Goal: Information Seeking & Learning: Learn about a topic

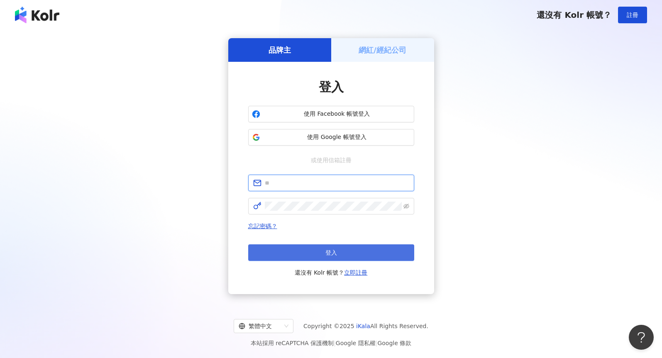
type input "**********"
click at [289, 245] on button "登入" at bounding box center [331, 253] width 166 height 17
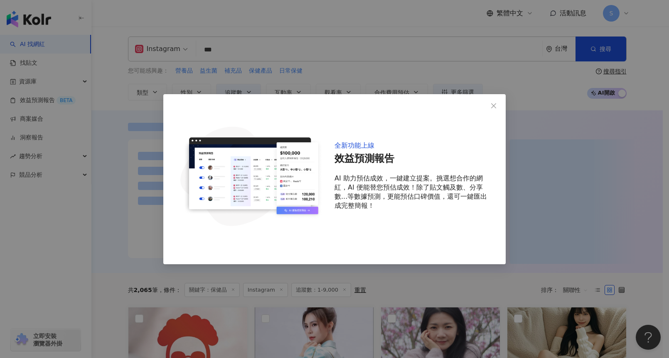
click at [174, 109] on div "全新功能上線 效益預測報告 AI 助力預估成效，一鍵建立提案。挑選想合作的網紅，AI 便能替您預估成效！除了貼文觸及數、分享數...等數據預測，更能預估口碑價…" at bounding box center [334, 179] width 342 height 170
click at [498, 107] on span "Close" at bounding box center [493, 106] width 17 height 7
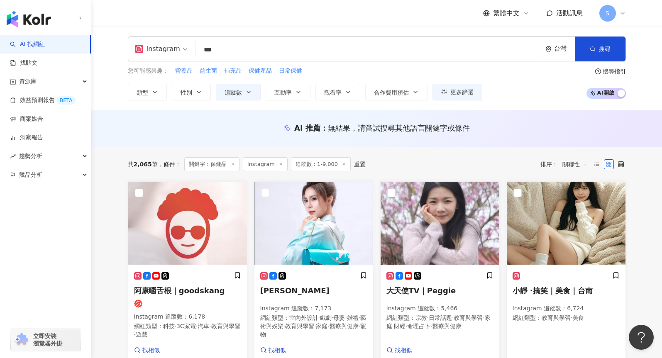
click at [232, 162] on icon at bounding box center [233, 164] width 4 height 4
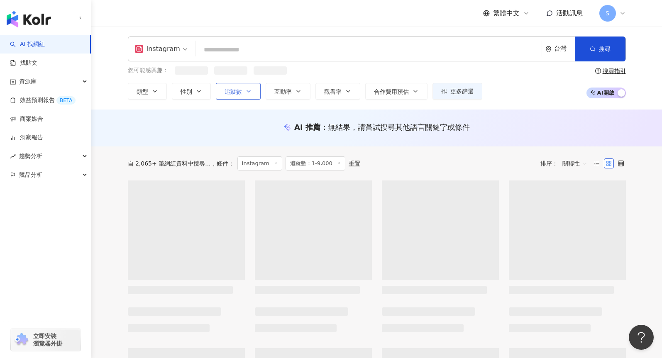
click at [248, 89] on icon "button" at bounding box center [248, 91] width 7 height 7
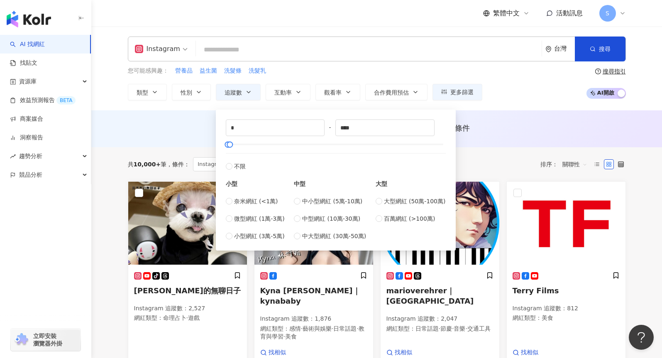
click at [239, 141] on div "* - **** 不限 小型 奈米網紅 (<1萬) 微型網紅 (1萬-3萬) 小型網紅 (3萬-5萬) 中型 中小型網紅 (5萬-10萬) 中型網紅 (10萬…" at bounding box center [336, 180] width 220 height 121
drag, startPoint x: 244, startPoint y: 147, endPoint x: 238, endPoint y: 147, distance: 5.8
click at [255, 150] on div "* - ****** 不限 小型 奈米網紅 (<1萬) 微型網紅 (1萬-3萬) 小型網紅 (3萬-5萬) 中型 中小型網紅 (5萬-10萬) 中型網紅 (1…" at bounding box center [336, 180] width 220 height 121
type input "******"
drag, startPoint x: 231, startPoint y: 147, endPoint x: 240, endPoint y: 143, distance: 9.3
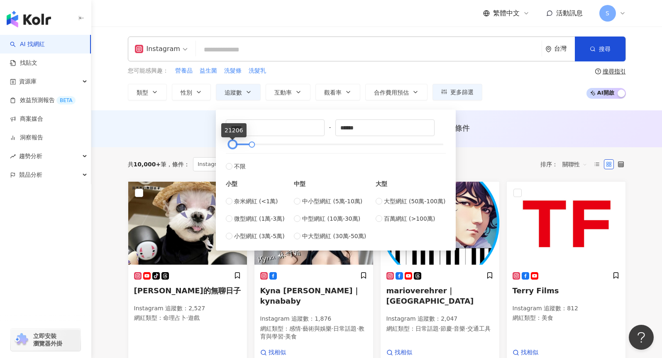
click at [235, 147] on div at bounding box center [232, 144] width 5 height 5
drag, startPoint x: 250, startPoint y: 130, endPoint x: 199, endPoint y: 119, distance: 52.2
click at [264, 216] on span "微型網紅 (1萬-3萬)" at bounding box center [259, 218] width 51 height 9
type input "*****"
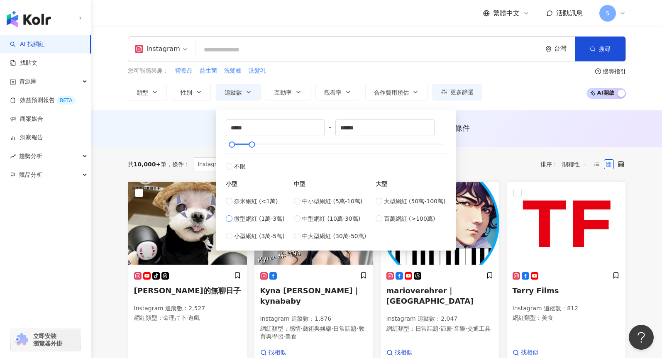
type input "*****"
click at [194, 126] on div "AI 推薦 ： 無結果，請嘗試搜尋其他語言關鍵字或條件" at bounding box center [377, 128] width 498 height 10
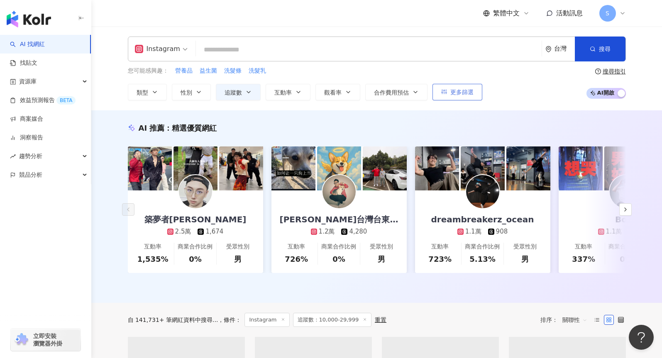
click at [446, 97] on button "更多篩選" at bounding box center [458, 92] width 50 height 17
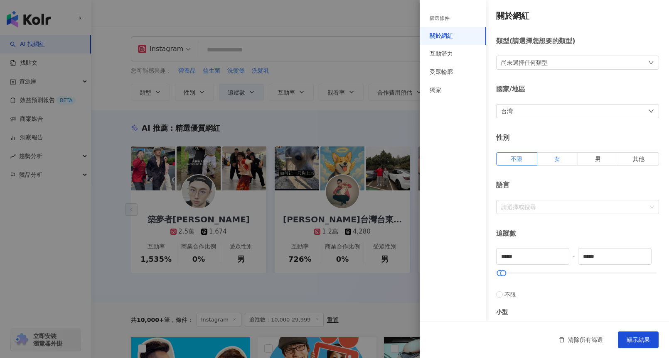
click at [569, 154] on label "女" at bounding box center [557, 158] width 41 height 13
click at [517, 151] on div "性別 不限 女 男 其他" at bounding box center [577, 149] width 163 height 32
click at [518, 158] on span "不限" at bounding box center [516, 159] width 12 height 7
click at [527, 63] on div "尚未選擇任何類型" at bounding box center [524, 62] width 47 height 9
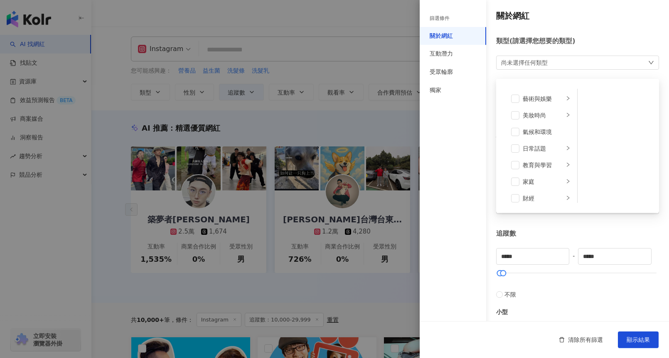
click at [536, 65] on div "尚未選擇任何類型" at bounding box center [524, 62] width 47 height 9
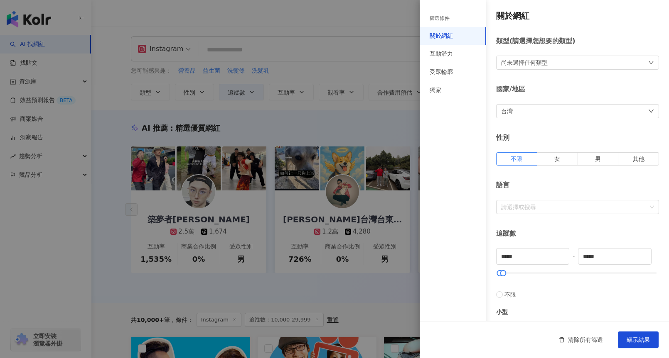
click at [536, 65] on div "尚未選擇任何類型" at bounding box center [524, 62] width 47 height 9
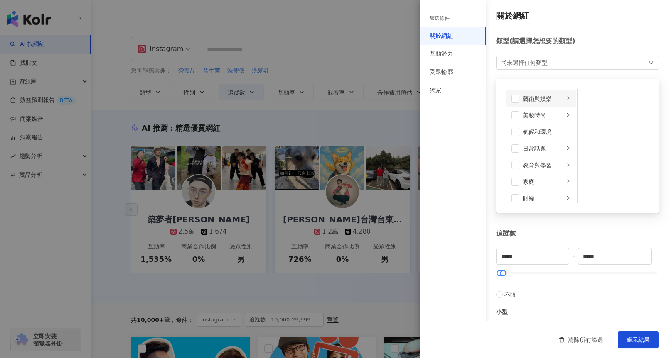
click at [565, 99] on icon "right" at bounding box center [567, 98] width 5 height 5
click at [565, 113] on icon "right" at bounding box center [567, 115] width 5 height 5
click at [586, 101] on span at bounding box center [588, 99] width 8 height 8
click at [584, 149] on span at bounding box center [588, 149] width 8 height 8
click at [584, 165] on span at bounding box center [588, 166] width 8 height 8
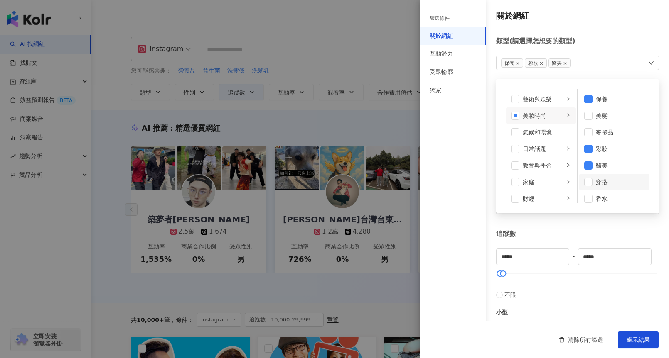
click at [584, 189] on li "穿搭" at bounding box center [614, 182] width 70 height 17
click at [552, 130] on div "氣候和環境" at bounding box center [546, 132] width 48 height 9
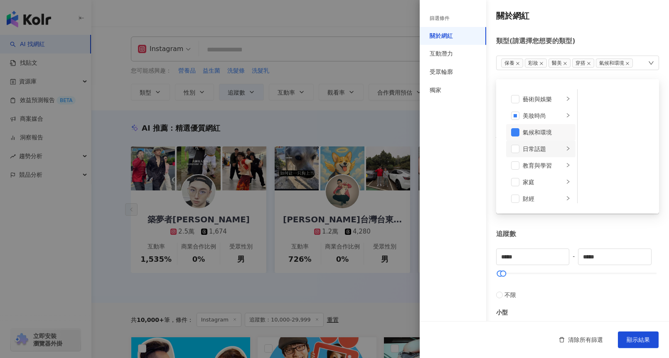
click at [565, 149] on icon "right" at bounding box center [567, 148] width 5 height 5
click at [518, 134] on span at bounding box center [515, 132] width 8 height 8
click at [565, 165] on icon "right" at bounding box center [567, 165] width 5 height 5
click at [565, 184] on icon "right" at bounding box center [567, 181] width 5 height 5
click at [586, 118] on span at bounding box center [588, 116] width 8 height 8
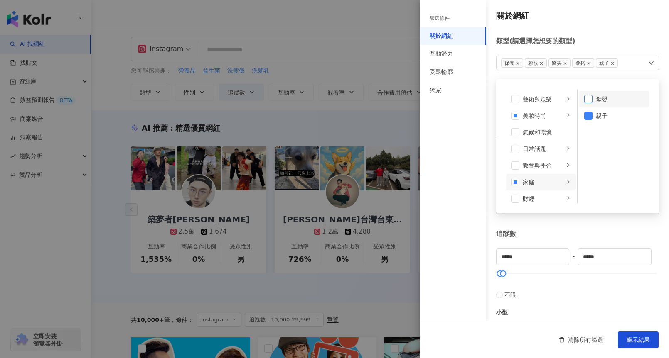
click at [584, 98] on span at bounding box center [588, 99] width 8 height 8
click at [562, 202] on li "財經" at bounding box center [540, 199] width 69 height 17
click at [565, 151] on icon "right" at bounding box center [567, 153] width 5 height 5
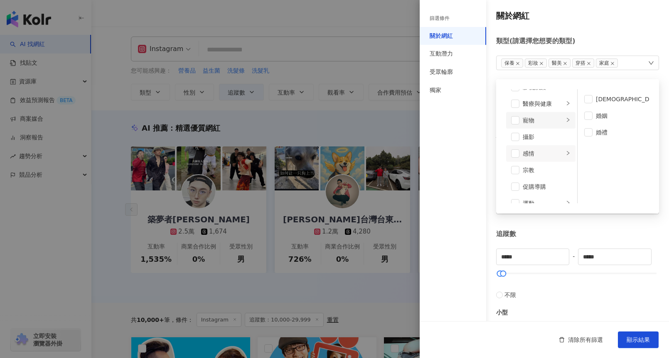
click at [565, 121] on icon "right" at bounding box center [567, 120] width 5 height 5
click at [559, 108] on li "醫療與健康" at bounding box center [540, 104] width 69 height 17
click at [565, 128] on icon "right" at bounding box center [567, 128] width 5 height 5
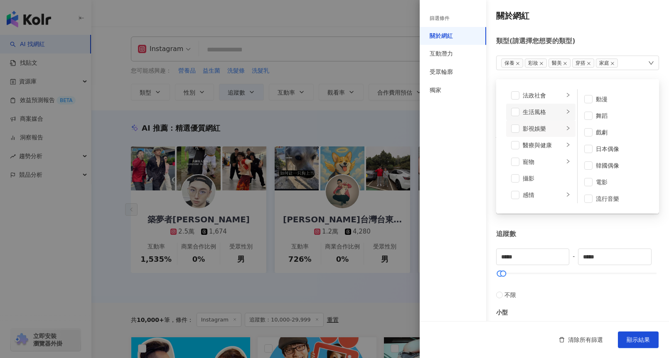
click at [565, 111] on icon "right" at bounding box center [567, 111] width 5 height 5
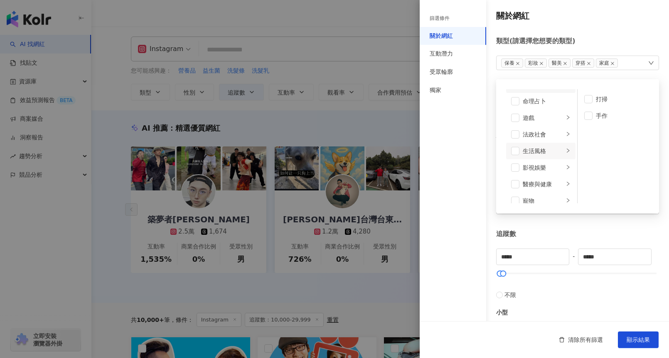
scroll to position [87, 0]
click at [565, 179] on icon "right" at bounding box center [567, 178] width 5 height 5
click at [565, 162] on icon "right" at bounding box center [567, 161] width 5 height 5
click at [561, 167] on li "交通工具" at bounding box center [540, 160] width 69 height 17
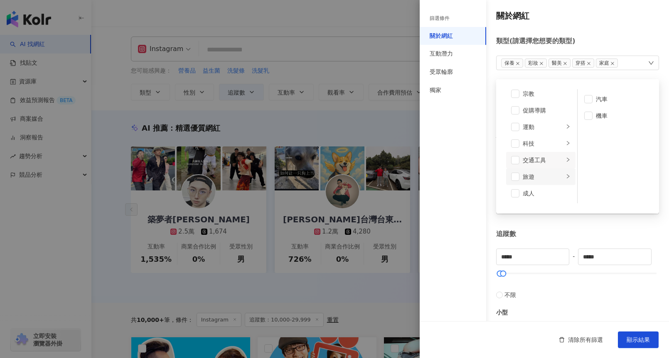
click at [565, 174] on div at bounding box center [567, 177] width 5 height 8
click at [565, 143] on icon "right" at bounding box center [567, 143] width 5 height 5
click at [554, 175] on div "旅遊" at bounding box center [542, 176] width 41 height 9
click at [584, 101] on span at bounding box center [588, 99] width 8 height 8
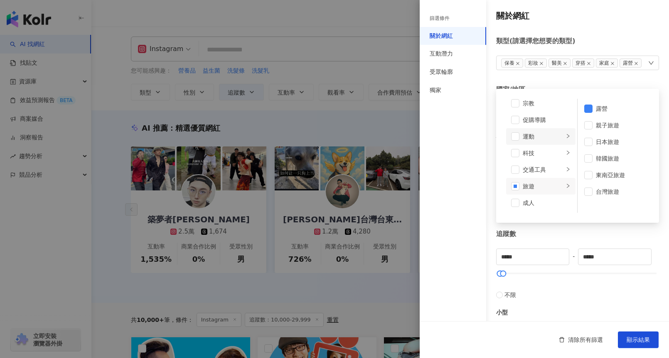
click at [553, 140] on div "運動" at bounding box center [542, 136] width 41 height 9
click at [585, 169] on span at bounding box center [588, 170] width 8 height 8
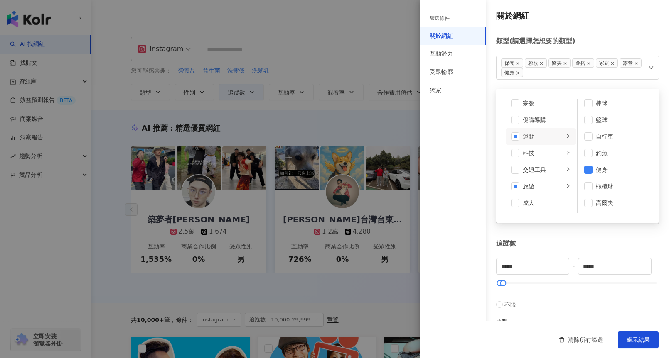
click at [564, 247] on div "追蹤數" at bounding box center [577, 243] width 163 height 9
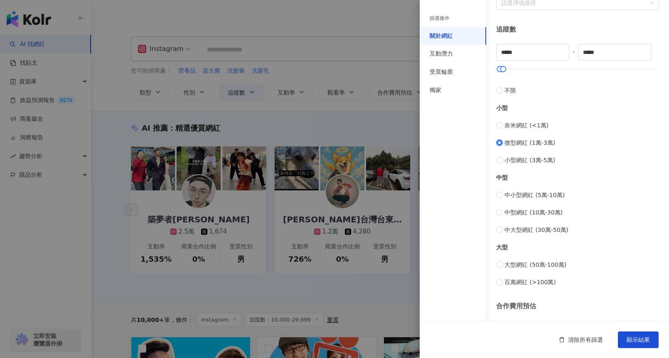
scroll to position [279, 0]
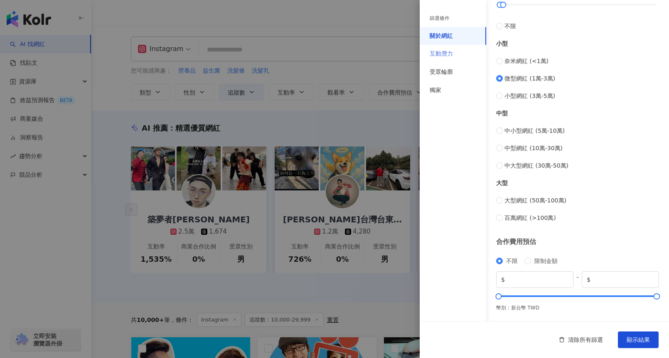
click at [457, 47] on div "互動潛力" at bounding box center [452, 54] width 66 height 18
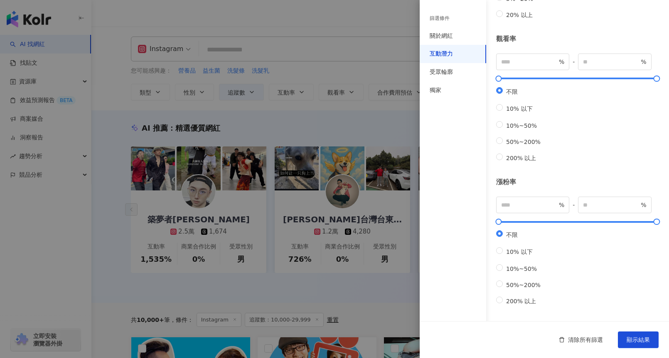
scroll to position [199, 0]
click at [436, 72] on div "受眾輪廓" at bounding box center [440, 72] width 23 height 8
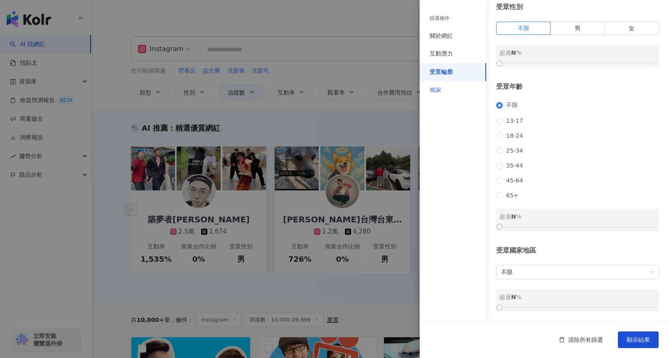
click at [444, 91] on div "獨家" at bounding box center [452, 90] width 66 height 18
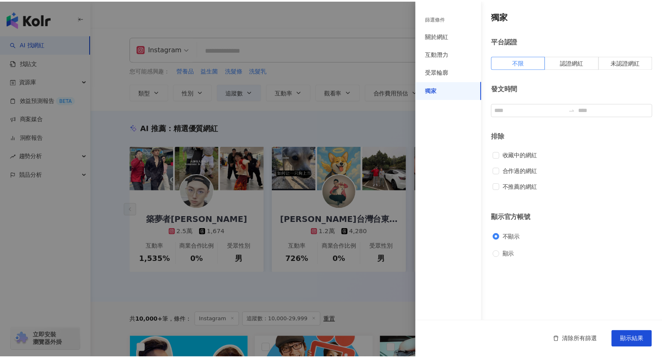
scroll to position [0, 0]
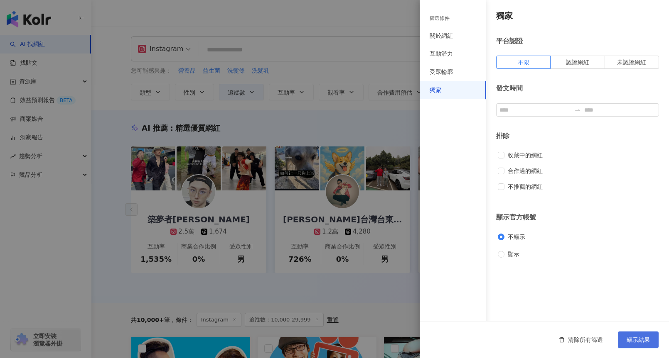
click at [631, 334] on button "顯示結果" at bounding box center [638, 340] width 41 height 17
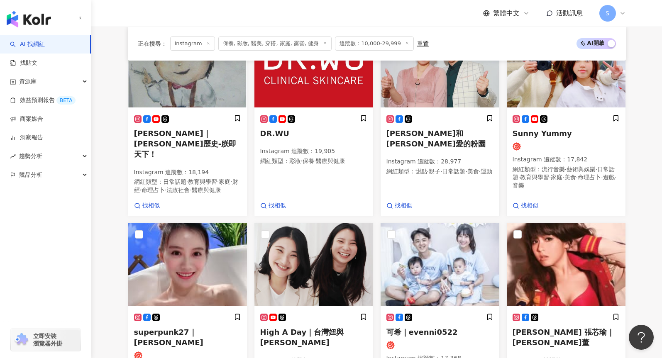
scroll to position [623, 0]
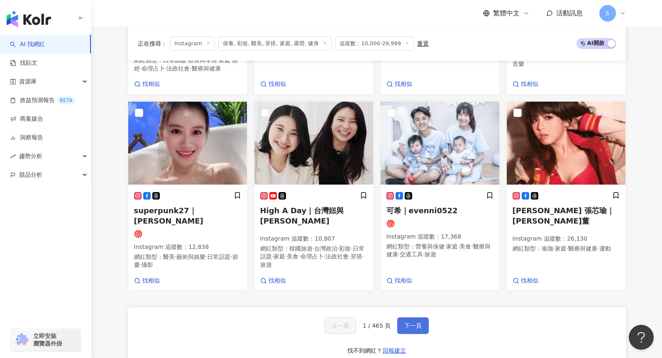
click at [421, 318] on button "下一頁" at bounding box center [413, 326] width 32 height 17
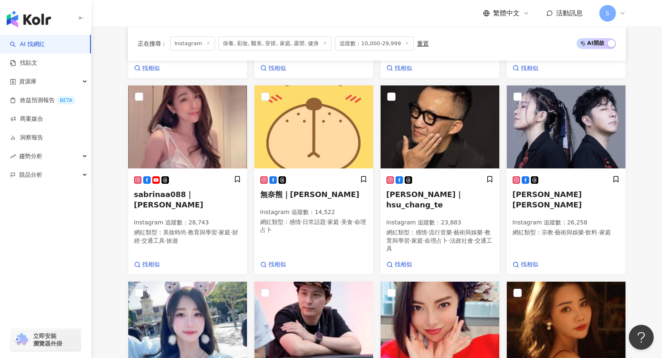
scroll to position [199, 0]
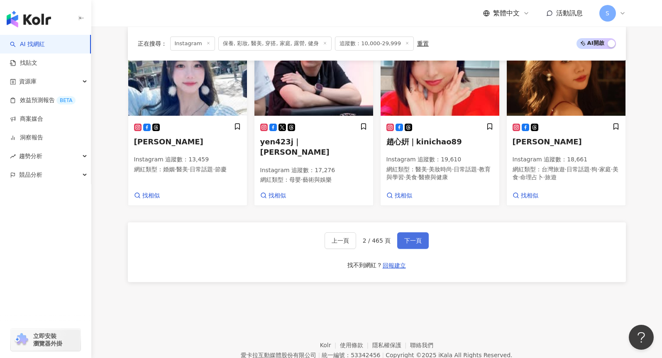
click at [414, 238] on span "下一頁" at bounding box center [413, 241] width 17 height 7
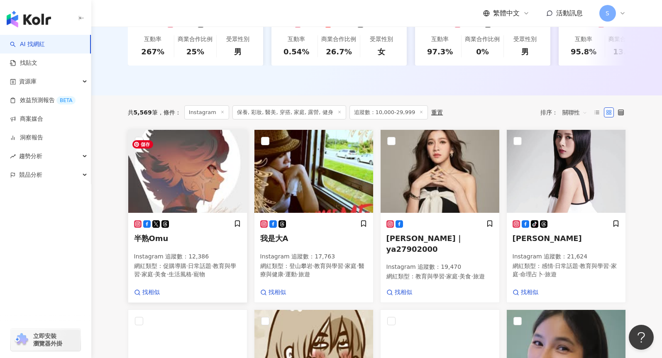
scroll to position [415, 0]
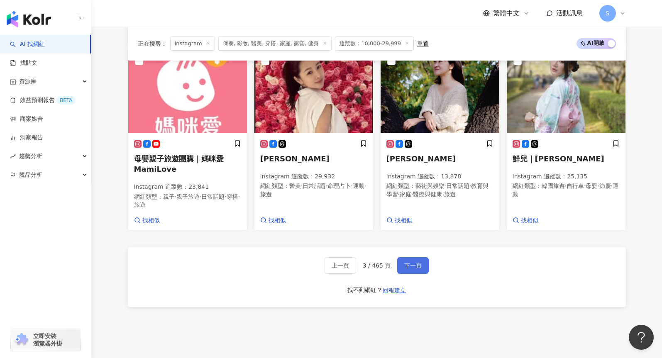
click at [416, 274] on button "下一頁" at bounding box center [413, 265] width 32 height 17
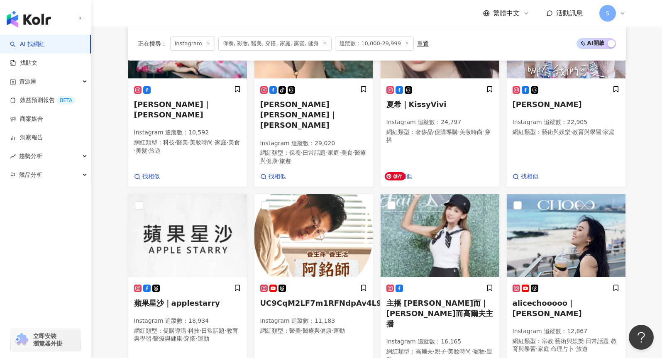
scroll to position [679, 0]
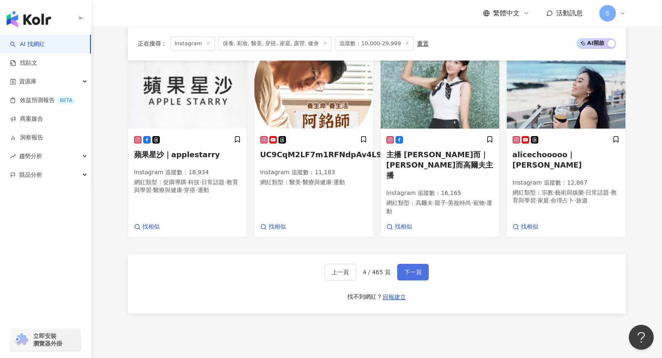
click at [417, 264] on button "下一頁" at bounding box center [413, 272] width 32 height 17
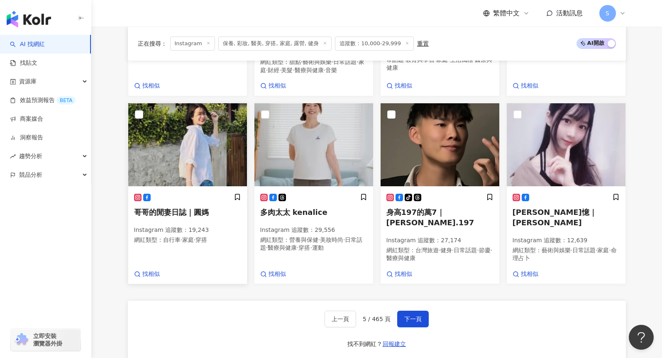
scroll to position [725, 0]
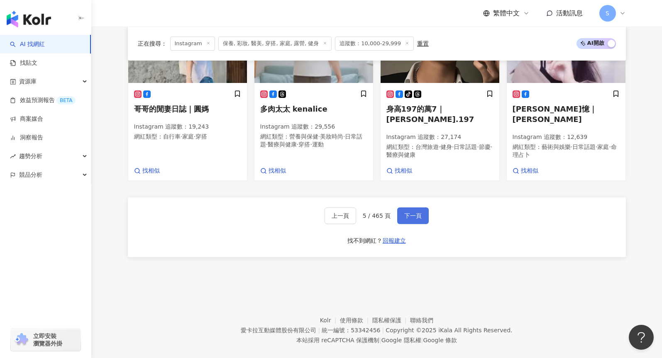
drag, startPoint x: 422, startPoint y: 203, endPoint x: 476, endPoint y: 70, distance: 144.1
click at [422, 208] on button "下一頁" at bounding box center [413, 216] width 32 height 17
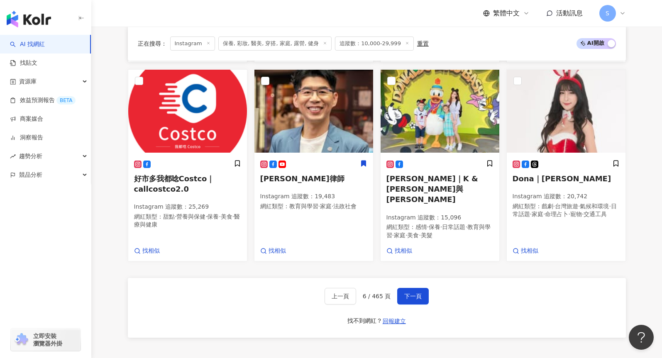
scroll to position [735, 0]
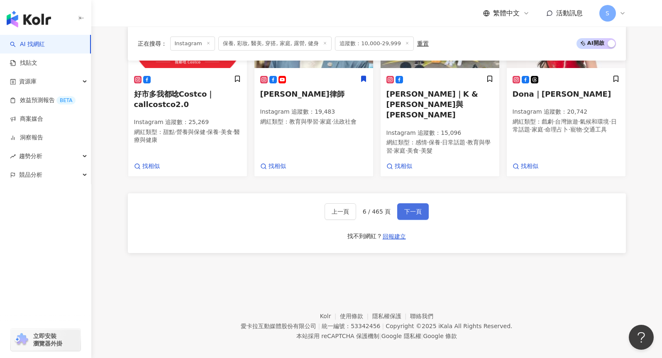
click at [417, 208] on span "下一頁" at bounding box center [413, 211] width 17 height 7
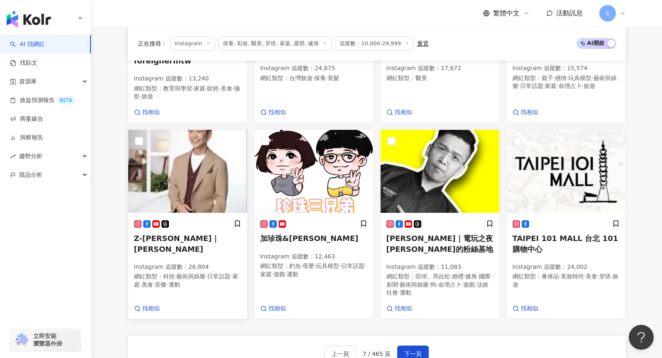
scroll to position [673, 0]
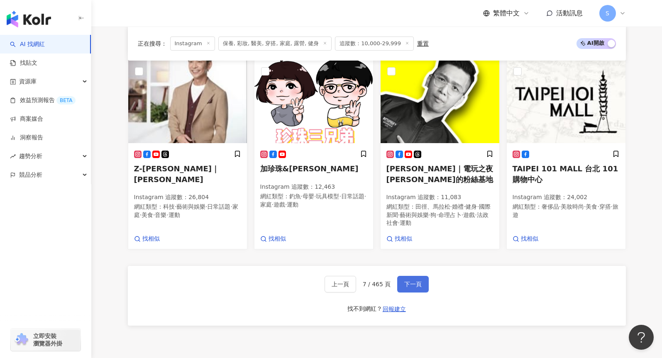
click at [410, 285] on span "下一頁" at bounding box center [413, 284] width 17 height 7
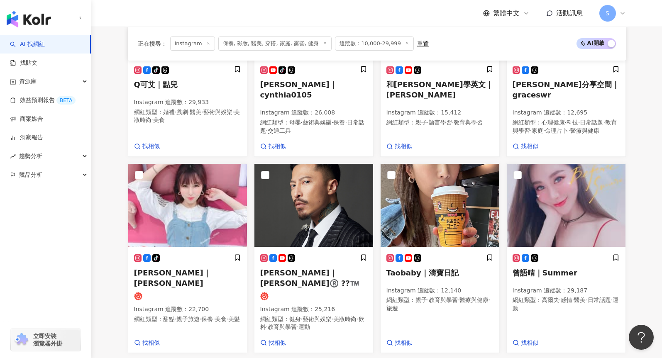
scroll to position [716, 0]
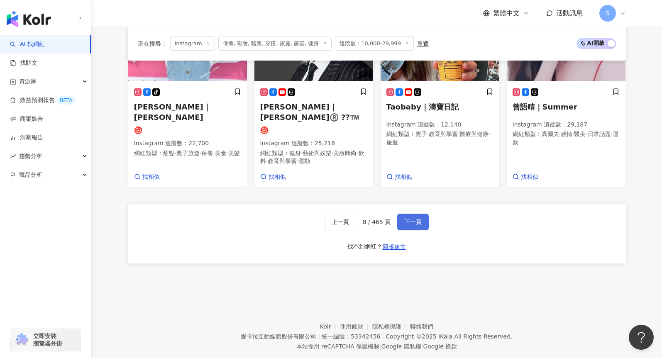
click at [407, 214] on button "下一頁" at bounding box center [413, 222] width 32 height 17
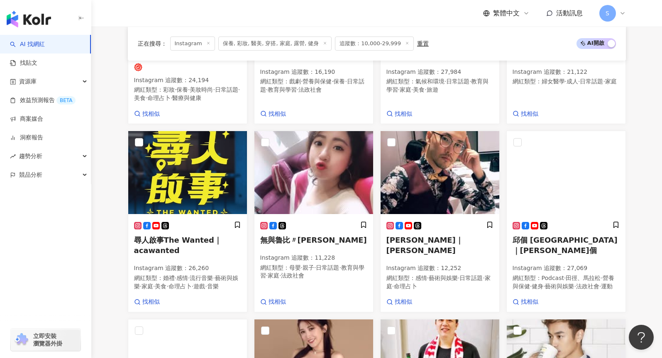
scroll to position [154, 0]
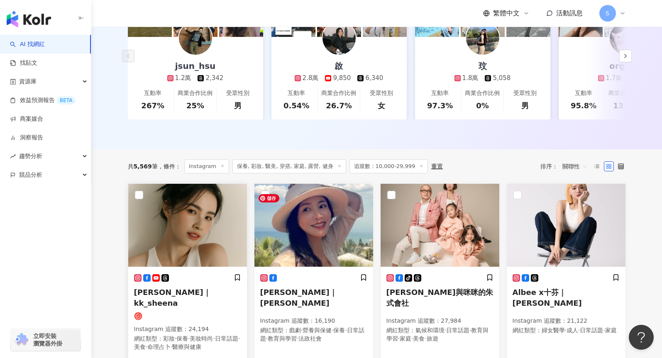
drag, startPoint x: 303, startPoint y: 223, endPoint x: 137, endPoint y: 216, distance: 165.9
click at [137, 216] on img at bounding box center [187, 225] width 119 height 83
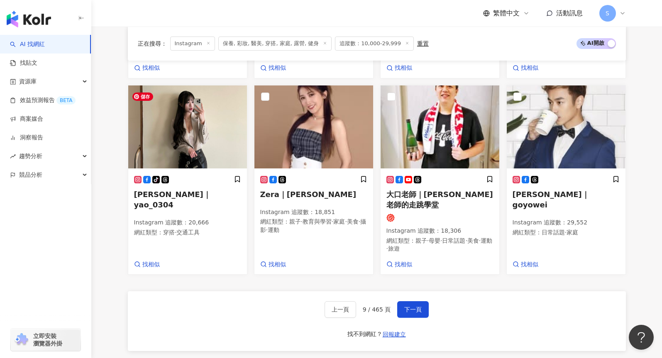
scroll to position [694, 0]
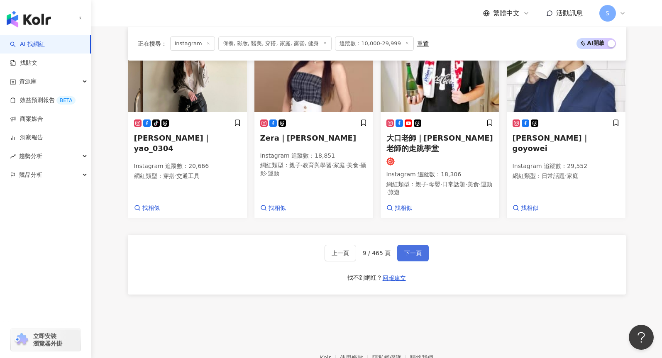
click at [407, 250] on span "下一頁" at bounding box center [413, 253] width 17 height 7
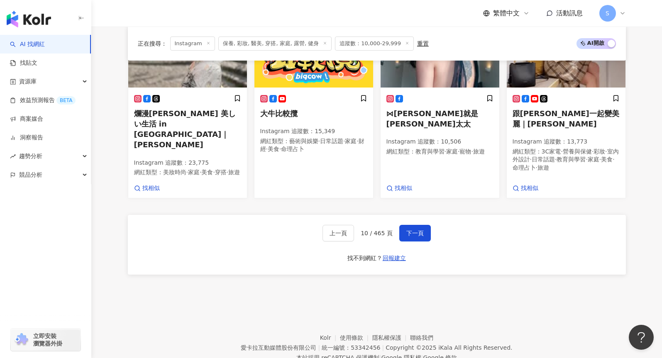
scroll to position [721, 0]
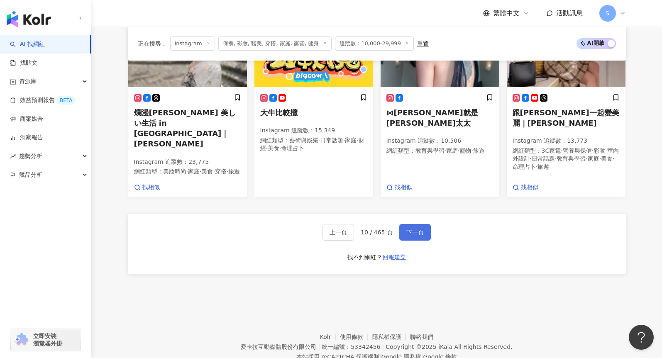
click at [409, 224] on button "下一頁" at bounding box center [416, 232] width 32 height 17
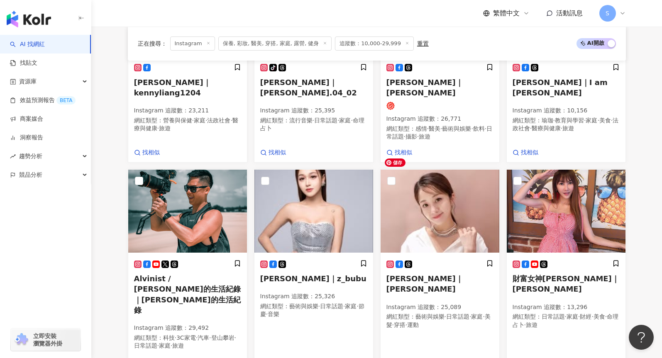
scroll to position [685, 0]
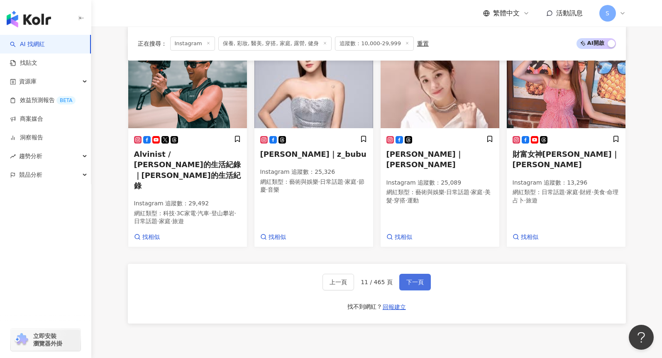
click at [413, 279] on span "下一頁" at bounding box center [415, 282] width 17 height 7
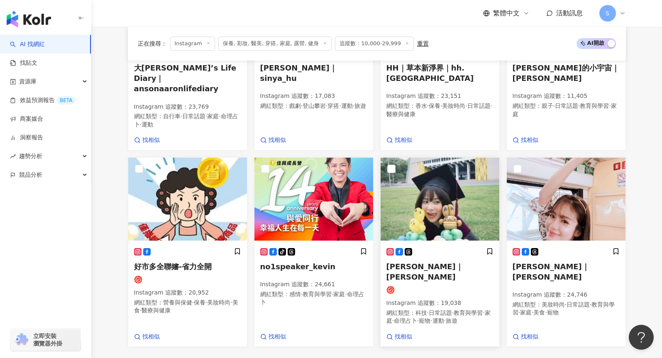
scroll to position [610, 0]
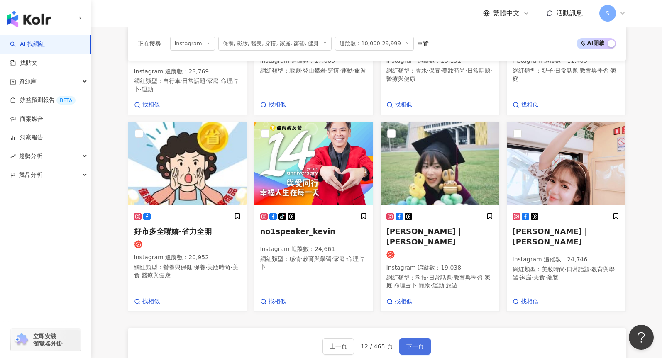
click at [416, 343] on span "下一頁" at bounding box center [415, 346] width 17 height 7
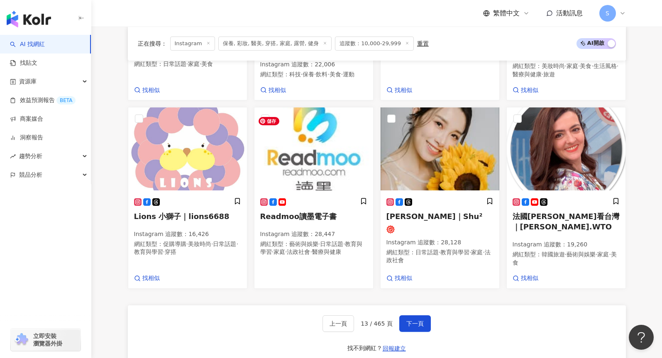
scroll to position [688, 0]
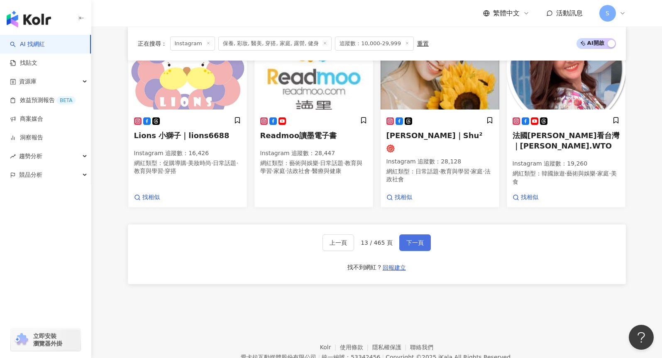
click at [412, 245] on span "下一頁" at bounding box center [415, 243] width 17 height 7
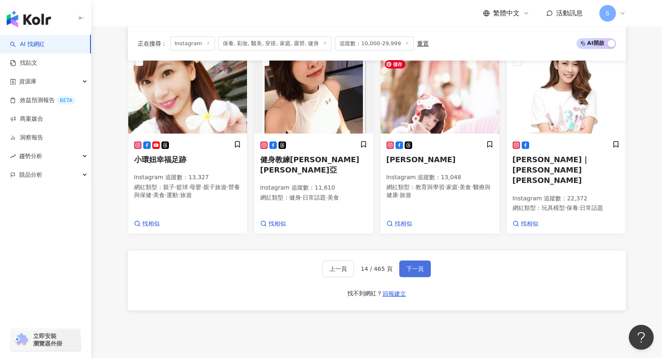
scroll to position [738, 0]
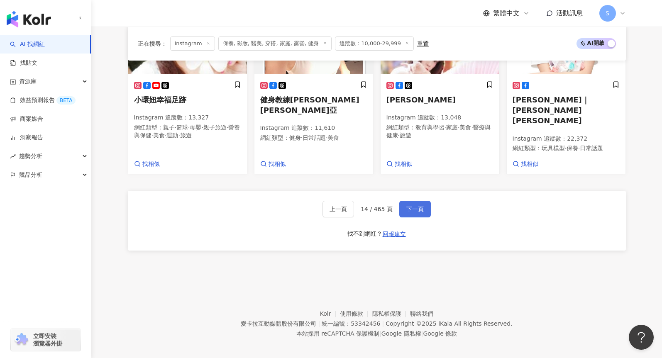
click at [419, 206] on span "下一頁" at bounding box center [415, 209] width 17 height 7
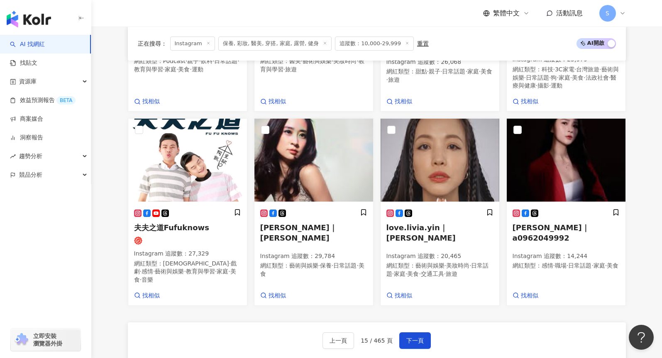
scroll to position [718, 0]
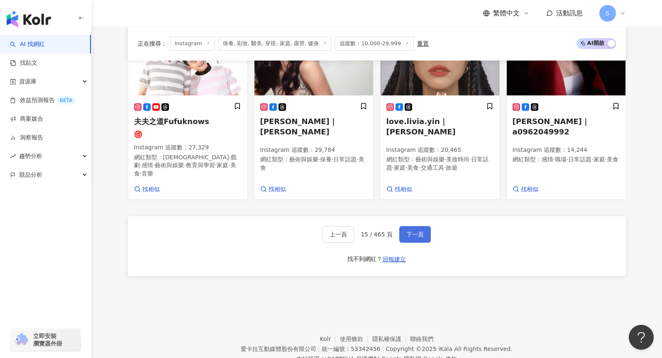
click at [416, 243] on button "下一頁" at bounding box center [416, 234] width 32 height 17
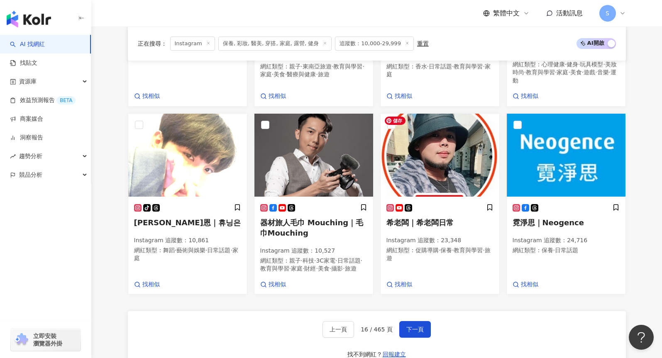
scroll to position [710, 0]
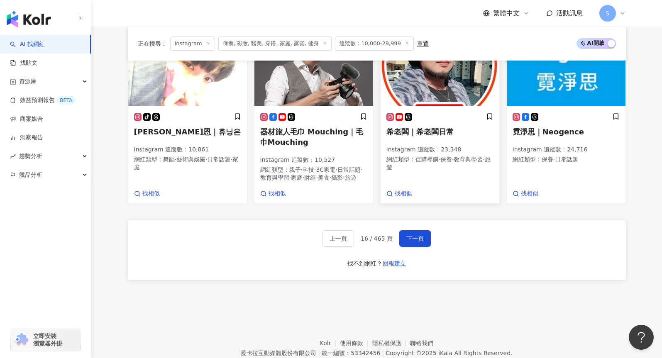
drag, startPoint x: 425, startPoint y: 241, endPoint x: 455, endPoint y: 177, distance: 70.2
click at [425, 241] on button "下一頁" at bounding box center [416, 238] width 32 height 17
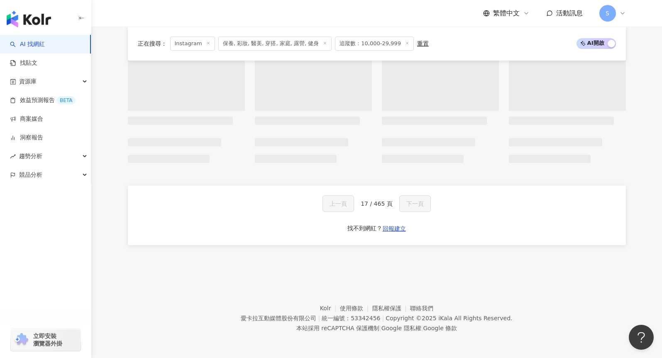
scroll to position [626, 0]
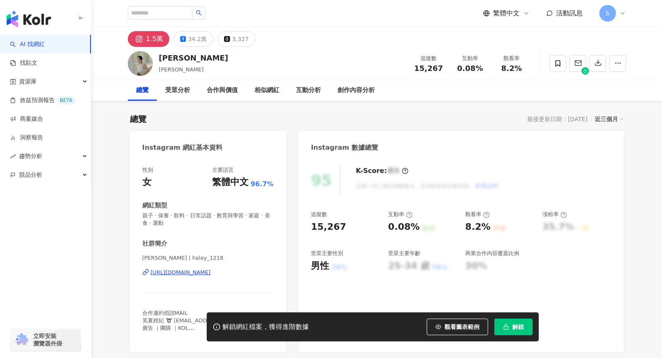
drag, startPoint x: 0, startPoint y: 0, endPoint x: 242, endPoint y: 275, distance: 365.8
click at [211, 275] on div "https://www.instagram.com/haley_1218/" at bounding box center [181, 272] width 60 height 7
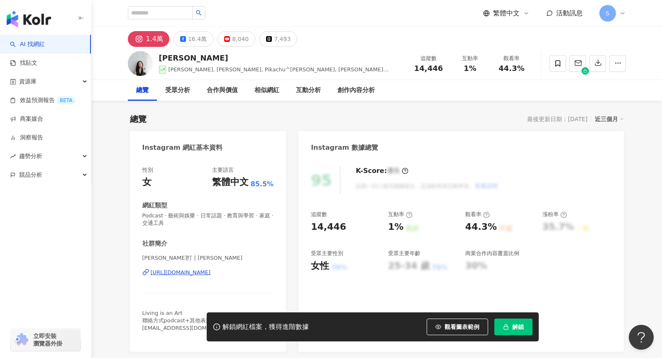
click at [205, 272] on div "https://www.instagram.com/yeslinda/" at bounding box center [181, 272] width 60 height 7
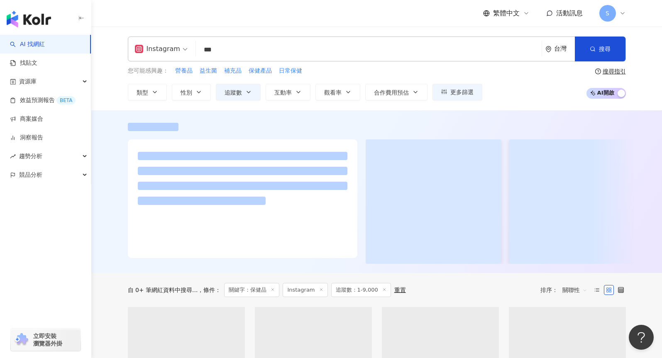
click at [158, 18] on div "繁體中文 活動訊息 S" at bounding box center [377, 13] width 498 height 27
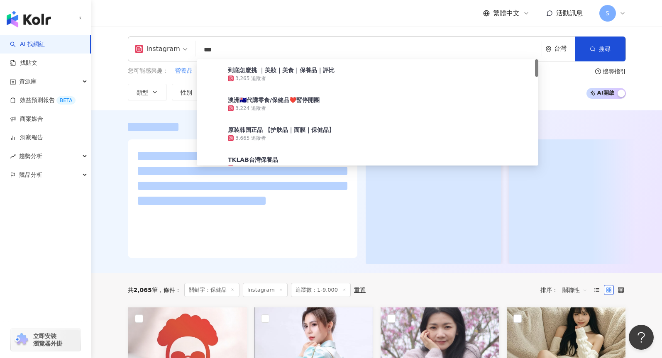
scroll to position [0, 0]
drag, startPoint x: 242, startPoint y: 56, endPoint x: 159, endPoint y: 56, distance: 83.5
click at [159, 56] on div "Instagram *** 台灣 搜尋 737f9fda-73ce-4546-94c1-44b71d80b581 到底怎麼挑 ｜美妝｜美食｜保養品｜評比 3,…" at bounding box center [377, 49] width 498 height 25
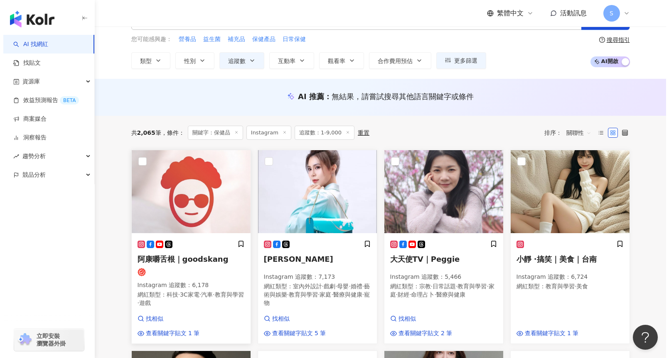
scroll to position [0, 0]
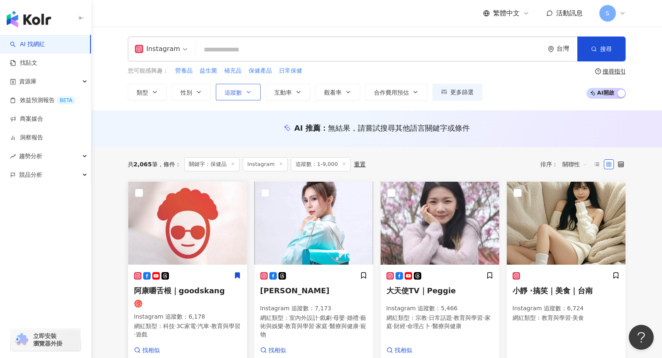
click at [256, 95] on button "追蹤數" at bounding box center [238, 92] width 45 height 17
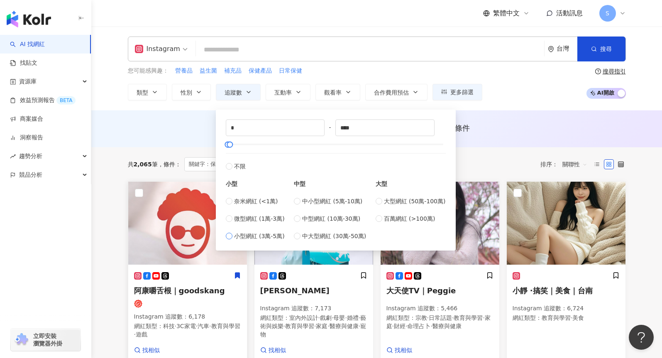
click at [262, 236] on span "小型網紅 (3萬-5萬)" at bounding box center [259, 236] width 51 height 9
type input "*****"
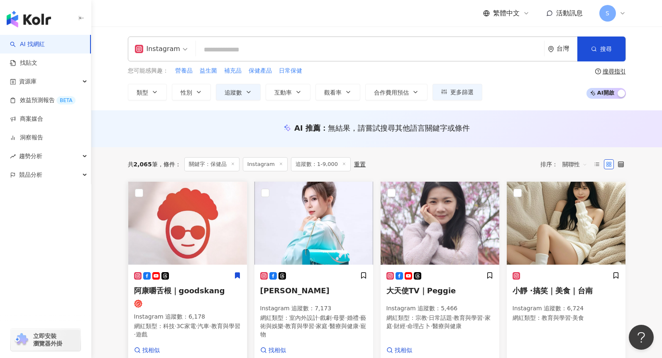
click at [183, 140] on div "AI 推薦 ： 無結果，請嘗試搜尋其他語言關鍵字或條件" at bounding box center [376, 128] width 571 height 37
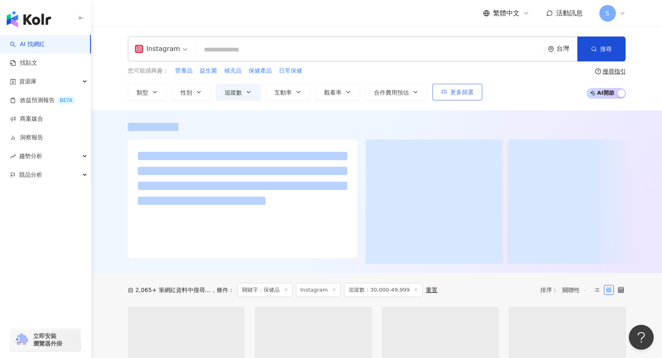
click at [441, 94] on icon "button" at bounding box center [444, 92] width 6 height 6
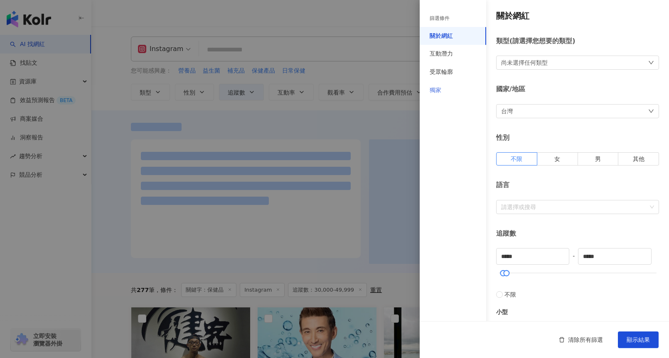
click at [451, 85] on div "獨家" at bounding box center [452, 90] width 66 height 18
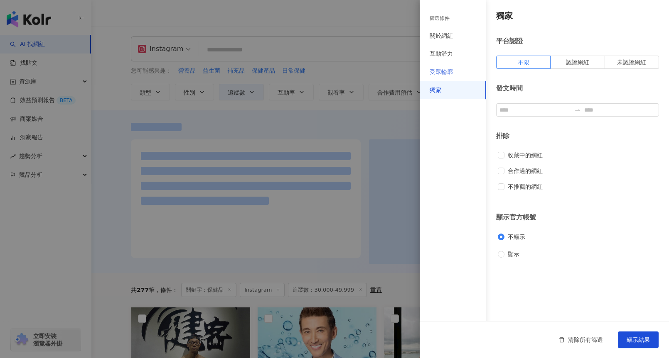
click at [453, 74] on div "受眾輪廓" at bounding box center [452, 72] width 66 height 18
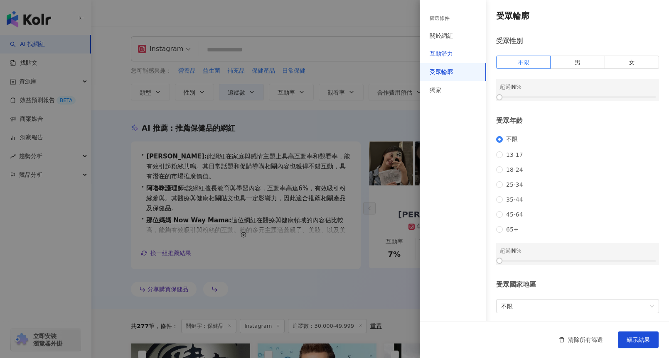
click at [451, 54] on div "互動潛力" at bounding box center [440, 54] width 23 height 8
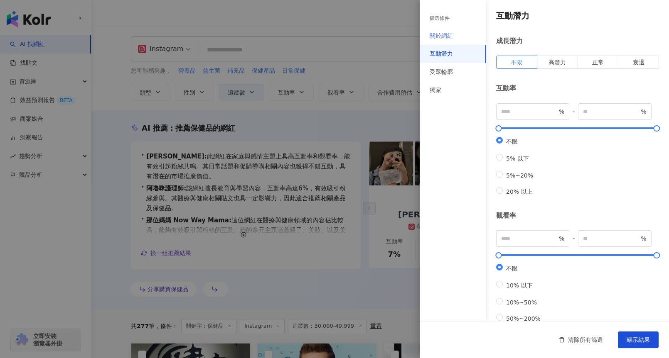
click at [454, 43] on div "關於網紅" at bounding box center [452, 36] width 66 height 18
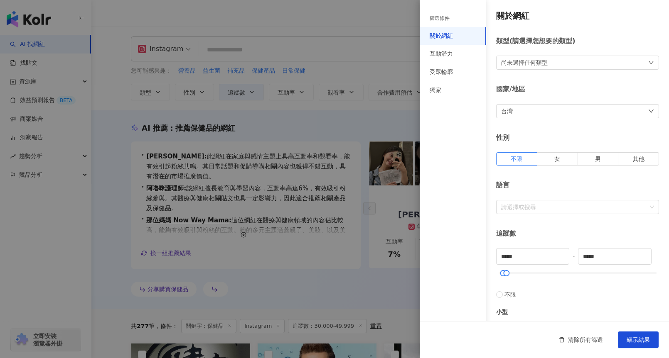
click at [503, 64] on div "尚未選擇任何類型" at bounding box center [524, 62] width 47 height 9
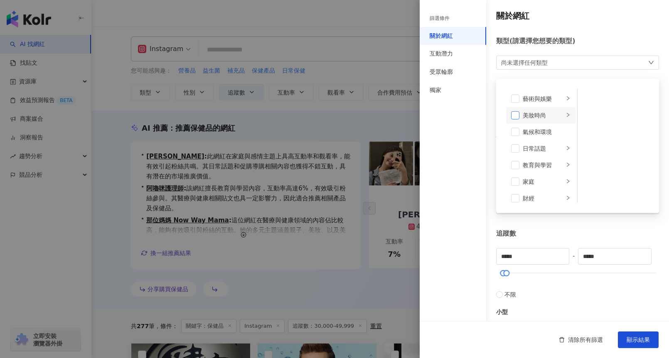
click at [519, 115] on span at bounding box center [515, 115] width 8 height 8
click at [515, 140] on span at bounding box center [515, 141] width 8 height 8
click at [515, 95] on span at bounding box center [515, 91] width 8 height 8
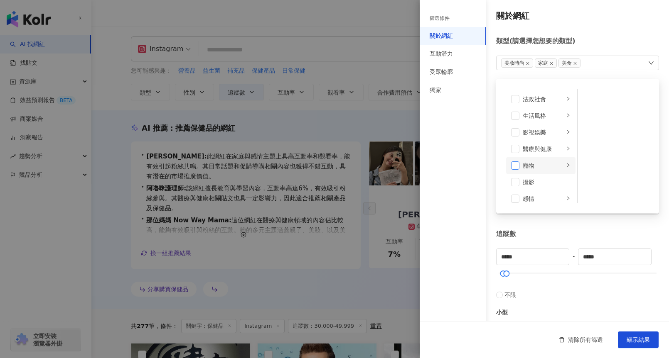
click at [516, 168] on span at bounding box center [515, 166] width 8 height 8
click at [515, 129] on span at bounding box center [515, 132] width 8 height 8
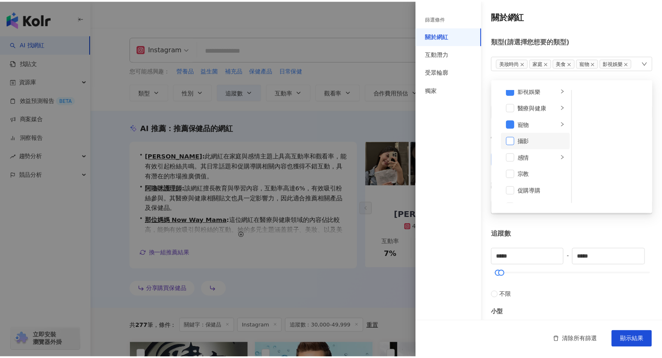
scroll to position [288, 0]
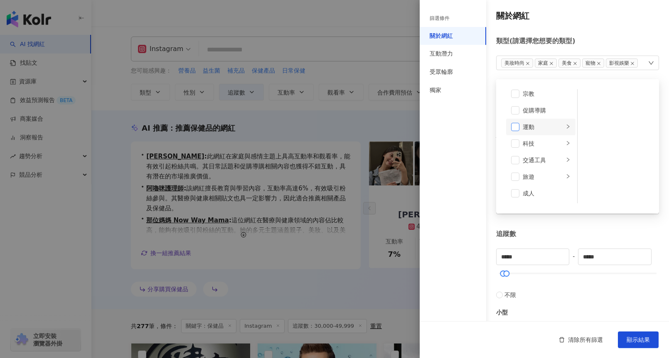
click at [516, 128] on span at bounding box center [515, 127] width 8 height 8
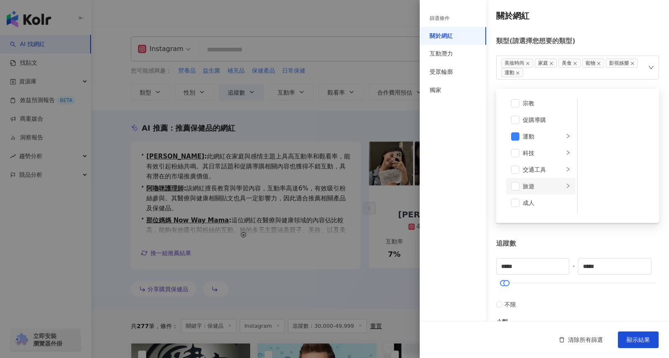
click at [517, 181] on li "旅遊" at bounding box center [540, 186] width 69 height 17
click at [515, 187] on span at bounding box center [515, 186] width 8 height 8
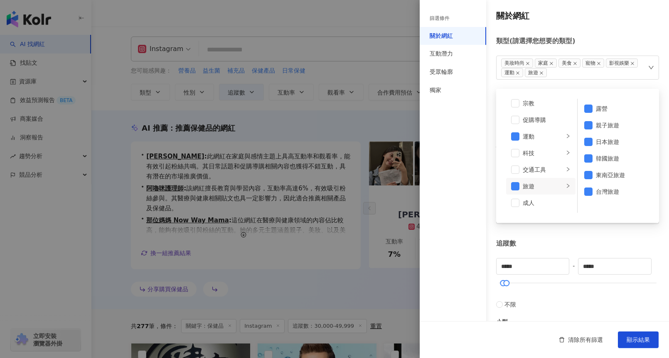
click at [543, 230] on div "關於網紅 類型 ( 請選擇您想要的類型 ) 美妝時尚 家庭 美食 寵物 影視娛樂 運動 旅遊 藝術與娛樂 美妝時尚 氣候和環境 日常話題 教育與學習 家庭 財…" at bounding box center [543, 300] width 249 height 601
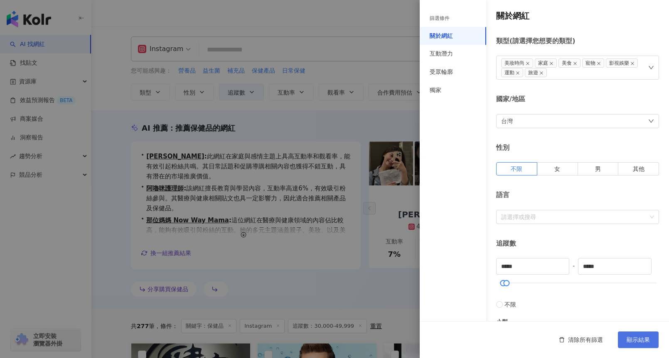
click at [639, 333] on button "顯示結果" at bounding box center [638, 340] width 41 height 17
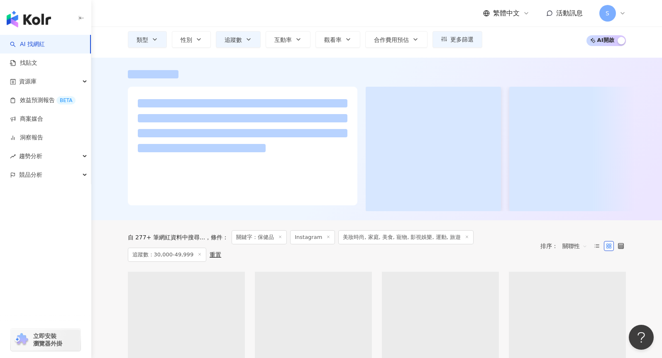
scroll to position [125, 0]
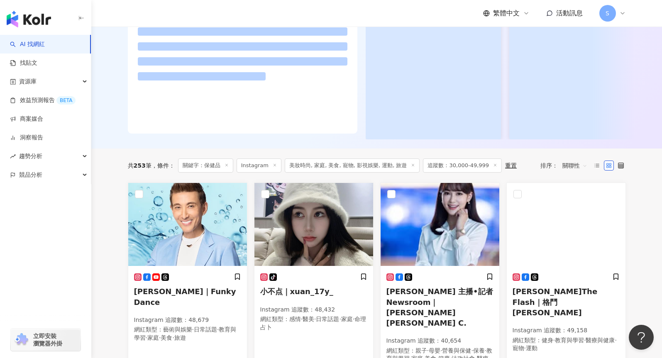
click at [227, 167] on icon at bounding box center [227, 165] width 4 height 4
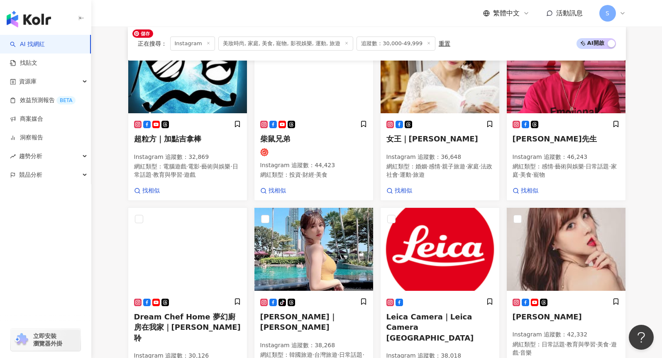
scroll to position [624, 0]
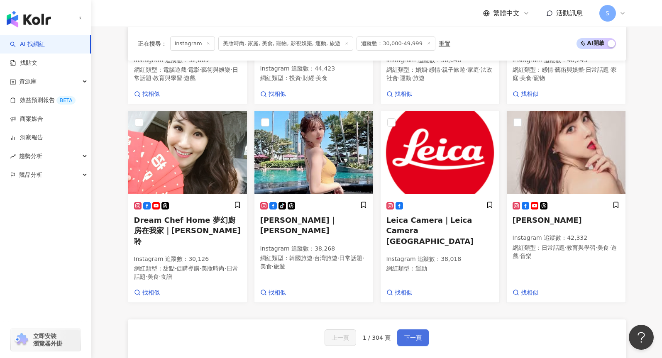
click at [413, 330] on button "下一頁" at bounding box center [413, 338] width 32 height 17
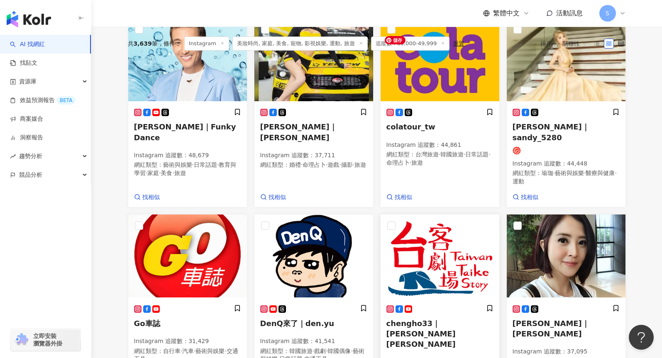
scroll to position [588, 0]
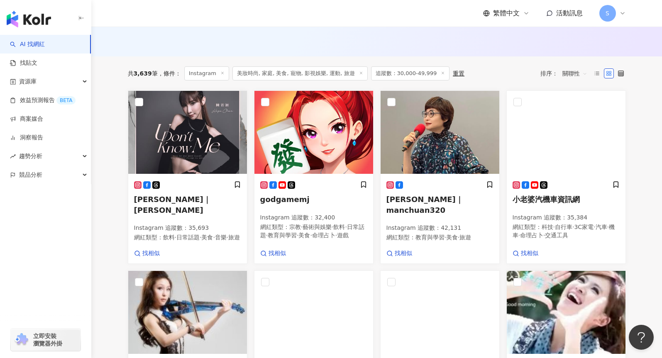
scroll to position [255, 0]
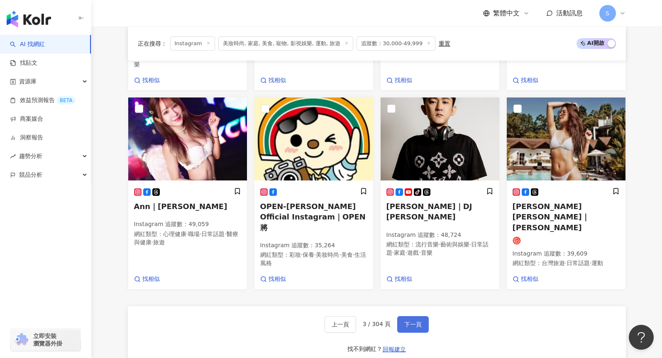
click at [420, 318] on button "下一頁" at bounding box center [413, 324] width 32 height 17
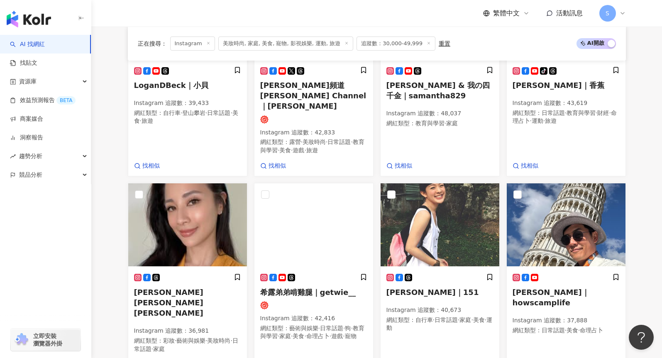
scroll to position [625, 0]
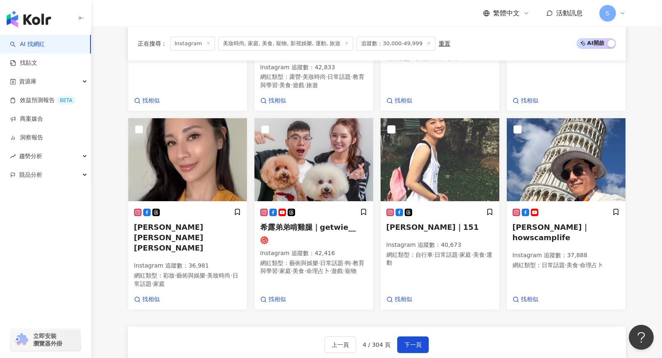
click at [120, 233] on div "正在搜尋 ： Instagram 美妝時尚, 家庭, 美食, 寵物, 影視娛樂, 運動, 旅遊 追蹤數：30,000-49,999 重置 AI 開啟 AI 關…" at bounding box center [377, 48] width 532 height 719
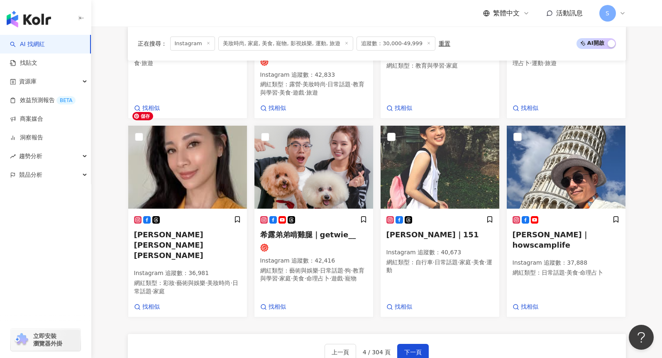
scroll to position [743, 0]
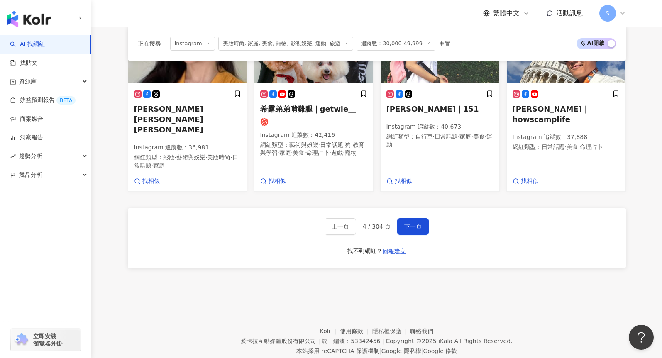
click at [417, 214] on div "上一頁 4 / 304 頁 下一頁 找不到網紅？ 回報建立" at bounding box center [377, 238] width 498 height 60
click at [417, 218] on button "下一頁" at bounding box center [413, 226] width 32 height 17
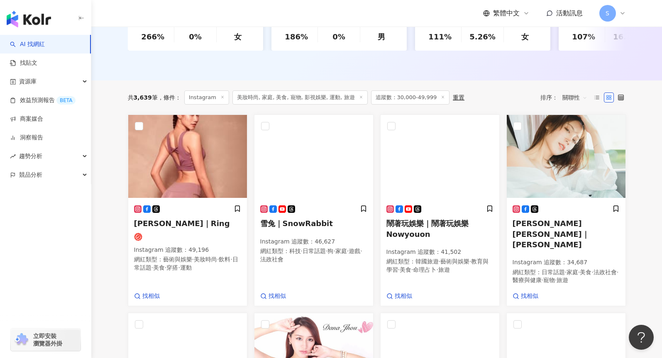
scroll to position [607, 0]
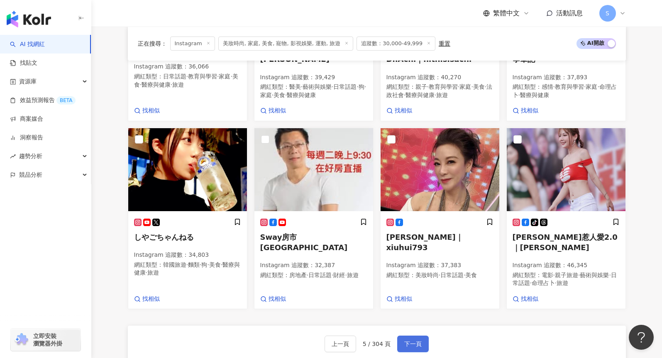
click at [410, 341] on span "下一頁" at bounding box center [413, 344] width 17 height 7
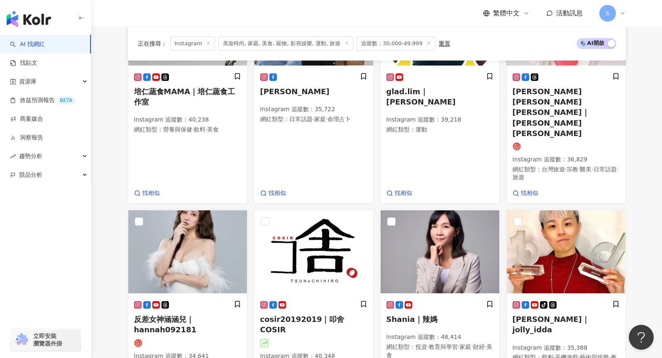
scroll to position [621, 0]
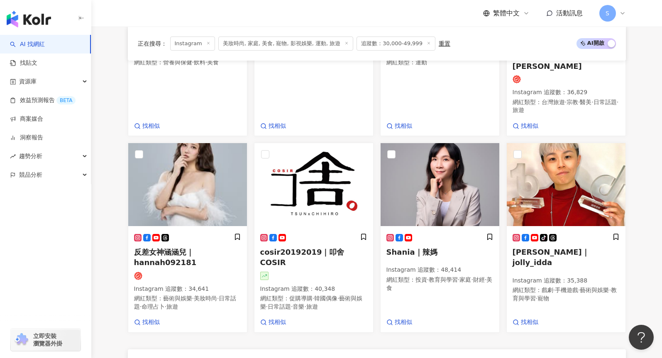
click at [116, 186] on div "正在搜尋 ： Instagram 美妝時尚, 家庭, 美食, 寵物, 影視娛樂, 運動, 旅遊 追蹤數：30,000-49,999 重置 AI 開啟 AI 關…" at bounding box center [377, 62] width 532 height 738
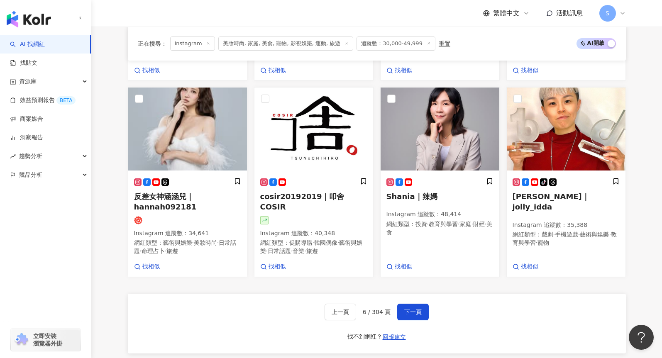
scroll to position [745, 0]
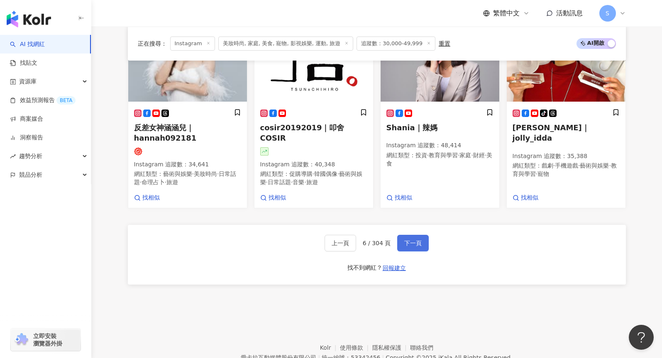
click at [407, 240] on span "下一頁" at bounding box center [413, 243] width 17 height 7
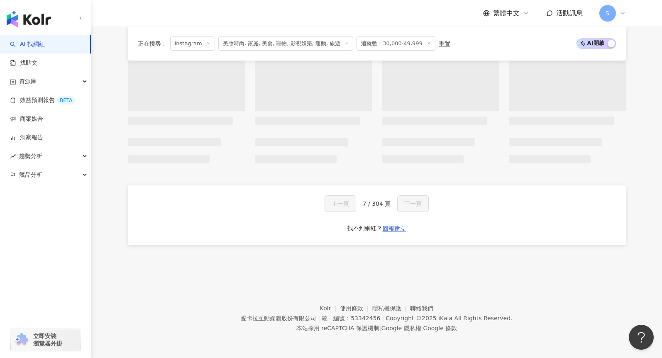
scroll to position [678, 0]
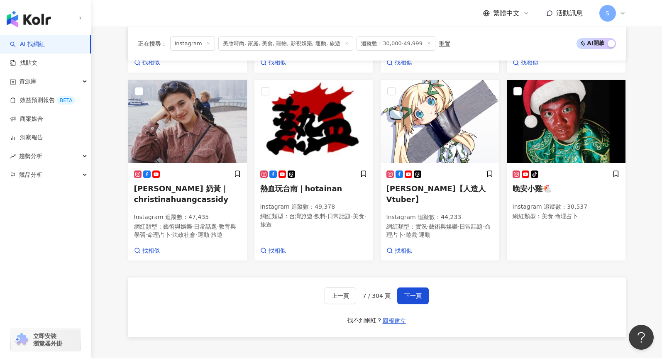
scroll to position [665, 0]
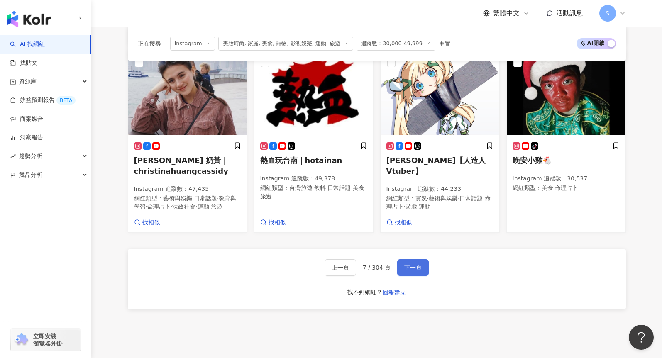
click at [418, 271] on span "下一頁" at bounding box center [413, 268] width 17 height 7
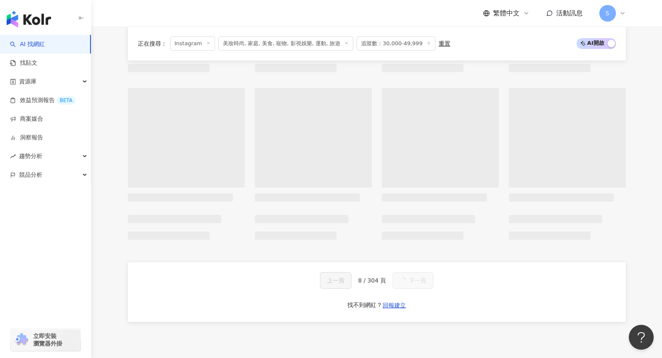
scroll to position [673, 0]
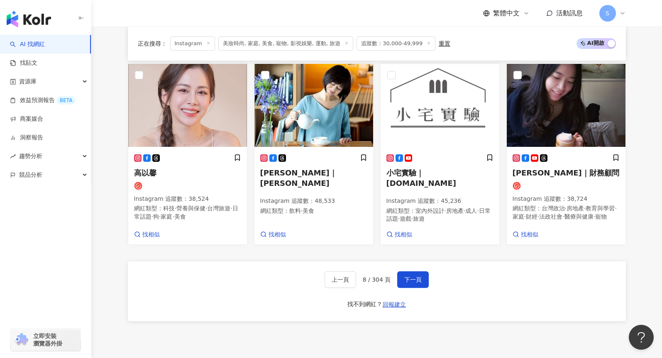
scroll to position [756, 0]
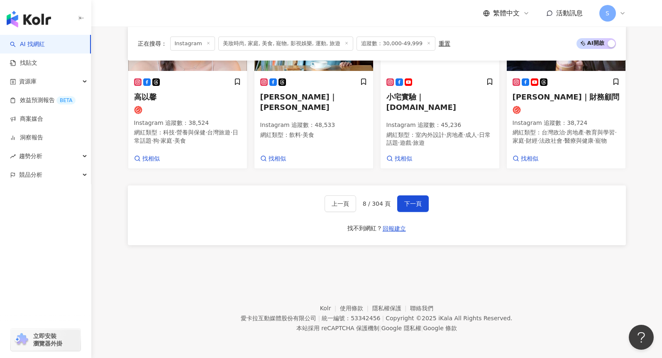
click at [409, 188] on div "上一頁 8 / 304 頁 下一頁 找不到網紅？ 回報建立" at bounding box center [377, 216] width 498 height 60
click at [407, 206] on span "下一頁" at bounding box center [413, 204] width 17 height 7
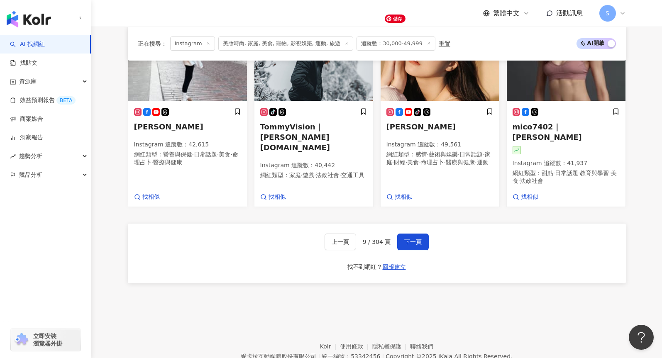
scroll to position [745, 0]
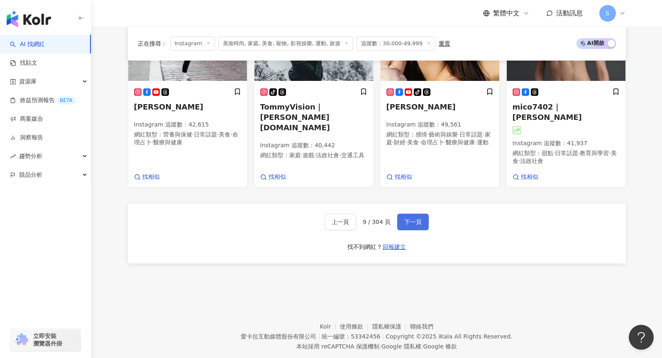
click at [412, 219] on span "下一頁" at bounding box center [413, 222] width 17 height 7
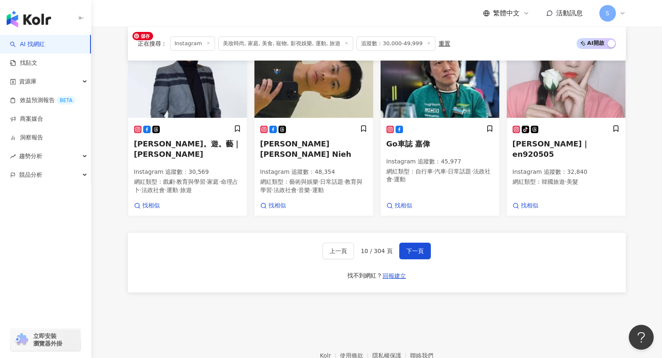
scroll to position [719, 0]
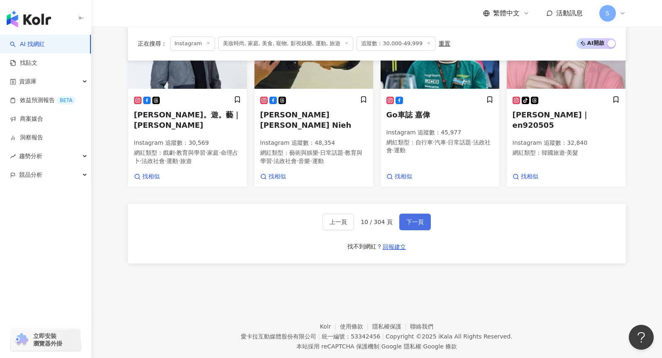
click at [419, 214] on button "下一頁" at bounding box center [416, 222] width 32 height 17
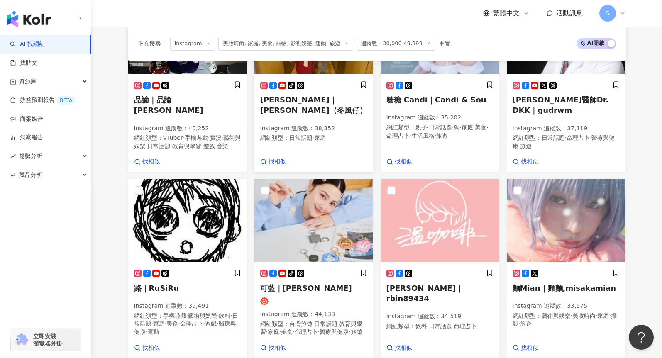
scroll to position [453, 0]
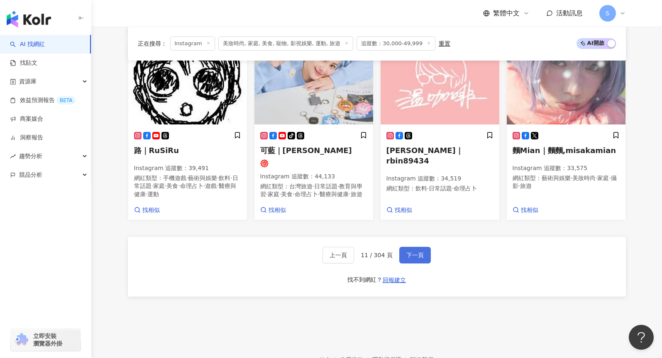
click at [418, 253] on button "下一頁" at bounding box center [416, 255] width 32 height 17
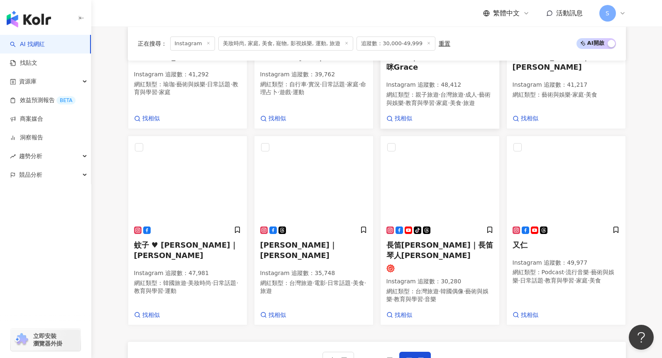
scroll to position [673, 0]
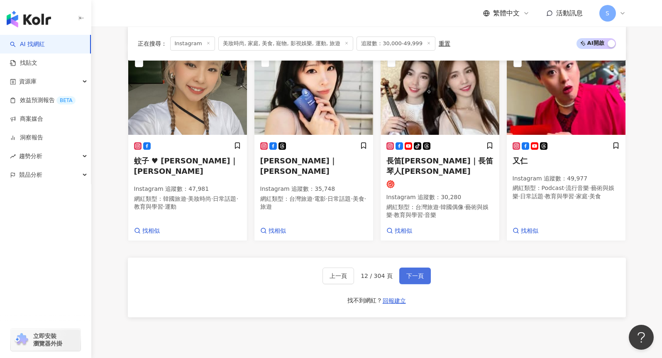
click at [413, 282] on button "下一頁" at bounding box center [416, 276] width 32 height 17
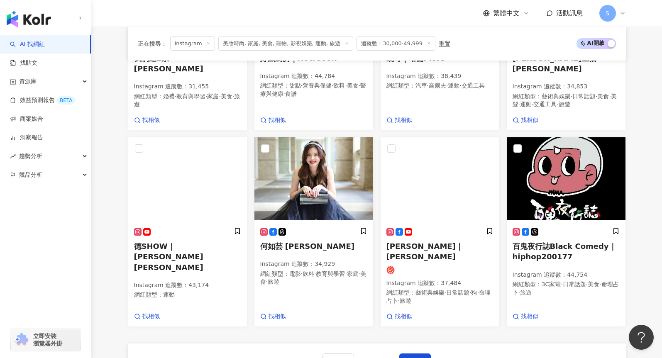
scroll to position [648, 0]
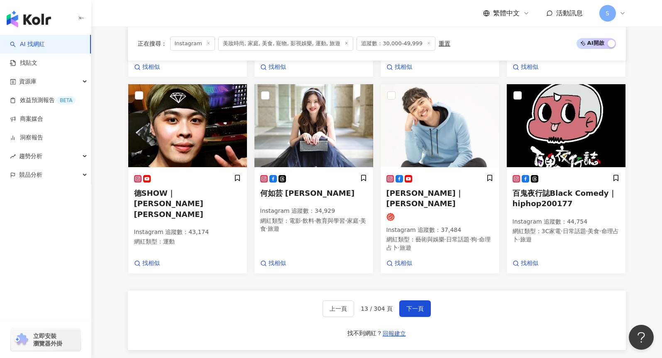
click at [292, 291] on div "上一頁 13 / 304 頁 下一頁 找不到網紅？ 回報建立" at bounding box center [377, 321] width 498 height 60
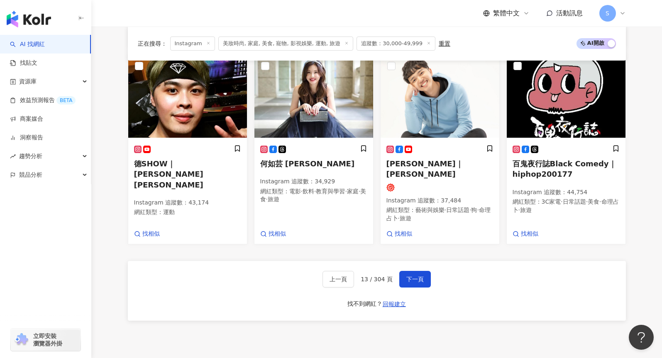
scroll to position [731, 0]
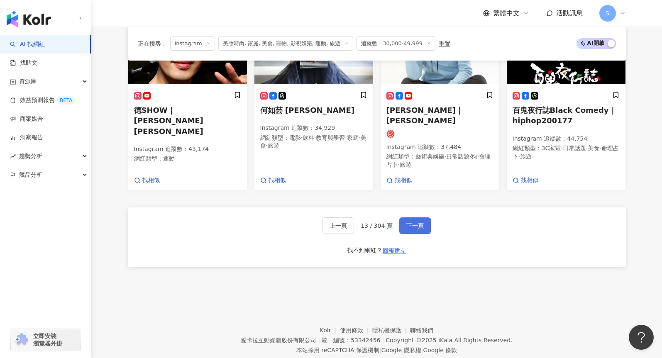
click at [428, 218] on button "下一頁" at bounding box center [416, 226] width 32 height 17
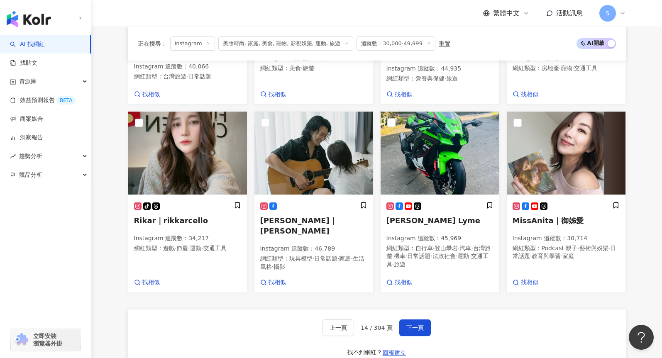
scroll to position [646, 0]
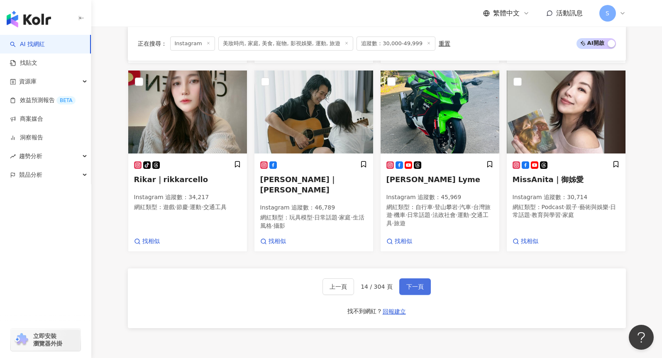
click at [407, 289] on span "下一頁" at bounding box center [415, 287] width 17 height 7
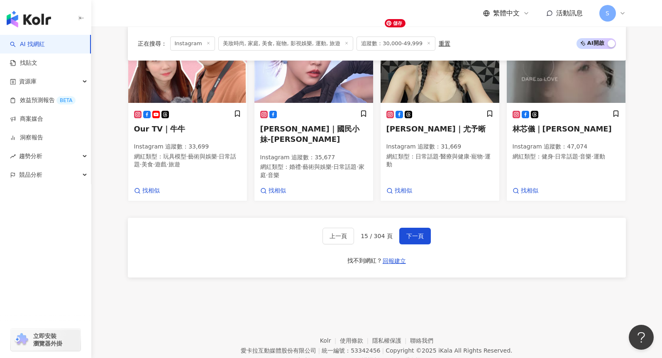
scroll to position [737, 0]
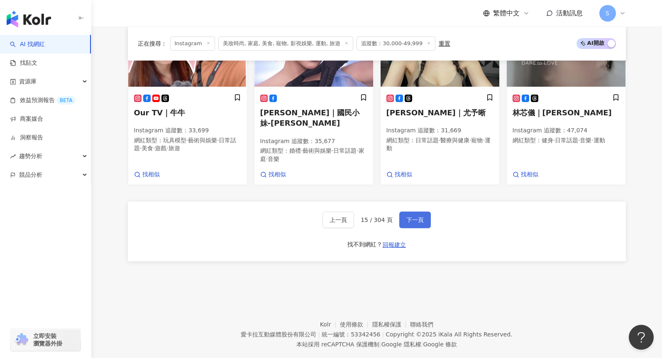
click at [408, 212] on button "下一頁" at bounding box center [416, 220] width 32 height 17
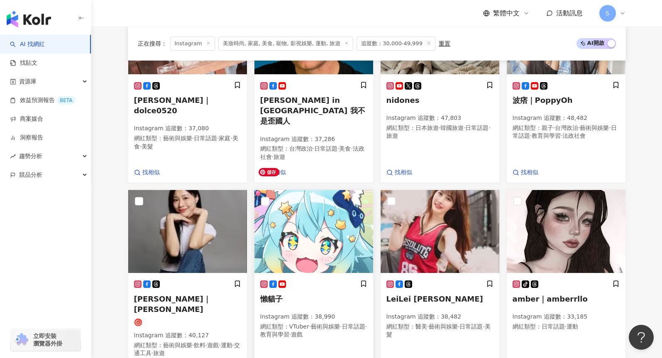
scroll to position [636, 0]
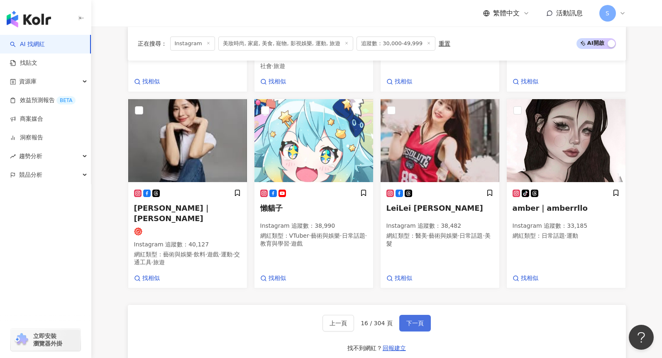
click at [407, 320] on span "下一頁" at bounding box center [415, 323] width 17 height 7
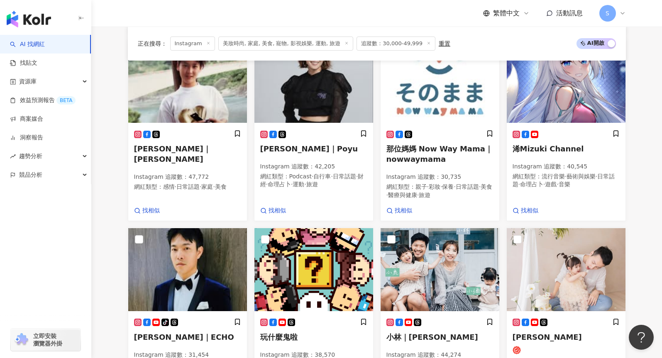
scroll to position [712, 0]
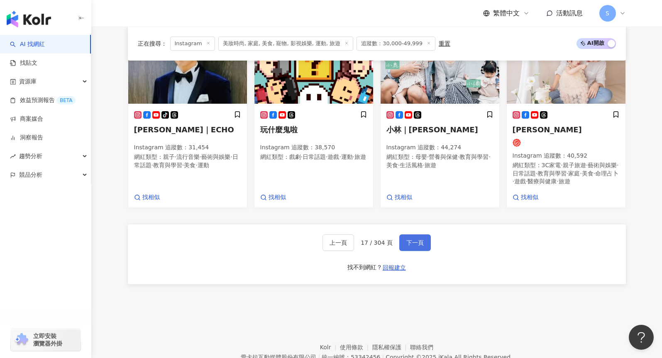
click at [414, 245] on span "下一頁" at bounding box center [415, 243] width 17 height 7
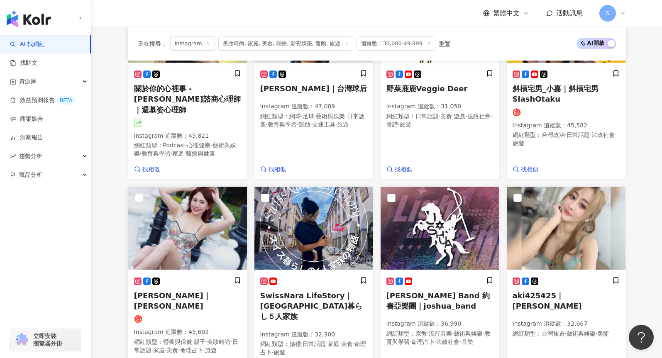
scroll to position [683, 0]
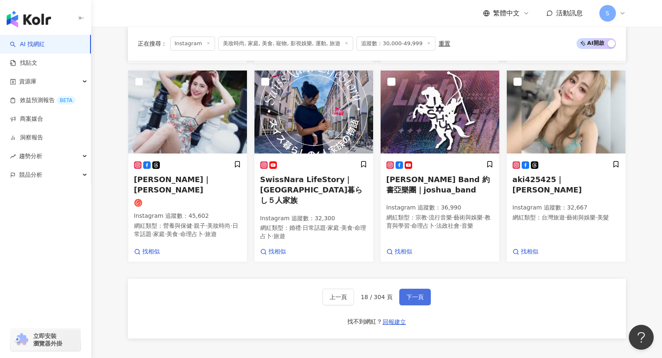
click at [415, 294] on span "下一頁" at bounding box center [415, 297] width 17 height 7
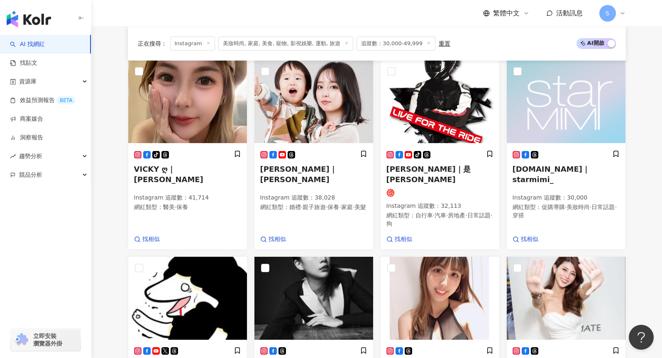
scroll to position [735, 0]
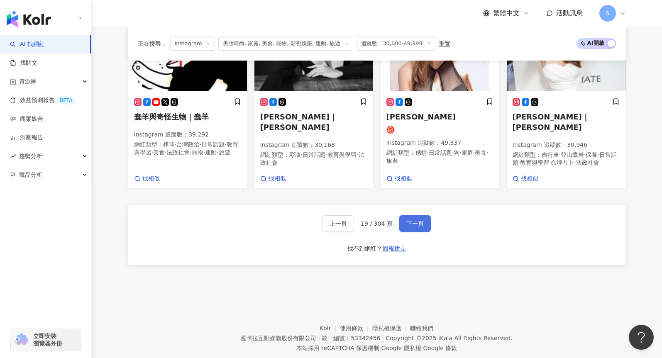
click at [424, 216] on button "下一頁" at bounding box center [416, 224] width 32 height 17
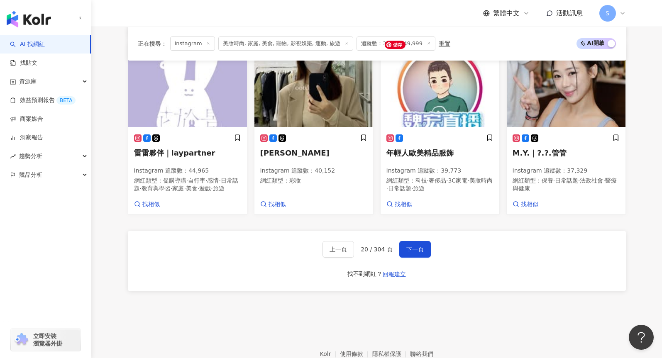
scroll to position [737, 0]
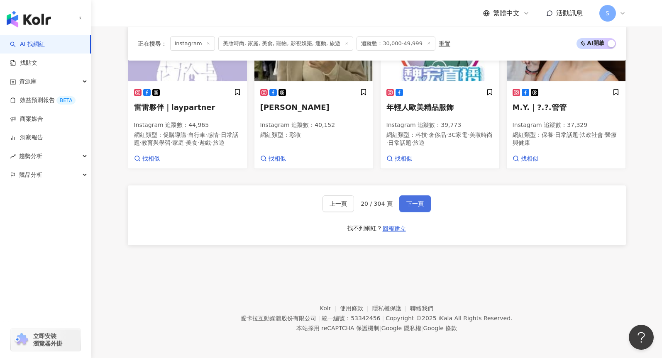
click at [414, 204] on span "下一頁" at bounding box center [415, 204] width 17 height 7
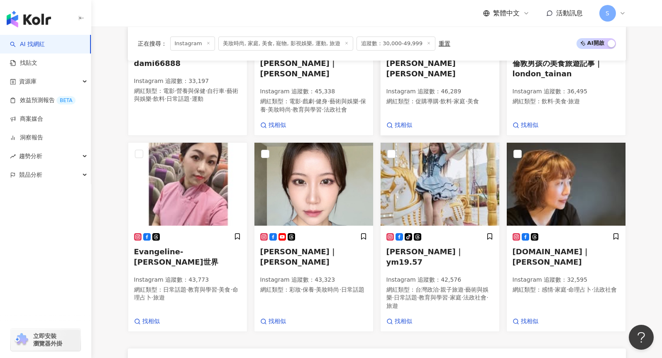
scroll to position [654, 0]
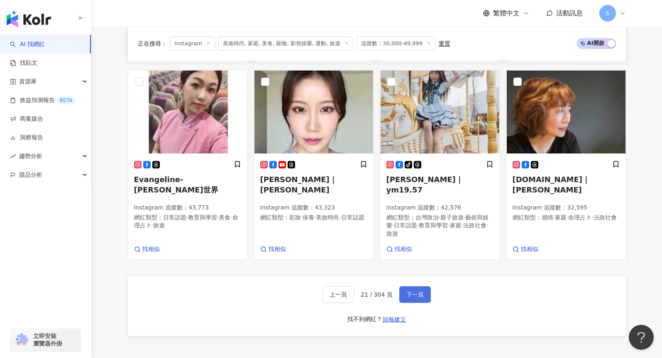
click at [411, 292] on span "下一頁" at bounding box center [415, 295] width 17 height 7
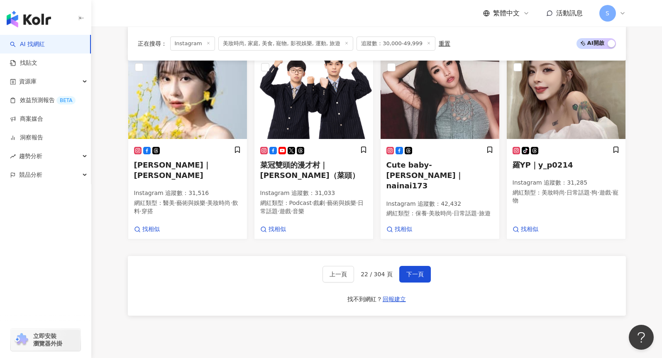
scroll to position [742, 0]
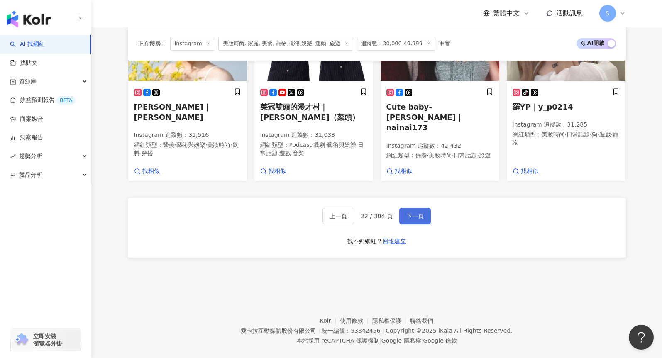
click at [414, 208] on button "下一頁" at bounding box center [416, 216] width 32 height 17
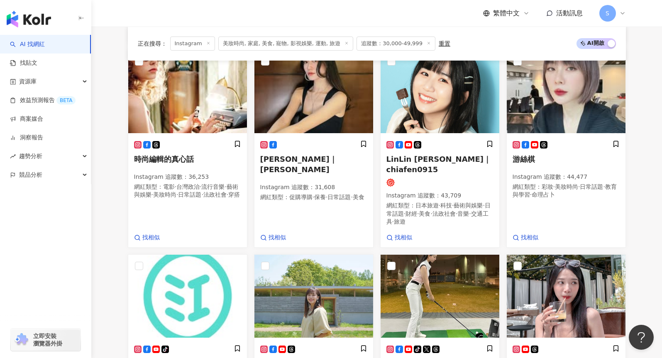
scroll to position [702, 0]
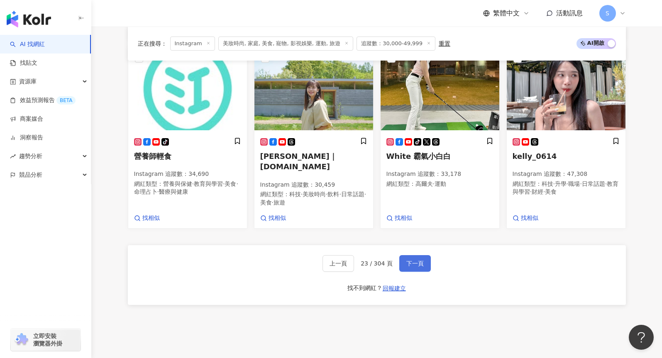
click at [428, 255] on button "下一頁" at bounding box center [416, 263] width 32 height 17
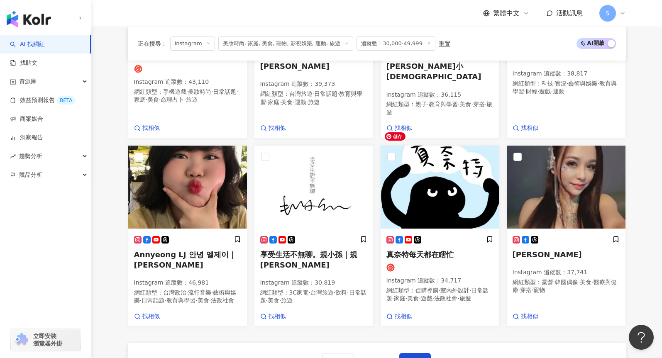
scroll to position [655, 0]
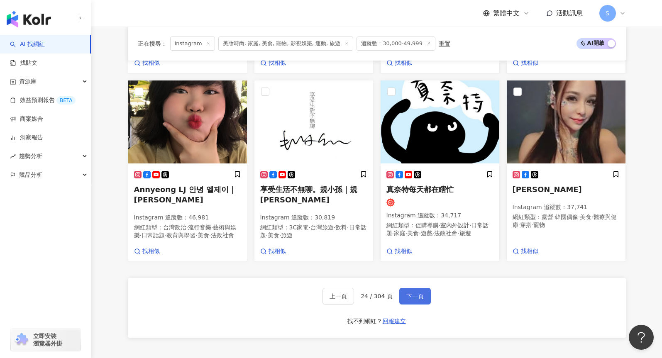
click at [421, 293] on span "下一頁" at bounding box center [415, 296] width 17 height 7
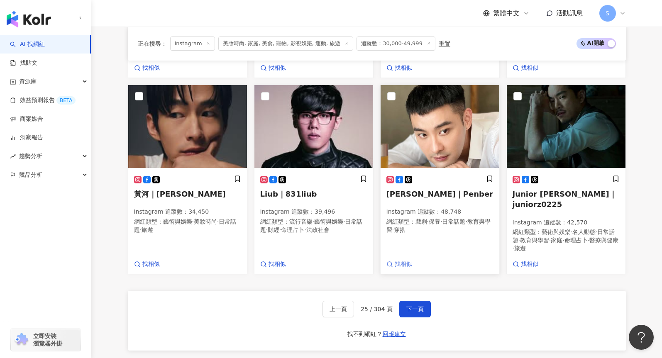
scroll to position [735, 0]
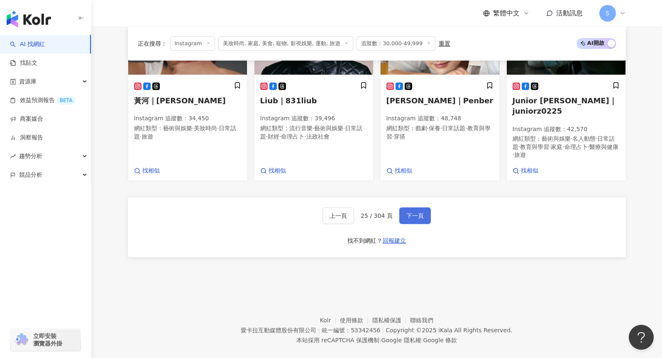
click at [416, 208] on button "下一頁" at bounding box center [416, 216] width 32 height 17
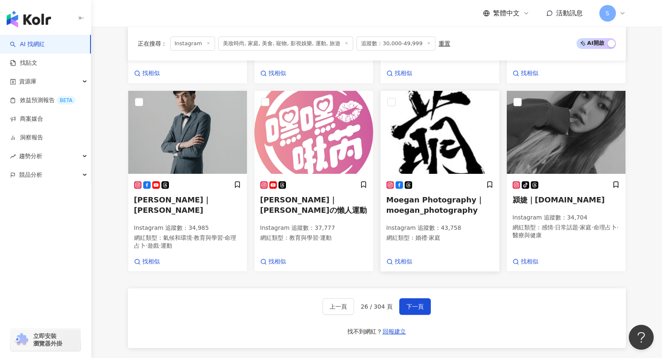
scroll to position [731, 0]
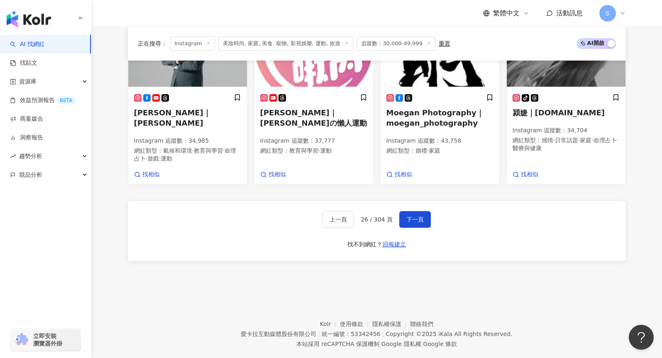
click at [423, 214] on div "上一頁 26 / 304 頁 下一頁 找不到網紅？ 回報建立" at bounding box center [377, 231] width 498 height 60
click at [416, 216] on span "下一頁" at bounding box center [415, 219] width 17 height 7
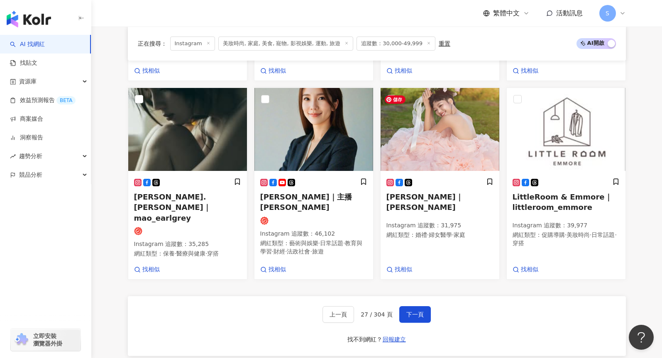
scroll to position [706, 0]
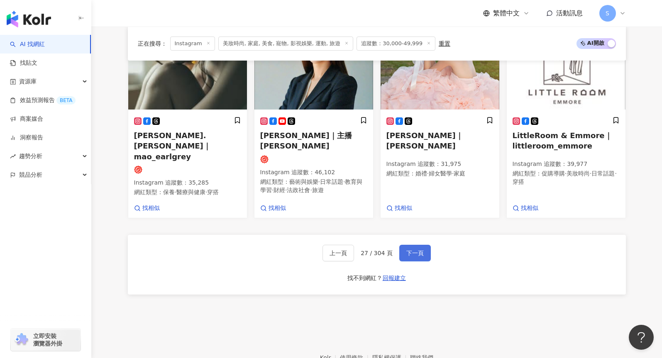
click at [416, 250] on span "下一頁" at bounding box center [415, 253] width 17 height 7
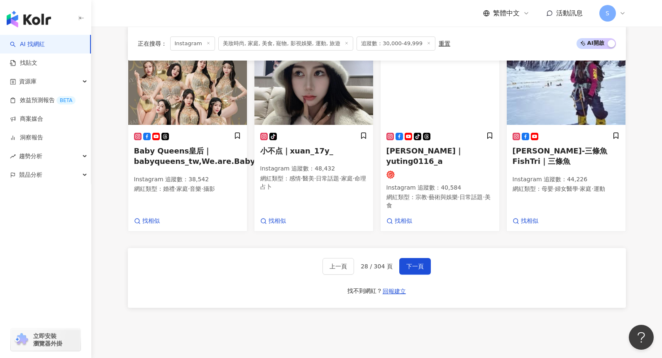
scroll to position [745, 0]
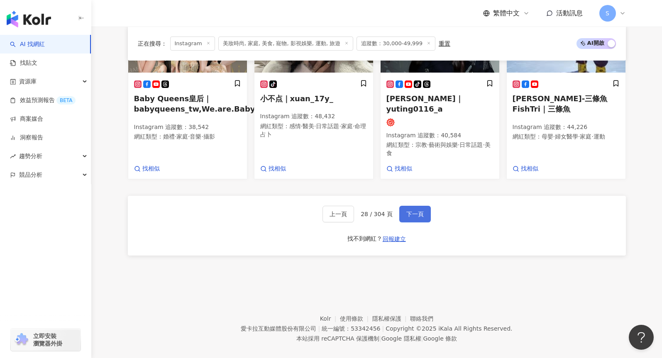
click at [407, 211] on span "下一頁" at bounding box center [415, 214] width 17 height 7
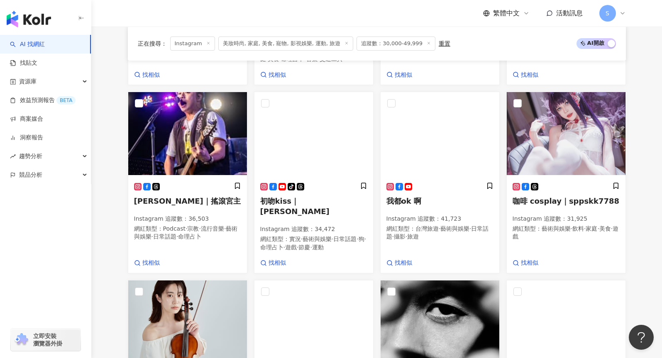
scroll to position [652, 0]
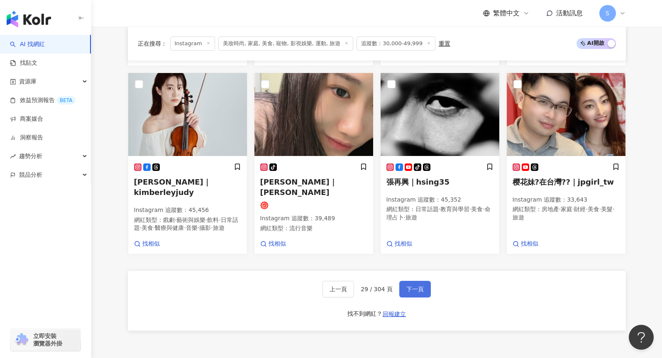
click at [424, 291] on button "下一頁" at bounding box center [416, 289] width 32 height 17
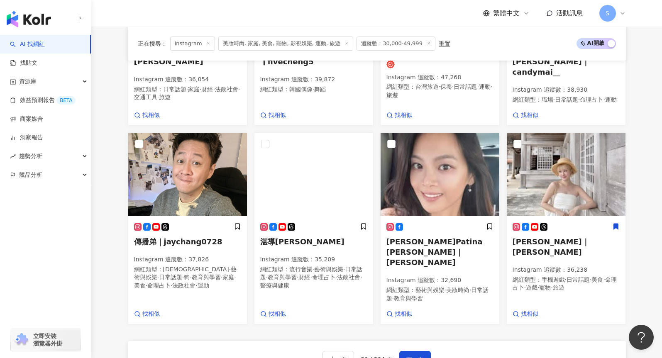
scroll to position [698, 0]
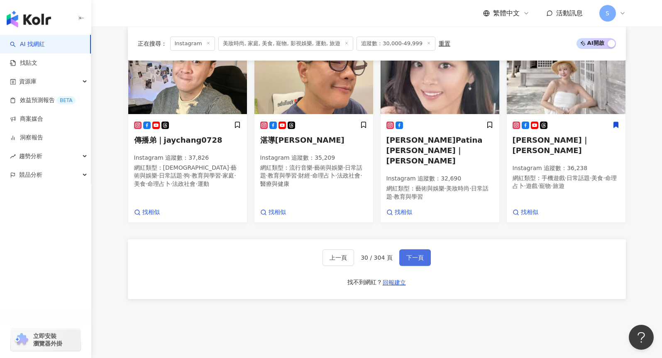
click at [414, 255] on span "下一頁" at bounding box center [415, 258] width 17 height 7
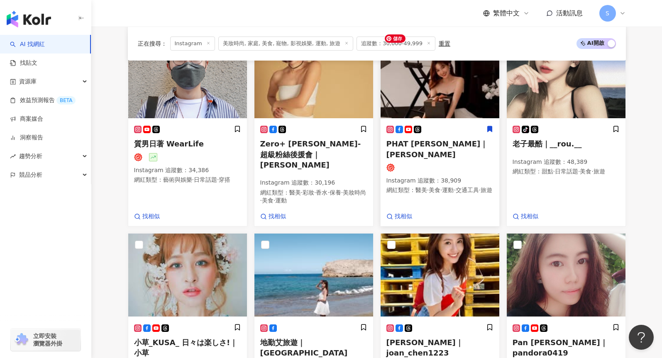
scroll to position [648, 0]
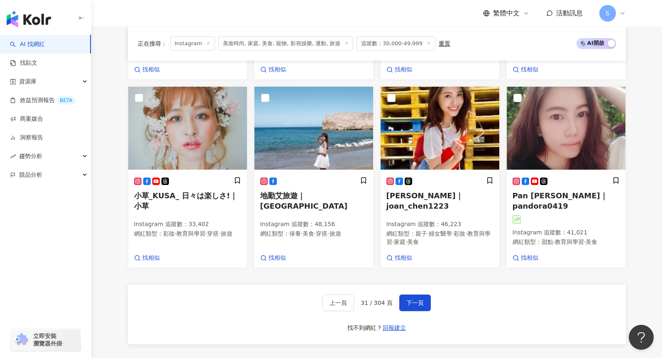
click at [423, 299] on div "上一頁 31 / 304 頁 下一頁 找不到網紅？ 回報建立" at bounding box center [377, 315] width 498 height 60
click at [420, 295] on button "下一頁" at bounding box center [416, 303] width 32 height 17
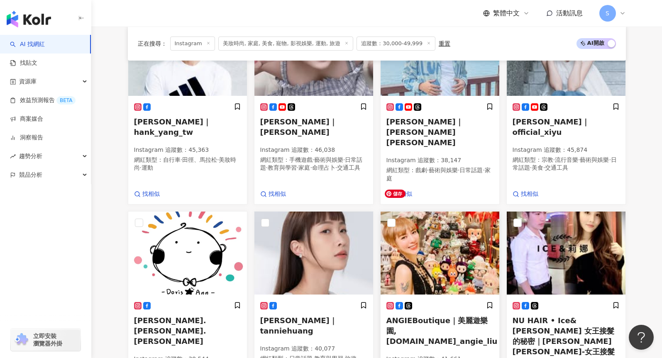
scroll to position [661, 0]
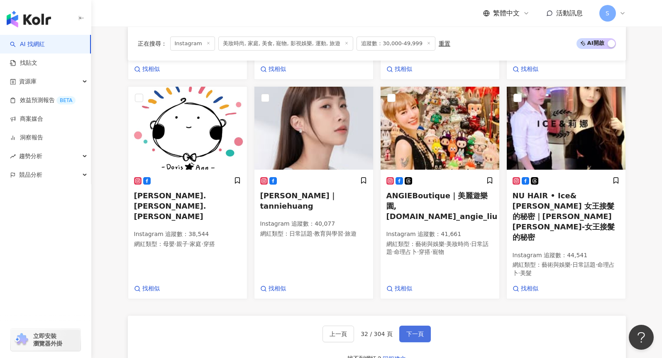
click at [414, 331] on span "下一頁" at bounding box center [415, 334] width 17 height 7
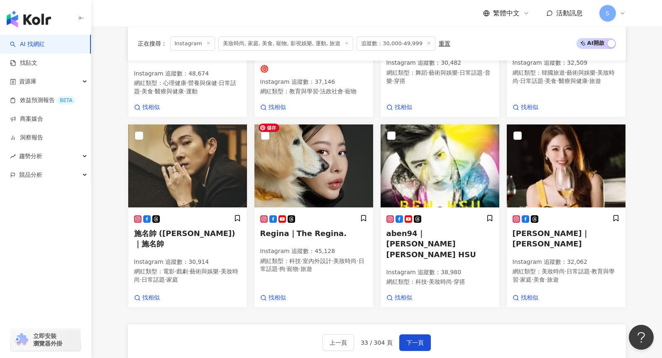
scroll to position [715, 0]
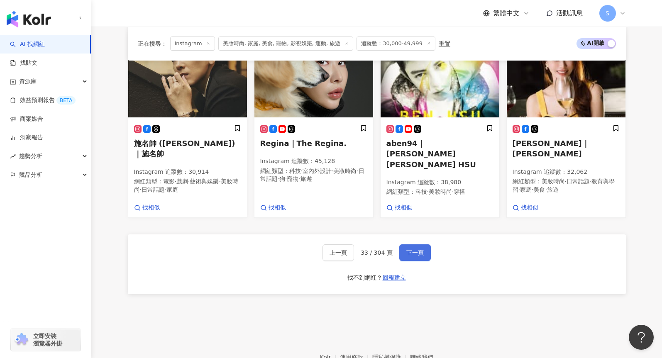
click at [414, 250] on span "下一頁" at bounding box center [415, 253] width 17 height 7
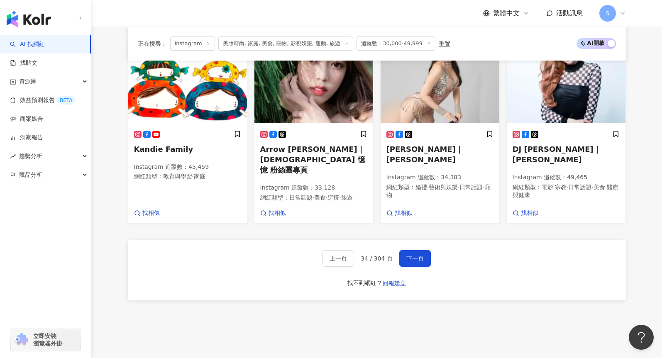
scroll to position [737, 0]
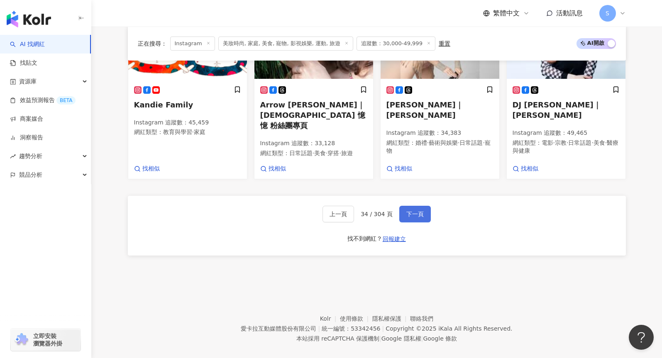
click at [421, 211] on span "下一頁" at bounding box center [415, 214] width 17 height 7
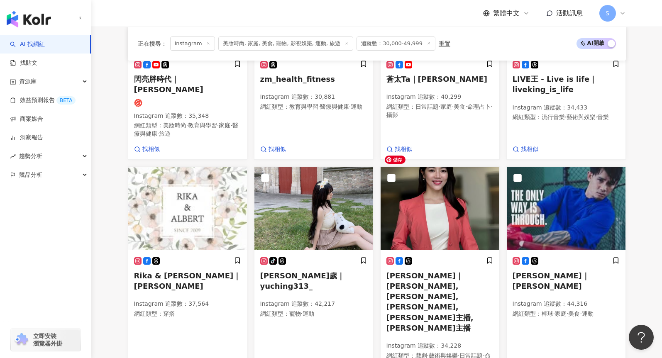
scroll to position [708, 0]
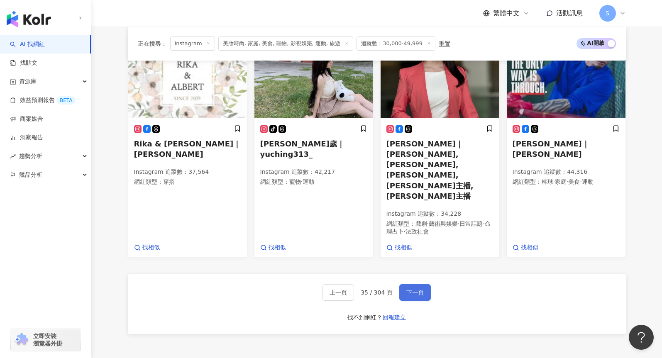
click at [422, 289] on span "下一頁" at bounding box center [415, 292] width 17 height 7
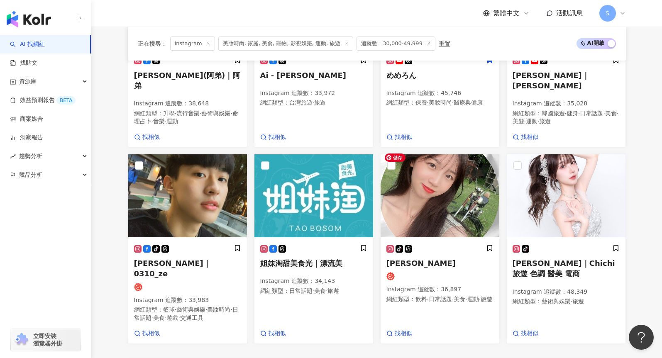
scroll to position [671, 0]
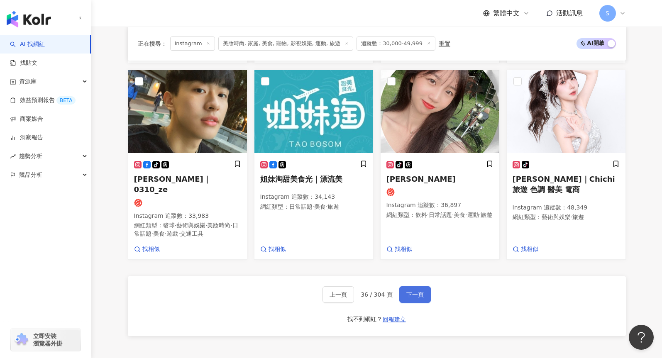
click at [409, 292] on span "下一頁" at bounding box center [415, 295] width 17 height 7
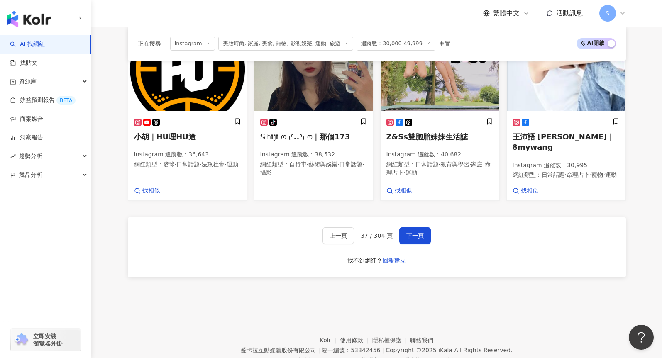
scroll to position [723, 0]
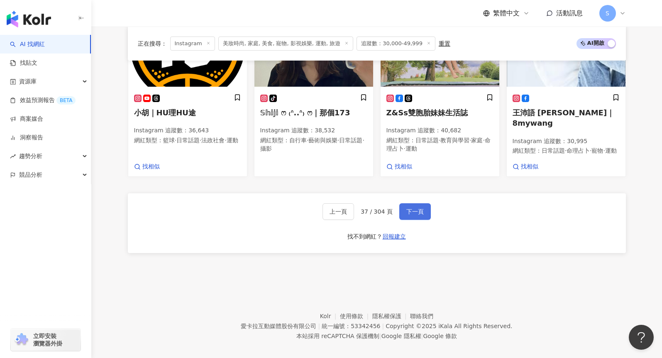
click at [414, 208] on span "下一頁" at bounding box center [415, 211] width 17 height 7
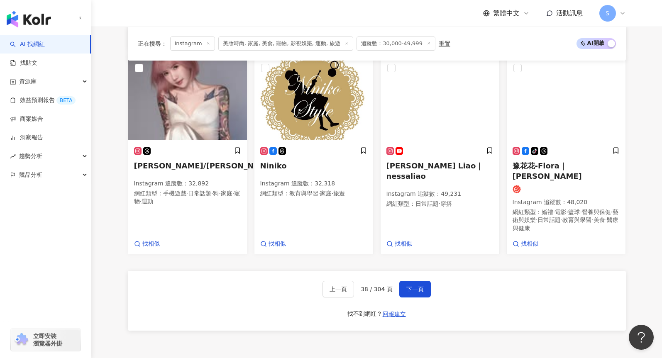
scroll to position [748, 0]
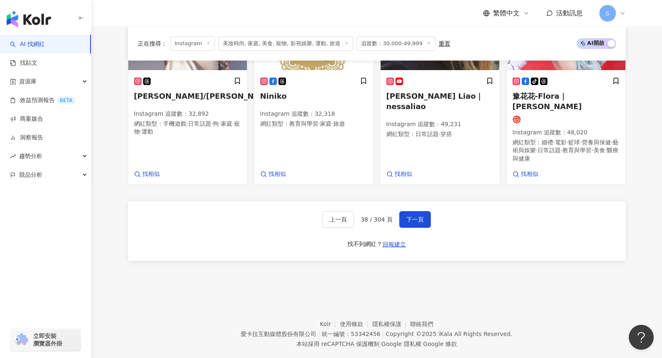
click at [145, 282] on footer "Kolr 使用條款 隱私權保護 聯絡我們 愛卡拉互動媒體股份有限公司 | 統一編號：53342456 | Copyright © 2025 iKala All…" at bounding box center [376, 328] width 571 height 92
click at [422, 216] on span "下一頁" at bounding box center [415, 219] width 17 height 7
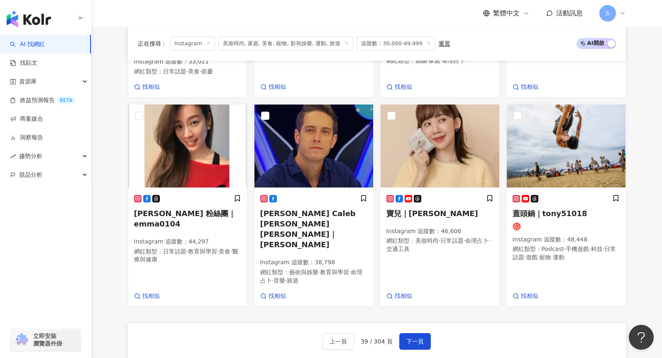
scroll to position [557, 0]
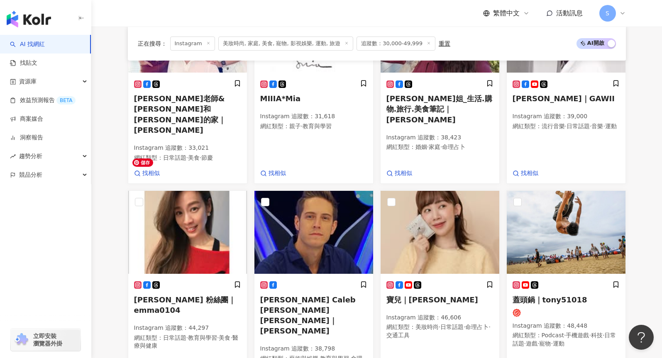
click at [120, 206] on div "正在搜尋 ： Instagram 美妝時尚, 家庭, 美食, 寵物, 影視娛樂, 運動, 旅遊 追蹤數：30,000-49,999 重置 AI 開啟 AI 關…" at bounding box center [377, 124] width 532 height 734
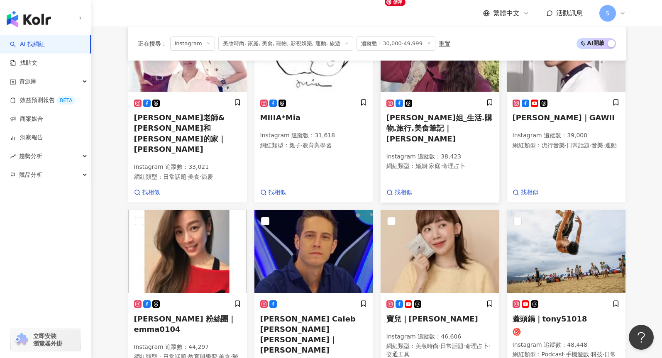
scroll to position [598, 0]
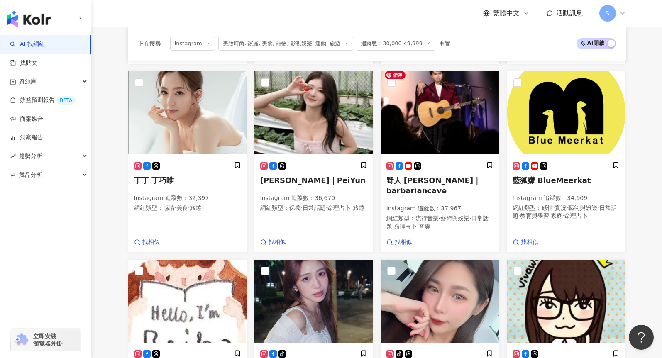
scroll to position [613, 0]
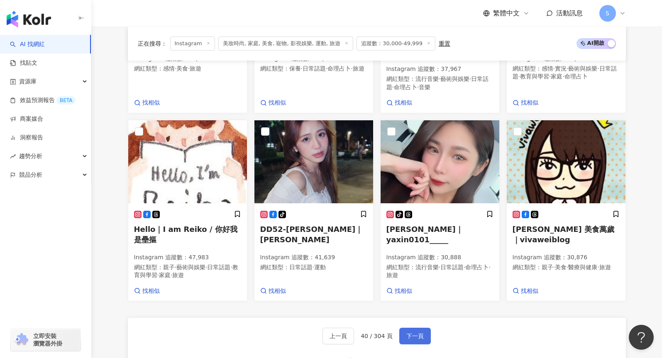
click at [407, 333] on span "下一頁" at bounding box center [415, 336] width 17 height 7
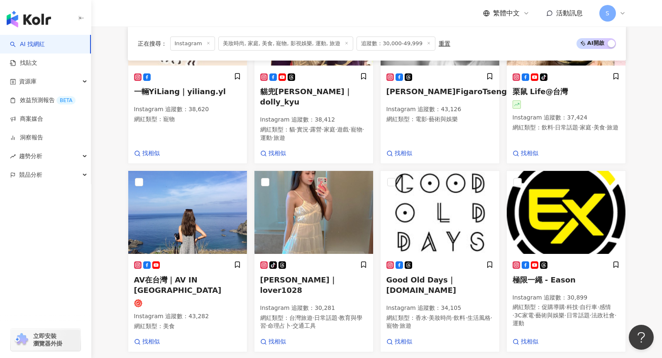
scroll to position [605, 0]
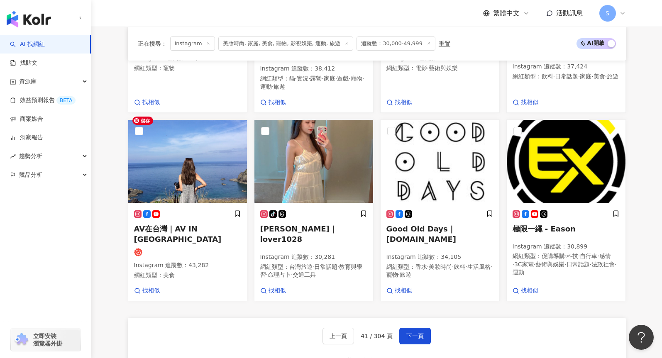
click at [176, 318] on div "上一頁 41 / 304 頁 下一頁 找不到網紅？ 回報建立" at bounding box center [377, 348] width 498 height 60
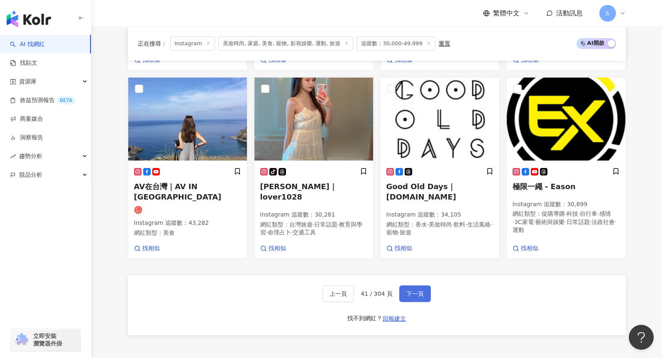
scroll to position [729, 0]
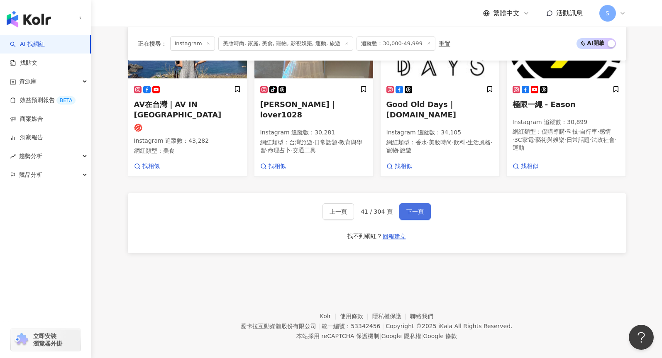
click at [414, 208] on span "下一頁" at bounding box center [415, 211] width 17 height 7
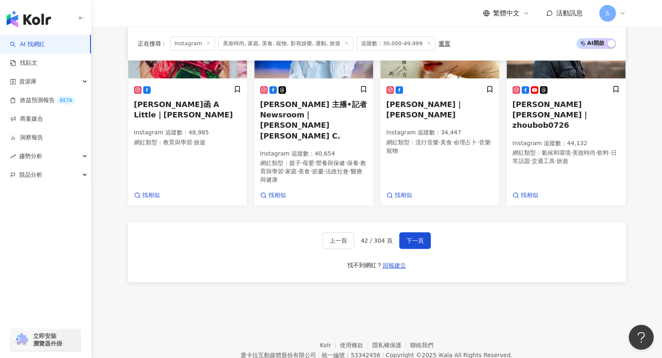
scroll to position [750, 0]
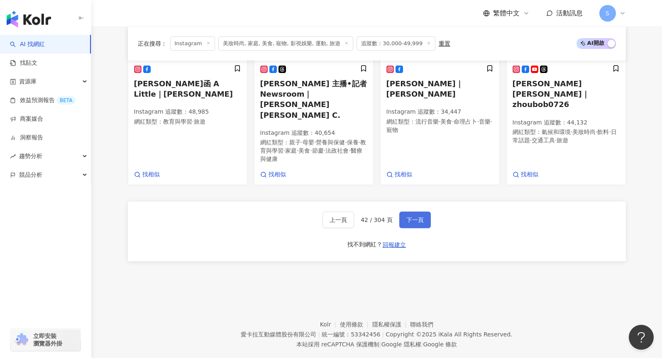
click at [422, 217] on span "下一頁" at bounding box center [415, 220] width 17 height 7
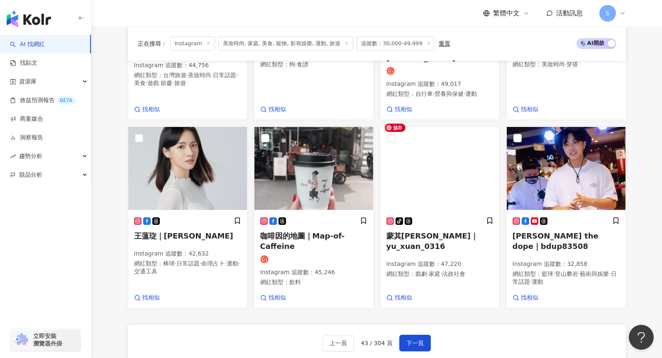
scroll to position [701, 0]
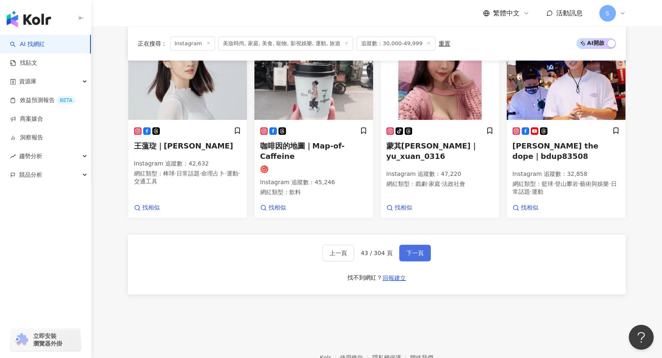
click at [416, 250] on span "下一頁" at bounding box center [415, 253] width 17 height 7
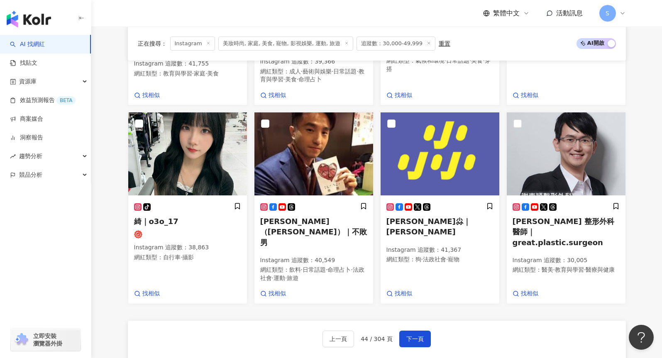
scroll to position [725, 0]
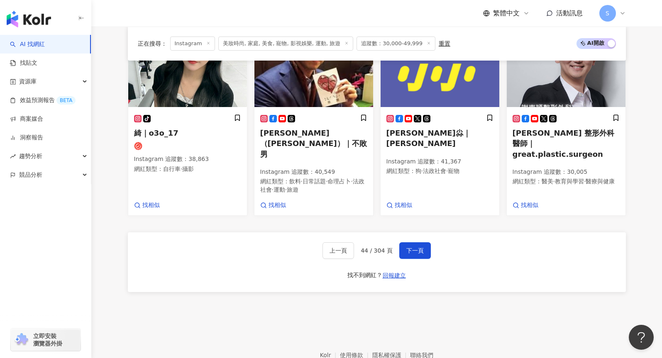
click at [290, 253] on div "上一頁 44 / 304 頁 下一頁 找不到網紅？ 回報建立" at bounding box center [377, 263] width 498 height 60
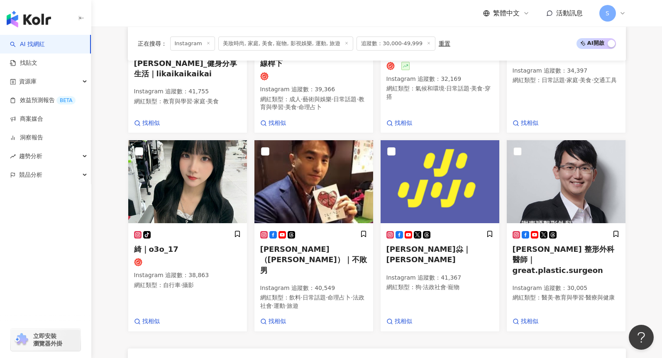
scroll to position [767, 0]
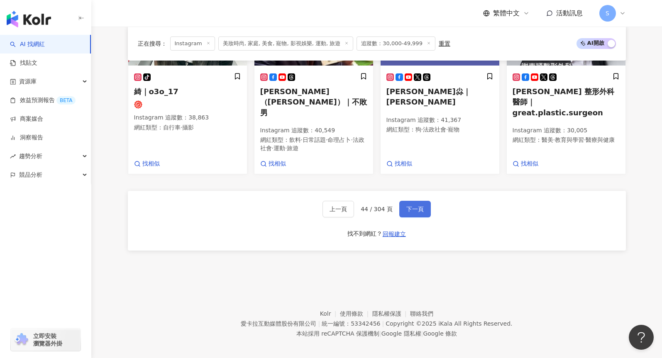
click at [410, 210] on button "下一頁" at bounding box center [416, 209] width 32 height 17
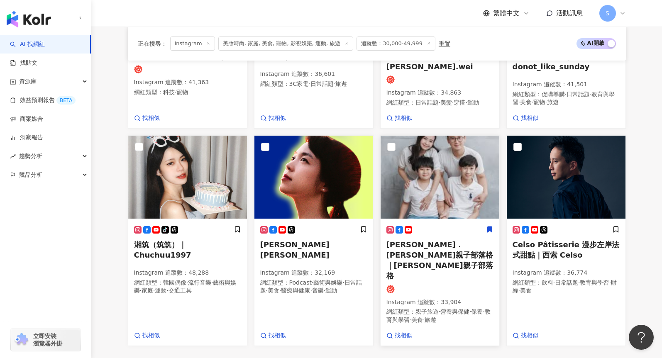
scroll to position [625, 0]
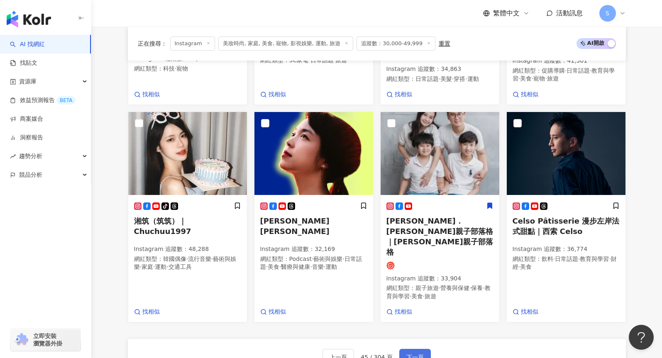
click at [423, 349] on button "下一頁" at bounding box center [416, 357] width 32 height 17
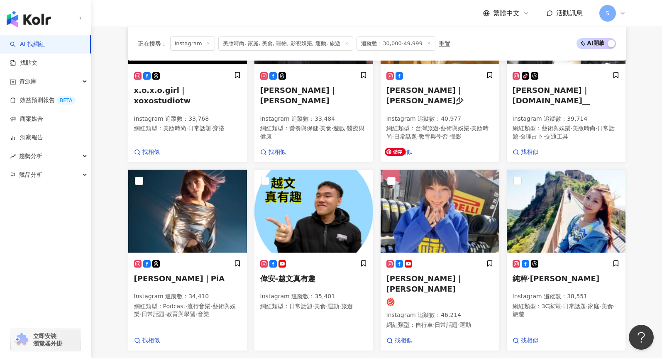
scroll to position [638, 0]
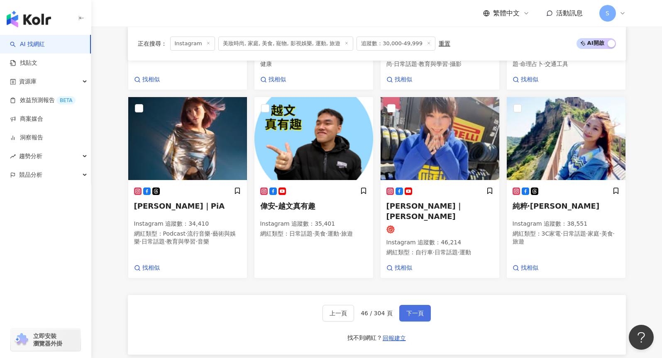
click at [427, 305] on button "下一頁" at bounding box center [416, 313] width 32 height 17
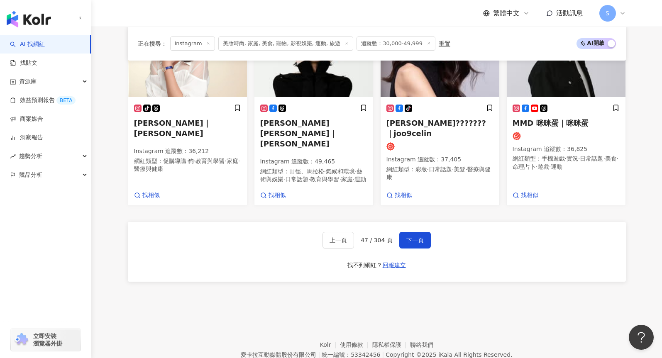
scroll to position [756, 0]
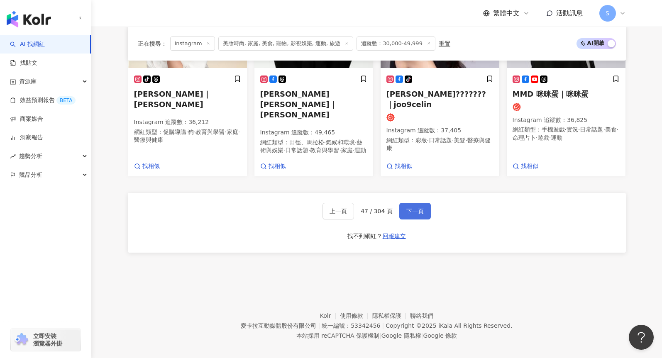
click at [424, 203] on button "下一頁" at bounding box center [416, 211] width 32 height 17
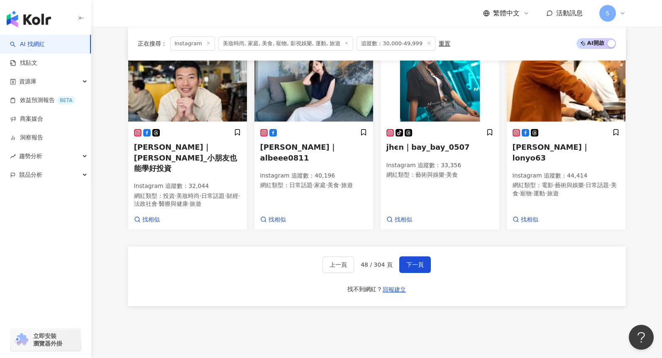
scroll to position [754, 0]
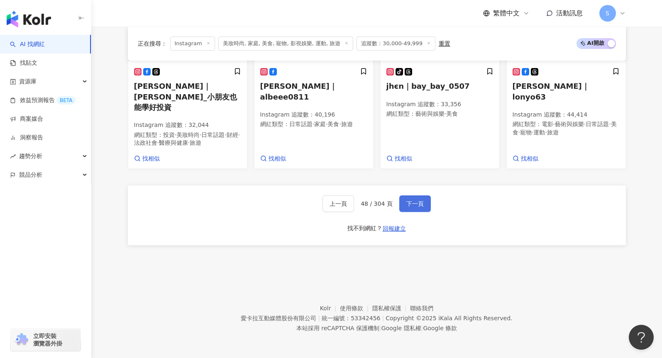
click at [422, 211] on button "下一頁" at bounding box center [416, 204] width 32 height 17
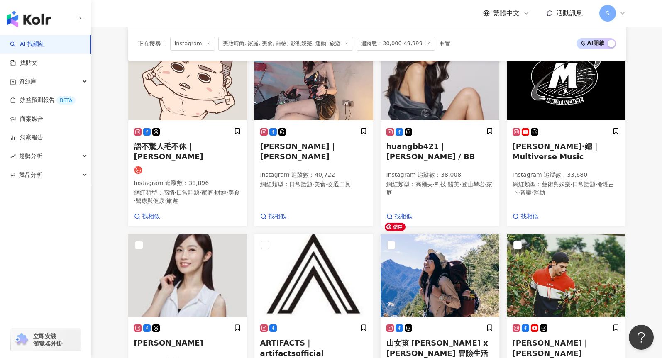
scroll to position [717, 0]
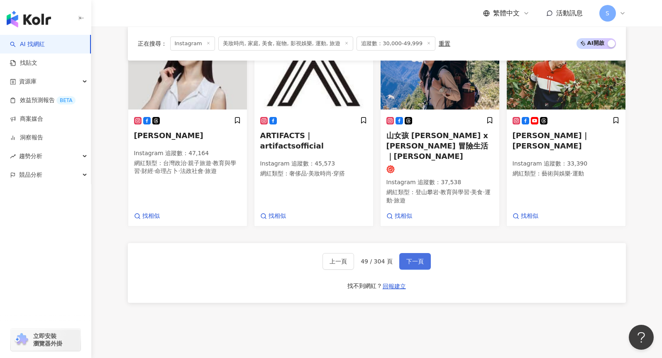
click at [418, 258] on span "下一頁" at bounding box center [415, 261] width 17 height 7
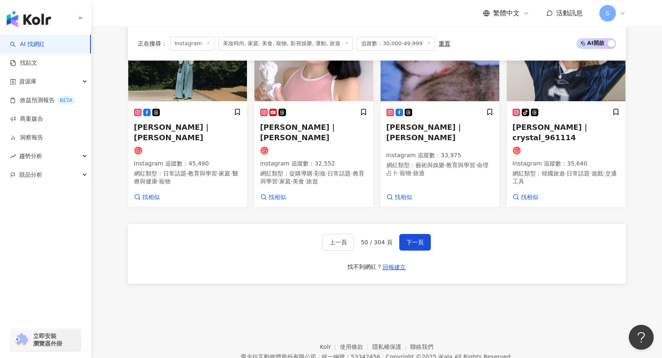
scroll to position [746, 0]
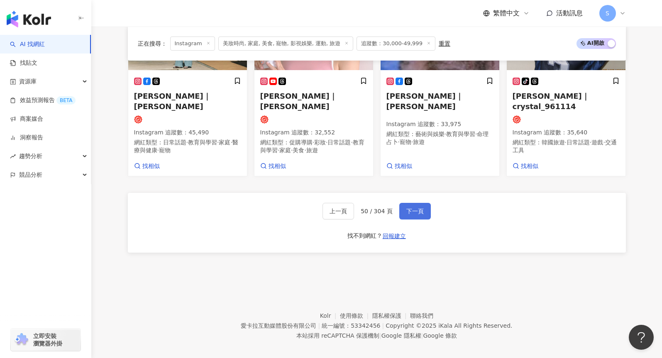
click at [409, 210] on button "下一頁" at bounding box center [416, 211] width 32 height 17
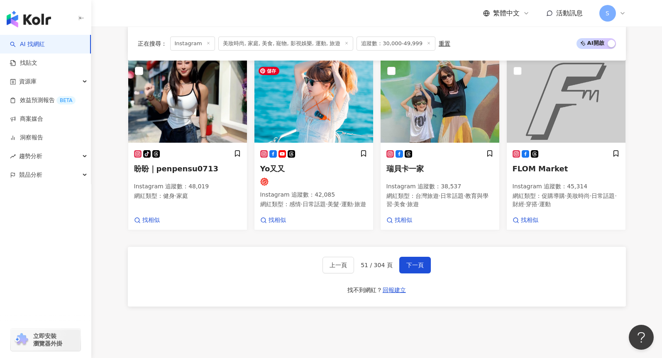
scroll to position [745, 0]
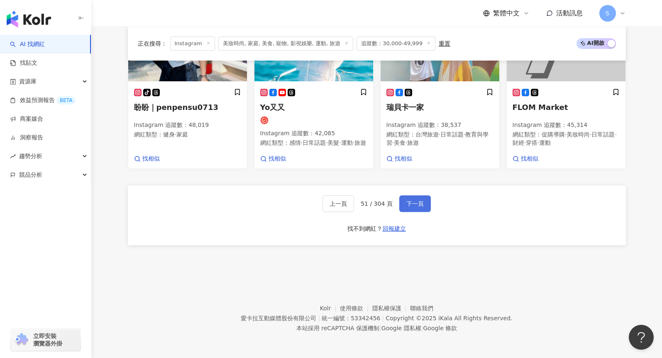
click at [410, 202] on span "下一頁" at bounding box center [415, 204] width 17 height 7
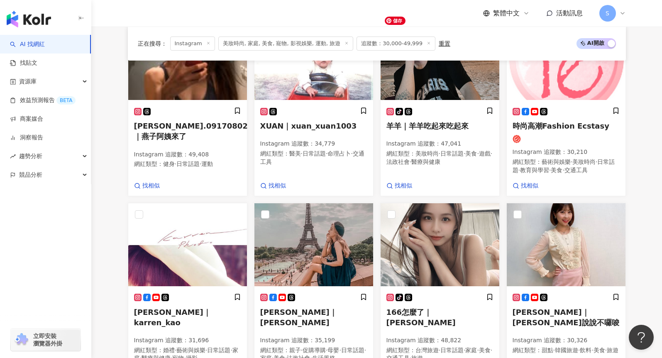
scroll to position [737, 0]
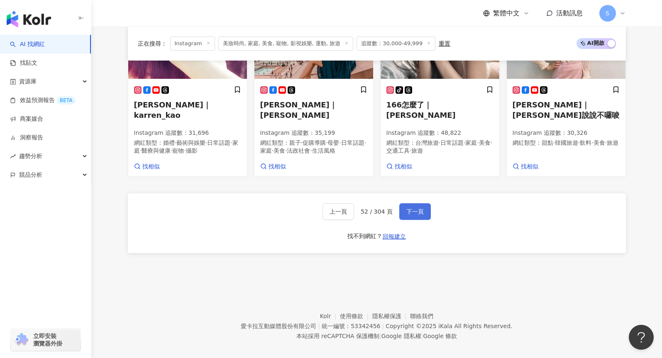
click at [416, 212] on button "下一頁" at bounding box center [416, 211] width 32 height 17
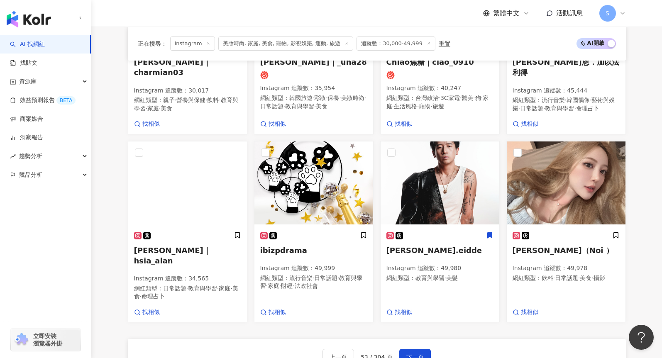
scroll to position [738, 0]
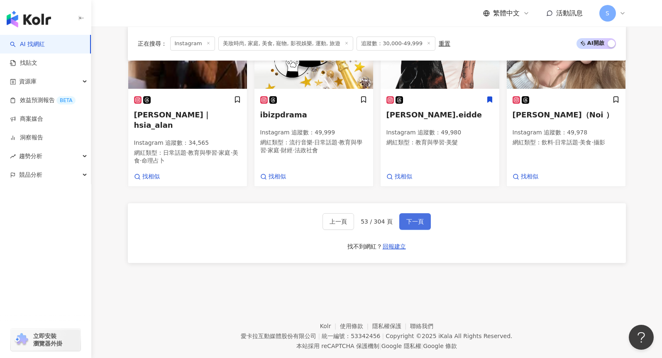
click at [425, 213] on button "下一頁" at bounding box center [416, 221] width 32 height 17
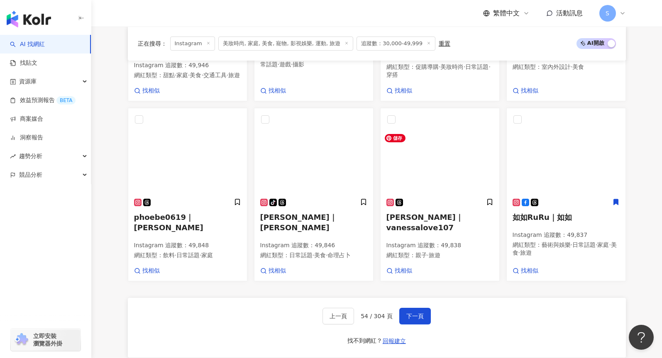
scroll to position [657, 0]
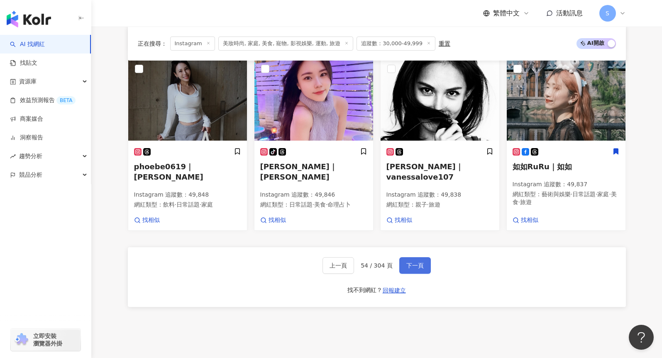
click at [427, 274] on button "下一頁" at bounding box center [416, 265] width 32 height 17
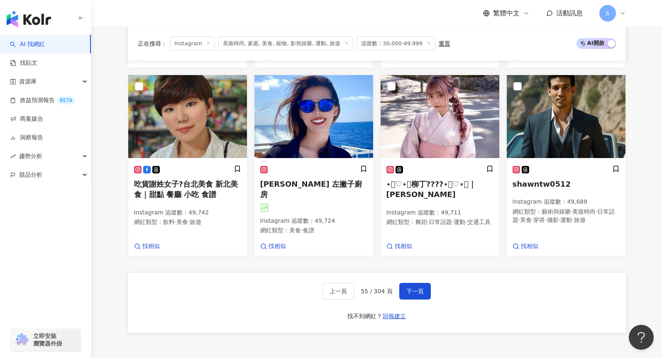
scroll to position [740, 0]
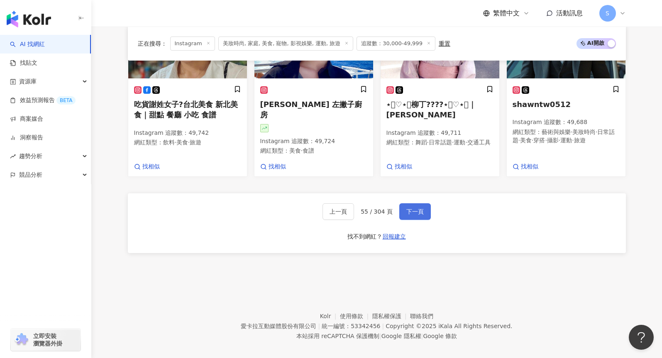
click at [404, 204] on button "下一頁" at bounding box center [416, 211] width 32 height 17
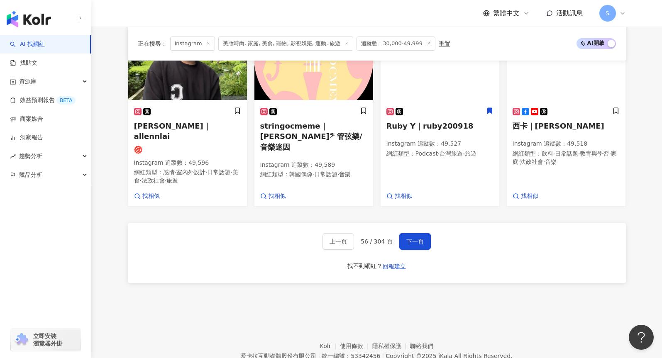
scroll to position [711, 0]
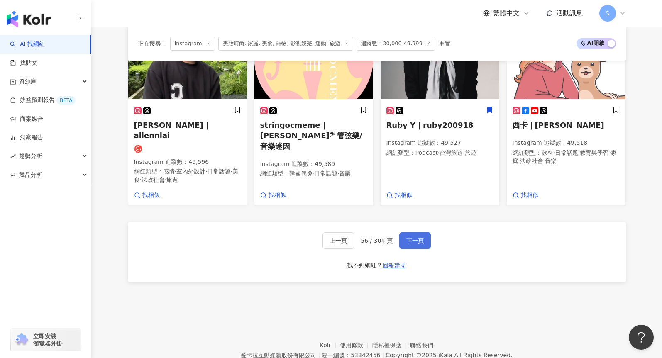
click at [420, 238] on span "下一頁" at bounding box center [415, 241] width 17 height 7
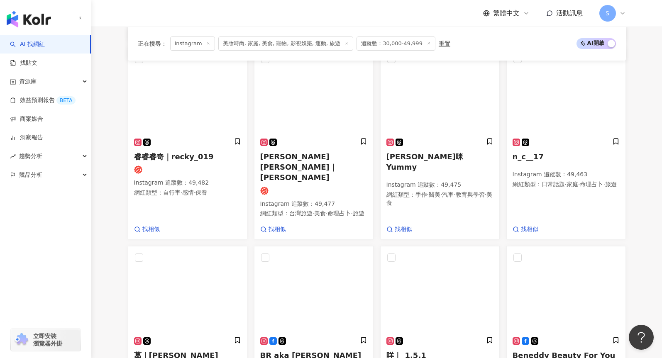
scroll to position [696, 0]
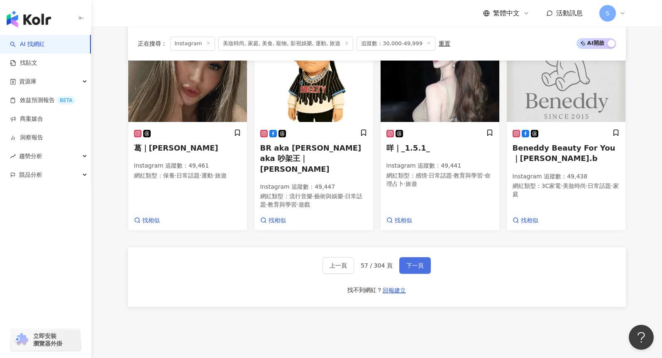
click at [407, 262] on span "下一頁" at bounding box center [415, 265] width 17 height 7
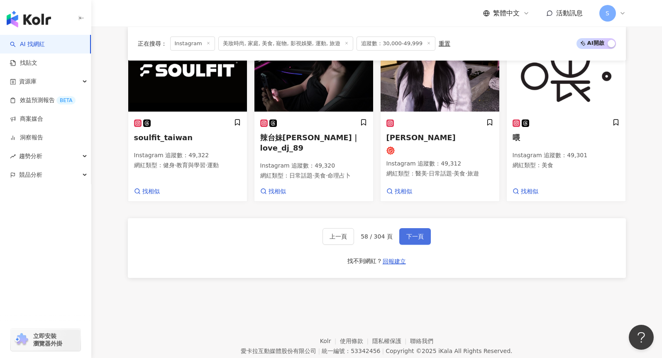
click at [417, 240] on span "下一頁" at bounding box center [415, 236] width 17 height 7
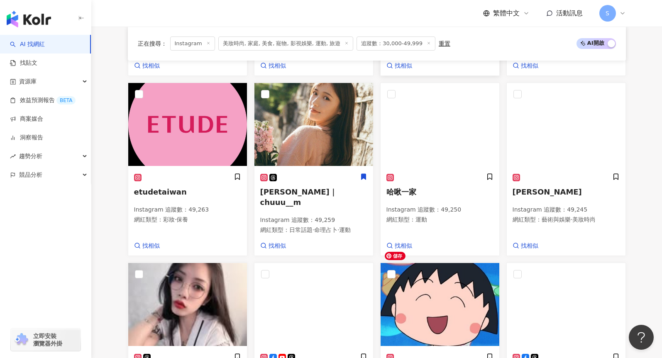
scroll to position [661, 0]
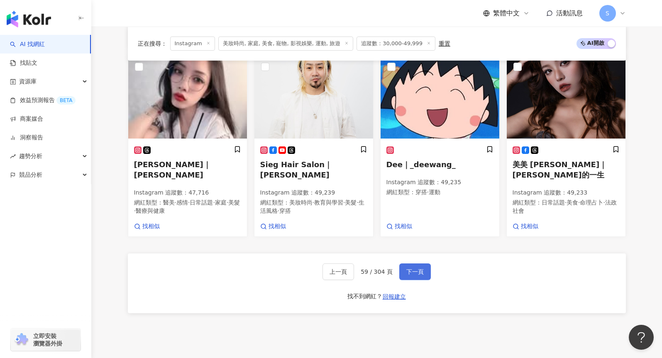
click at [415, 269] on span "下一頁" at bounding box center [415, 272] width 17 height 7
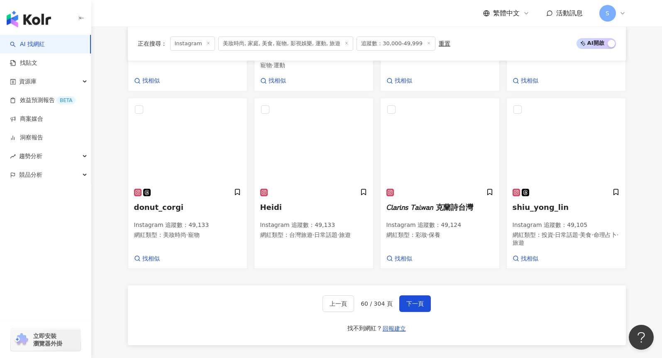
scroll to position [685, 0]
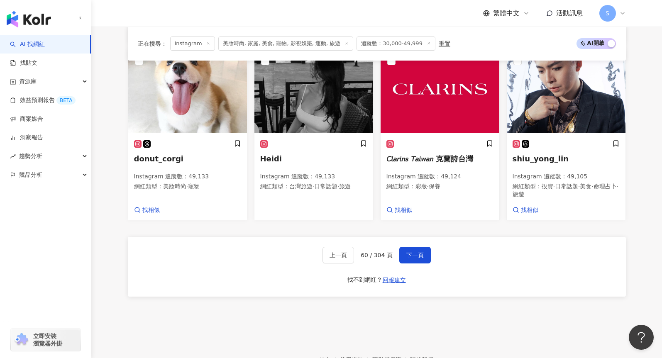
click at [221, 262] on div "上一頁 60 / 304 頁 下一頁 找不到網紅？ 回報建立" at bounding box center [377, 267] width 498 height 60
click at [411, 253] on button "下一頁" at bounding box center [416, 255] width 32 height 17
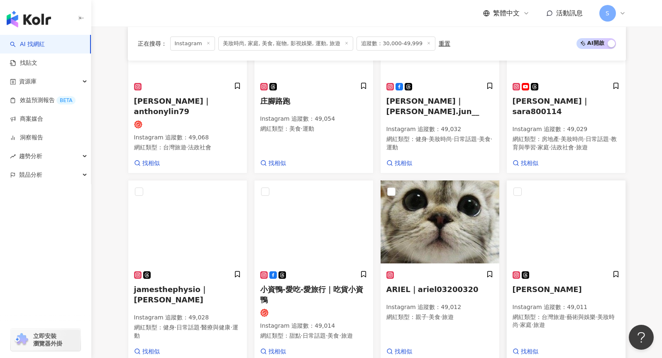
scroll to position [613, 0]
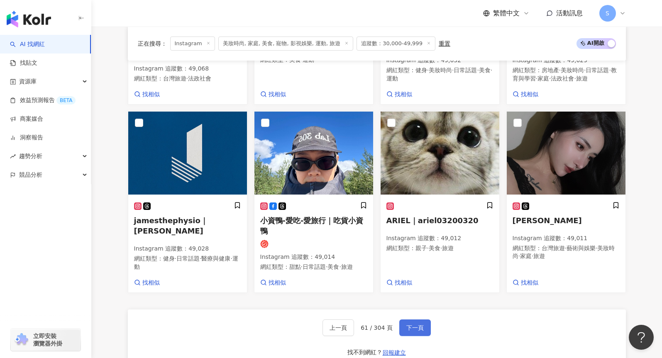
click at [424, 325] on button "下一頁" at bounding box center [416, 328] width 32 height 17
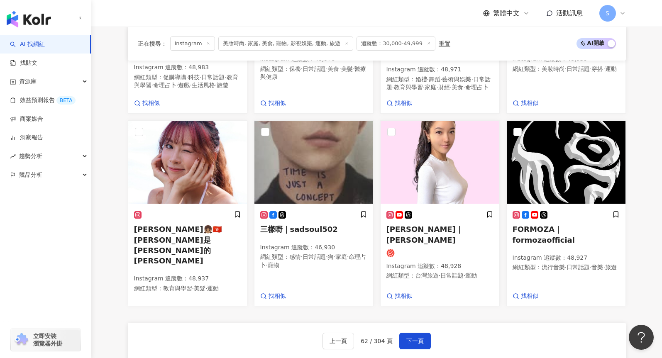
scroll to position [694, 0]
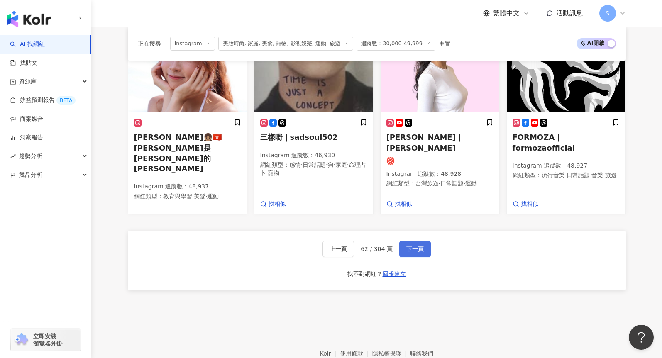
click at [415, 247] on span "下一頁" at bounding box center [415, 249] width 17 height 7
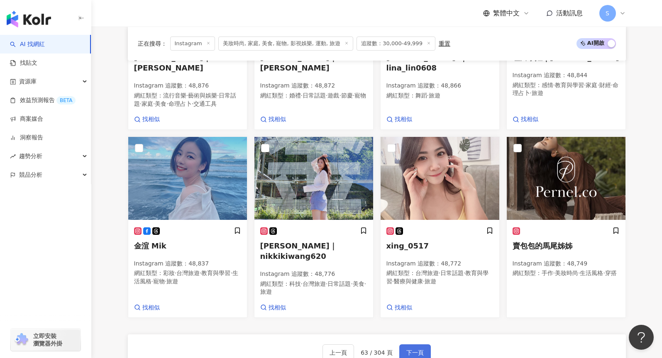
scroll to position [652, 0]
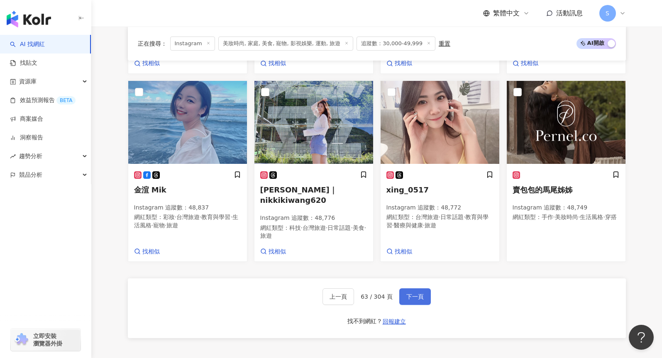
click at [412, 294] on span "下一頁" at bounding box center [415, 297] width 17 height 7
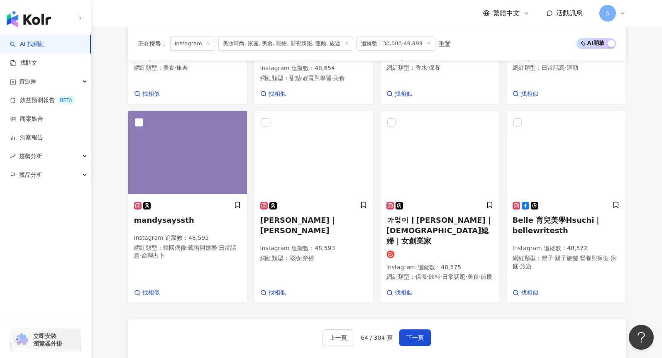
scroll to position [679, 0]
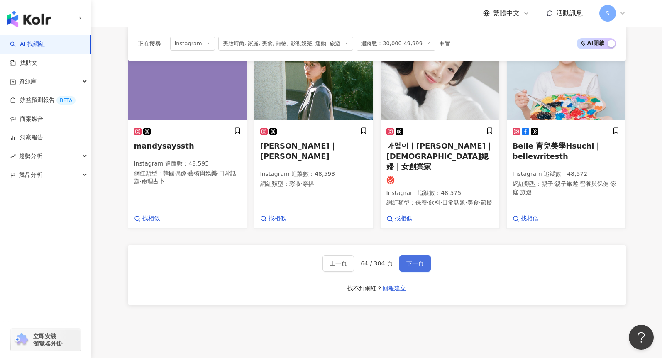
click at [422, 260] on span "下一頁" at bounding box center [415, 263] width 17 height 7
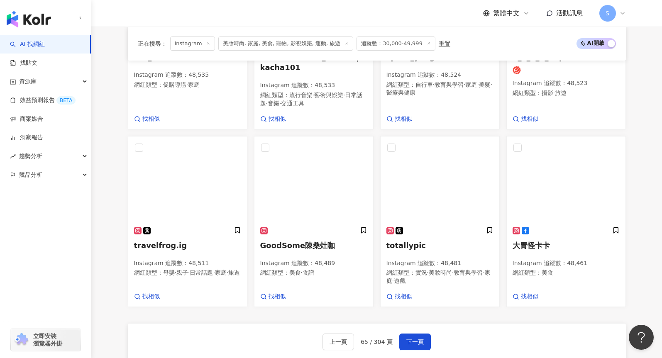
scroll to position [688, 0]
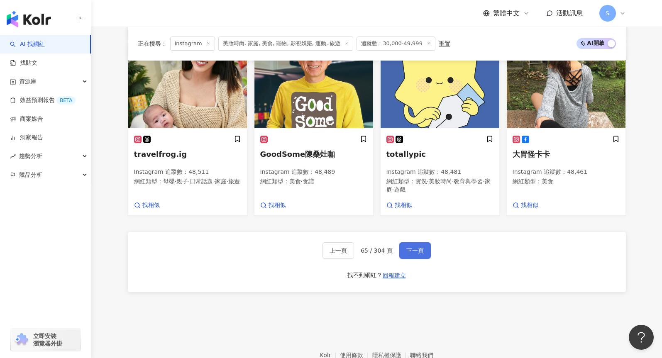
click at [402, 243] on button "下一頁" at bounding box center [416, 251] width 32 height 17
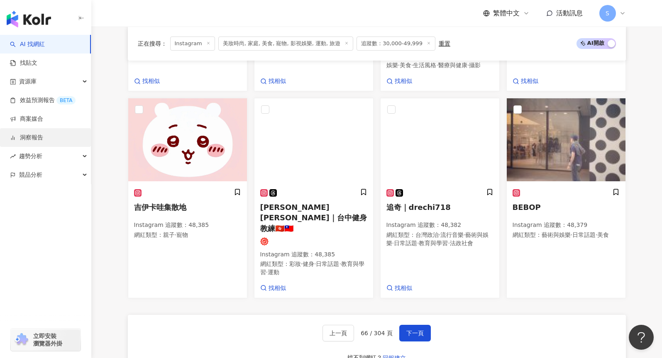
scroll to position [704, 0]
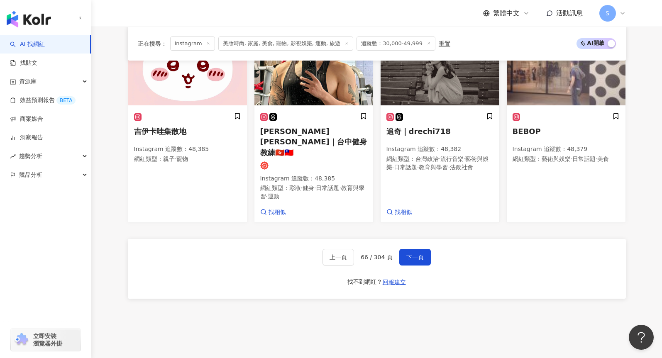
scroll to position [745, 0]
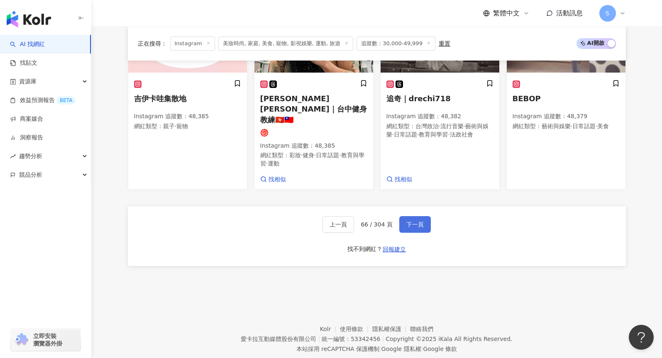
click at [417, 221] on span "下一頁" at bounding box center [415, 224] width 17 height 7
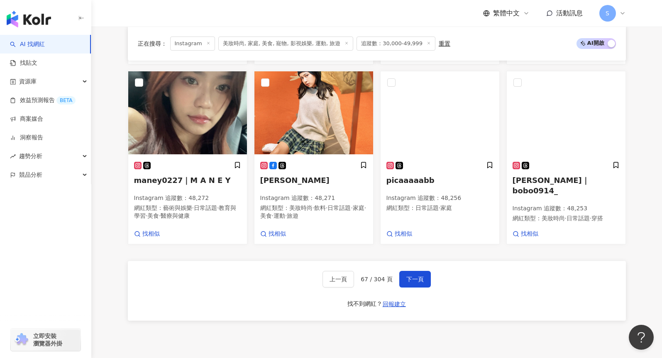
scroll to position [737, 0]
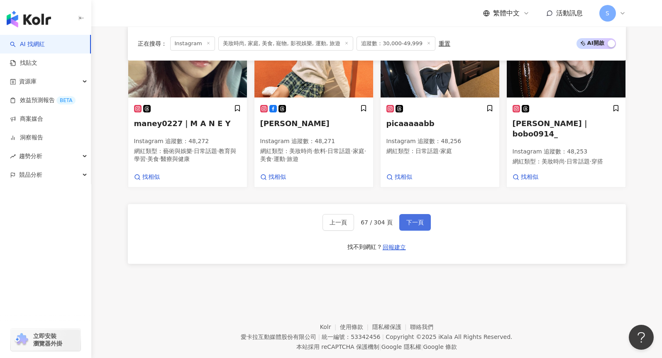
click at [409, 219] on span "下一頁" at bounding box center [415, 222] width 17 height 7
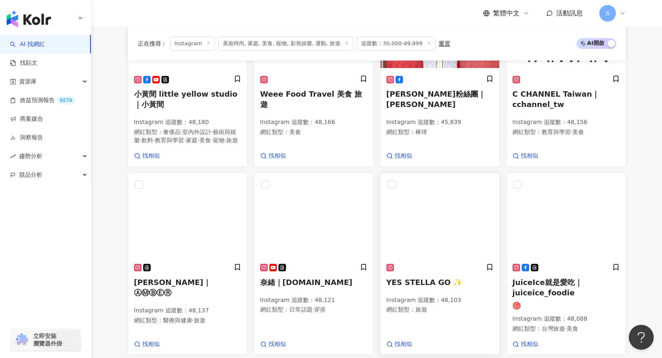
scroll to position [615, 0]
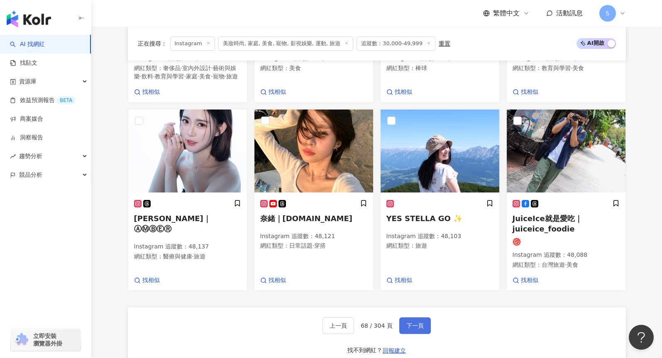
click at [402, 327] on button "下一頁" at bounding box center [416, 326] width 32 height 17
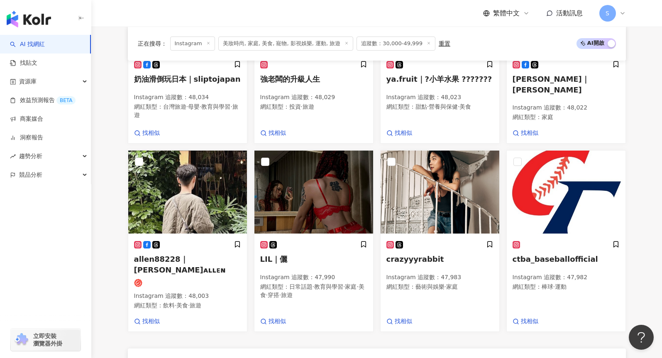
scroll to position [630, 0]
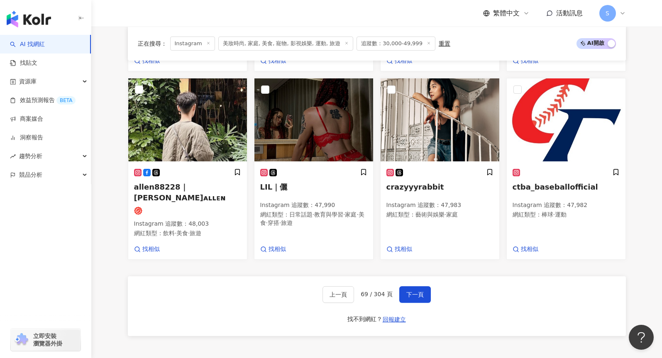
click at [427, 291] on button "下一頁" at bounding box center [416, 295] width 32 height 17
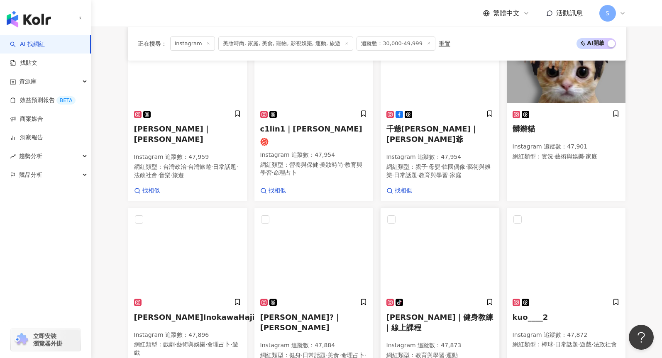
scroll to position [636, 0]
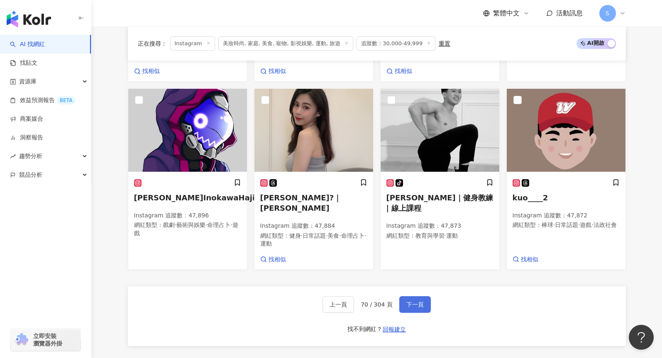
click at [412, 297] on button "下一頁" at bounding box center [416, 305] width 32 height 17
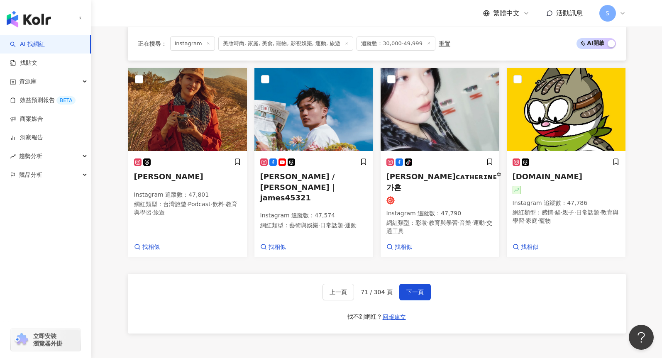
scroll to position [688, 0]
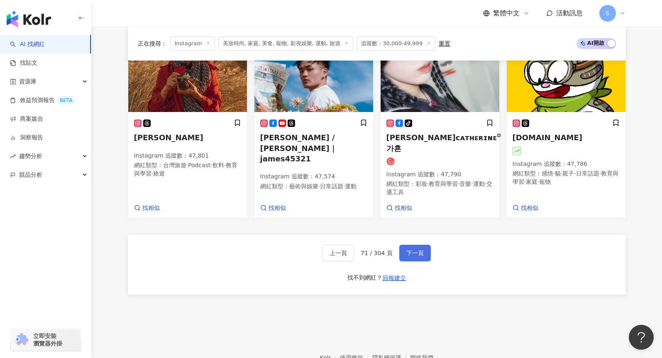
click at [421, 245] on button "下一頁" at bounding box center [416, 253] width 32 height 17
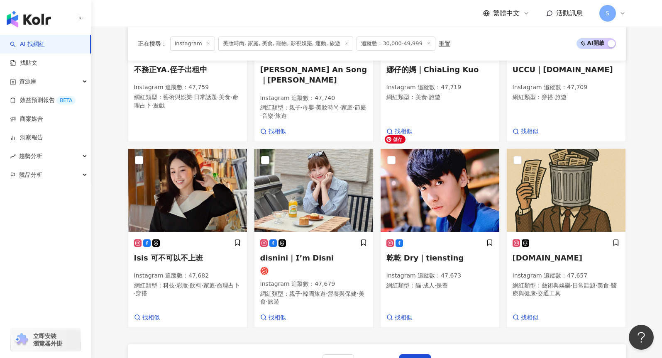
scroll to position [644, 0]
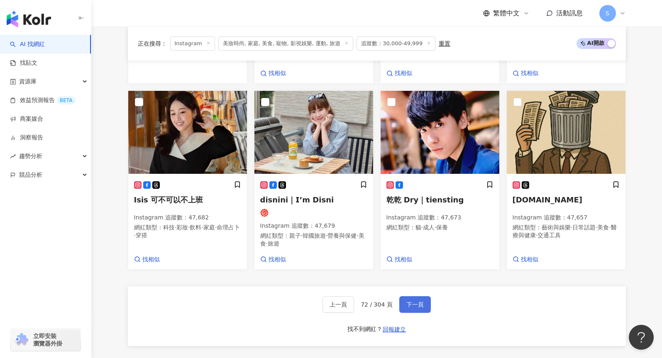
click at [407, 302] on span "下一頁" at bounding box center [415, 305] width 17 height 7
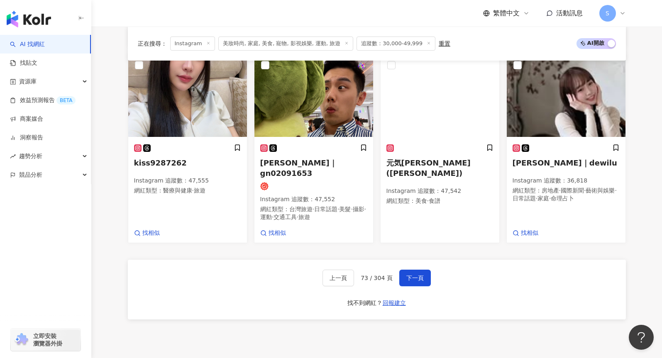
scroll to position [727, 0]
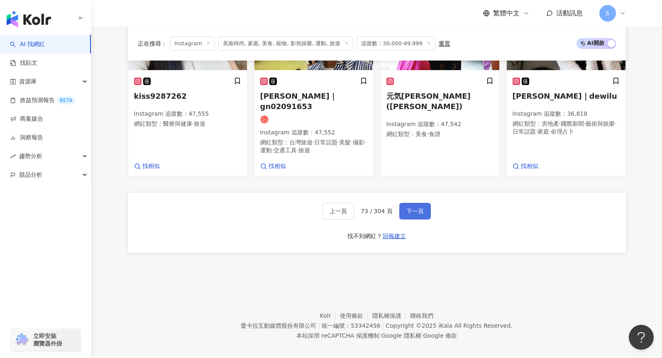
click at [415, 210] on button "下一頁" at bounding box center [416, 211] width 32 height 17
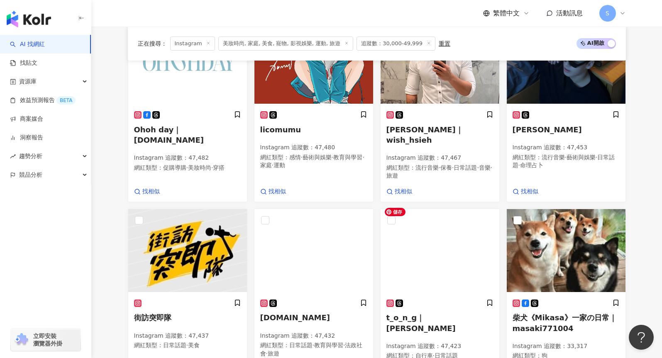
scroll to position [679, 0]
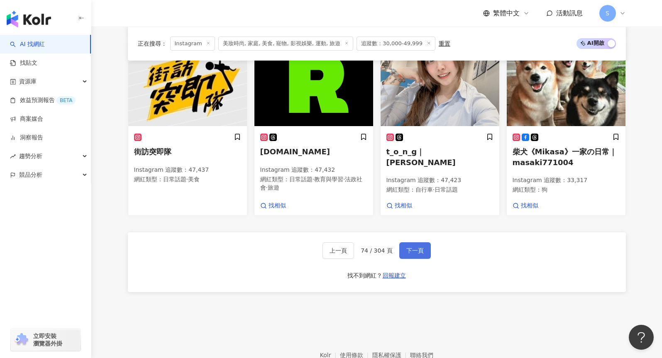
click at [420, 249] on span "下一頁" at bounding box center [415, 251] width 17 height 7
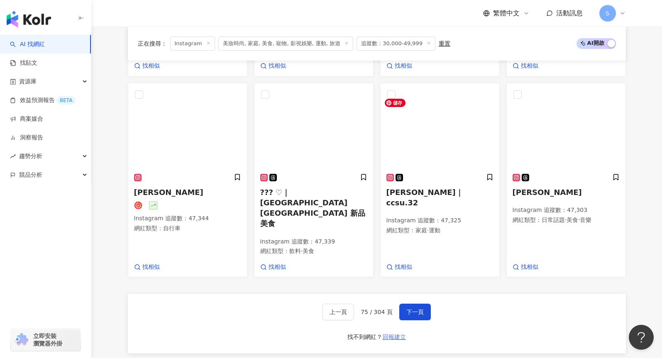
scroll to position [696, 0]
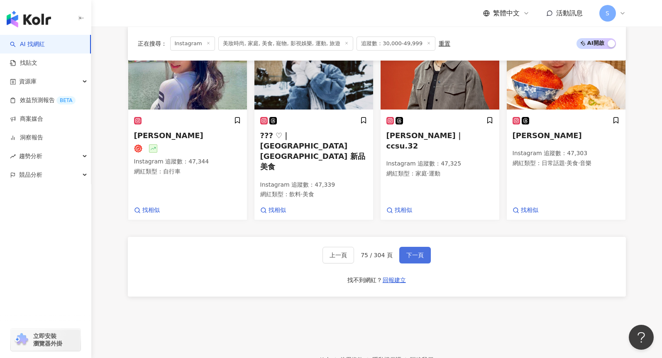
click at [422, 252] on button "下一頁" at bounding box center [416, 255] width 32 height 17
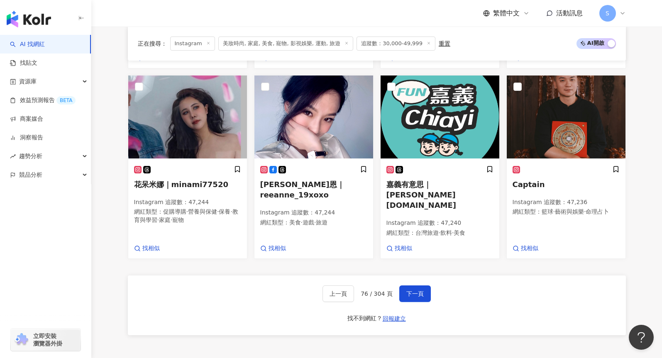
scroll to position [688, 0]
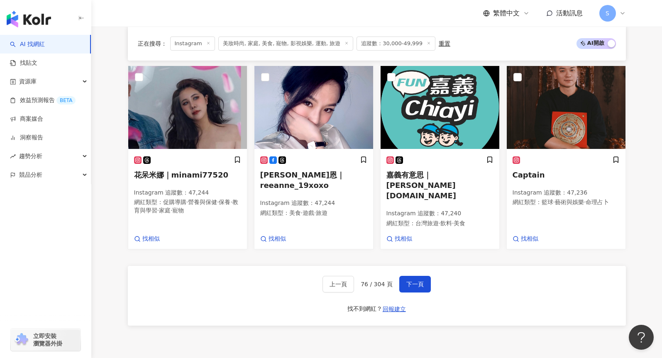
scroll to position [729, 0]
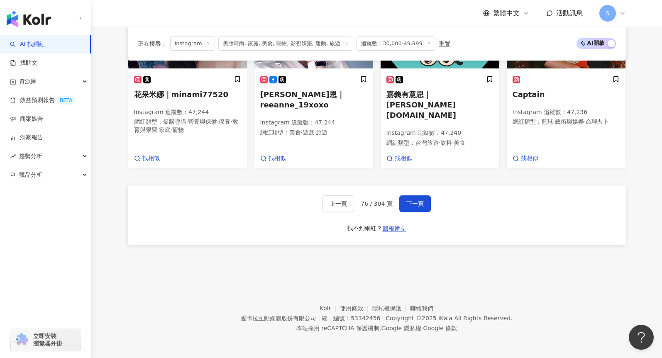
click at [409, 195] on div "上一頁 76 / 304 頁 下一頁 找不到網紅？ 回報建立" at bounding box center [377, 216] width 498 height 60
click at [412, 204] on span "下一頁" at bounding box center [415, 204] width 17 height 7
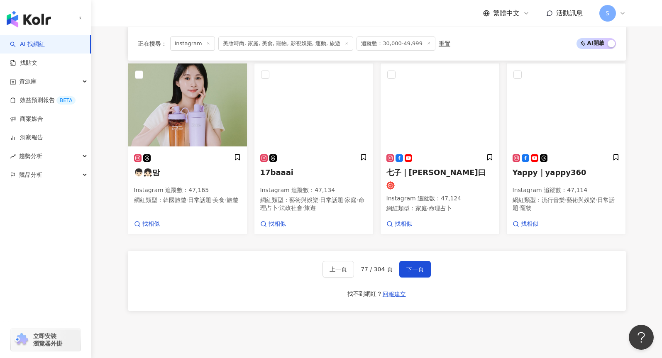
scroll to position [713, 0]
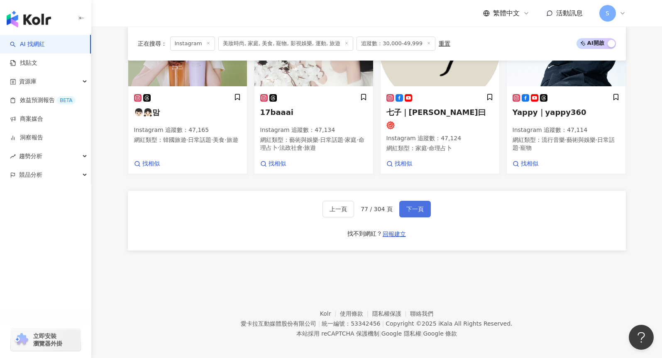
click at [418, 206] on span "下一頁" at bounding box center [415, 209] width 17 height 7
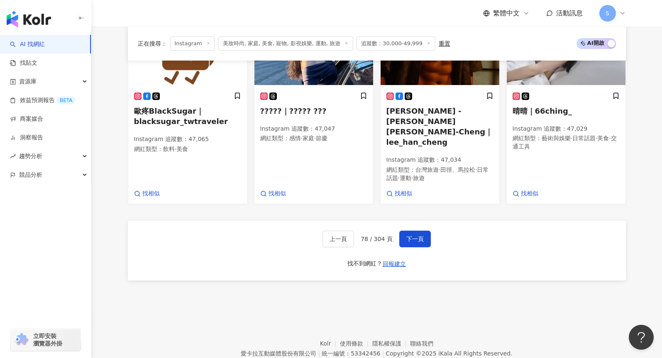
scroll to position [740, 0]
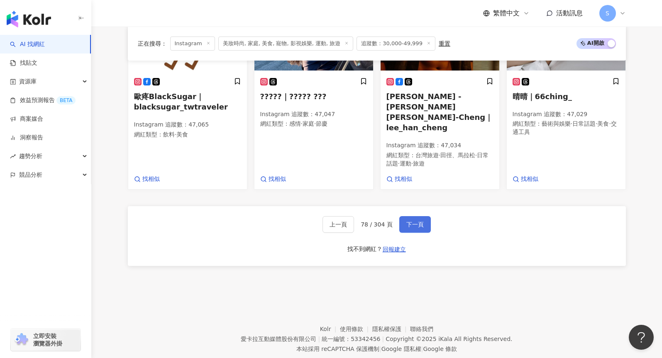
click at [422, 221] on span "下一頁" at bounding box center [415, 224] width 17 height 7
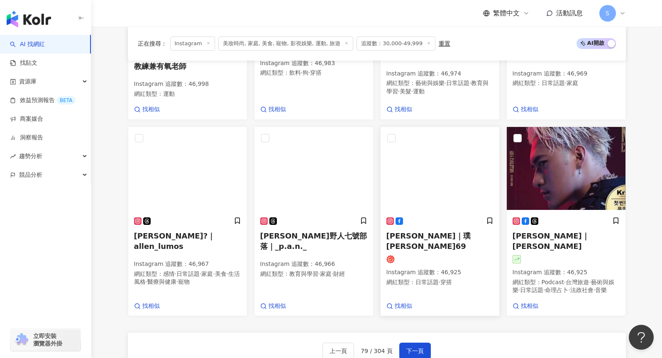
scroll to position [648, 0]
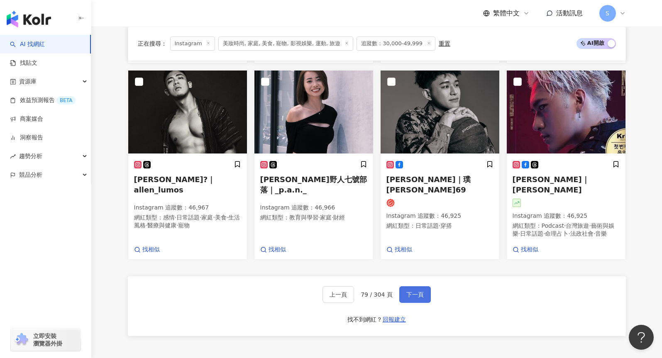
click at [409, 292] on span "下一頁" at bounding box center [415, 295] width 17 height 7
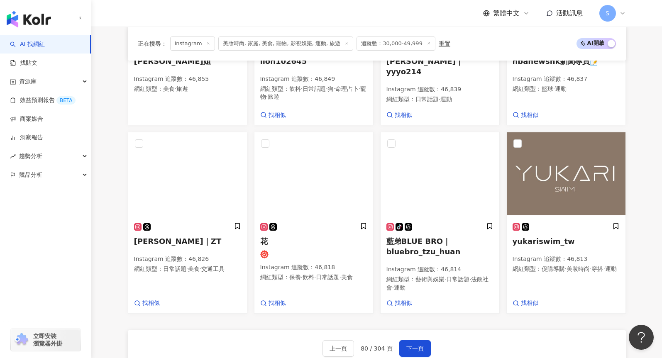
scroll to position [646, 0]
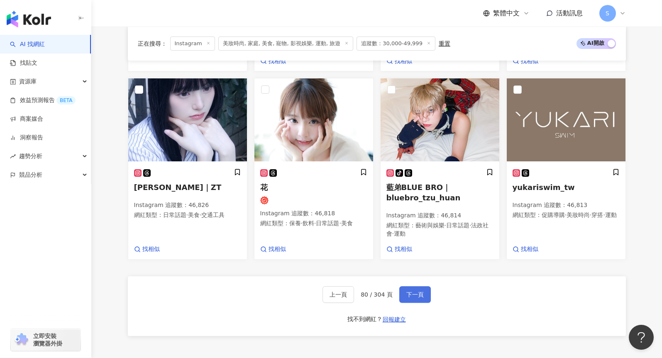
click at [417, 292] on span "下一頁" at bounding box center [415, 295] width 17 height 7
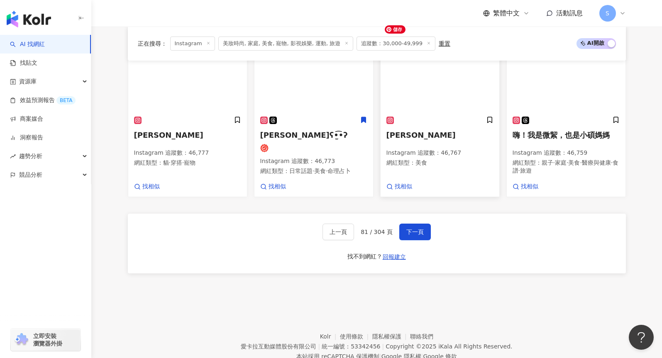
scroll to position [719, 0]
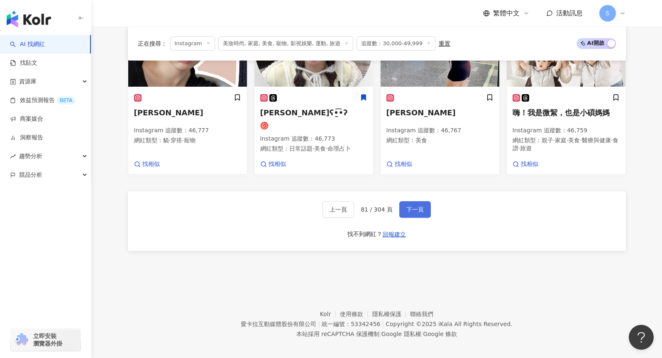
click at [419, 206] on span "下一頁" at bounding box center [415, 209] width 17 height 7
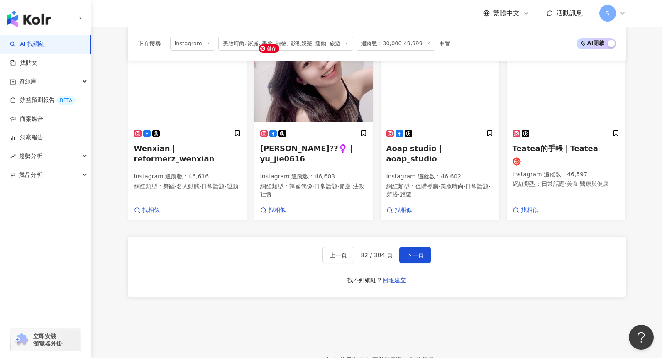
scroll to position [731, 0]
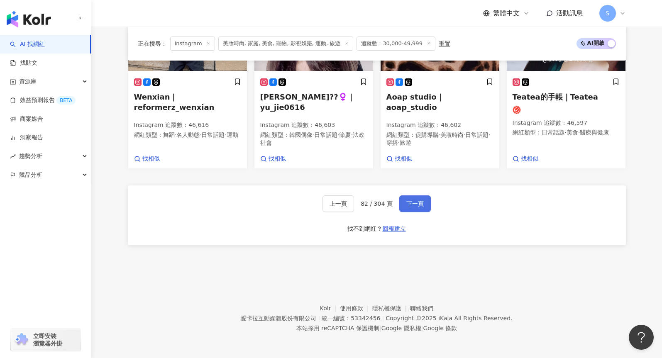
click at [407, 204] on span "下一頁" at bounding box center [415, 204] width 17 height 7
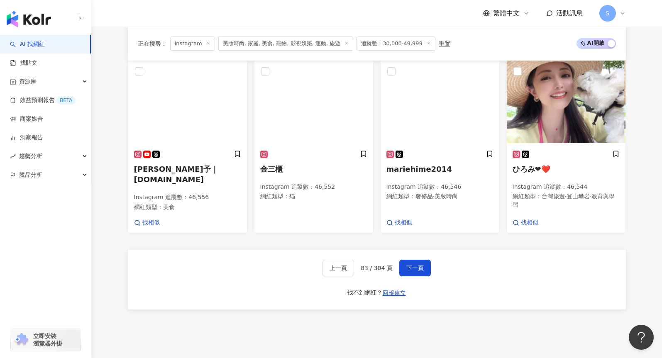
scroll to position [711, 0]
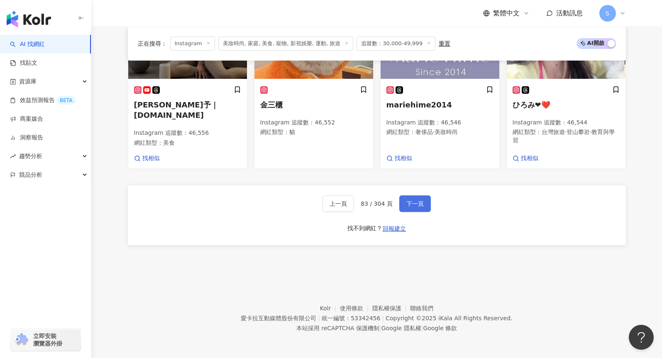
click at [416, 209] on button "下一頁" at bounding box center [416, 204] width 32 height 17
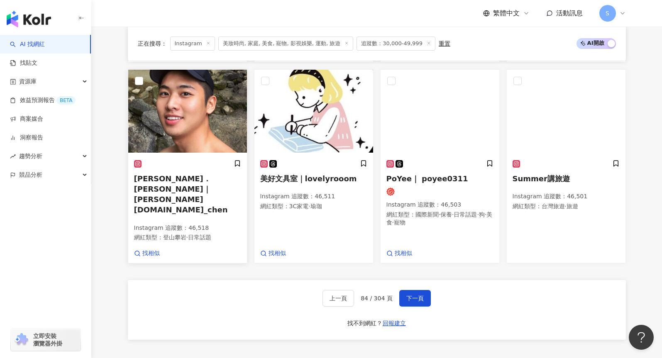
scroll to position [520, 0]
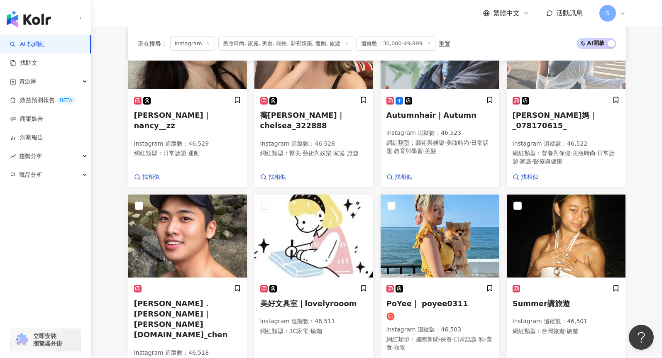
click at [123, 218] on div "正在搜尋 ： Instagram 美妝時尚, 家庭, 美食, 寵物, 影視娛樂, 運動, 旅遊 追蹤數：30,000-49,999 重置 AI 開啟 AI 關…" at bounding box center [377, 140] width 532 height 692
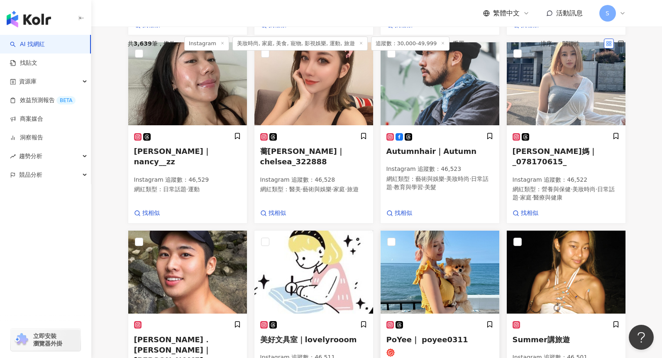
scroll to position [603, 0]
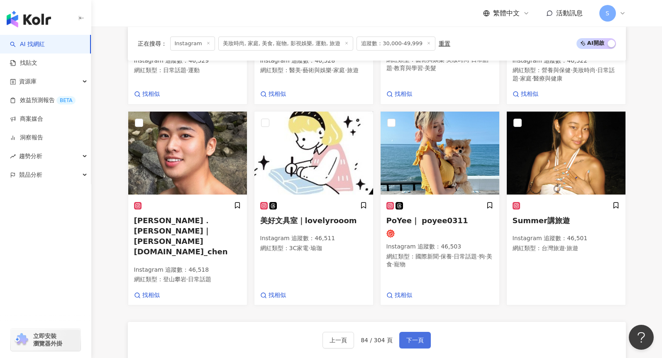
click at [418, 334] on button "下一頁" at bounding box center [416, 340] width 32 height 17
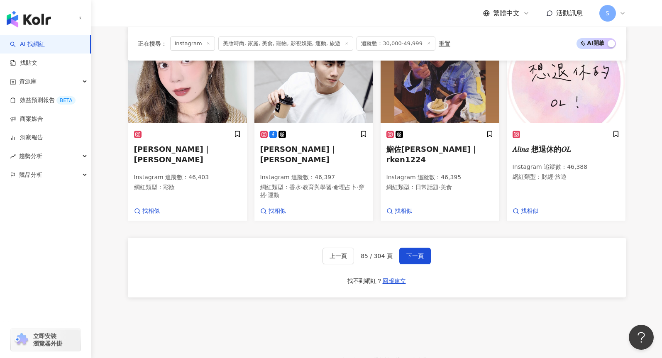
scroll to position [723, 0]
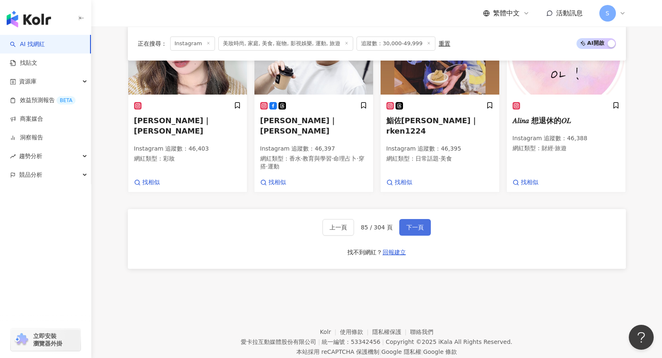
click at [414, 224] on span "下一頁" at bounding box center [415, 227] width 17 height 7
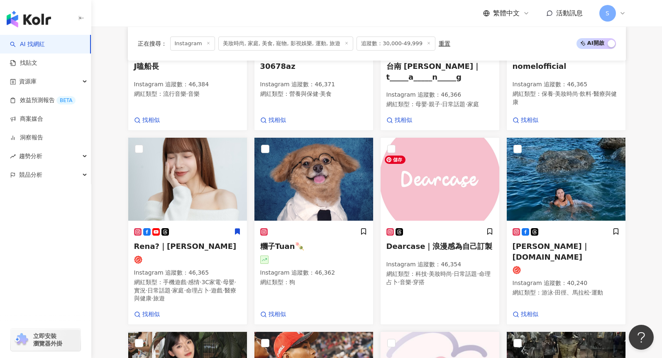
scroll to position [629, 0]
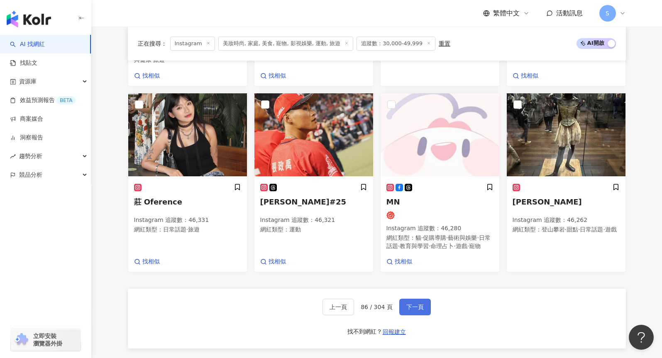
click at [418, 311] on span "下一頁" at bounding box center [415, 307] width 17 height 7
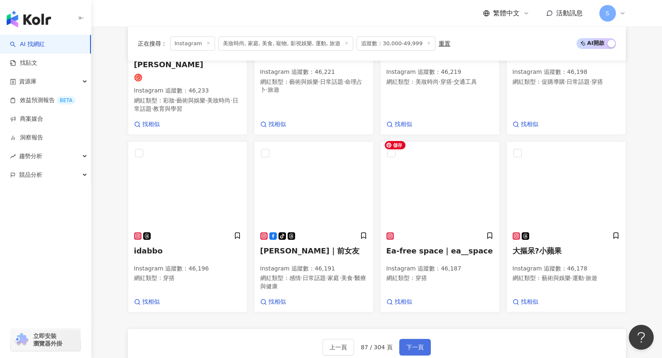
scroll to position [655, 0]
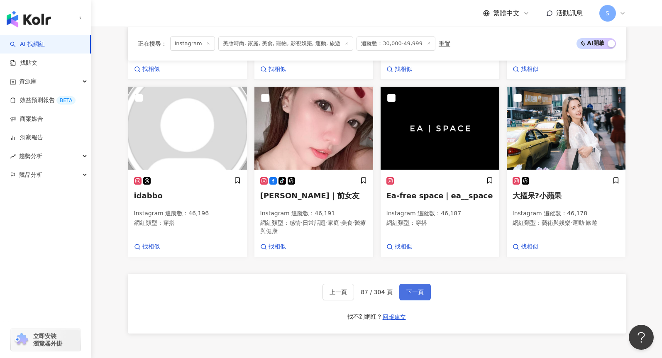
click at [424, 288] on button "下一頁" at bounding box center [416, 292] width 32 height 17
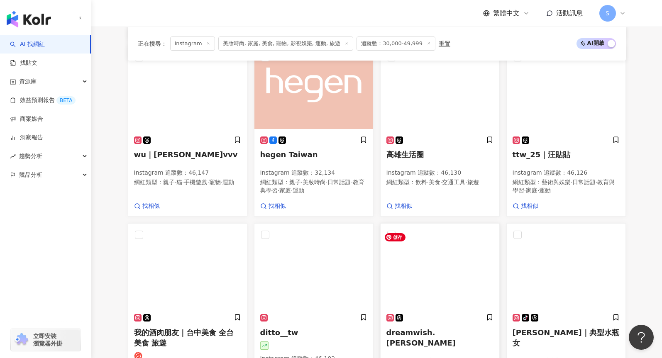
scroll to position [657, 0]
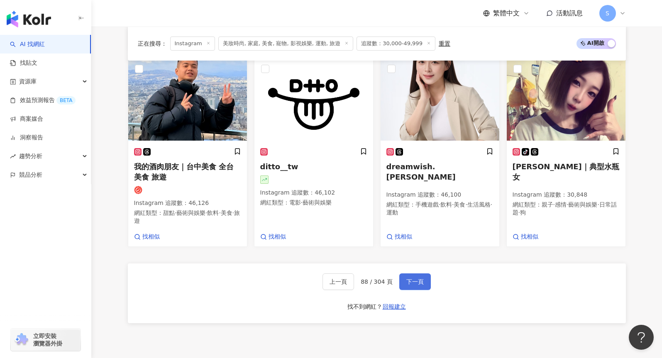
click at [422, 290] on button "下一頁" at bounding box center [416, 282] width 32 height 17
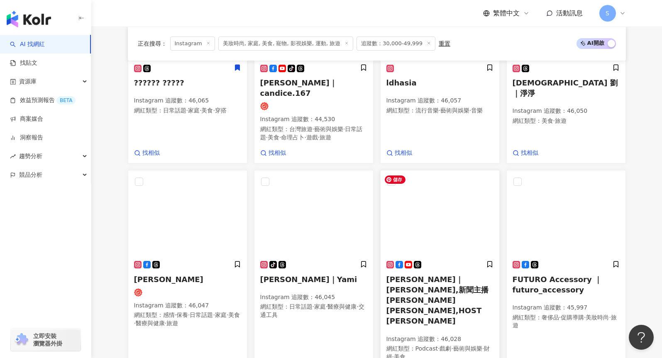
scroll to position [632, 0]
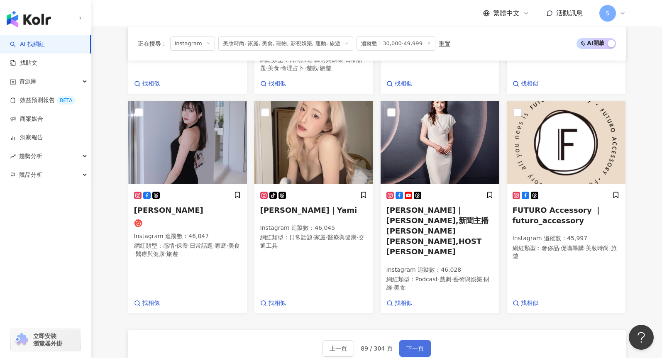
click at [411, 341] on button "下一頁" at bounding box center [416, 349] width 32 height 17
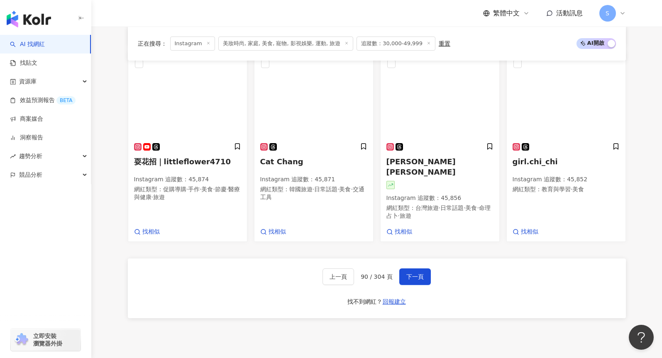
scroll to position [743, 0]
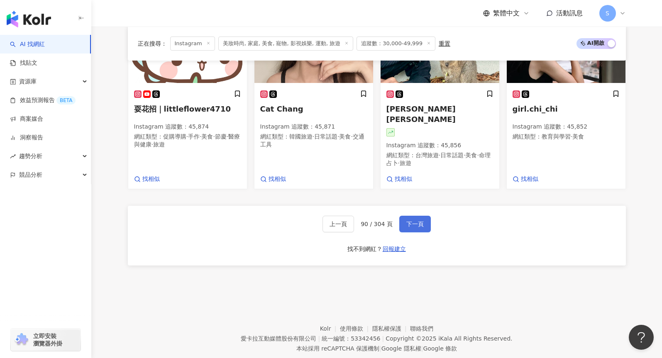
click at [424, 216] on button "下一頁" at bounding box center [416, 224] width 32 height 17
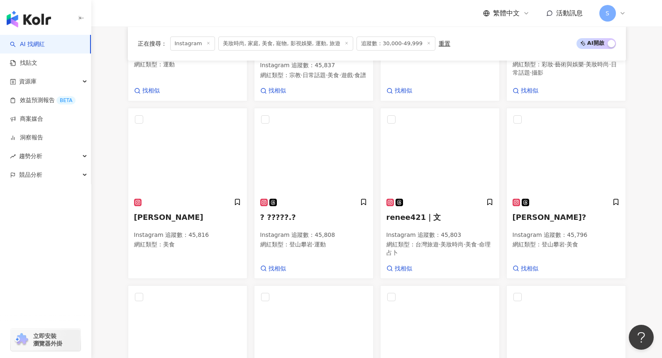
scroll to position [638, 0]
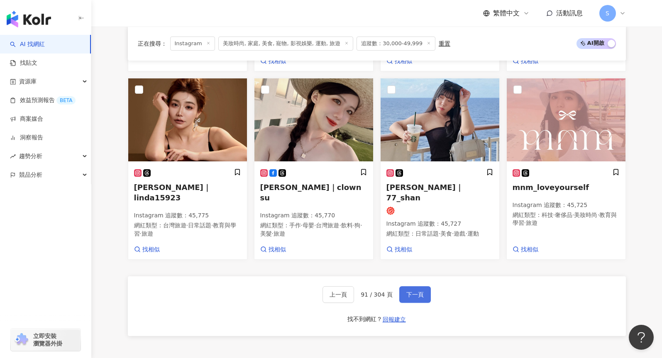
click at [418, 292] on span "下一頁" at bounding box center [415, 295] width 17 height 7
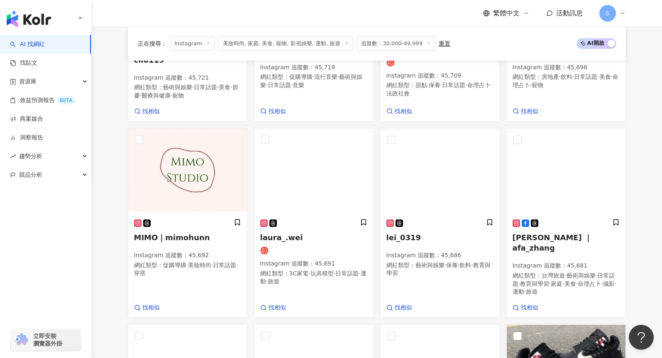
scroll to position [615, 0]
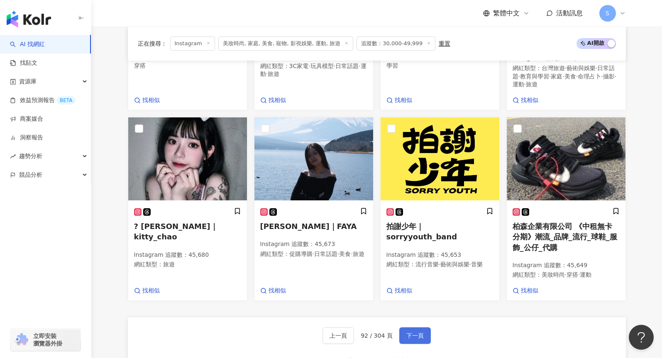
click at [420, 328] on button "下一頁" at bounding box center [416, 336] width 32 height 17
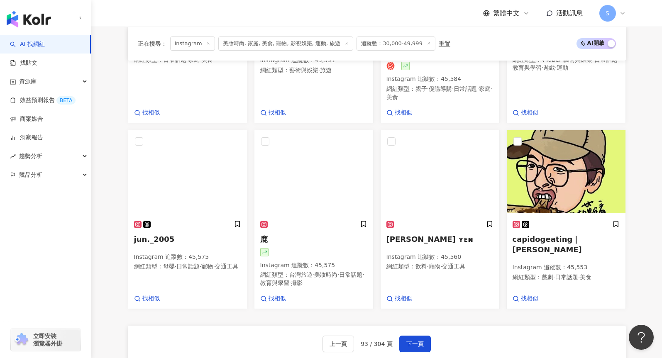
scroll to position [436, 0]
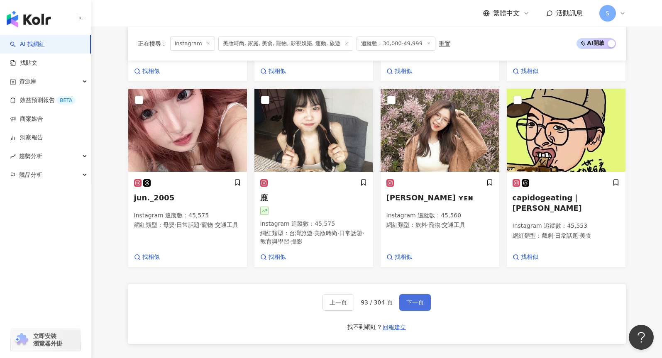
click at [418, 299] on span "下一頁" at bounding box center [415, 302] width 17 height 7
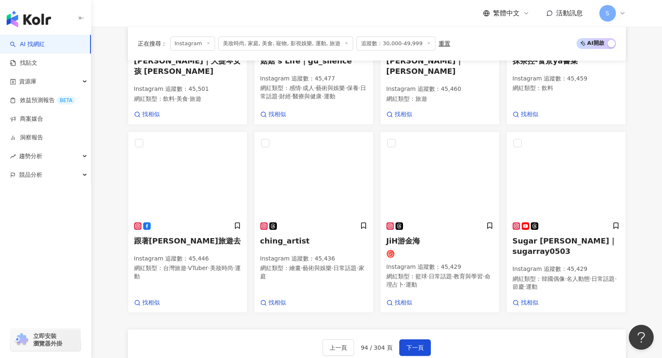
scroll to position [662, 0]
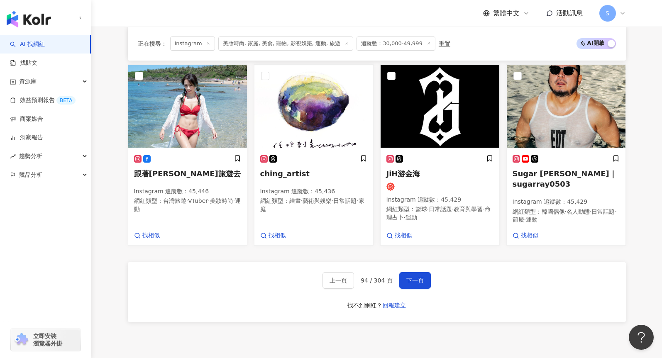
click at [235, 268] on div "張又瑋｜Will.Chang｜will.c_official Instagram 追蹤數 ： 45,539 網紅類型 ： 藝術與娛樂 · 美妝時尚 · 命理占…" at bounding box center [377, 14] width 498 height 658
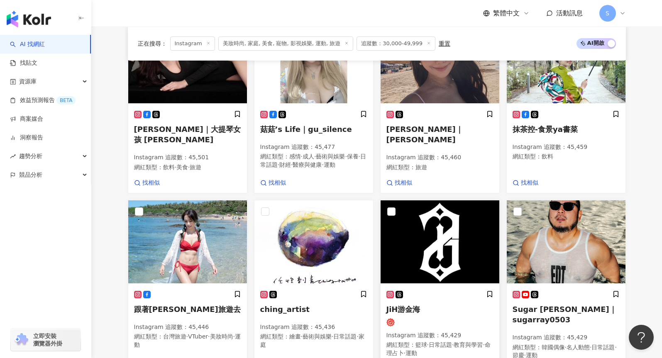
scroll to position [621, 0]
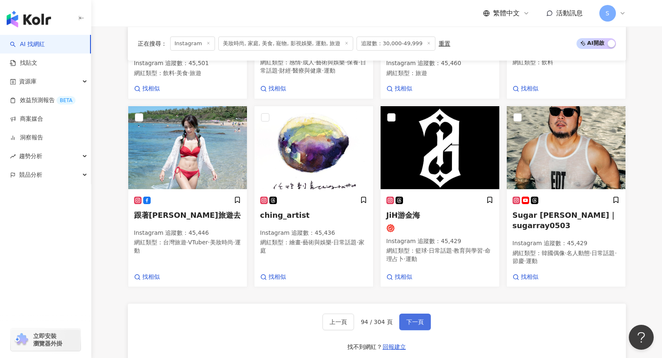
click at [421, 326] on span "下一頁" at bounding box center [415, 322] width 17 height 7
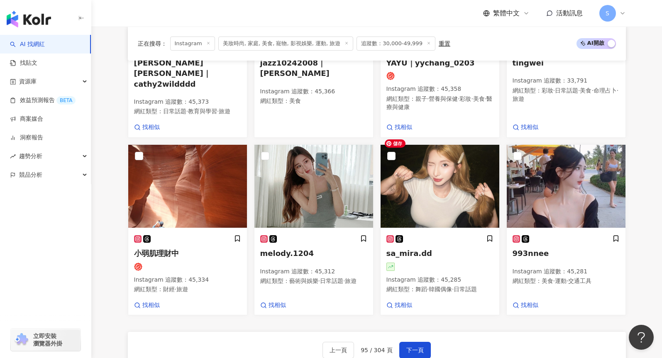
scroll to position [646, 0]
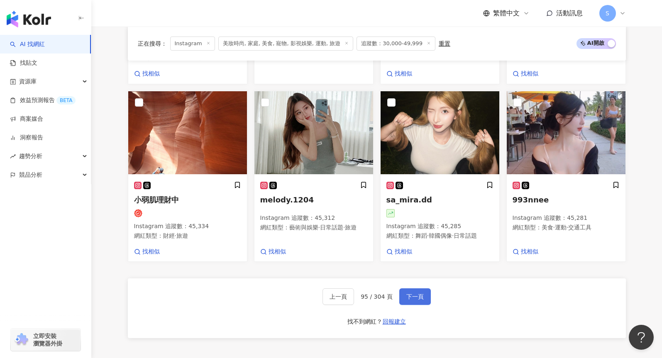
click at [419, 294] on span "下一頁" at bounding box center [415, 297] width 17 height 7
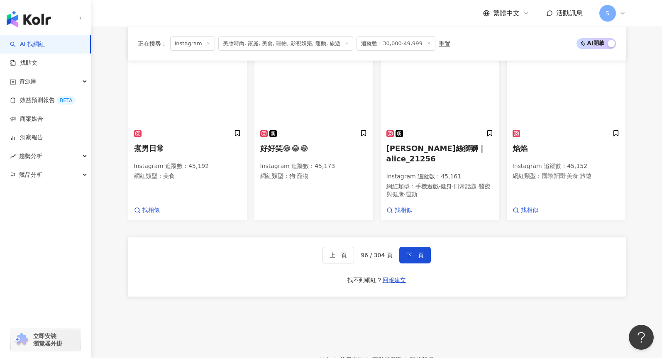
scroll to position [737, 0]
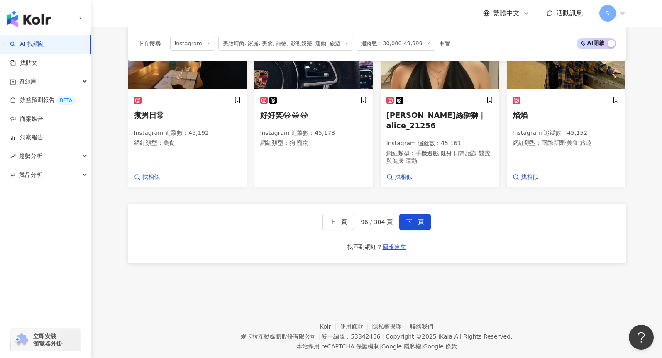
click at [409, 204] on div "上一頁 96 / 304 頁 下一頁 找不到網紅？ 回報建立" at bounding box center [377, 234] width 498 height 60
click at [418, 214] on button "下一頁" at bounding box center [416, 222] width 32 height 17
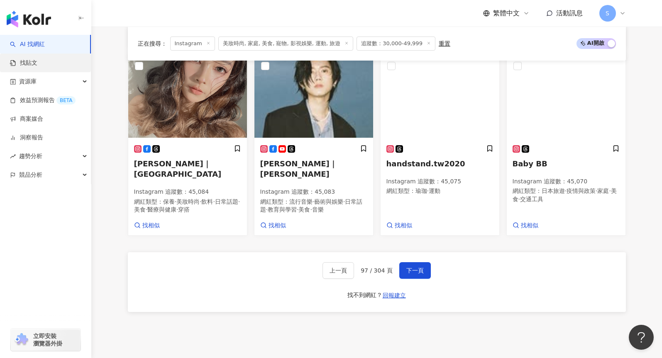
scroll to position [729, 0]
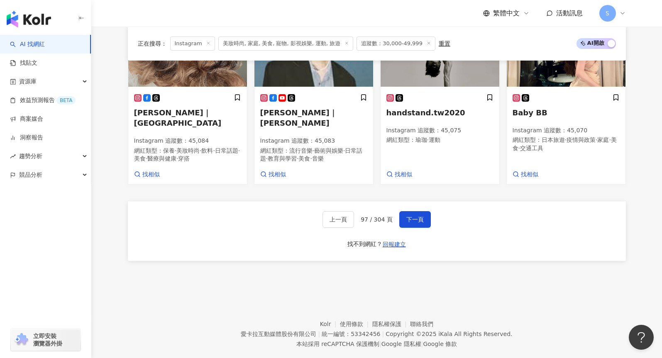
click at [410, 213] on div "上一頁 97 / 304 頁 下一頁 找不到網紅？ 回報建立" at bounding box center [377, 231] width 498 height 60
click at [414, 216] on span "下一頁" at bounding box center [415, 219] width 17 height 7
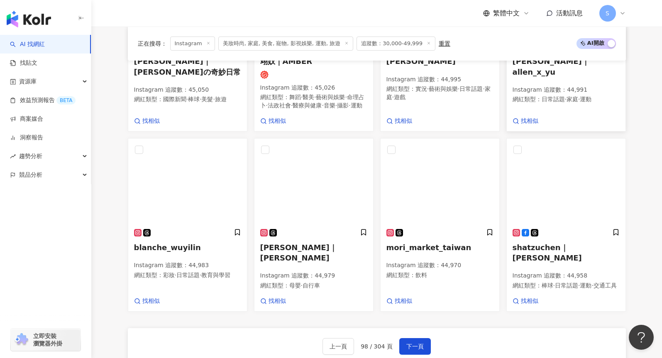
scroll to position [727, 0]
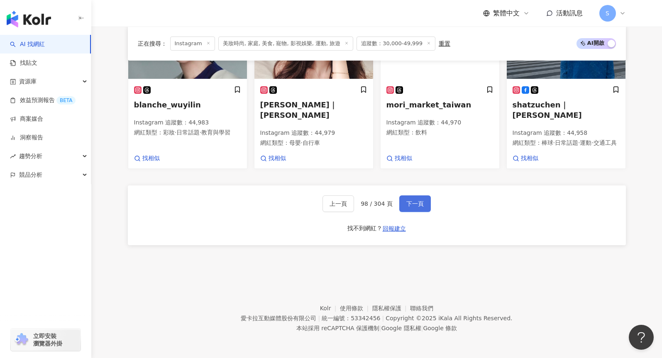
click at [425, 202] on button "下一頁" at bounding box center [416, 204] width 32 height 17
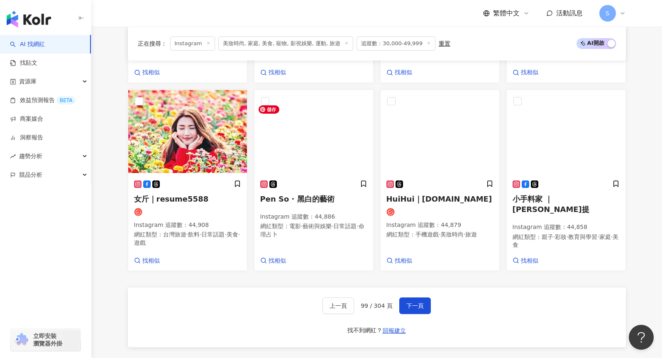
scroll to position [704, 0]
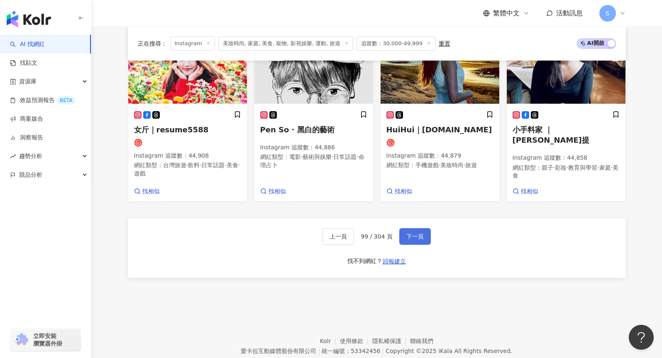
click at [415, 245] on button "下一頁" at bounding box center [416, 236] width 32 height 17
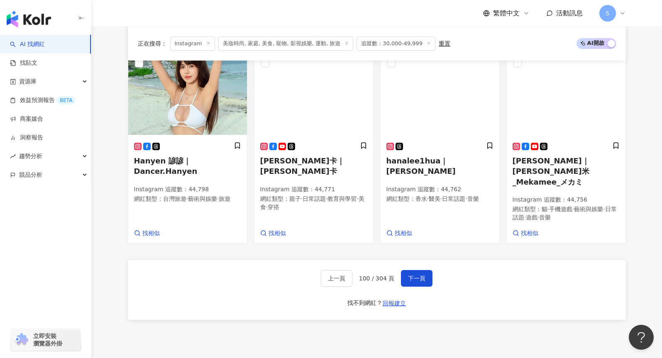
scroll to position [738, 0]
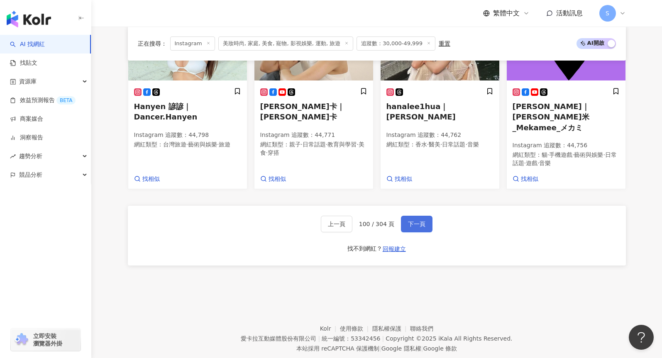
click at [414, 221] on span "下一頁" at bounding box center [416, 224] width 17 height 7
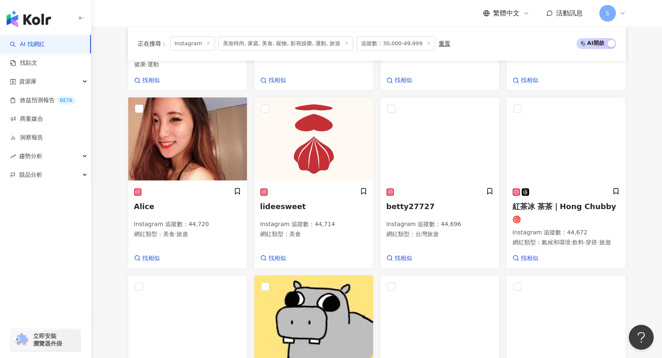
scroll to position [657, 0]
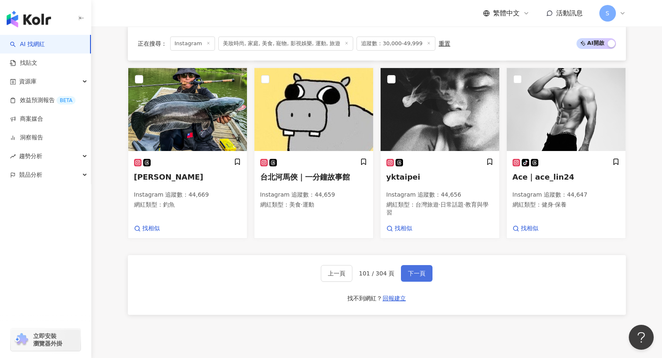
click at [413, 277] on span "下一頁" at bounding box center [416, 273] width 17 height 7
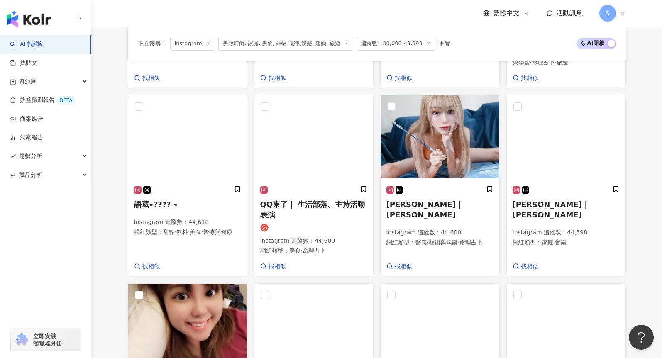
scroll to position [731, 0]
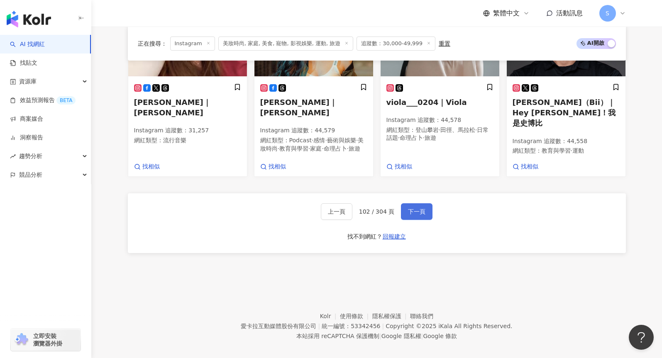
click at [417, 208] on button "下一頁" at bounding box center [417, 211] width 32 height 17
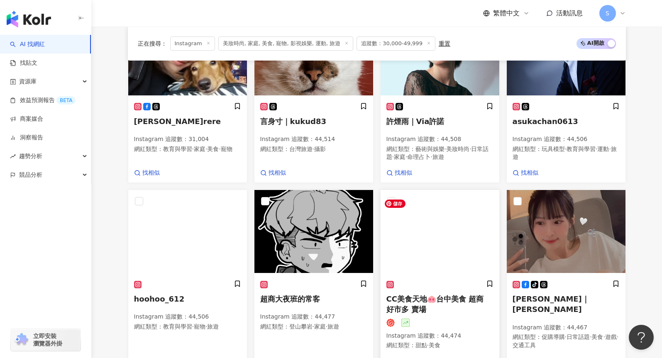
scroll to position [688, 0]
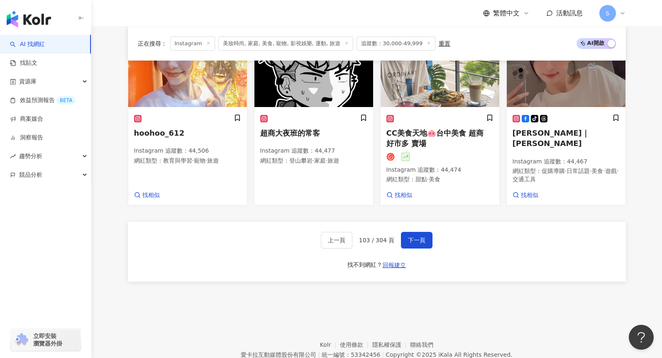
drag, startPoint x: 415, startPoint y: 243, endPoint x: 328, endPoint y: 259, distance: 89.1
click at [415, 243] on span "下一頁" at bounding box center [416, 240] width 17 height 7
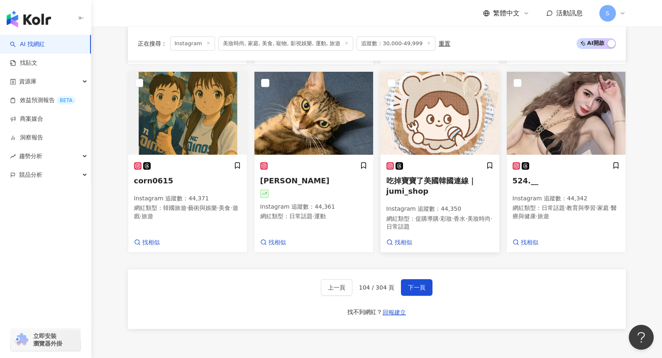
scroll to position [634, 0]
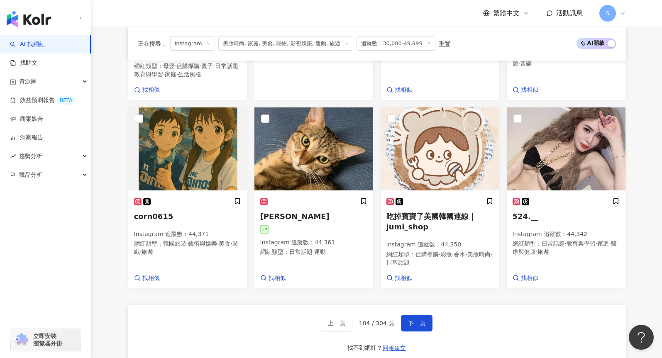
click at [260, 320] on div "上一頁 104 / 304 頁 下一頁 找不到網紅？ 回報建立" at bounding box center [377, 335] width 498 height 60
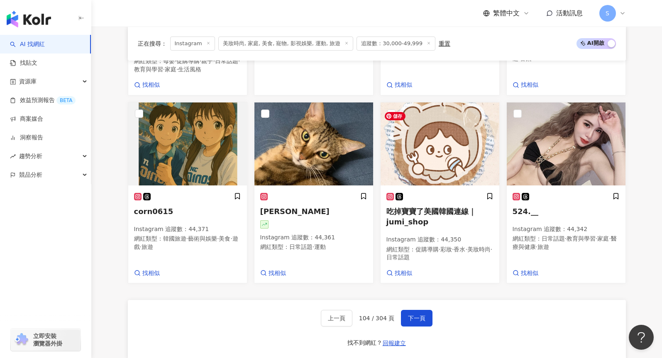
scroll to position [675, 0]
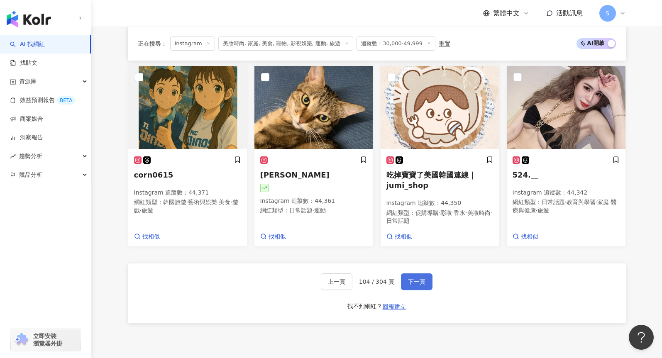
click at [429, 290] on button "下一頁" at bounding box center [417, 282] width 32 height 17
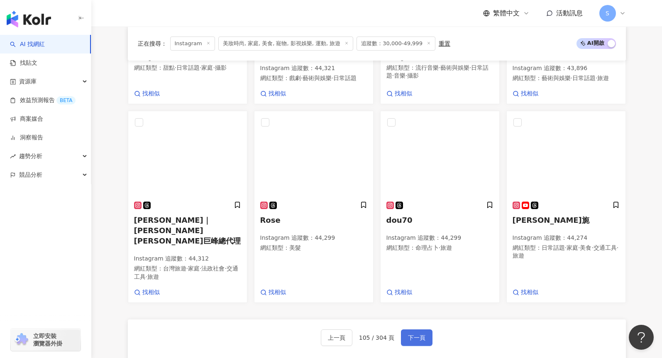
scroll to position [605, 0]
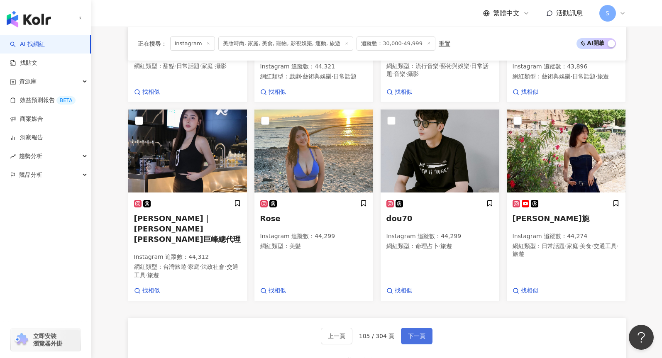
click at [416, 333] on span "下一頁" at bounding box center [416, 336] width 17 height 7
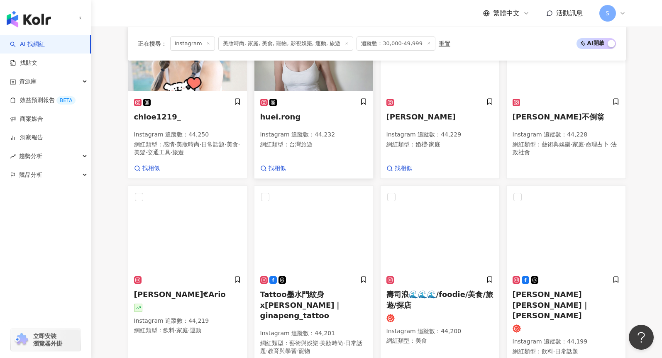
scroll to position [638, 0]
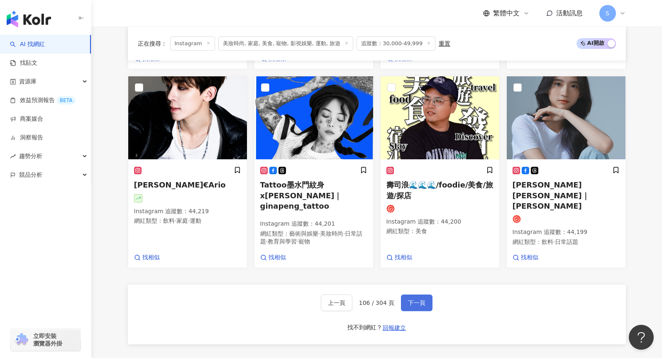
click at [421, 300] on span "下一頁" at bounding box center [416, 303] width 17 height 7
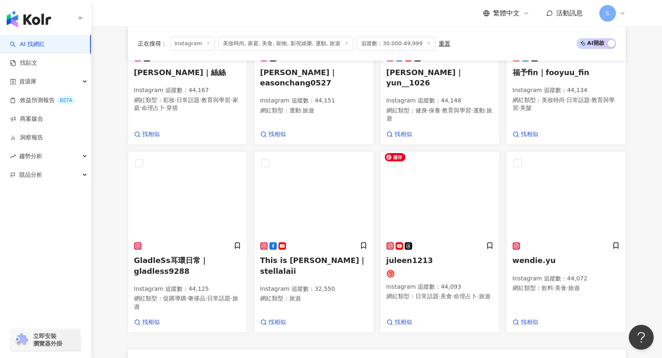
scroll to position [640, 0]
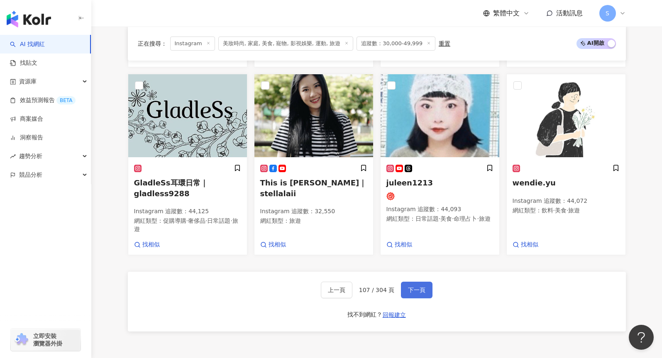
click at [424, 290] on button "下一頁" at bounding box center [417, 290] width 32 height 17
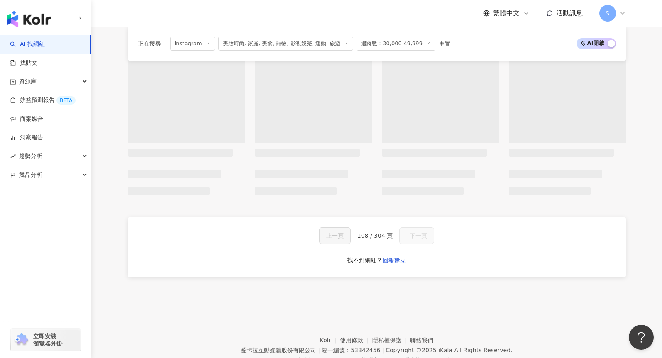
scroll to position [595, 0]
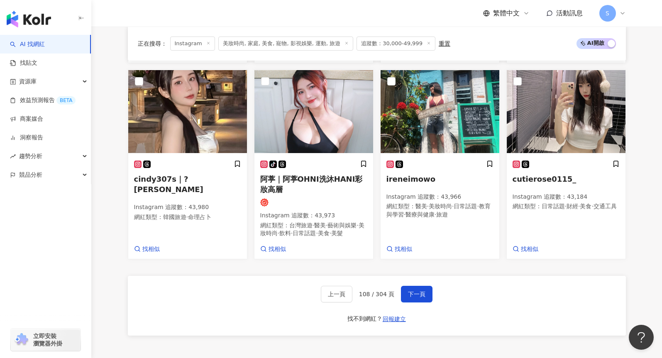
click at [114, 72] on div "正在搜尋 ： Instagram 美妝時尚, 家庭, 美食, 寵物, 影視娛樂, 運動, 旅遊 追蹤數：30,000-49,999 重置 AI 開啟 AI 關…" at bounding box center [377, 8] width 532 height 698
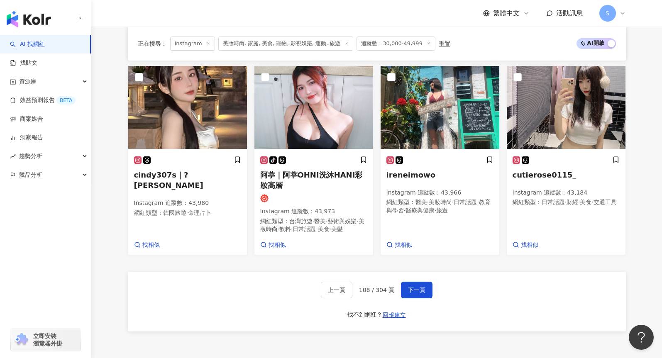
scroll to position [738, 0]
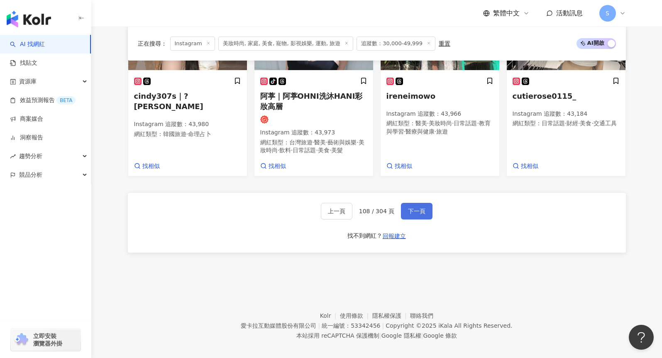
click at [413, 208] on span "下一頁" at bounding box center [416, 211] width 17 height 7
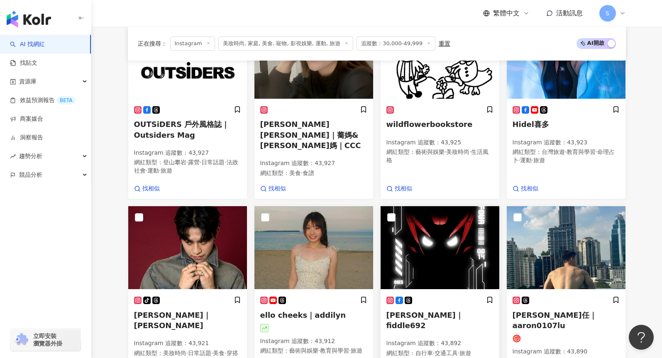
scroll to position [605, 0]
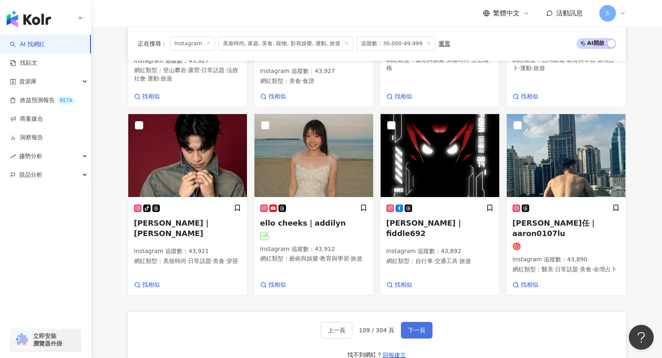
click at [416, 328] on span "下一頁" at bounding box center [416, 330] width 17 height 7
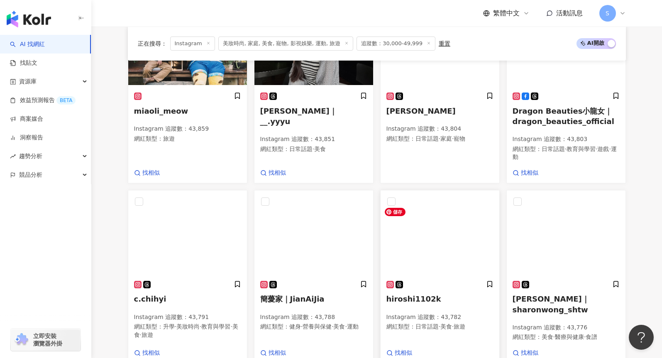
scroll to position [690, 0]
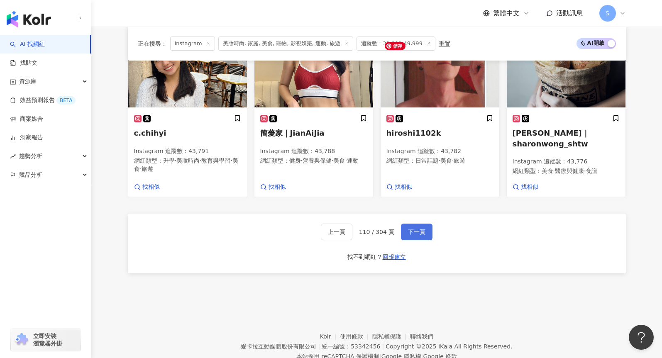
click at [421, 235] on span "下一頁" at bounding box center [416, 232] width 17 height 7
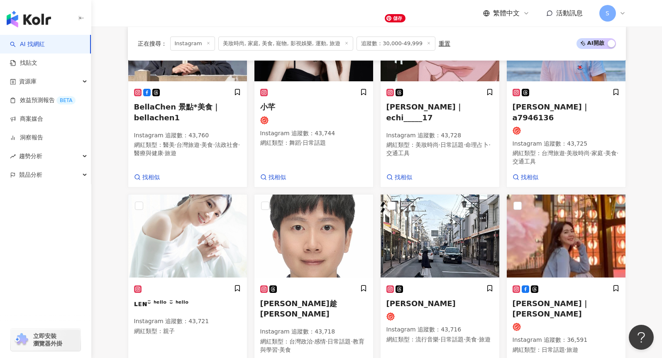
scroll to position [738, 0]
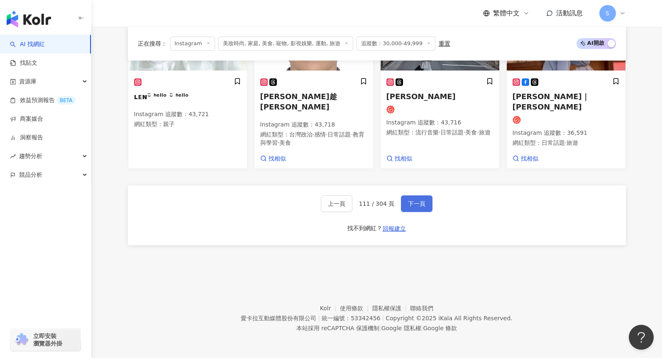
click at [403, 197] on button "下一頁" at bounding box center [417, 204] width 32 height 17
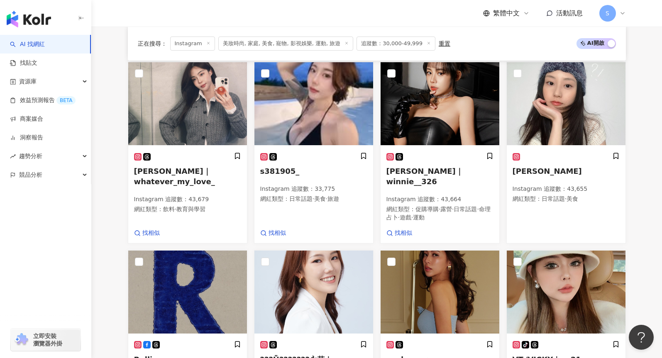
scroll to position [731, 0]
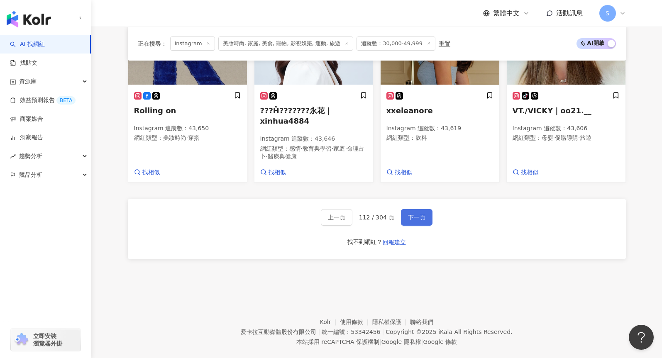
click at [413, 214] on span "下一頁" at bounding box center [416, 217] width 17 height 7
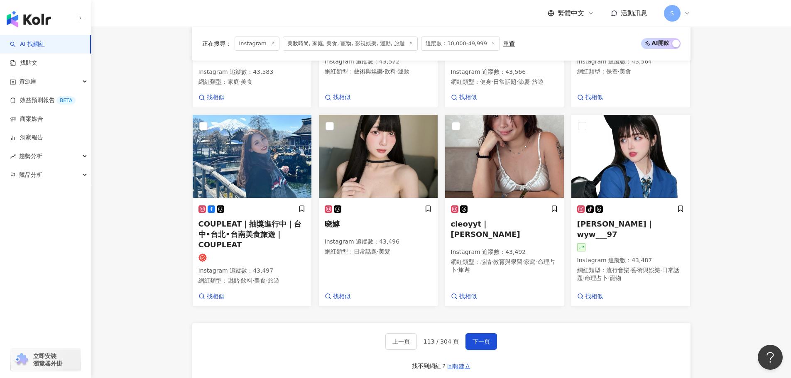
scroll to position [648, 0]
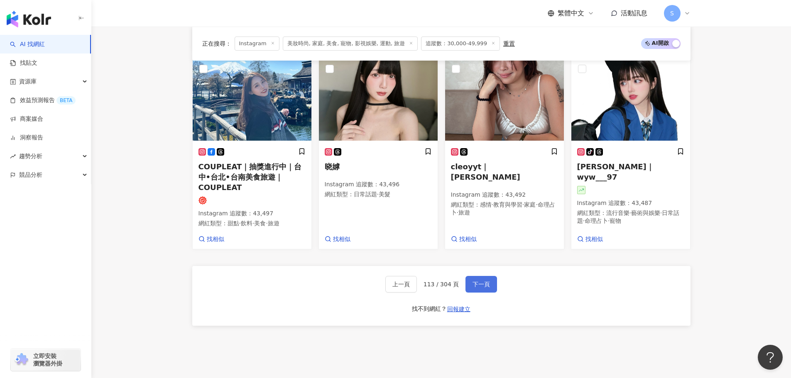
click at [473, 284] on span "下一頁" at bounding box center [481, 284] width 17 height 7
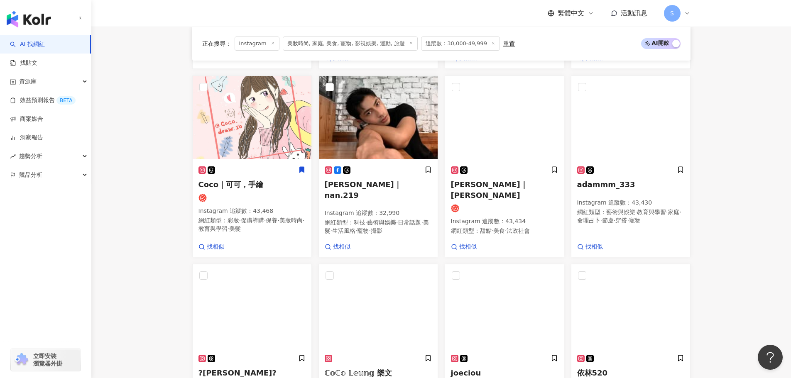
scroll to position [563, 0]
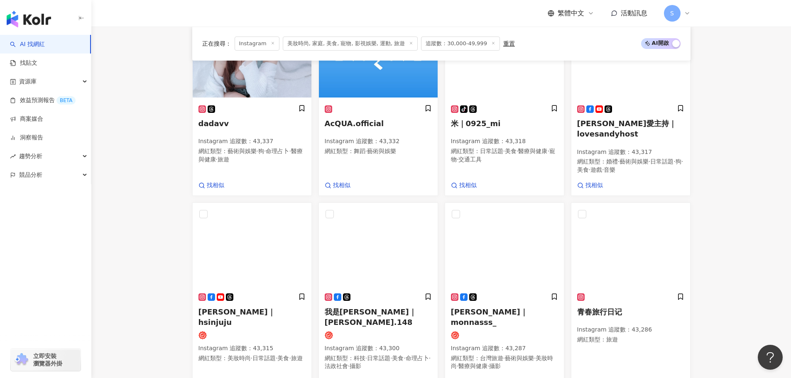
scroll to position [665, 0]
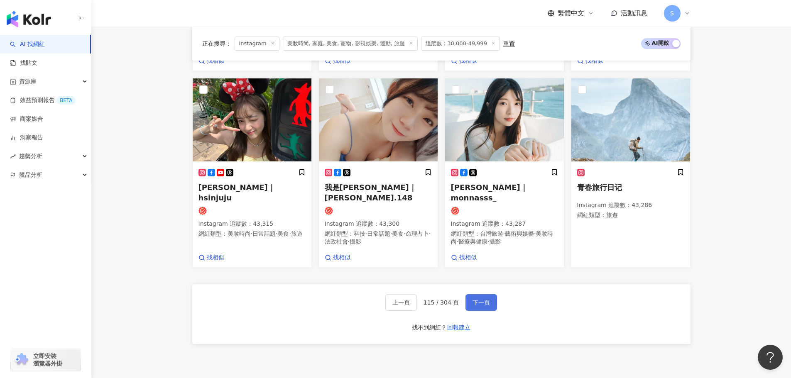
click at [488, 294] on button "下一頁" at bounding box center [482, 302] width 32 height 17
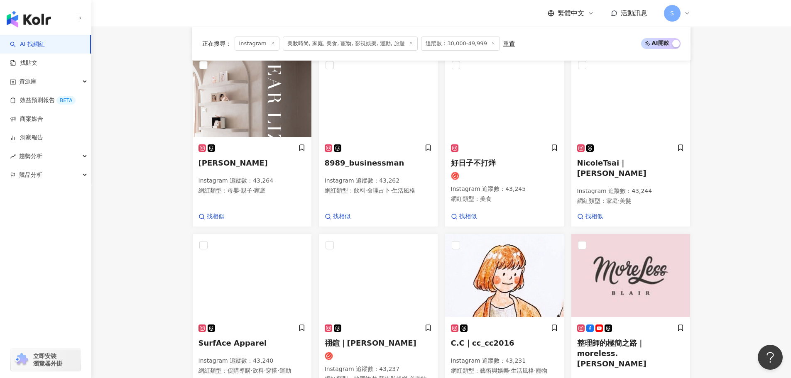
scroll to position [709, 0]
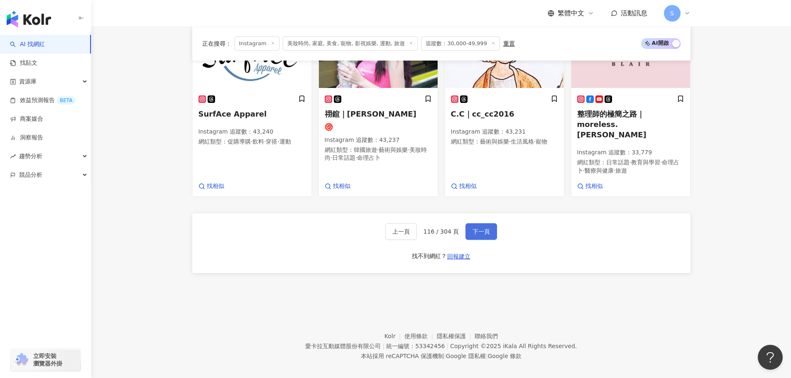
click at [481, 231] on button "下一頁" at bounding box center [482, 231] width 32 height 17
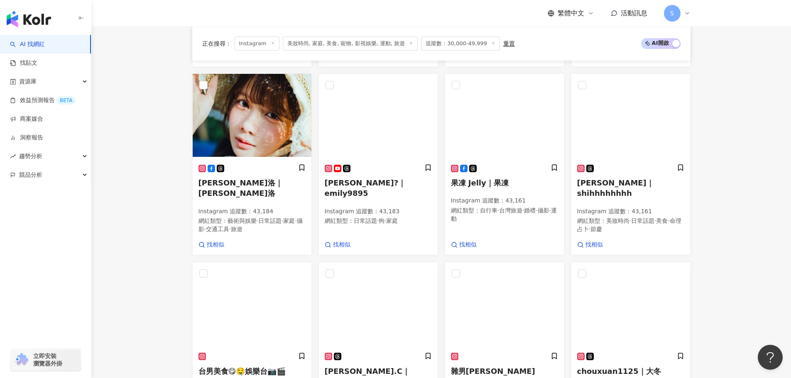
scroll to position [701, 0]
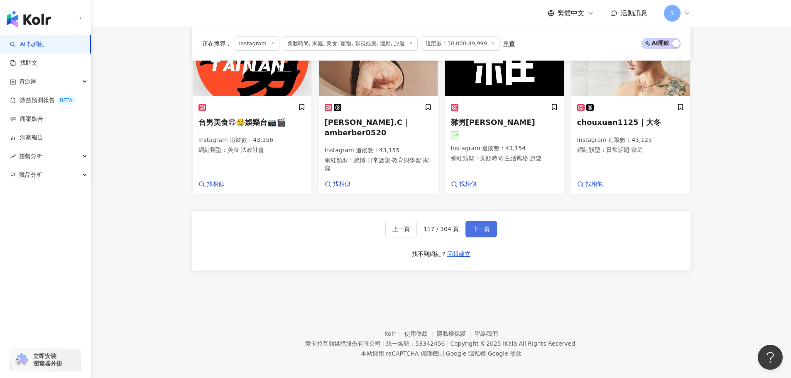
click at [486, 230] on button "下一頁" at bounding box center [482, 229] width 32 height 17
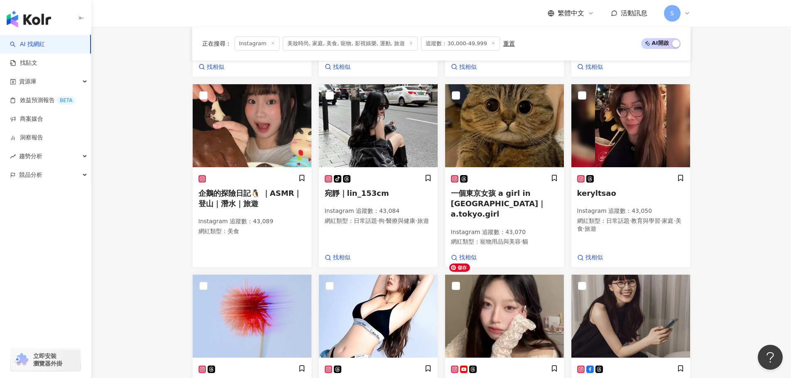
scroll to position [709, 0]
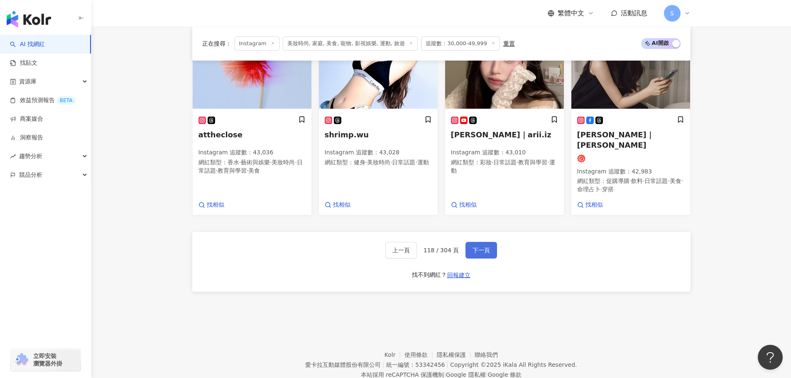
click at [487, 247] on span "下一頁" at bounding box center [481, 250] width 17 height 7
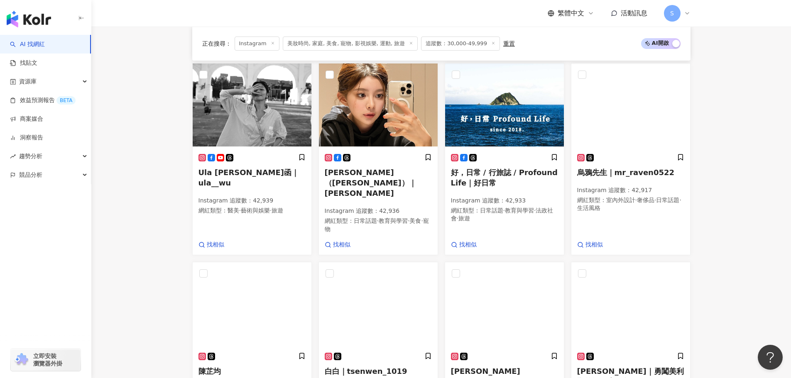
scroll to position [711, 0]
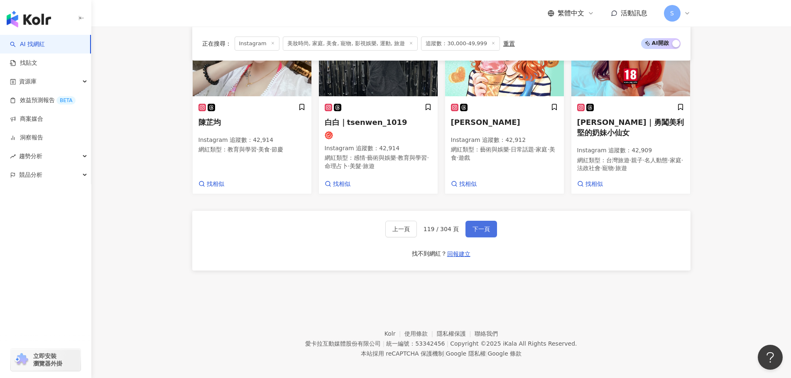
click at [486, 228] on button "下一頁" at bounding box center [482, 229] width 32 height 17
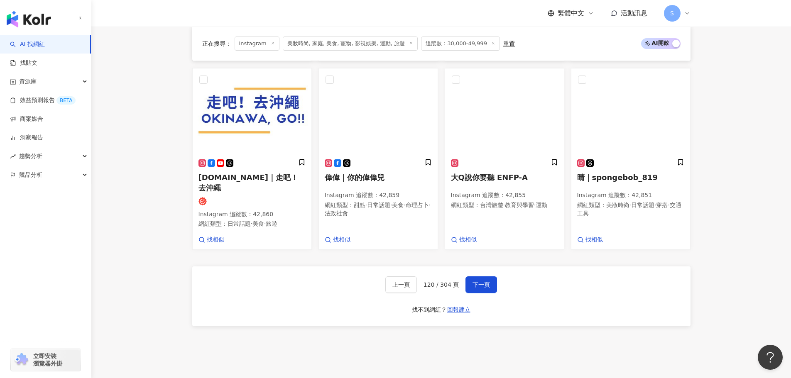
scroll to position [699, 0]
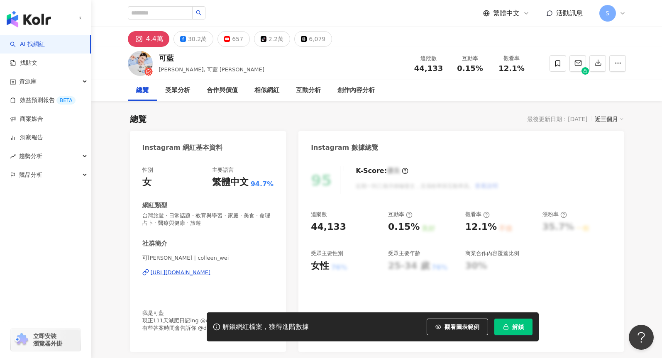
click at [235, 277] on div "可[PERSON_NAME] | colleen_wei [URL][DOMAIN_NAME]" at bounding box center [208, 279] width 132 height 49
click at [211, 274] on div "[URL][DOMAIN_NAME]" at bounding box center [181, 272] width 60 height 7
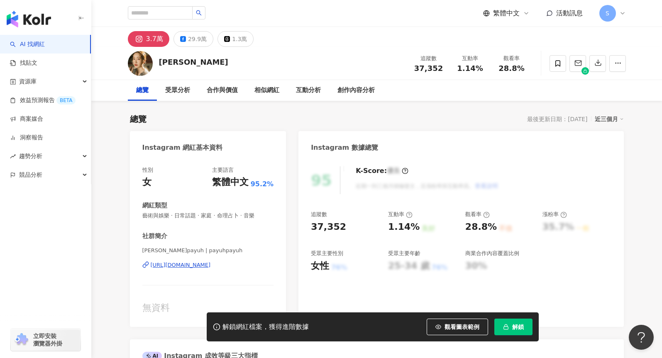
click at [211, 267] on div "https://www.instagram.com/payuhpayuh/" at bounding box center [181, 265] width 60 height 7
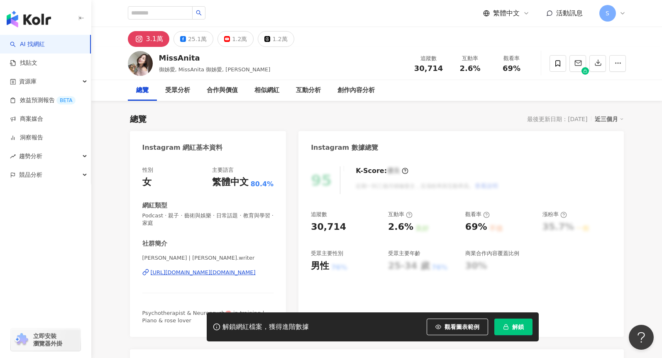
click at [245, 272] on div "https://www.instagram.com/anita.writer/" at bounding box center [203, 272] width 105 height 7
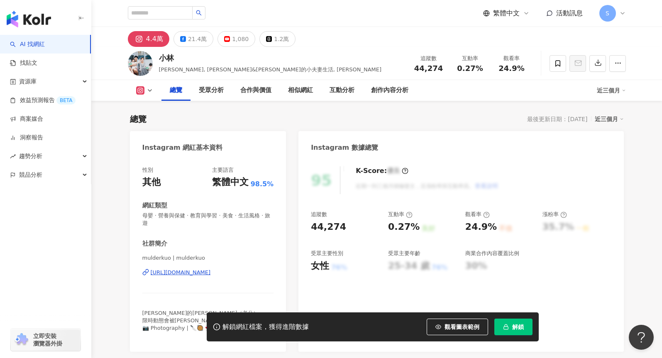
click at [253, 273] on div "[URL][DOMAIN_NAME]" at bounding box center [208, 272] width 132 height 7
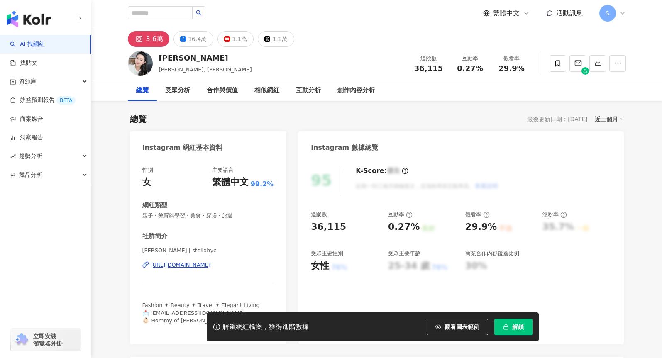
click at [211, 265] on div "https://www.instagram.com/stellahyc/" at bounding box center [181, 265] width 60 height 7
drag, startPoint x: 161, startPoint y: 57, endPoint x: 180, endPoint y: 54, distance: 19.0
click at [180, 54] on div "Stella Cheng" at bounding box center [205, 58] width 93 height 10
copy div "Stella"
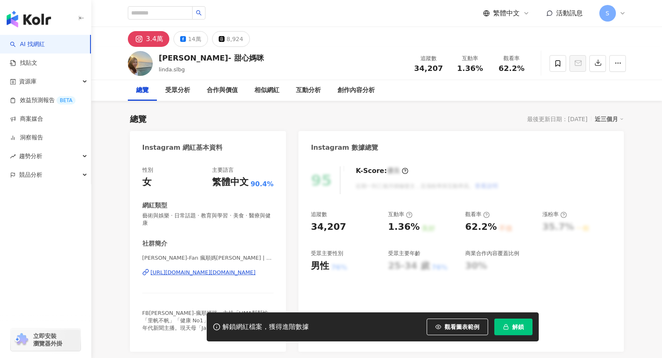
click at [223, 273] on div "[URL][DOMAIN_NAME][DOMAIN_NAME]" at bounding box center [203, 272] width 105 height 7
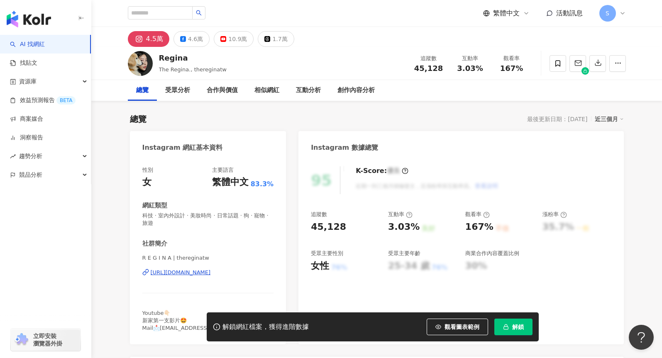
click at [211, 275] on div "[URL][DOMAIN_NAME]" at bounding box center [181, 272] width 60 height 7
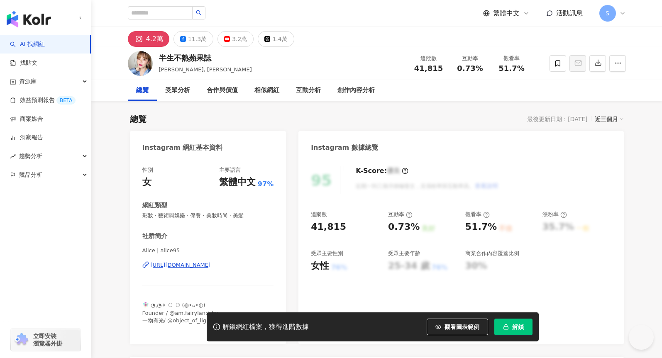
click at [211, 266] on div "https://www.instagram.com/alice95/" at bounding box center [181, 265] width 60 height 7
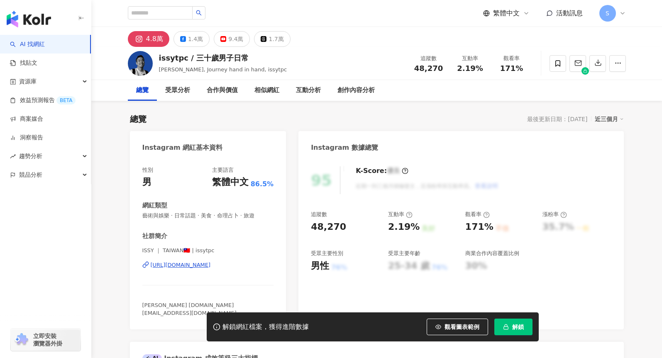
click at [211, 265] on div "[URL][DOMAIN_NAME]" at bounding box center [181, 265] width 60 height 7
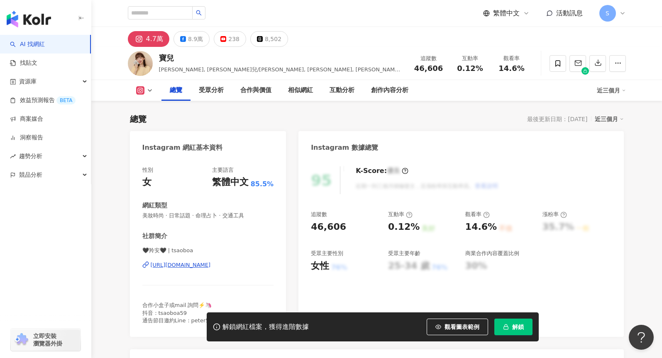
click at [211, 265] on div "[URL][DOMAIN_NAME]" at bounding box center [181, 265] width 60 height 7
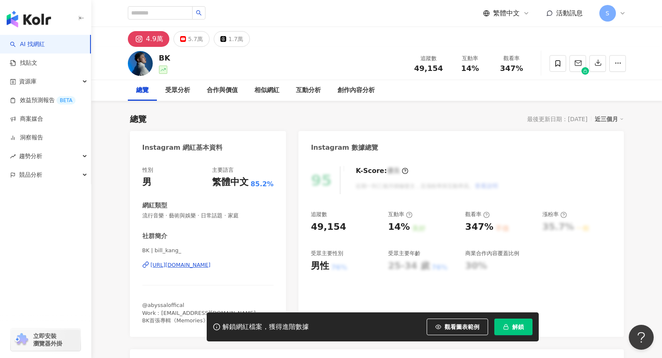
click at [211, 265] on div "https://www.instagram.com/bill_kang_/" at bounding box center [181, 265] width 60 height 7
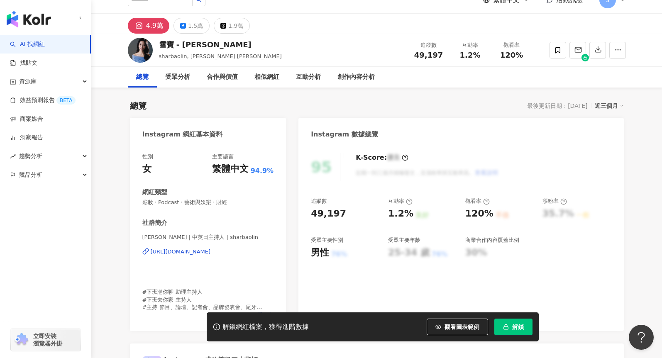
scroll to position [42, 0]
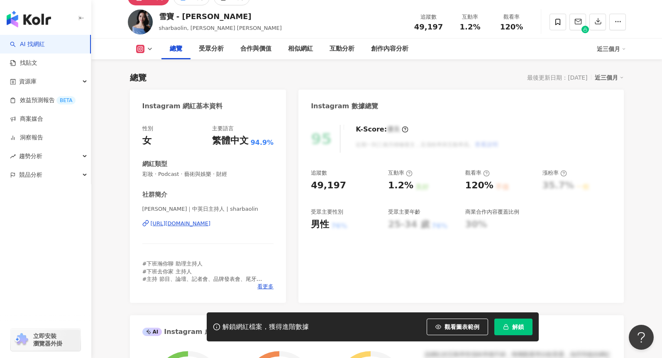
click at [211, 223] on div "https://www.instagram.com/sharbaolin/" at bounding box center [181, 223] width 60 height 7
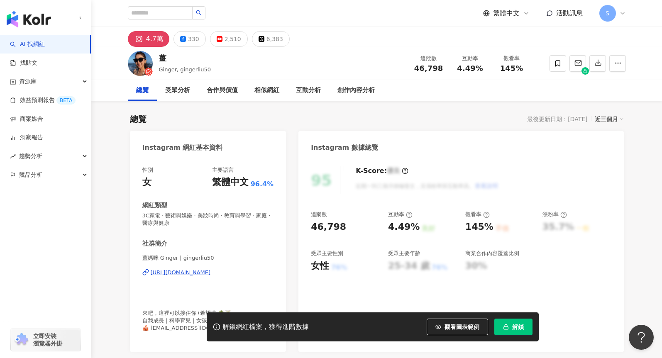
click at [211, 275] on div "https://www.instagram.com/gingerliu50/" at bounding box center [181, 272] width 60 height 7
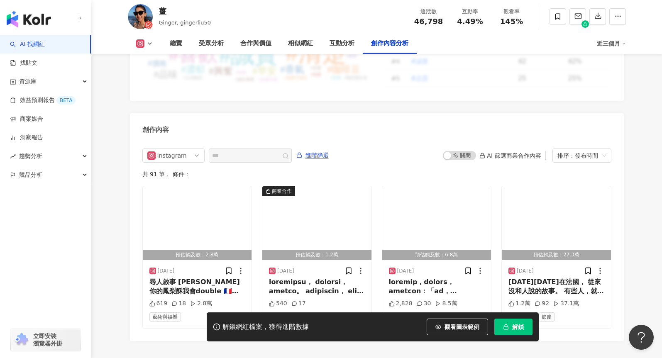
scroll to position [2548, 0]
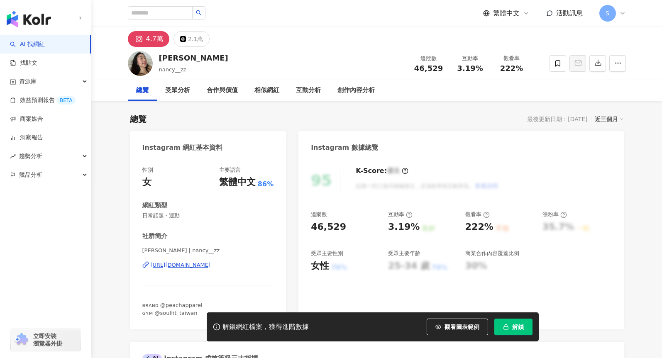
click at [211, 268] on div "[URL][DOMAIN_NAME]" at bounding box center [181, 265] width 60 height 7
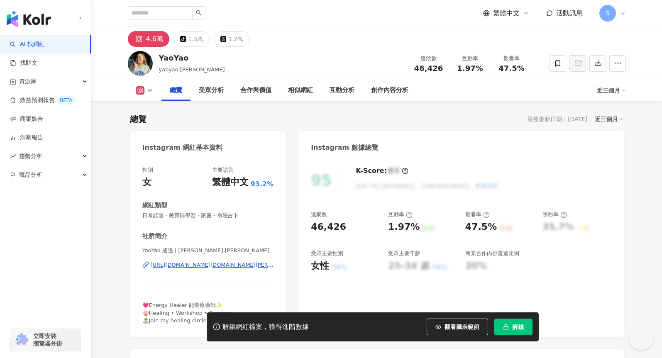
click at [239, 266] on div "https://www.instagram.com/yaoyao.lin/" at bounding box center [212, 265] width 123 height 7
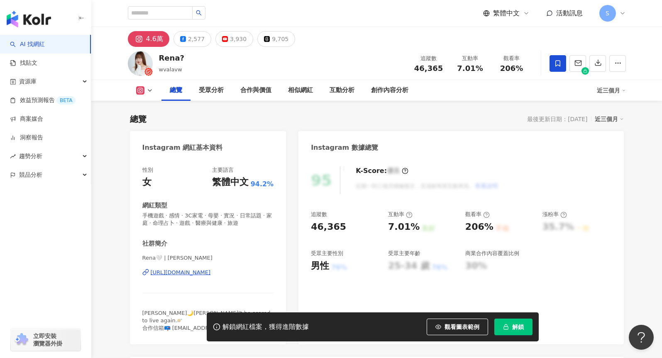
scroll to position [42, 0]
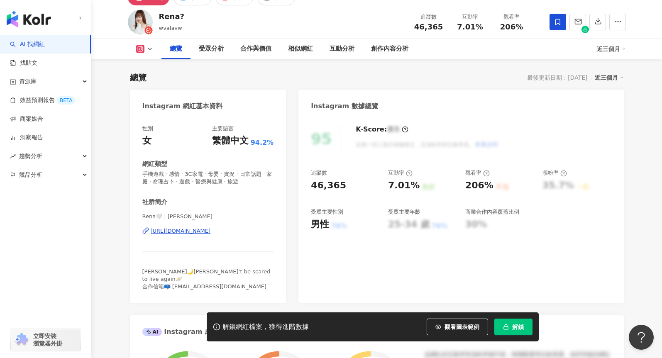
click at [211, 232] on div "https://www.instagram.com/wvalavw/" at bounding box center [181, 231] width 60 height 7
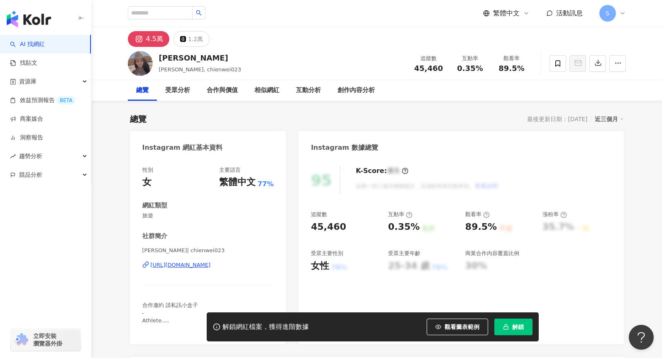
click at [211, 265] on div "[URL][DOMAIN_NAME]" at bounding box center [181, 265] width 60 height 7
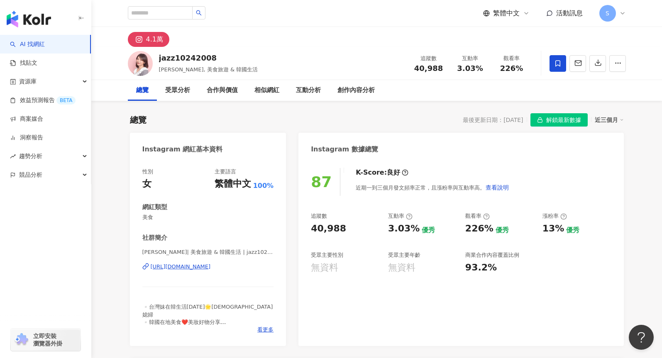
click at [211, 269] on div "https://www.instagram.com/jazz10242008/" at bounding box center [181, 266] width 60 height 7
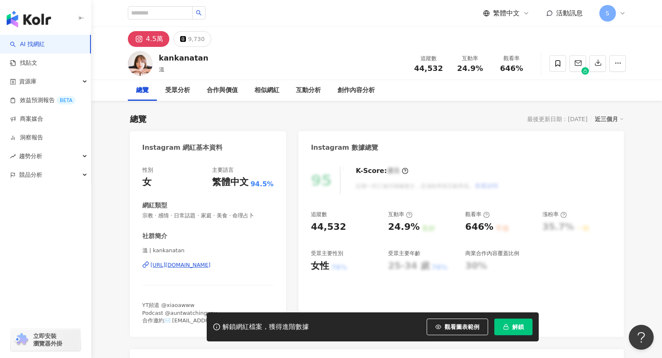
click at [211, 267] on div "[URL][DOMAIN_NAME]" at bounding box center [181, 265] width 60 height 7
click at [208, 266] on div "https://www.instagram.com/warslinnn/" at bounding box center [181, 265] width 60 height 7
click at [561, 66] on icon at bounding box center [557, 63] width 7 height 7
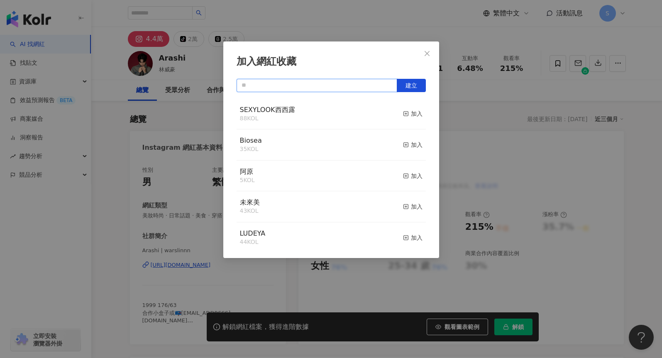
click at [340, 92] on input "text" at bounding box center [317, 85] width 161 height 13
click at [405, 89] on button "建立" at bounding box center [411, 85] width 29 height 13
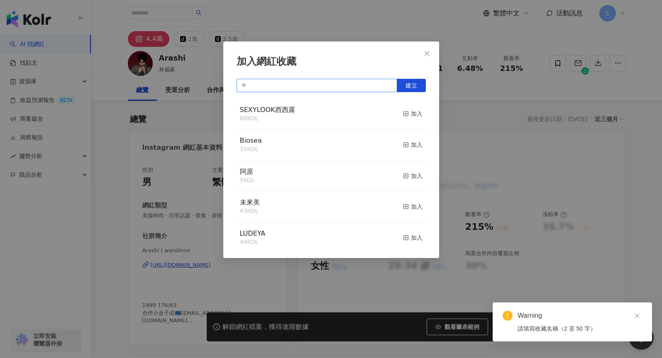
click at [292, 84] on input "text" at bounding box center [317, 85] width 161 height 13
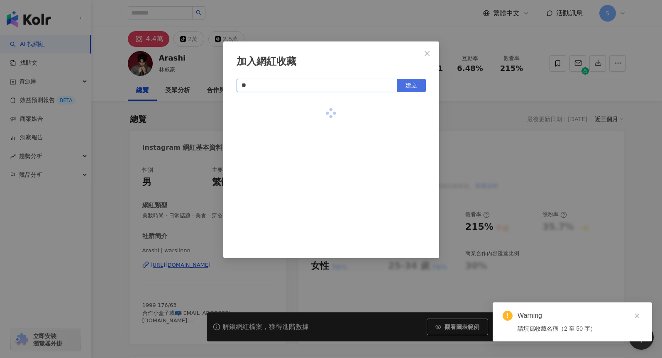
click at [415, 85] on span "建立" at bounding box center [412, 85] width 12 height 7
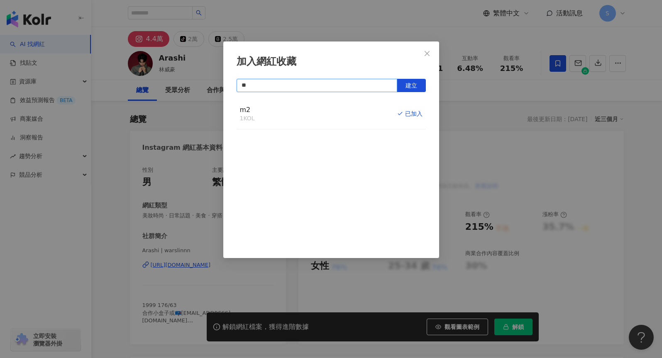
type input "**"
click at [468, 146] on div "加入網紅收藏 ** 建立 m2 1 KOL 已加入" at bounding box center [331, 179] width 662 height 358
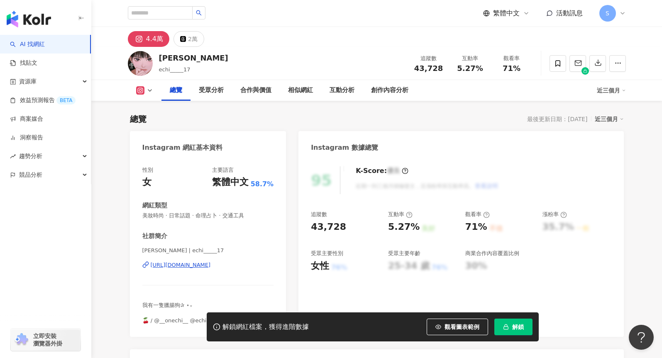
drag, startPoint x: 219, startPoint y: 265, endPoint x: 444, endPoint y: 5, distance: 344.8
click at [211, 265] on div "[URL][DOMAIN_NAME]" at bounding box center [181, 265] width 60 height 7
click at [560, 66] on icon at bounding box center [558, 63] width 5 height 6
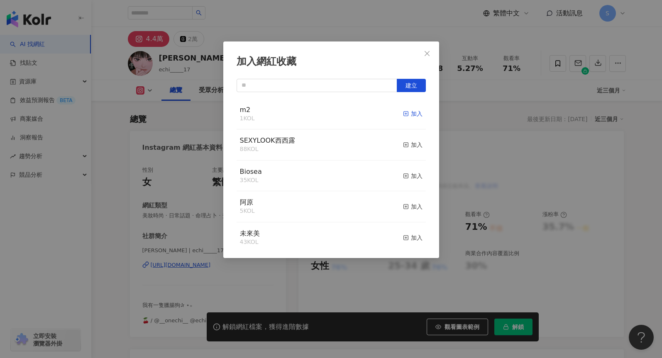
click at [407, 113] on div "加入" at bounding box center [413, 113] width 20 height 9
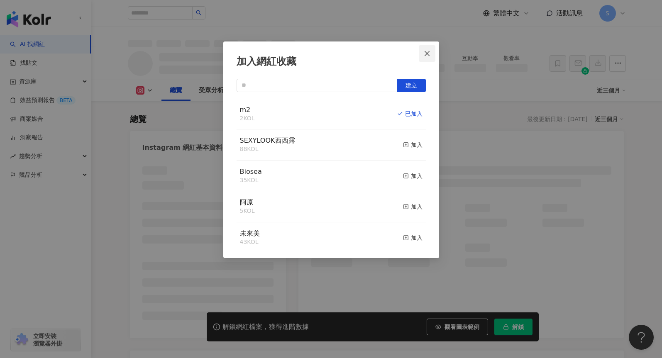
click at [431, 58] on button "Close" at bounding box center [427, 53] width 17 height 17
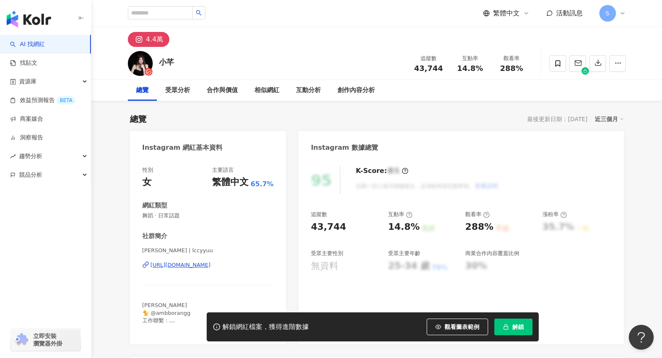
click at [211, 264] on div "[URL][DOMAIN_NAME]" at bounding box center [181, 265] width 60 height 7
click at [559, 65] on icon at bounding box center [557, 63] width 7 height 7
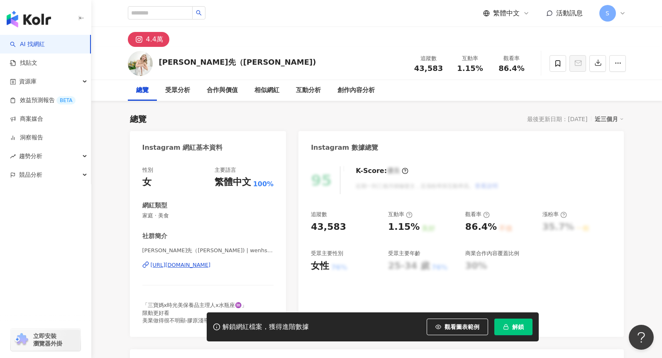
click at [211, 263] on div "[URL][DOMAIN_NAME]" at bounding box center [181, 265] width 60 height 7
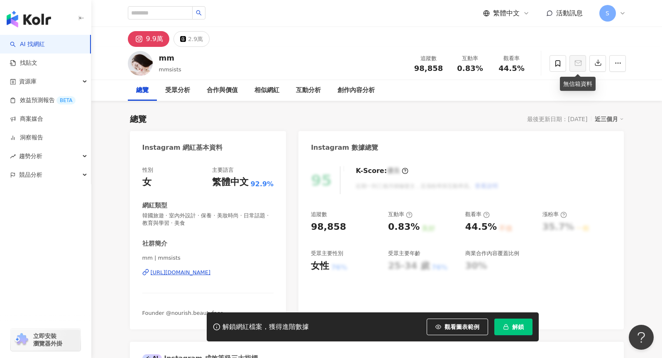
click at [211, 275] on div "https://www.instagram.com/mmsists/" at bounding box center [181, 272] width 60 height 7
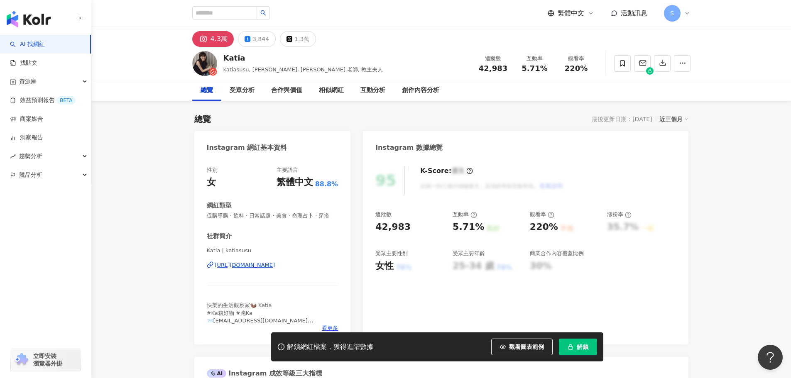
click at [275, 269] on div "https://www.instagram.com/katiasusu/" at bounding box center [245, 265] width 60 height 7
drag, startPoint x: 245, startPoint y: 57, endPoint x: 224, endPoint y: 59, distance: 21.2
click at [224, 59] on div "Katia" at bounding box center [303, 58] width 160 height 10
copy div "Katia"
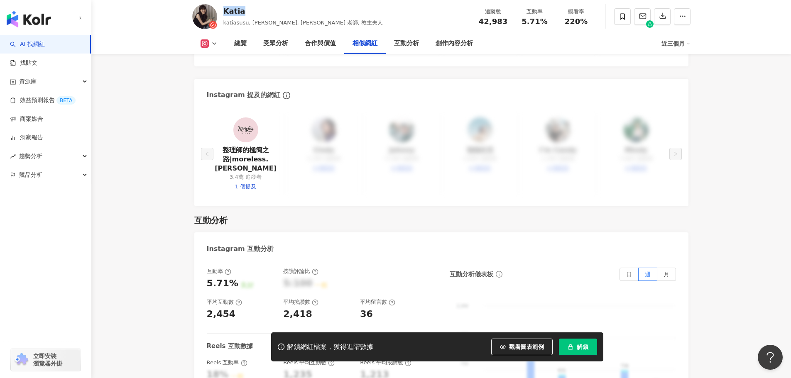
scroll to position [1412, 0]
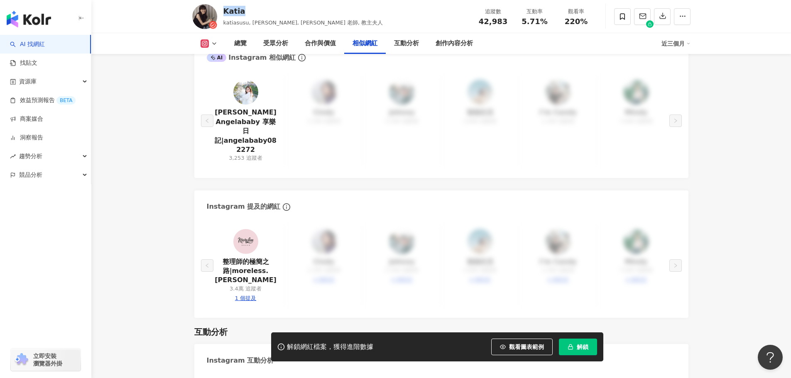
click at [244, 91] on img at bounding box center [245, 92] width 25 height 25
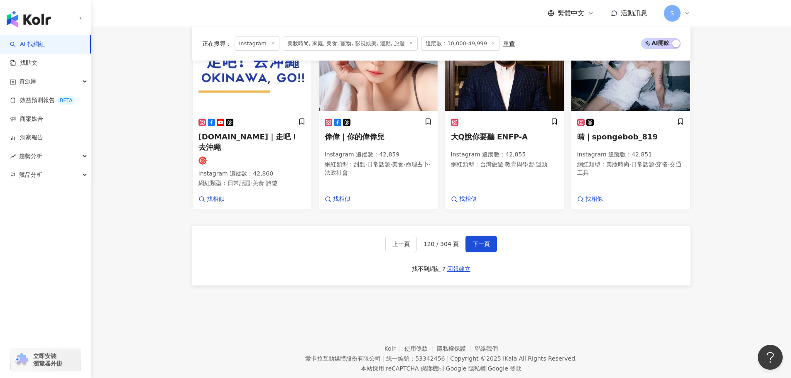
click at [352, 260] on div "上一頁 120 / 304 頁 下一頁 找不到網紅？ 回報建立" at bounding box center [441, 256] width 498 height 60
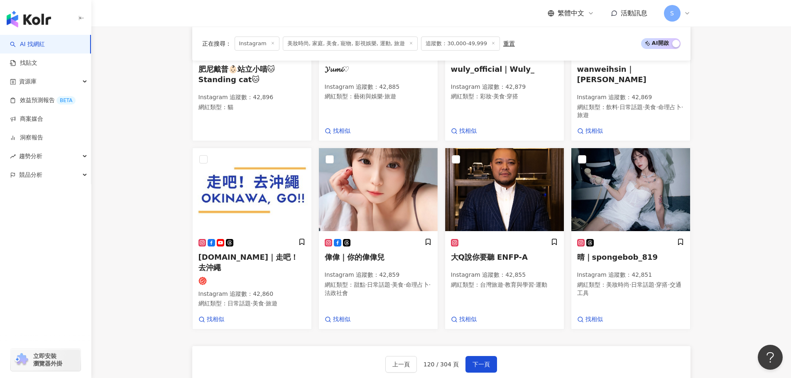
scroll to position [616, 0]
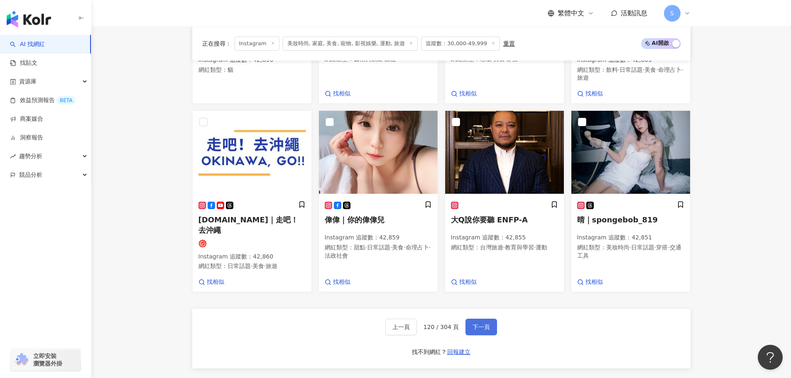
click at [482, 319] on button "下一頁" at bounding box center [482, 327] width 32 height 17
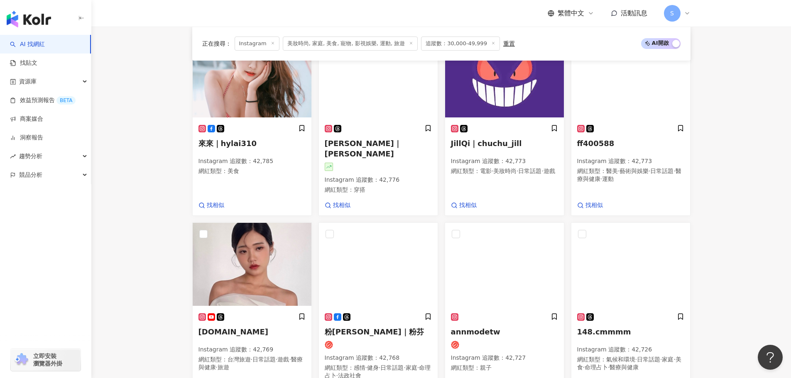
scroll to position [666, 0]
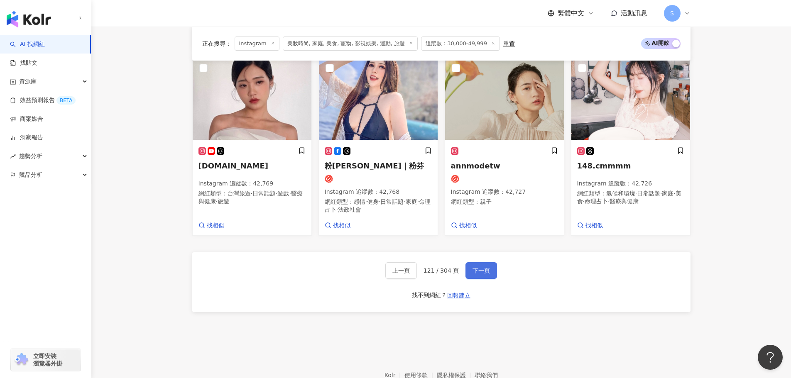
click at [478, 270] on button "下一頁" at bounding box center [482, 270] width 32 height 17
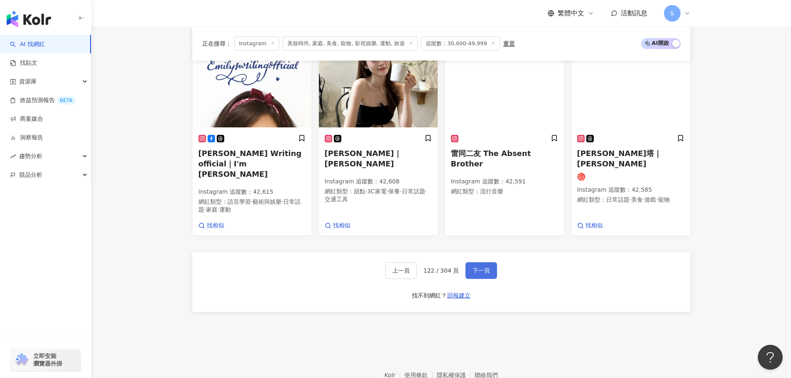
scroll to position [597, 0]
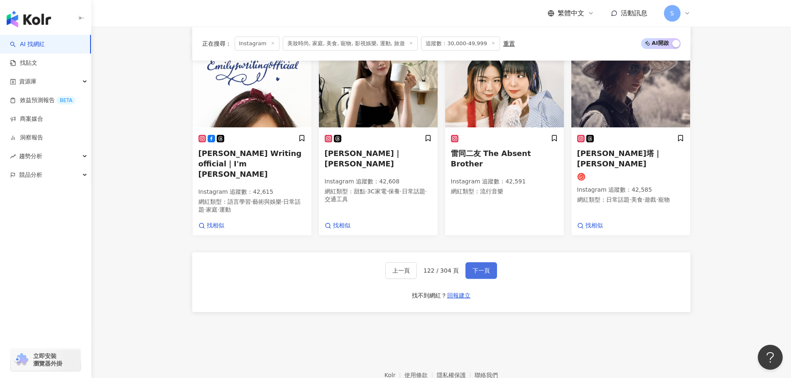
click at [482, 267] on span "下一頁" at bounding box center [481, 270] width 17 height 7
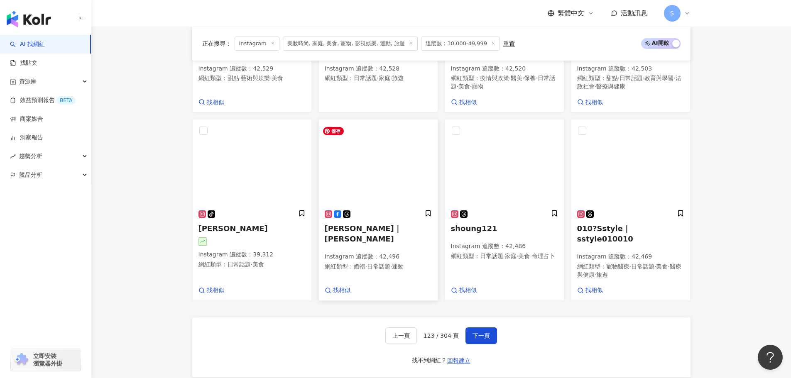
scroll to position [711, 0]
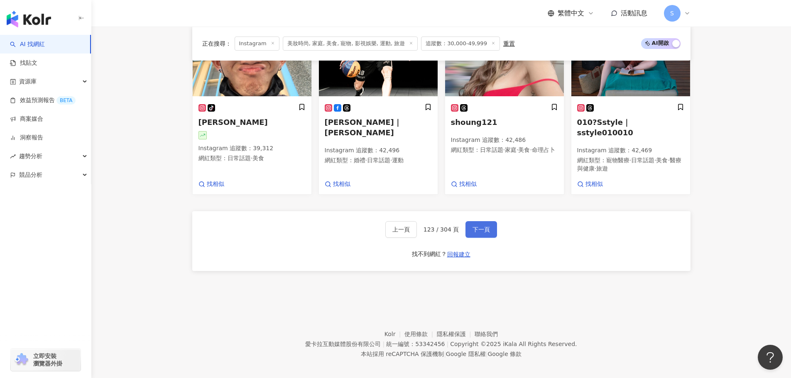
click at [474, 226] on span "下一頁" at bounding box center [481, 229] width 17 height 7
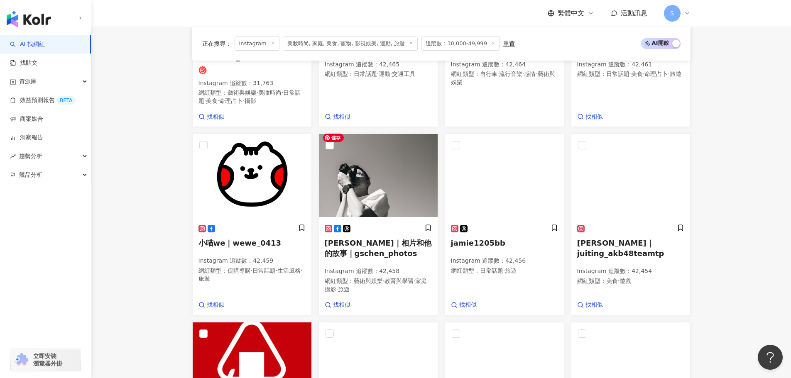
scroll to position [618, 0]
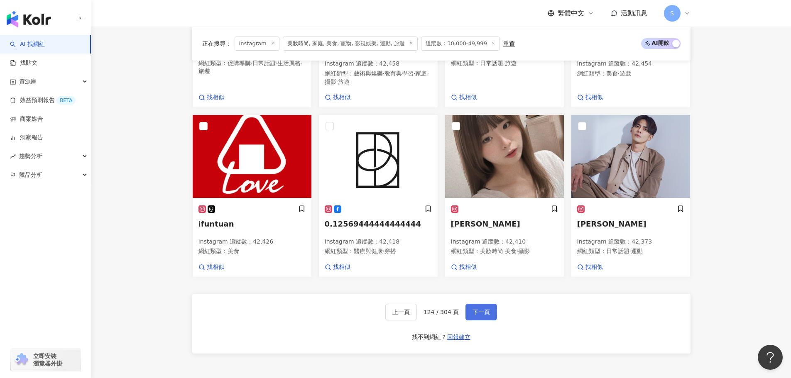
click at [481, 309] on span "下一頁" at bounding box center [481, 312] width 17 height 7
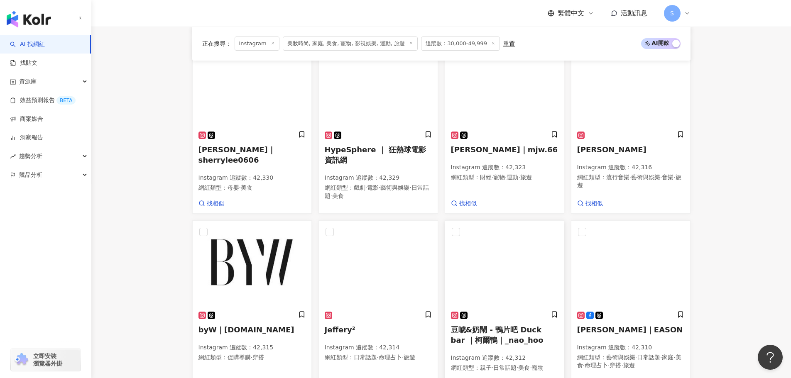
scroll to position [670, 0]
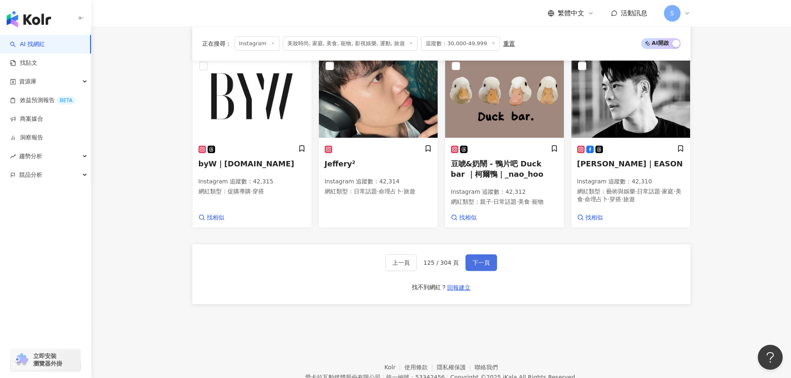
click at [480, 271] on button "下一頁" at bounding box center [482, 263] width 32 height 17
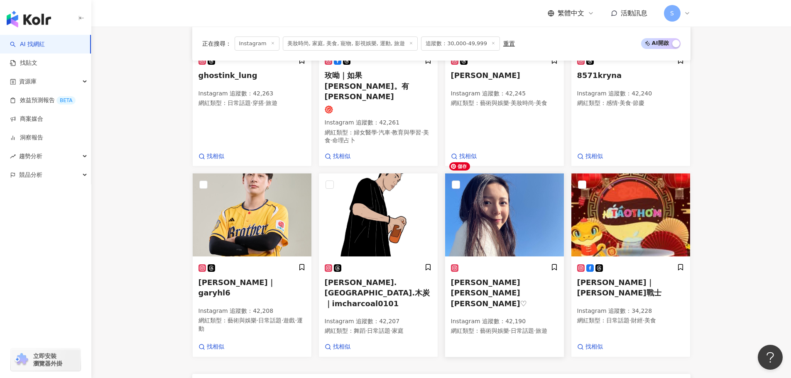
scroll to position [620, 0]
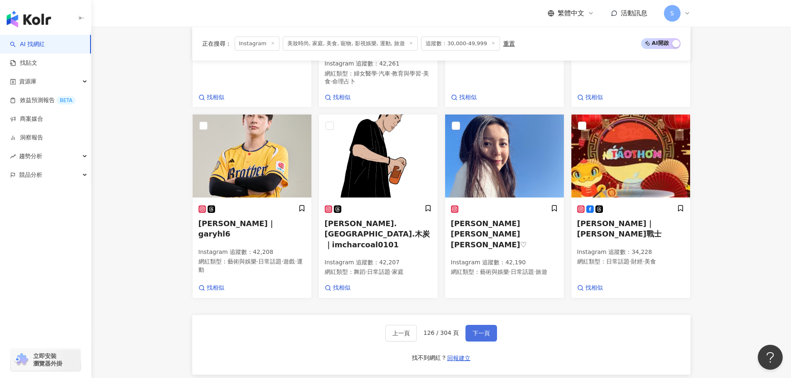
click at [475, 330] on span "下一頁" at bounding box center [481, 333] width 17 height 7
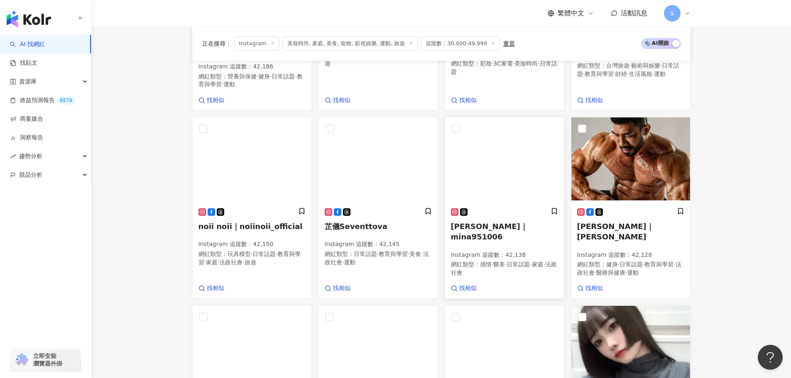
scroll to position [595, 0]
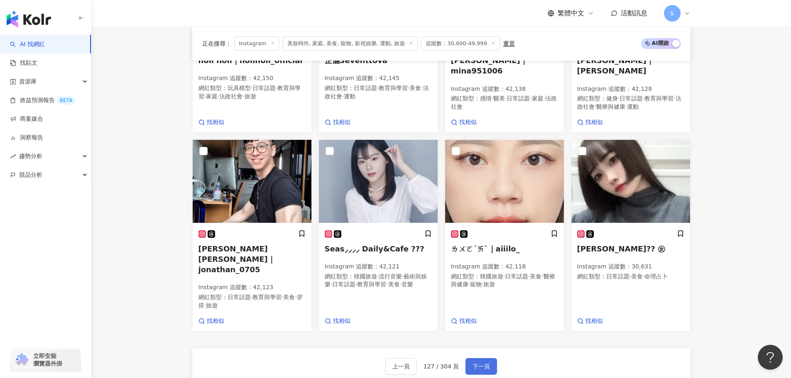
click at [476, 363] on span "下一頁" at bounding box center [481, 366] width 17 height 7
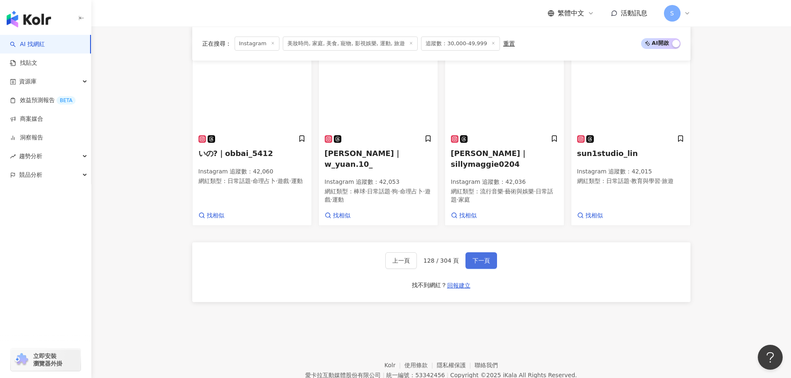
scroll to position [701, 0]
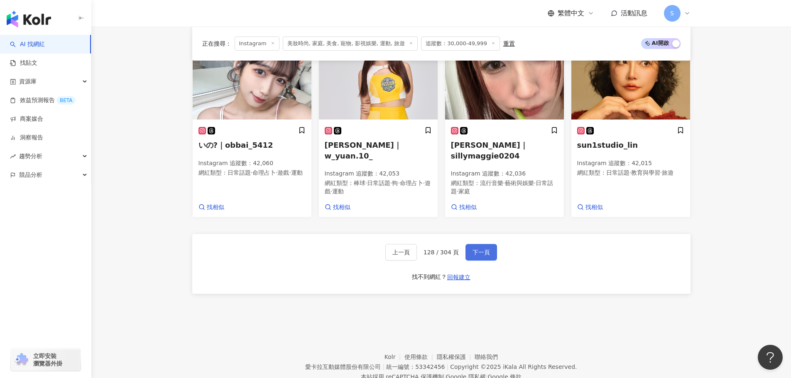
click at [486, 249] on span "下一頁" at bounding box center [481, 252] width 17 height 7
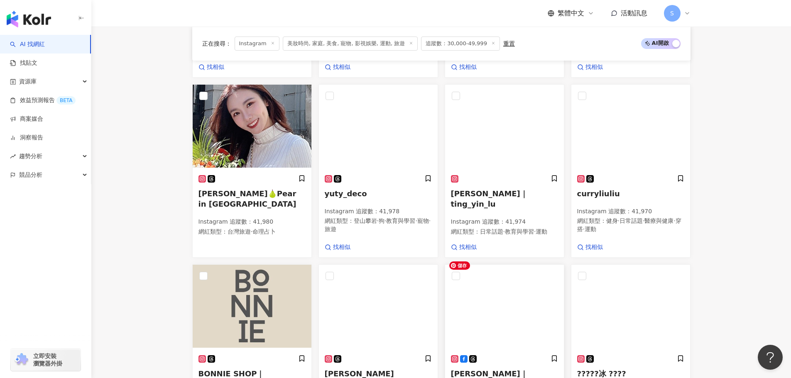
scroll to position [670, 0]
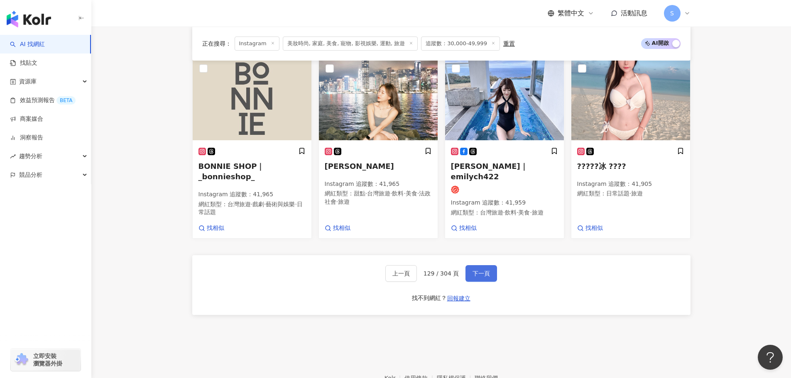
click at [481, 270] on span "下一頁" at bounding box center [481, 273] width 17 height 7
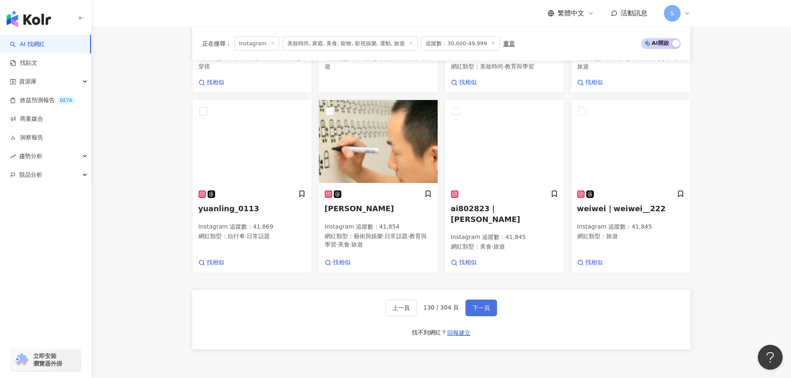
scroll to position [649, 0]
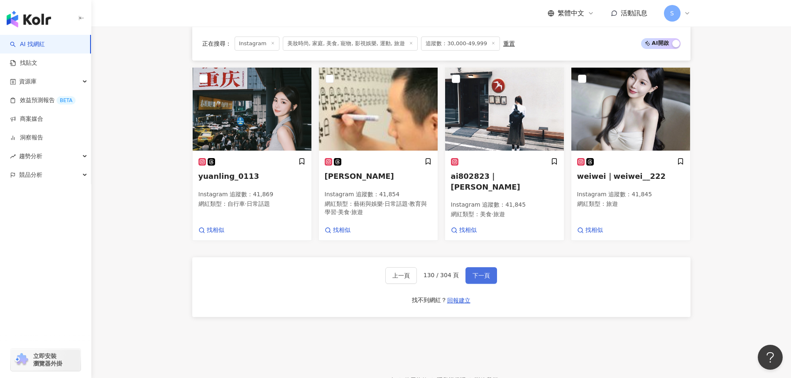
click at [474, 267] on button "下一頁" at bounding box center [482, 275] width 32 height 17
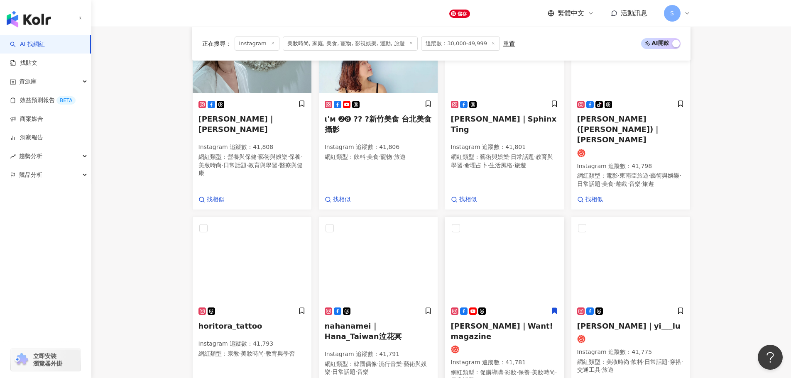
scroll to position [645, 0]
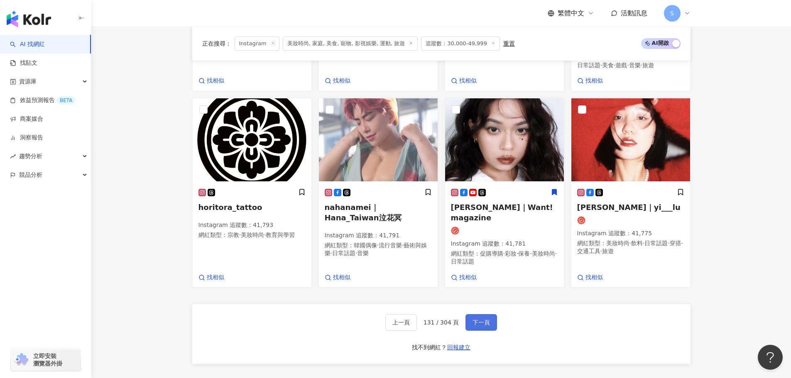
click at [485, 319] on span "下一頁" at bounding box center [481, 322] width 17 height 7
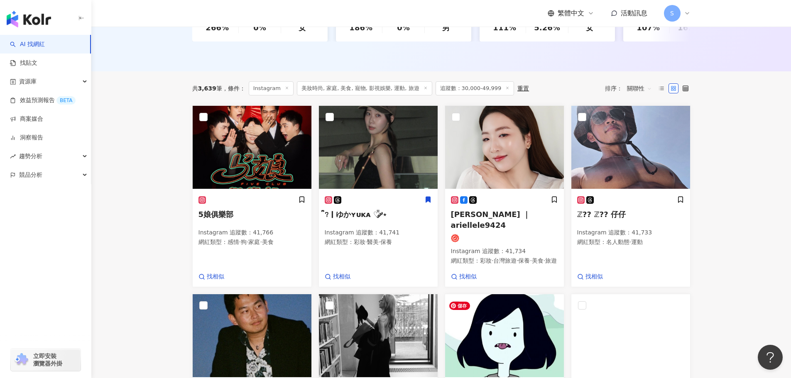
scroll to position [616, 0]
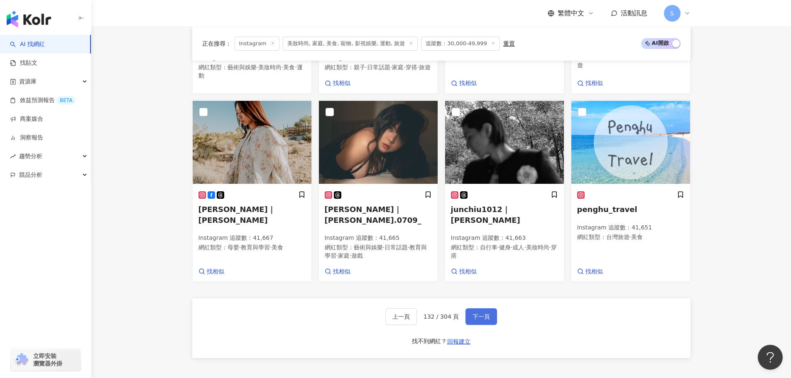
click at [481, 309] on button "下一頁" at bounding box center [482, 317] width 32 height 17
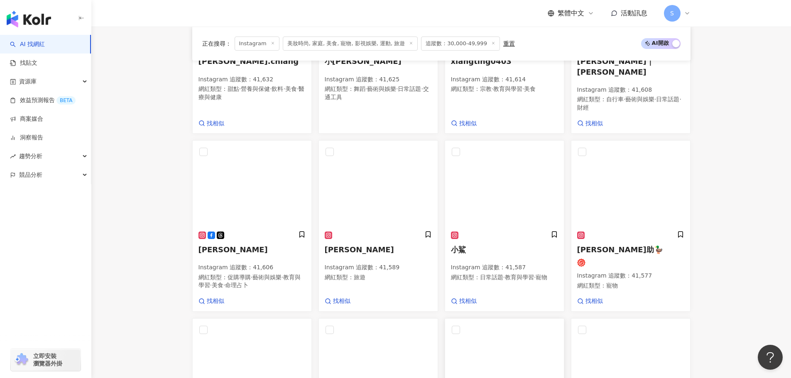
scroll to position [566, 0]
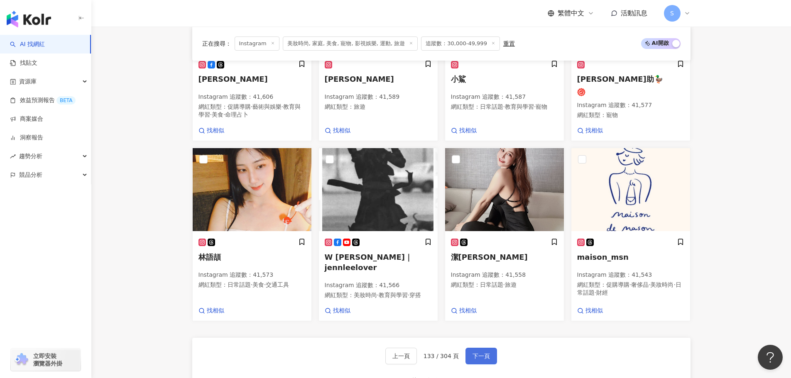
click at [481, 353] on span "下一頁" at bounding box center [481, 356] width 17 height 7
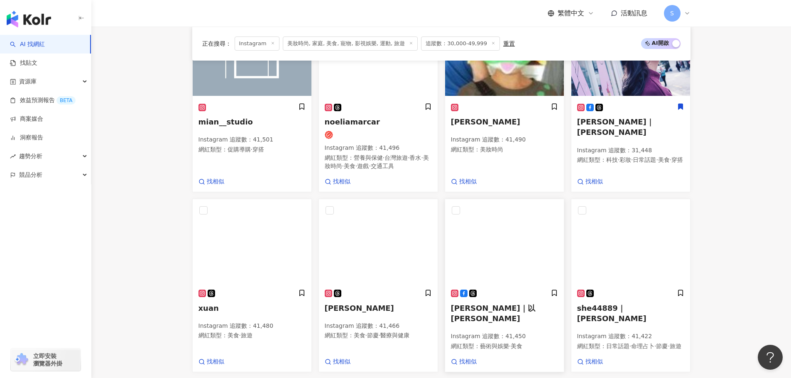
scroll to position [593, 0]
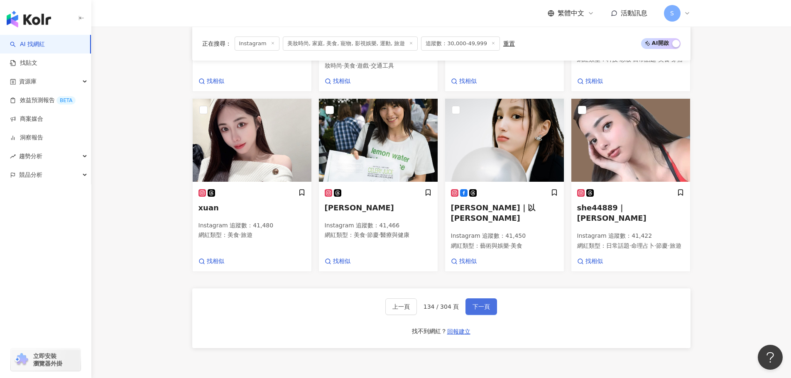
click at [468, 304] on button "下一頁" at bounding box center [482, 307] width 32 height 17
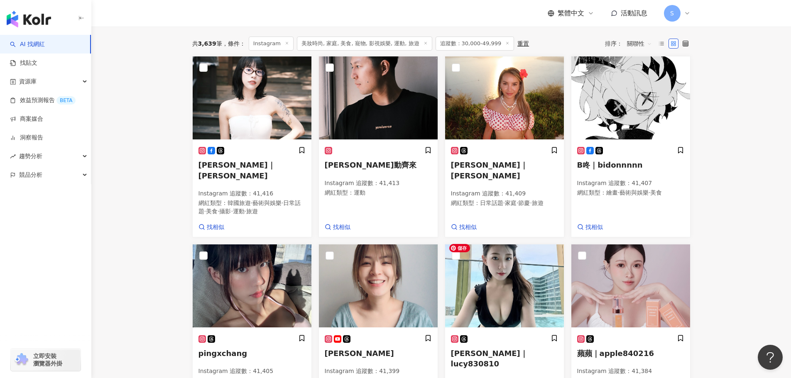
scroll to position [250, 0]
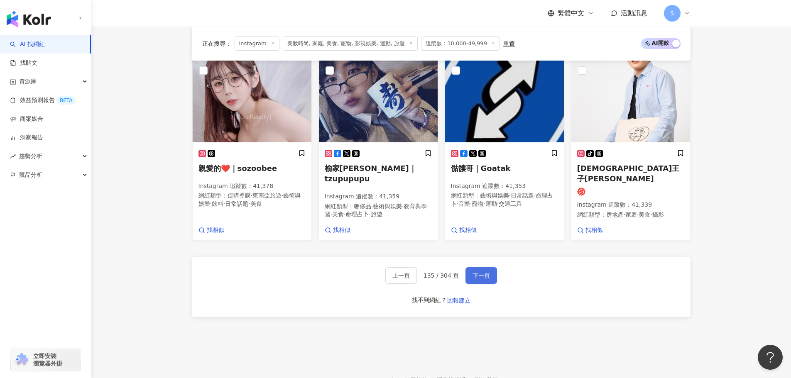
click at [485, 272] on span "下一頁" at bounding box center [481, 275] width 17 height 7
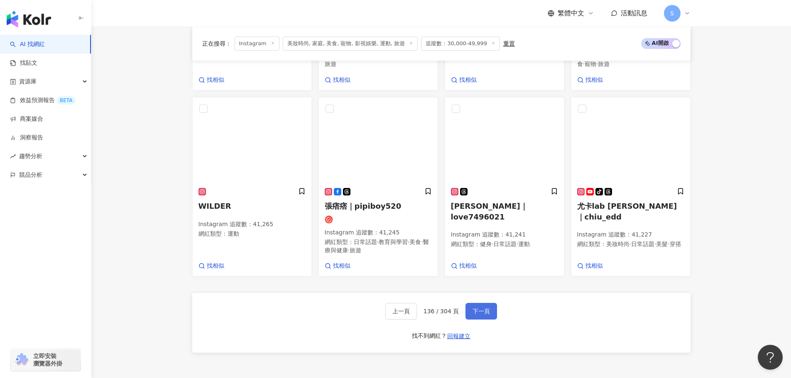
scroll to position [668, 0]
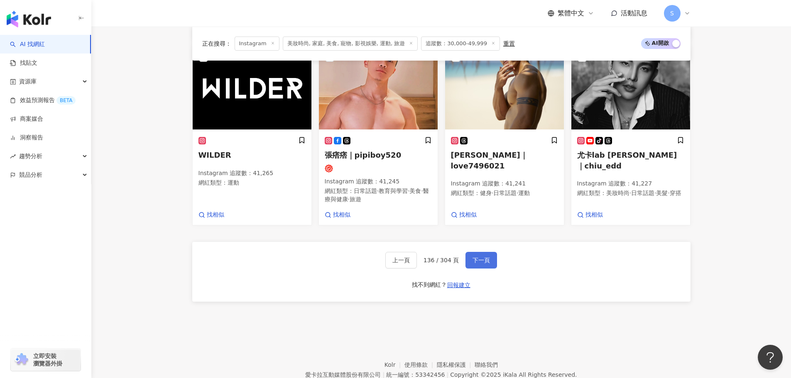
click at [488, 269] on button "下一頁" at bounding box center [482, 260] width 32 height 17
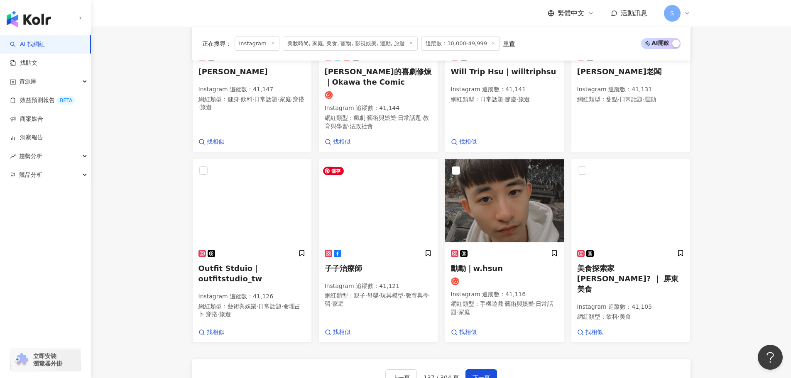
scroll to position [645, 0]
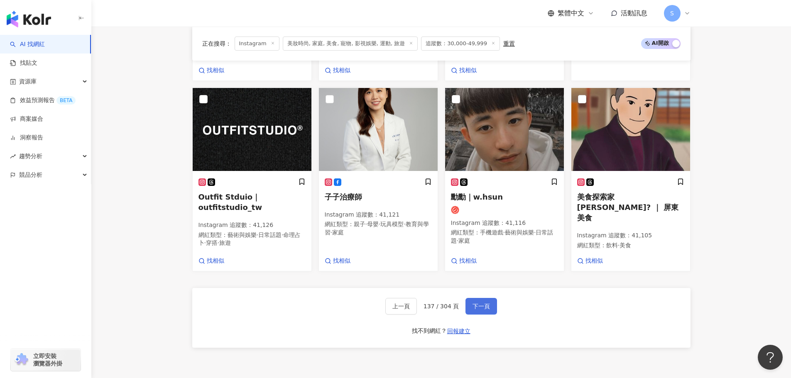
click at [475, 307] on span "下一頁" at bounding box center [481, 306] width 17 height 7
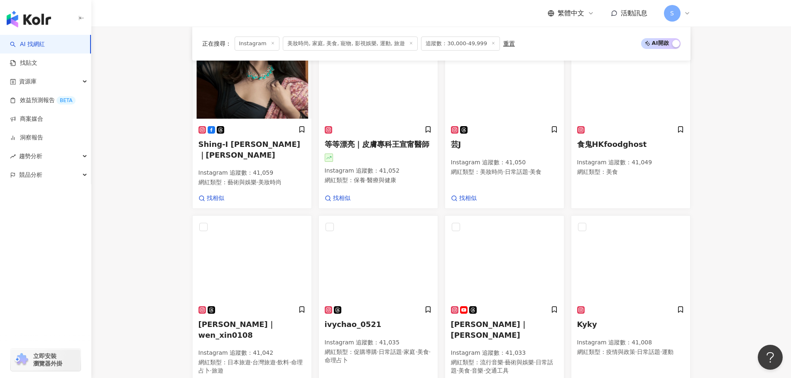
scroll to position [618, 0]
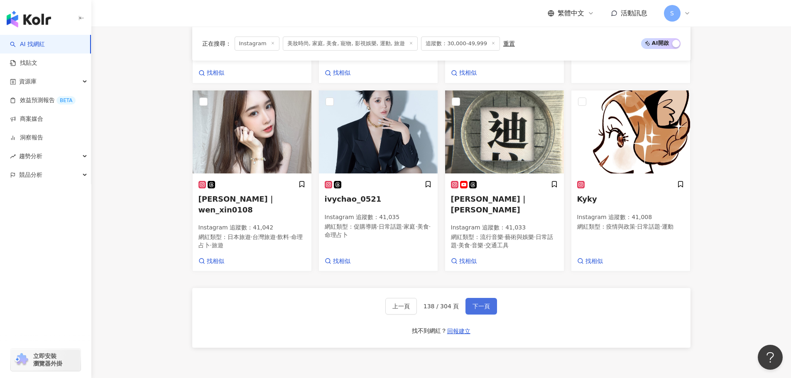
click at [492, 308] on button "下一頁" at bounding box center [482, 306] width 32 height 17
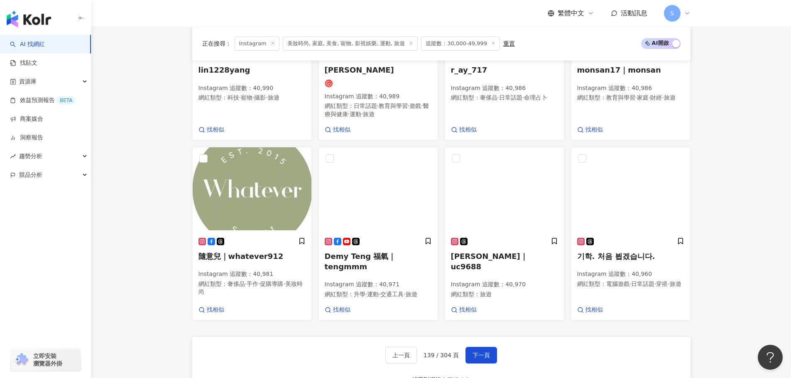
scroll to position [624, 0]
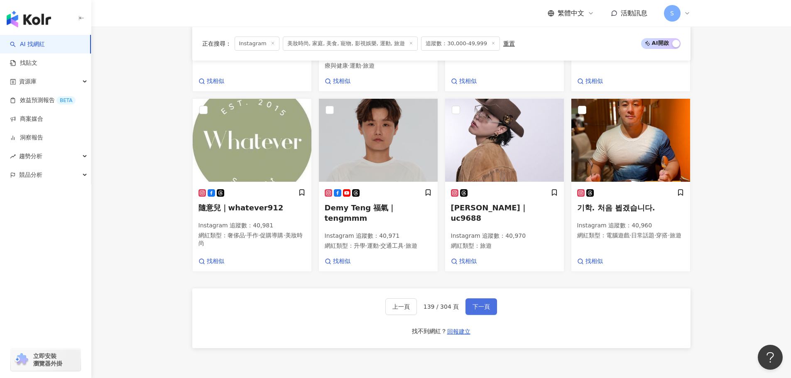
click at [475, 306] on span "下一頁" at bounding box center [481, 307] width 17 height 7
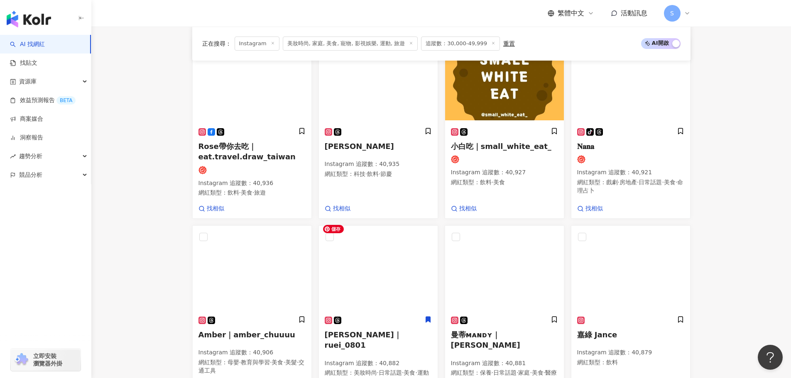
scroll to position [606, 0]
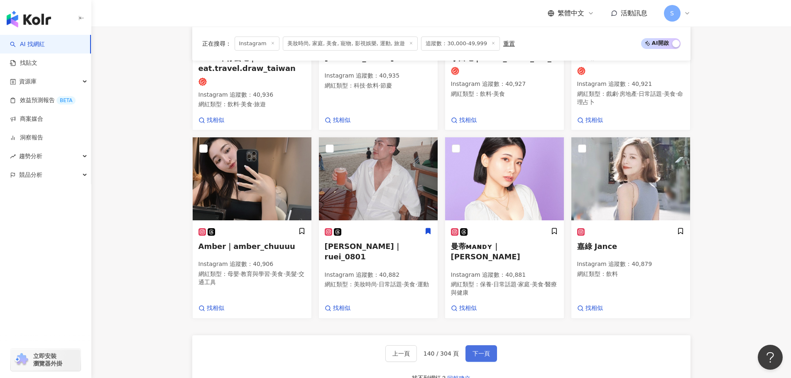
click at [481, 351] on span "下一頁" at bounding box center [481, 354] width 17 height 7
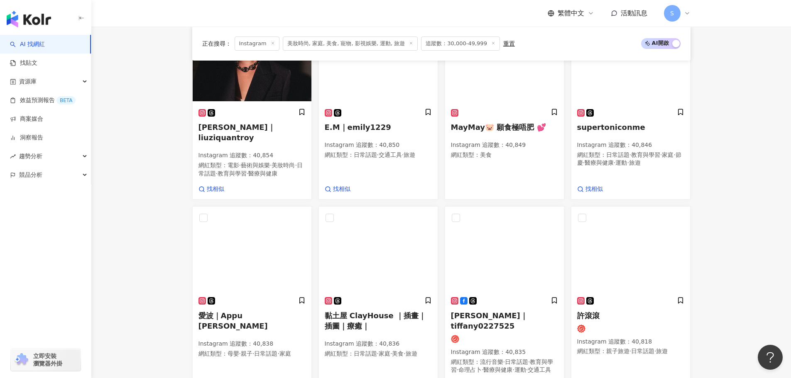
scroll to position [726, 0]
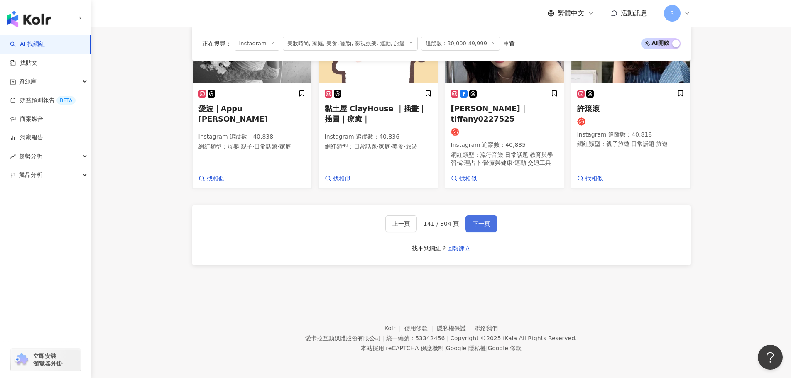
click at [488, 227] on span "下一頁" at bounding box center [481, 224] width 17 height 7
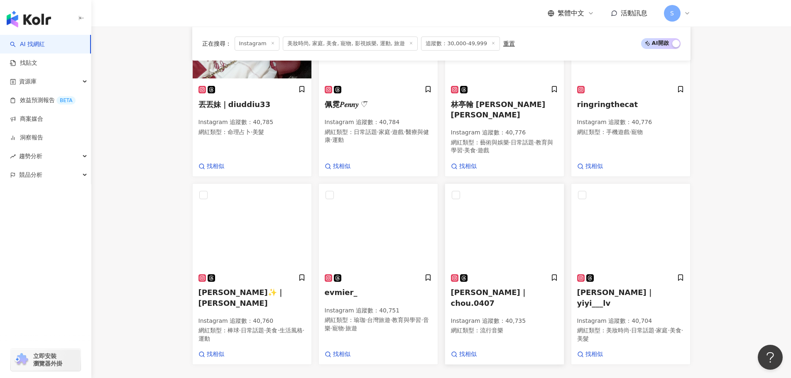
scroll to position [608, 0]
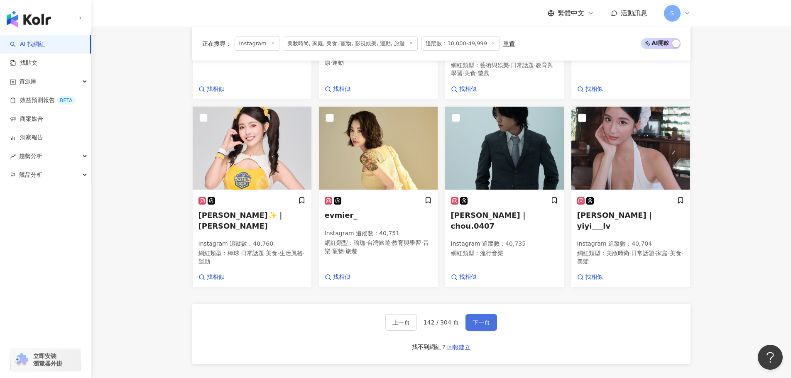
click at [478, 319] on span "下一頁" at bounding box center [481, 322] width 17 height 7
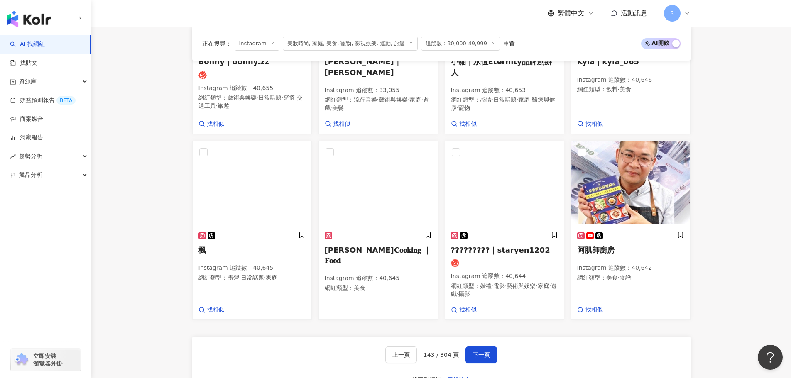
scroll to position [624, 0]
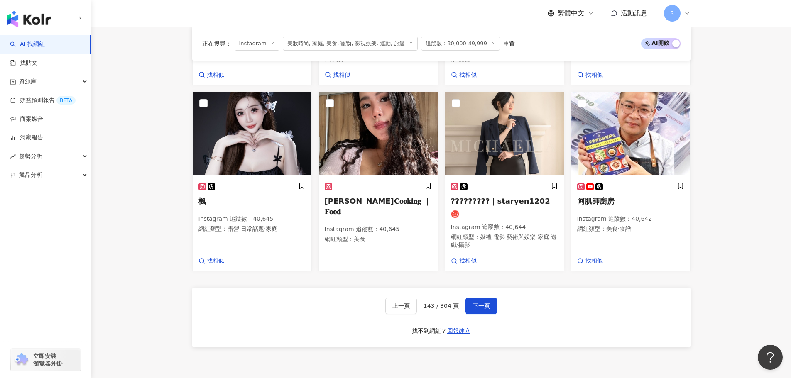
click at [484, 297] on div "上一頁 143 / 304 頁 下一頁 找不到網紅？ 回報建立" at bounding box center [441, 318] width 498 height 60
click at [482, 298] on div "上一頁 143 / 304 頁 下一頁 找不到網紅？ 回報建立" at bounding box center [441, 318] width 498 height 60
click at [480, 301] on button "下一頁" at bounding box center [482, 306] width 32 height 17
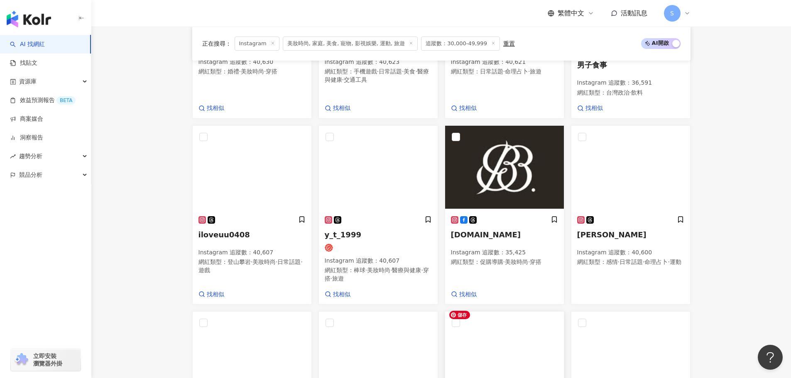
scroll to position [620, 0]
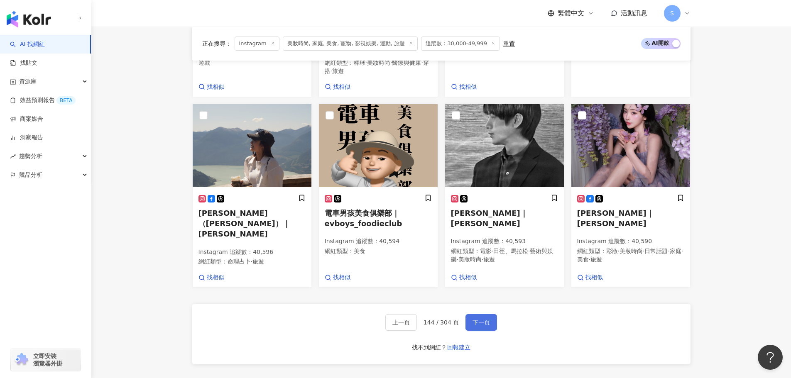
click at [491, 314] on button "下一頁" at bounding box center [482, 322] width 32 height 17
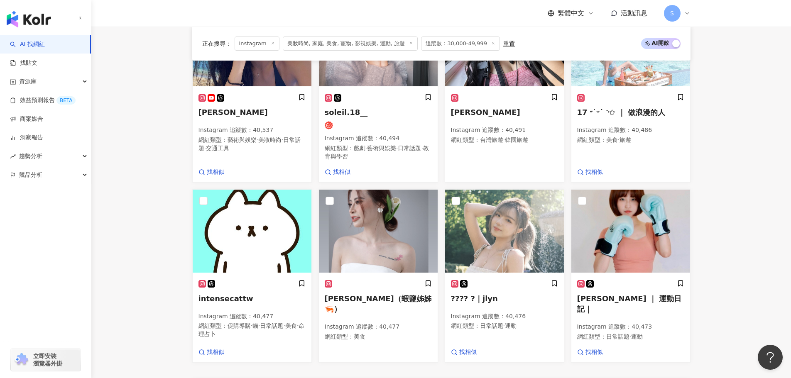
scroll to position [676, 0]
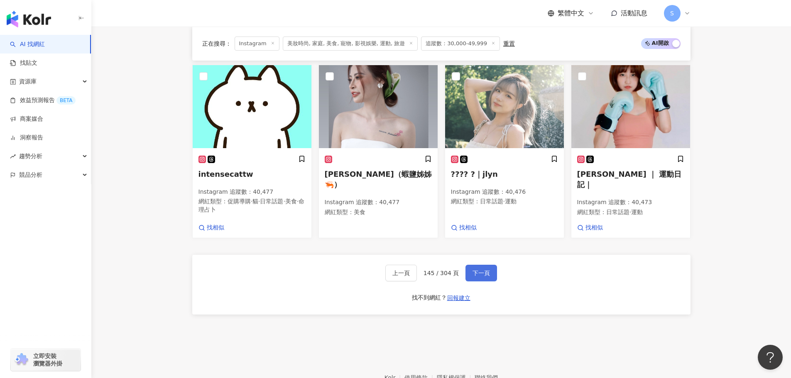
click at [487, 270] on button "下一頁" at bounding box center [482, 273] width 32 height 17
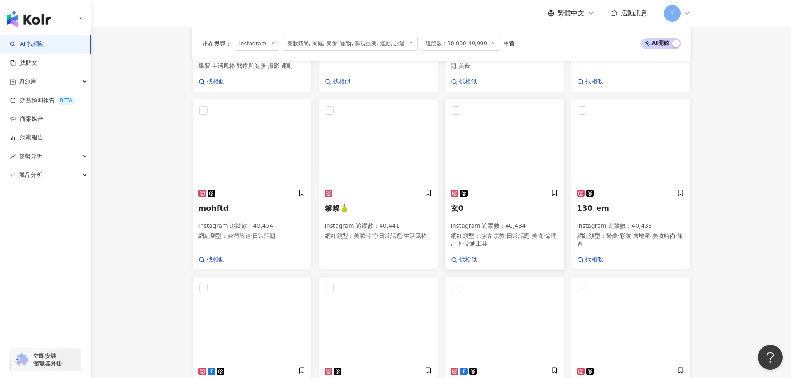
scroll to position [634, 0]
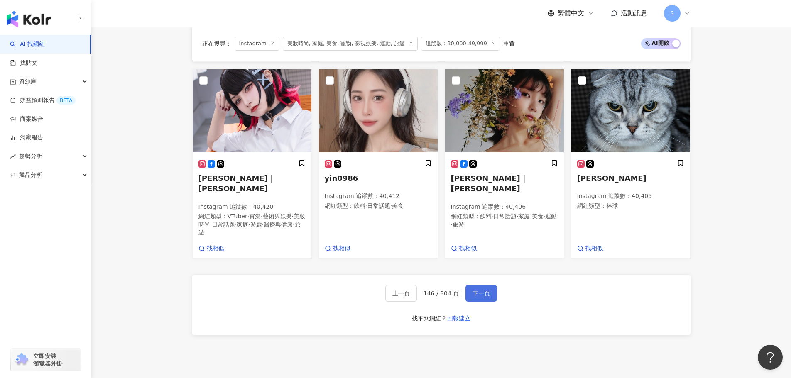
click at [483, 302] on button "下一頁" at bounding box center [482, 293] width 32 height 17
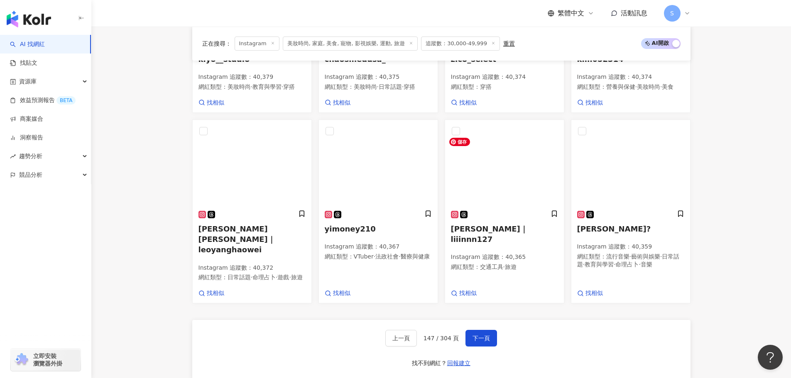
scroll to position [649, 0]
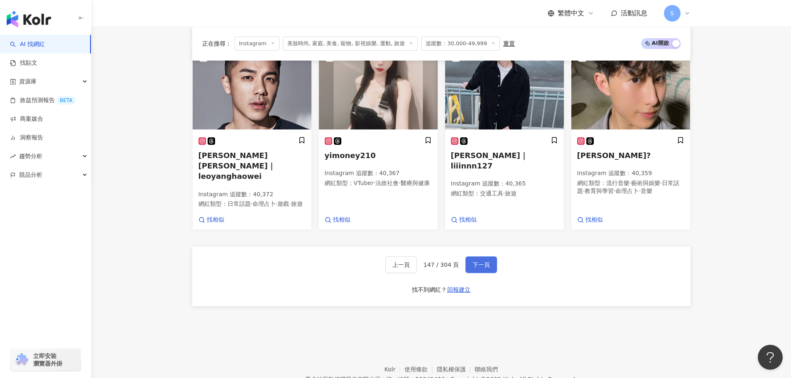
click at [473, 271] on button "下一頁" at bounding box center [482, 265] width 32 height 17
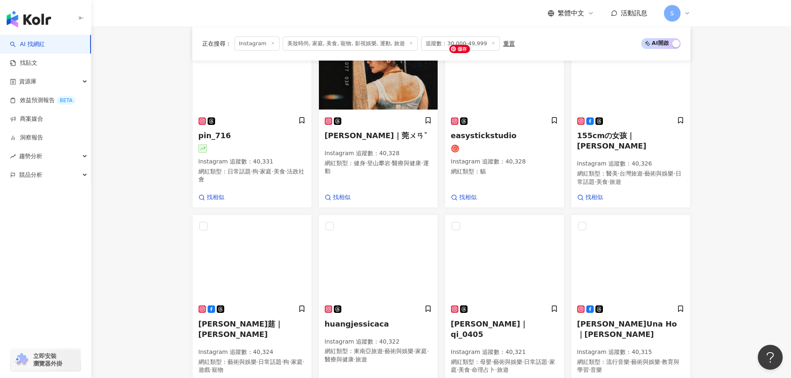
scroll to position [717, 0]
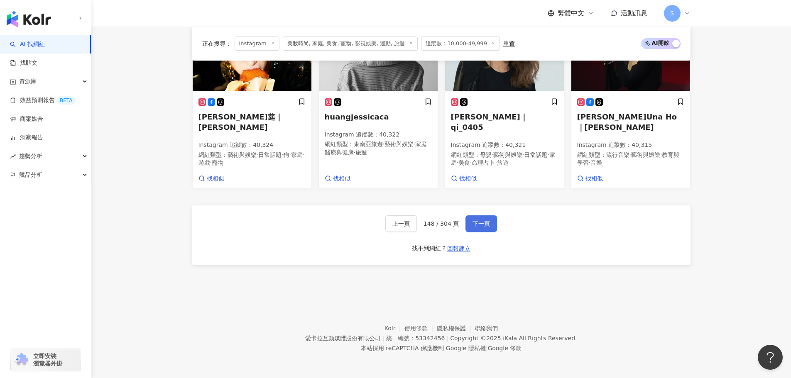
click at [474, 226] on span "下一頁" at bounding box center [481, 224] width 17 height 7
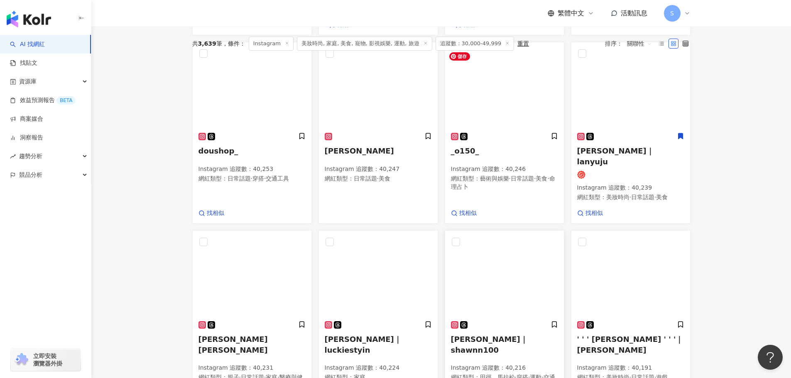
scroll to position [569, 0]
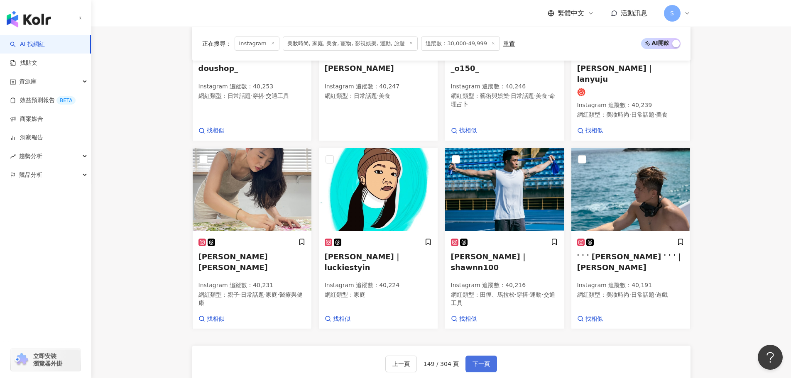
click at [491, 356] on button "下一頁" at bounding box center [482, 364] width 32 height 17
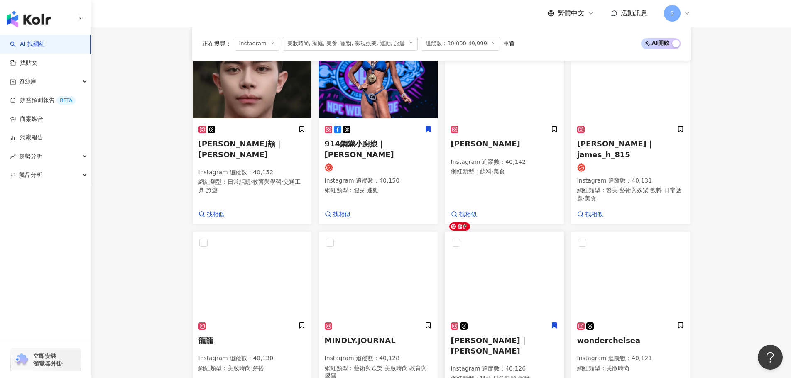
scroll to position [540, 0]
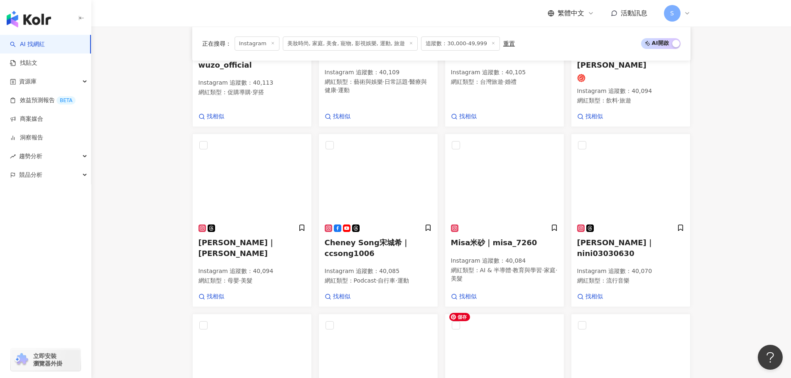
scroll to position [652, 0]
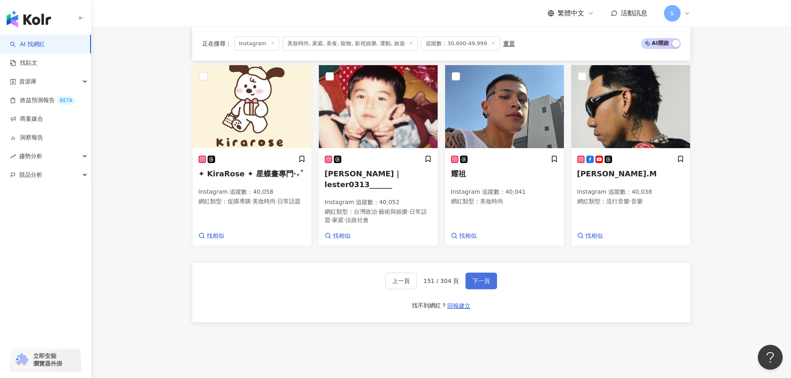
click at [484, 278] on span "下一頁" at bounding box center [481, 281] width 17 height 7
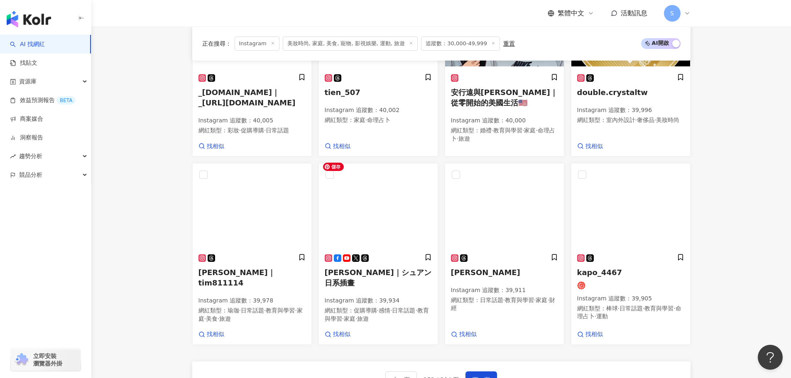
scroll to position [576, 0]
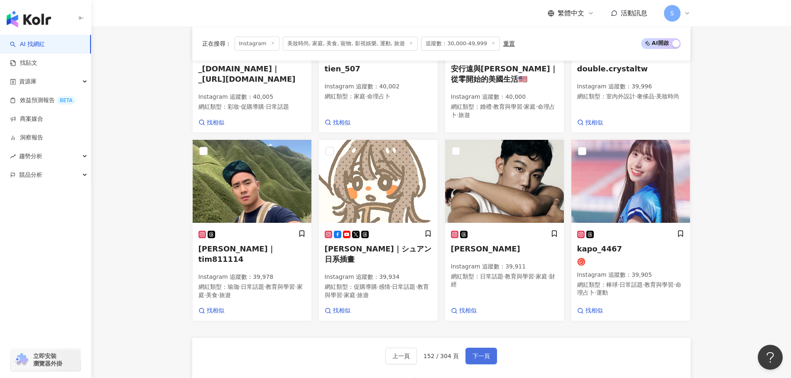
click at [487, 353] on span "下一頁" at bounding box center [481, 356] width 17 height 7
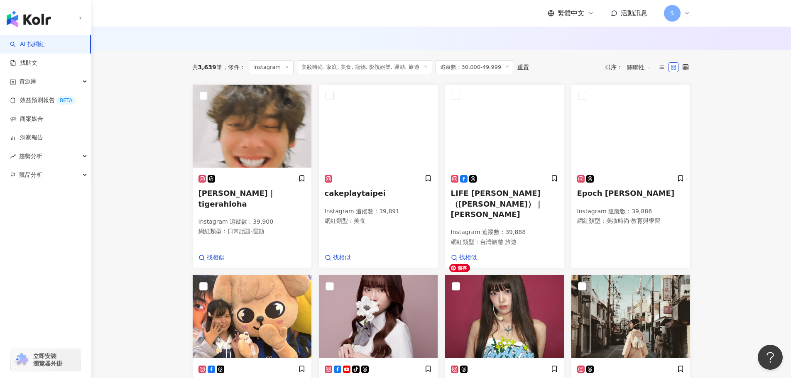
scroll to position [0, 0]
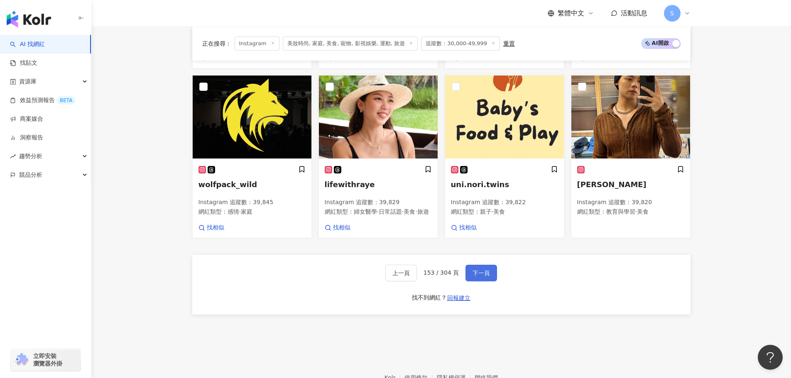
click at [485, 270] on span "下一頁" at bounding box center [481, 273] width 17 height 7
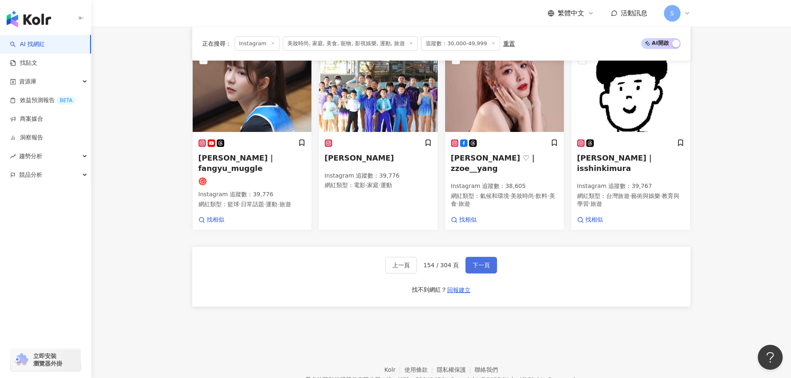
click at [473, 264] on span "下一頁" at bounding box center [481, 265] width 17 height 7
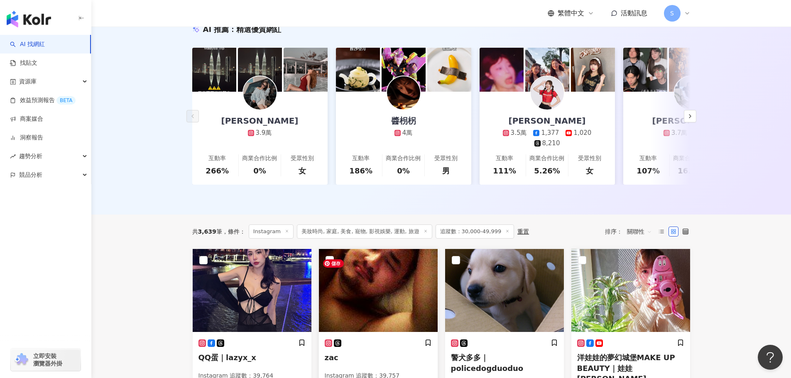
scroll to position [95, 0]
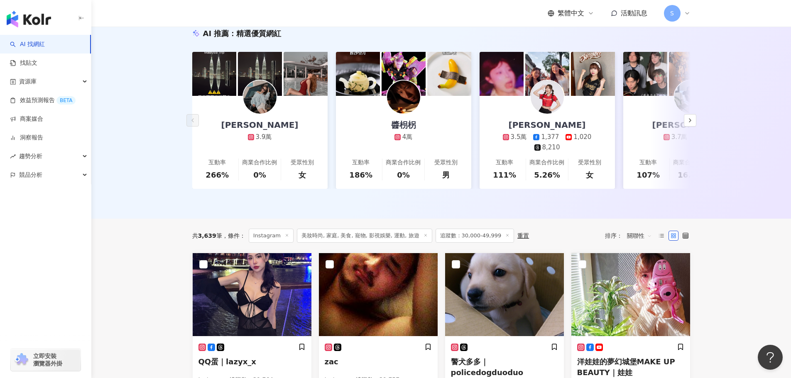
click at [211, 234] on div "共 3,639 筆 條件 ： Instagram 美妝時尚, 家庭, 美食, 寵物, 影視娛樂, 運動, 旅遊 追蹤數：30,000-49,999 重置 排序…" at bounding box center [441, 236] width 498 height 34
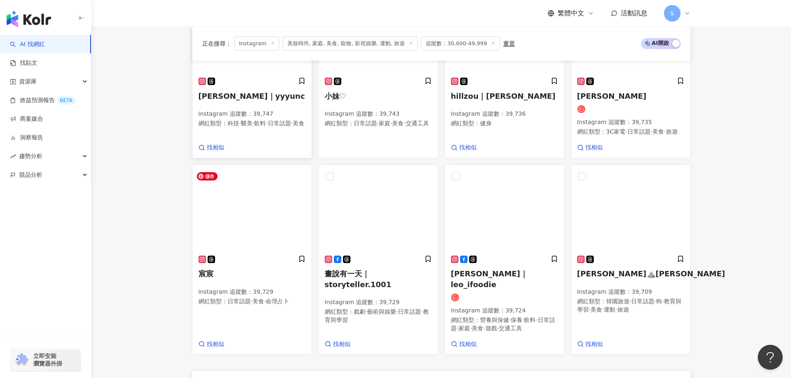
scroll to position [718, 0]
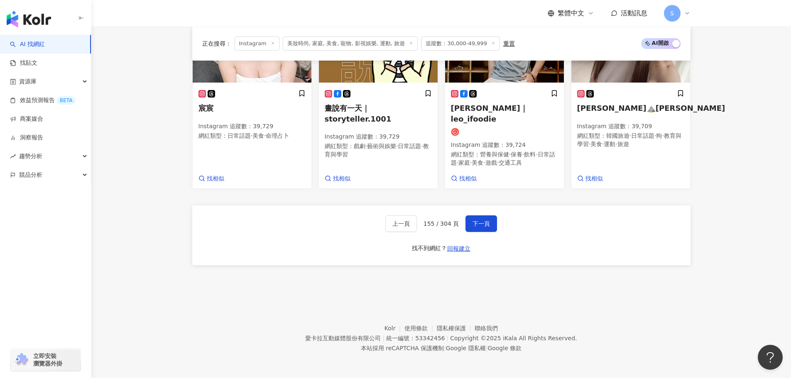
click at [490, 233] on div "上一頁 155 / 304 頁 下一頁 找不到網紅？ 回報建立" at bounding box center [441, 236] width 498 height 60
click at [490, 228] on button "下一頁" at bounding box center [482, 224] width 32 height 17
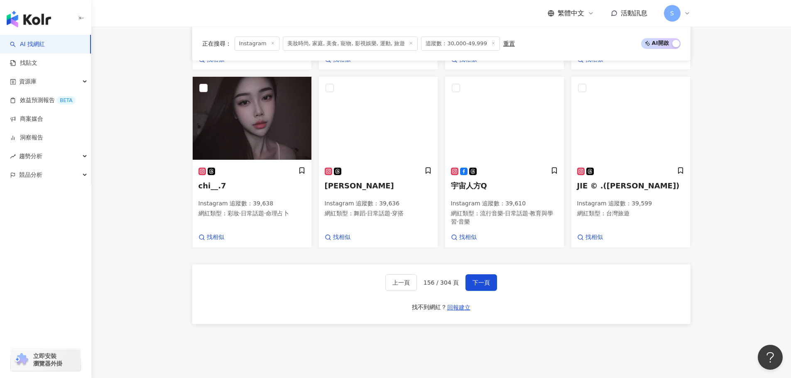
scroll to position [707, 0]
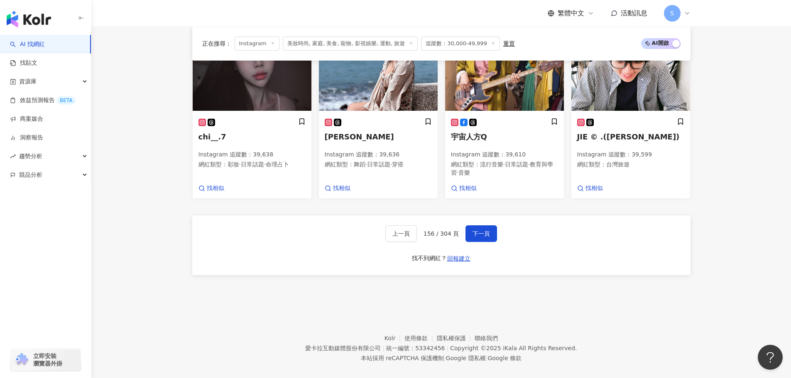
click at [400, 296] on footer "Kolr 使用條款 隱私權保護 聯絡我們 愛卡拉互動媒體股份有限公司 | 統一編號：53342456 | Copyright © 2025 iKala All…" at bounding box center [441, 342] width 700 height 92
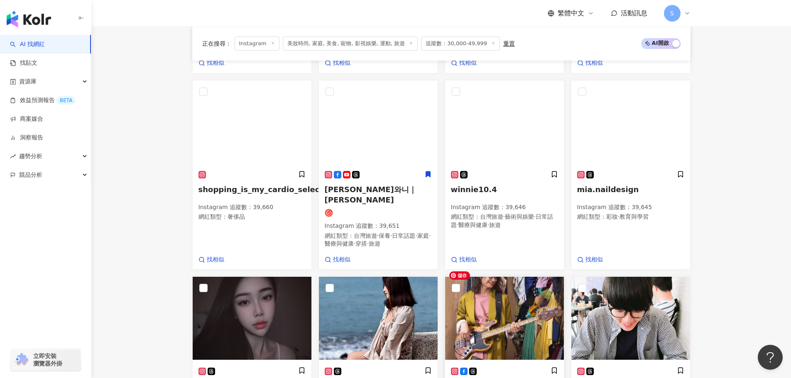
scroll to position [583, 0]
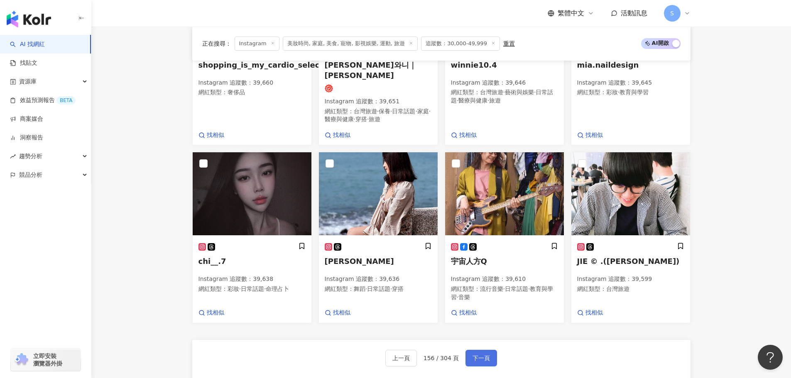
click at [485, 350] on button "下一頁" at bounding box center [482, 358] width 32 height 17
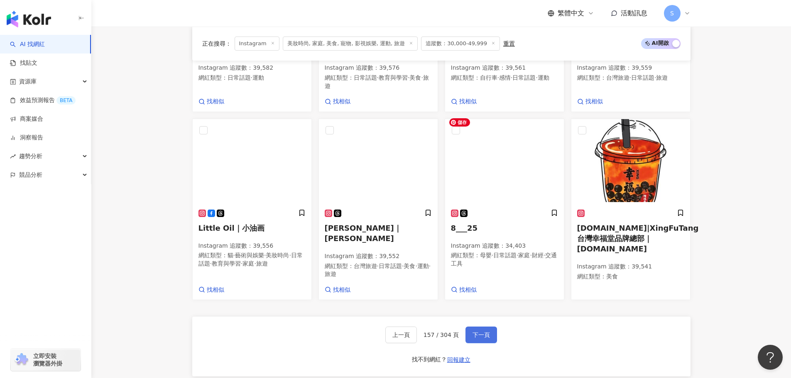
scroll to position [709, 0]
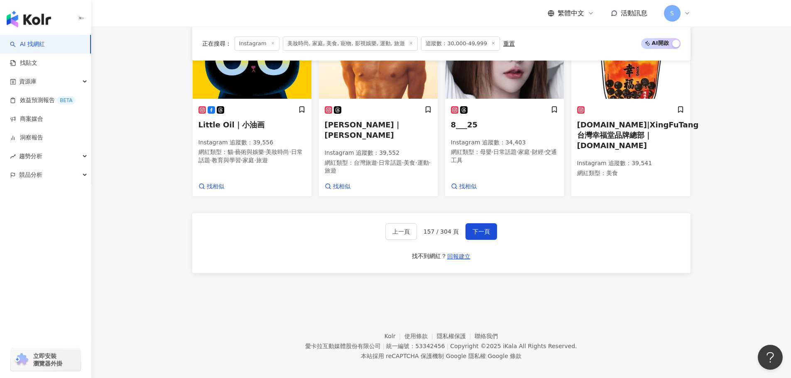
click at [487, 233] on div "上一頁 157 / 304 頁 下一頁 找不到網紅？ 回報建立" at bounding box center [441, 243] width 498 height 60
click at [486, 230] on button "下一頁" at bounding box center [482, 231] width 32 height 17
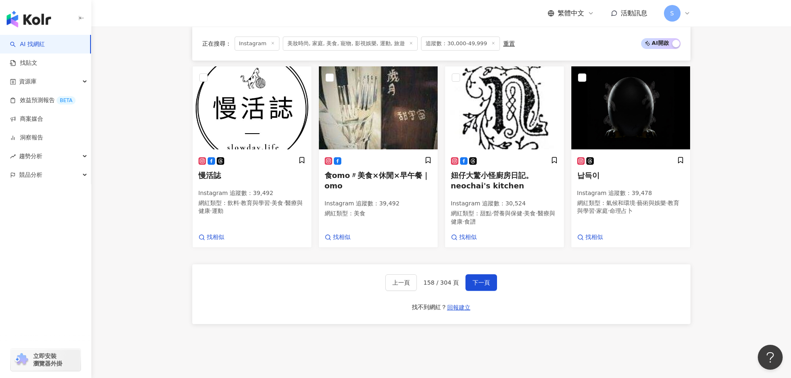
scroll to position [709, 0]
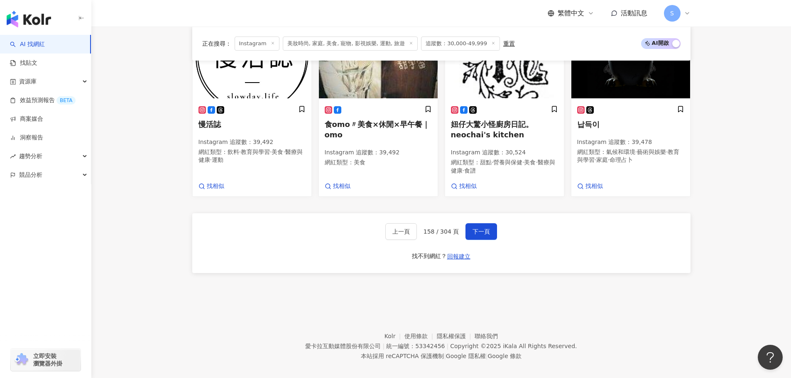
click at [297, 213] on div "上一頁 158 / 304 頁 下一頁 找不到網紅？ 回報建立" at bounding box center [441, 243] width 498 height 60
click at [481, 228] on button "下一頁" at bounding box center [482, 231] width 32 height 17
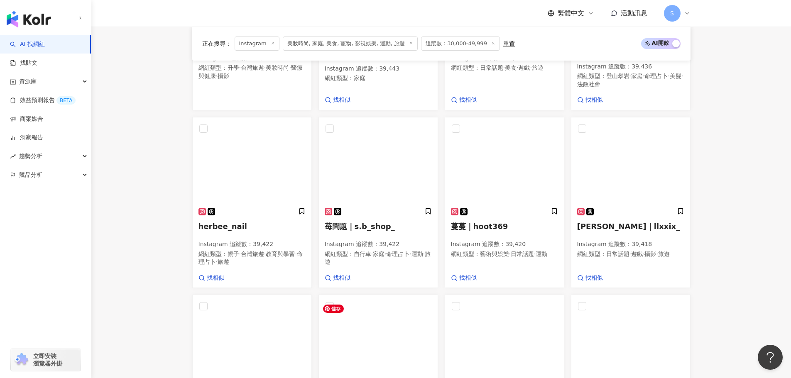
scroll to position [666, 0]
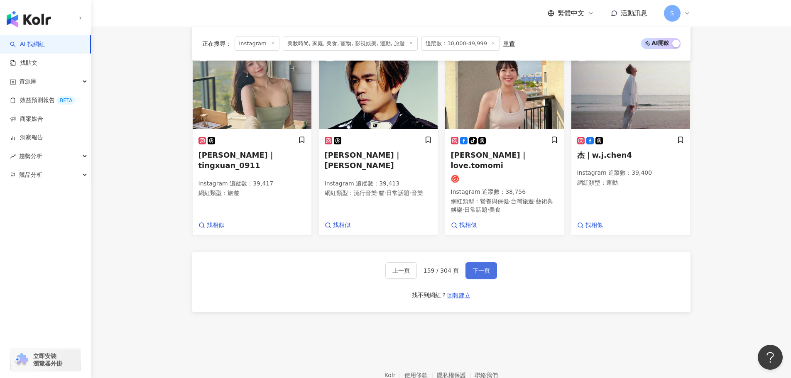
click at [481, 267] on span "下一頁" at bounding box center [481, 270] width 17 height 7
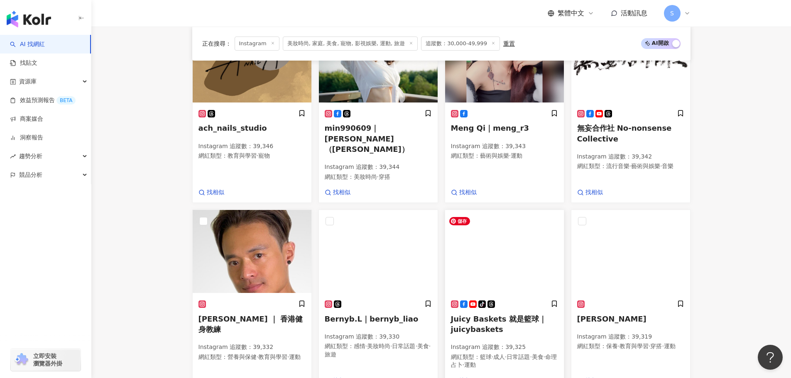
scroll to position [631, 0]
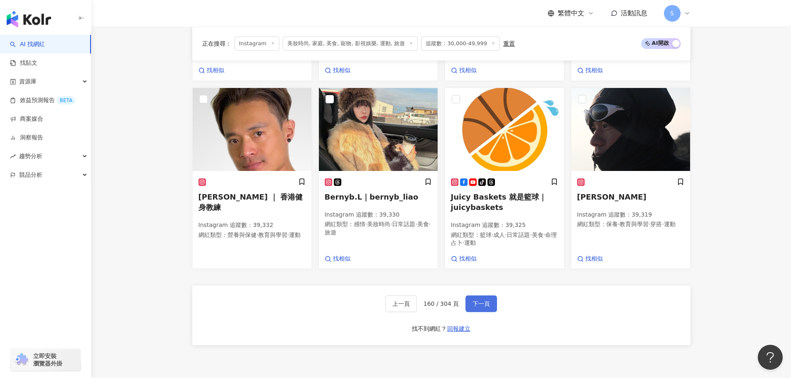
click at [477, 299] on button "下一頁" at bounding box center [482, 304] width 32 height 17
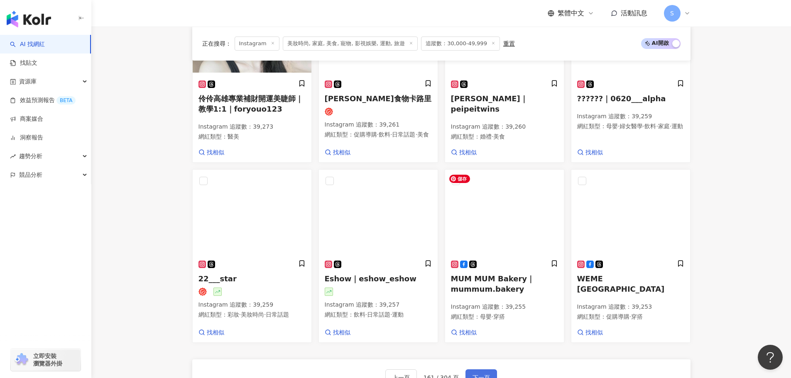
scroll to position [628, 0]
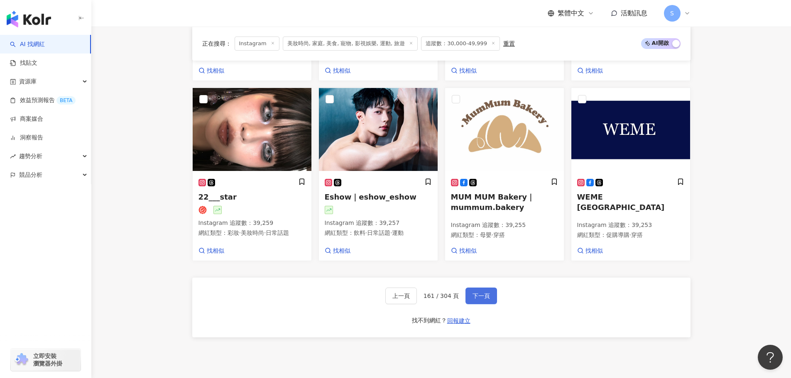
click at [488, 299] on span "下一頁" at bounding box center [481, 296] width 17 height 7
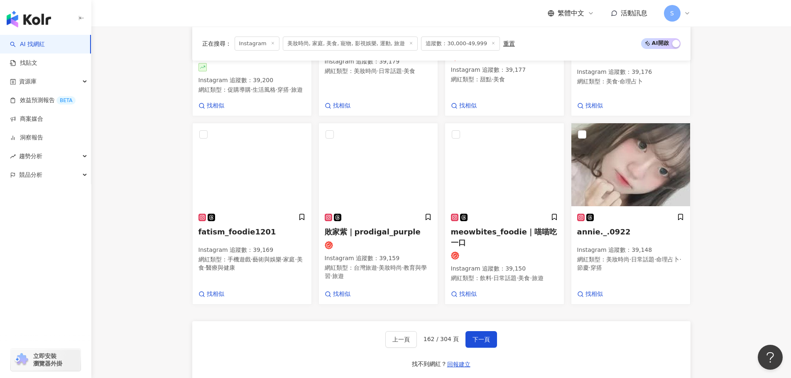
scroll to position [645, 0]
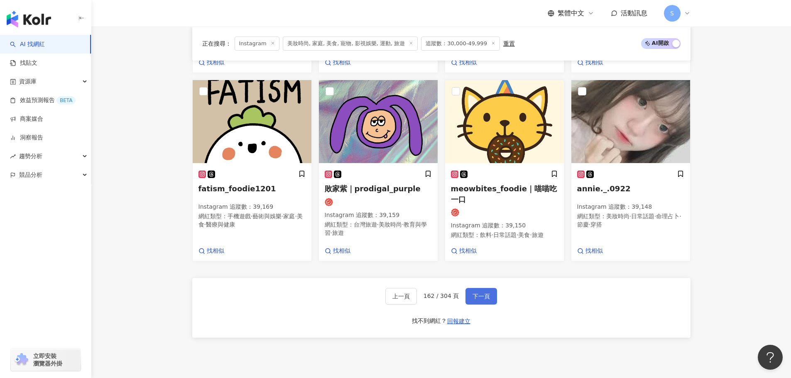
click at [478, 301] on button "下一頁" at bounding box center [482, 296] width 32 height 17
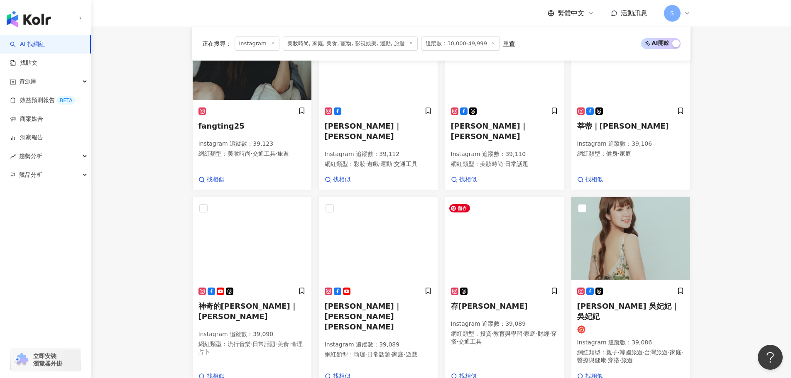
scroll to position [583, 0]
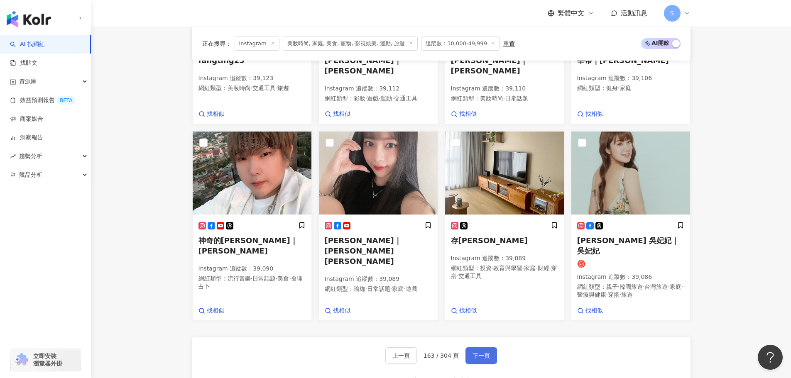
click at [484, 348] on button "下一頁" at bounding box center [482, 356] width 32 height 17
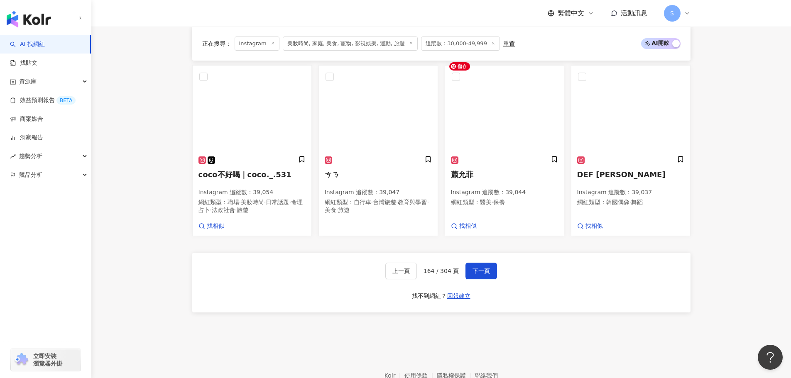
scroll to position [699, 0]
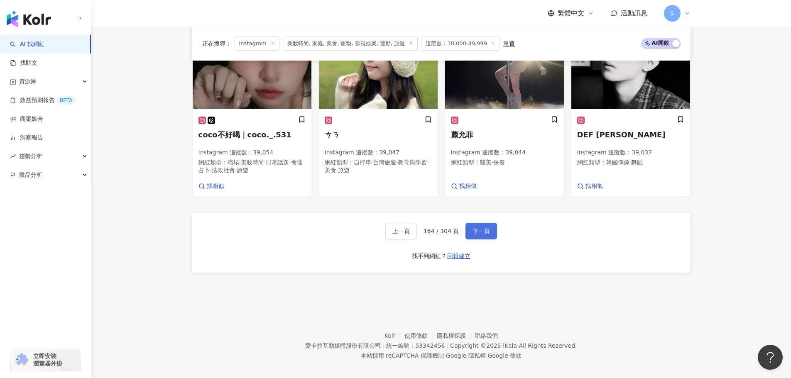
click at [482, 231] on button "下一頁" at bounding box center [482, 231] width 32 height 17
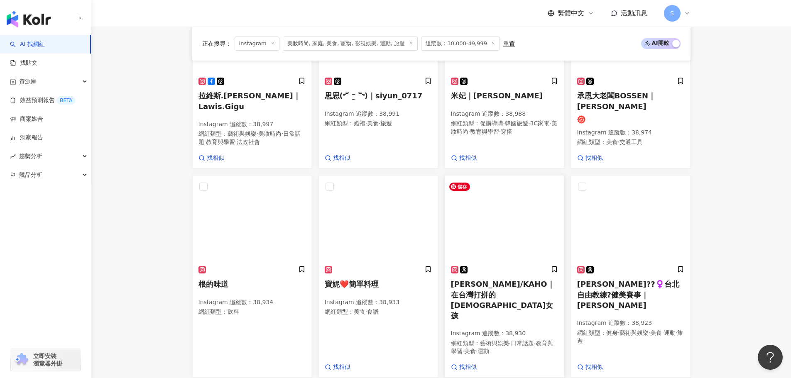
scroll to position [587, 0]
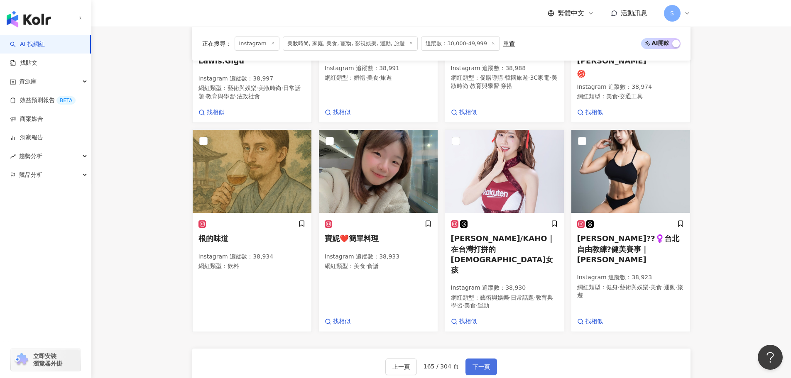
click at [481, 359] on button "下一頁" at bounding box center [482, 367] width 32 height 17
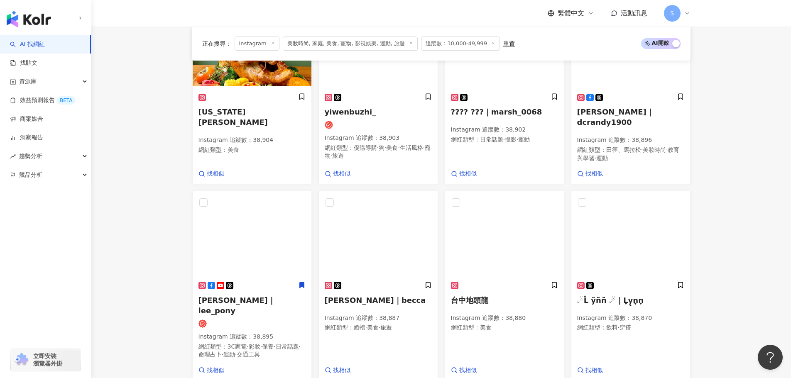
scroll to position [591, 0]
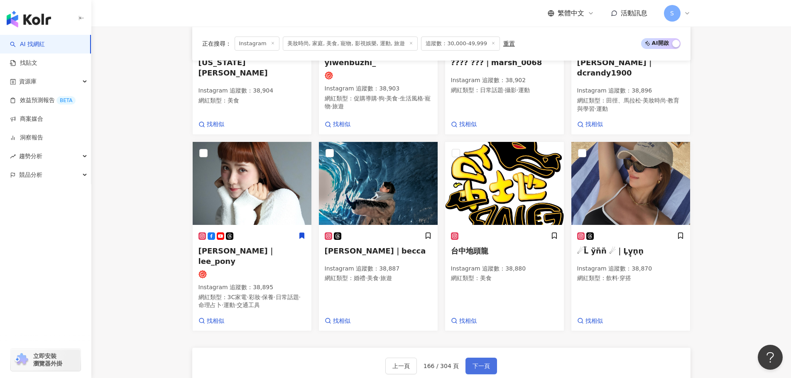
click at [478, 363] on span "下一頁" at bounding box center [481, 366] width 17 height 7
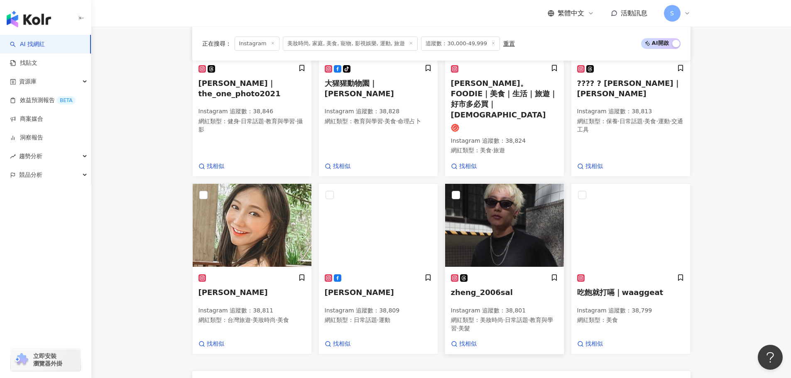
scroll to position [639, 0]
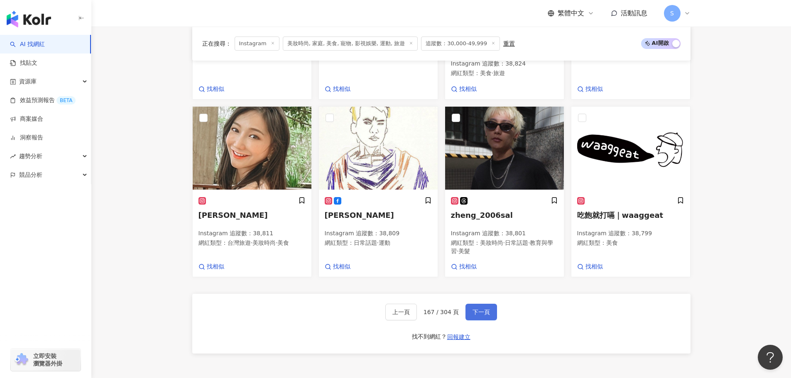
click at [476, 309] on span "下一頁" at bounding box center [481, 312] width 17 height 7
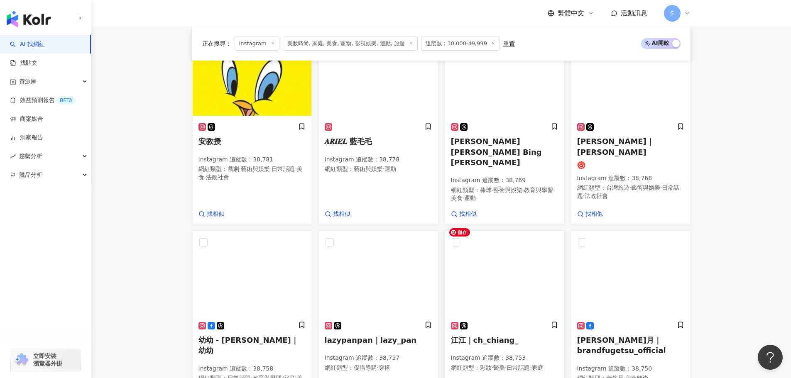
scroll to position [587, 0]
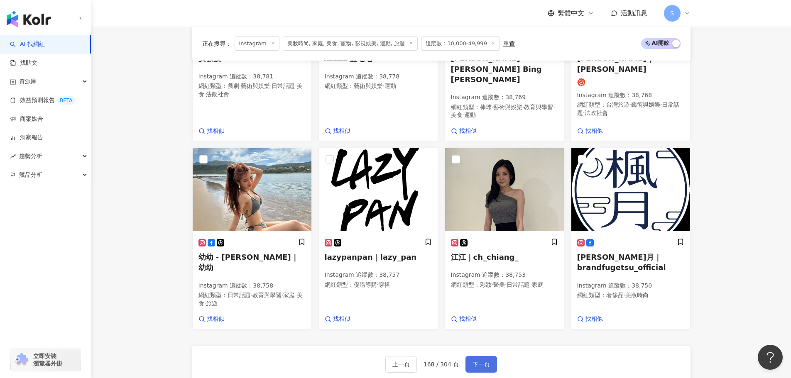
click at [484, 361] on span "下一頁" at bounding box center [481, 364] width 17 height 7
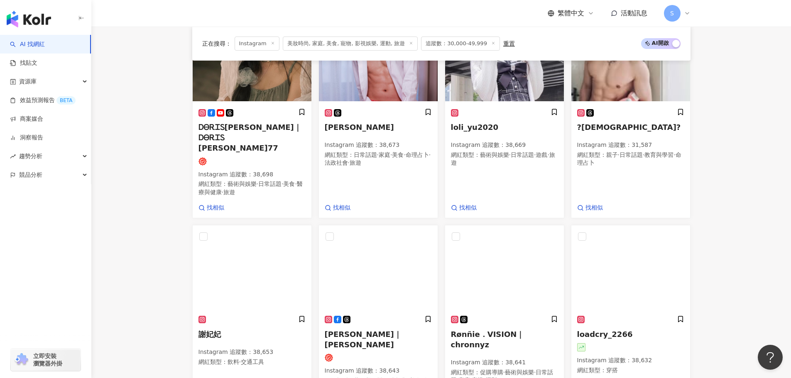
scroll to position [692, 0]
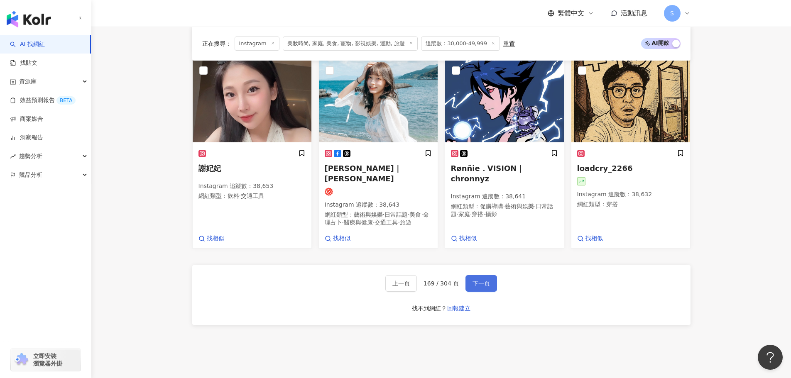
click at [483, 280] on span "下一頁" at bounding box center [481, 283] width 17 height 7
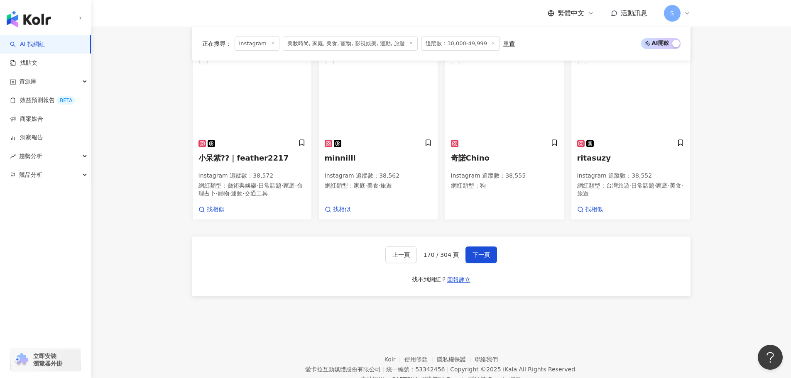
scroll to position [665, 0]
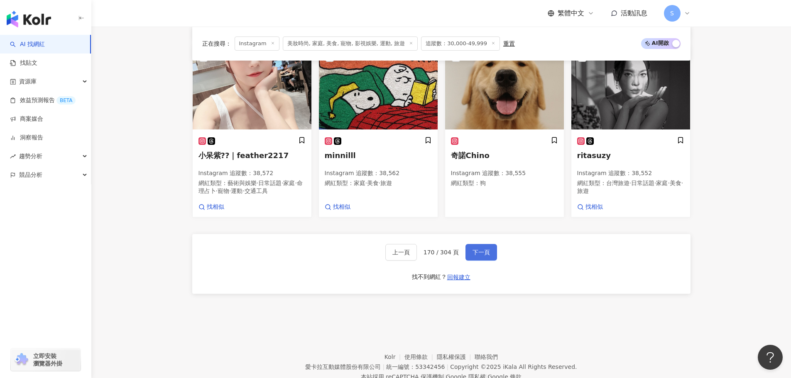
click at [479, 261] on button "下一頁" at bounding box center [482, 252] width 32 height 17
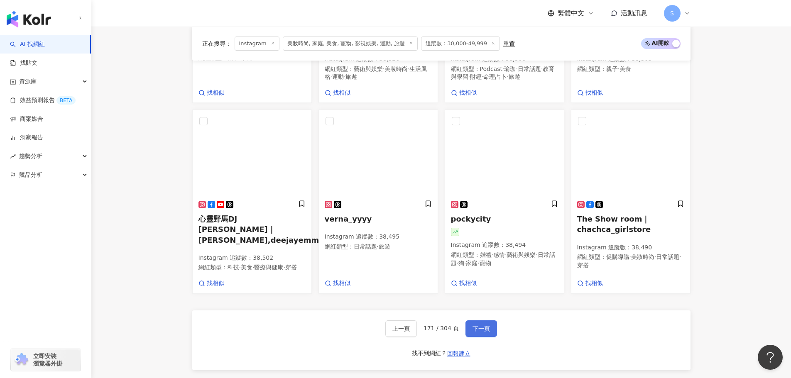
scroll to position [689, 0]
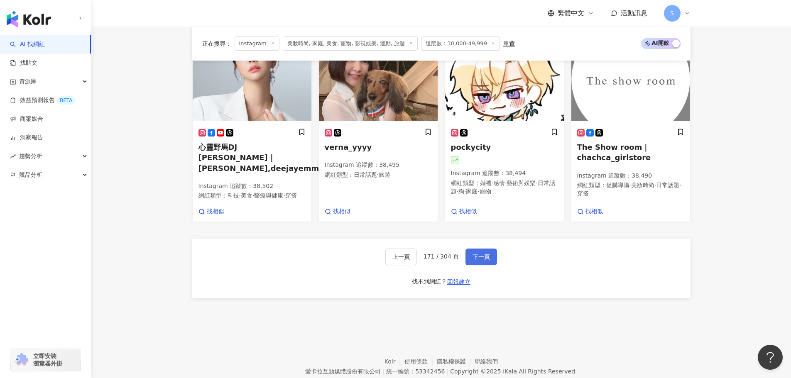
click at [474, 260] on span "下一頁" at bounding box center [481, 257] width 17 height 7
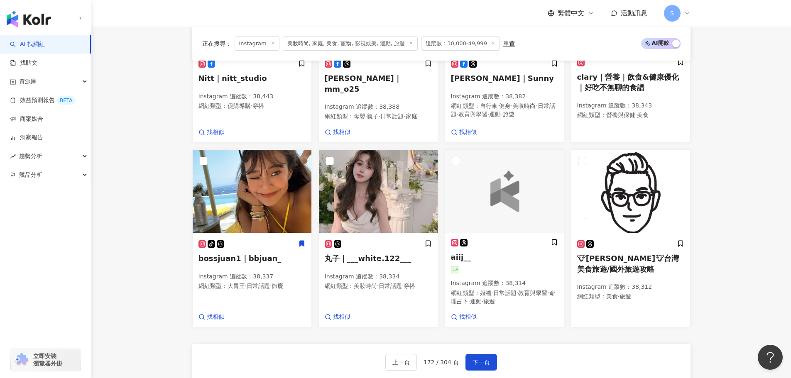
scroll to position [658, 0]
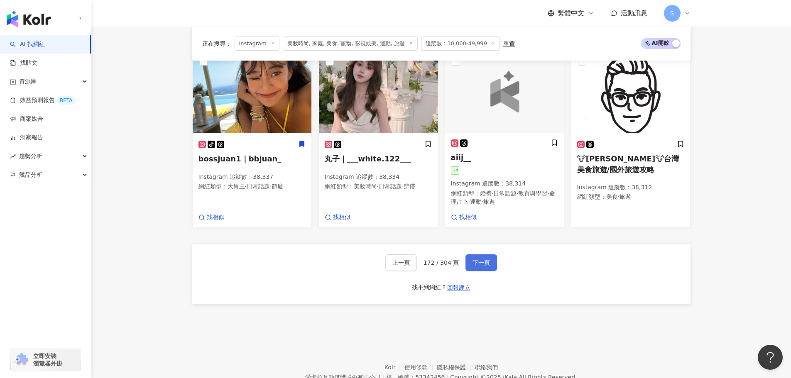
click at [475, 266] on span "下一頁" at bounding box center [481, 263] width 17 height 7
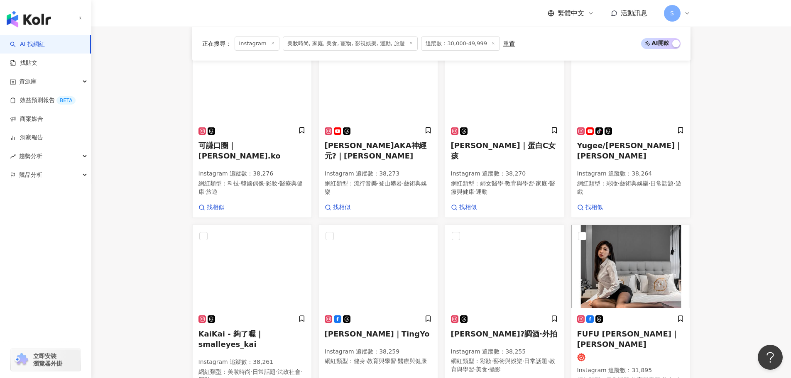
scroll to position [586, 0]
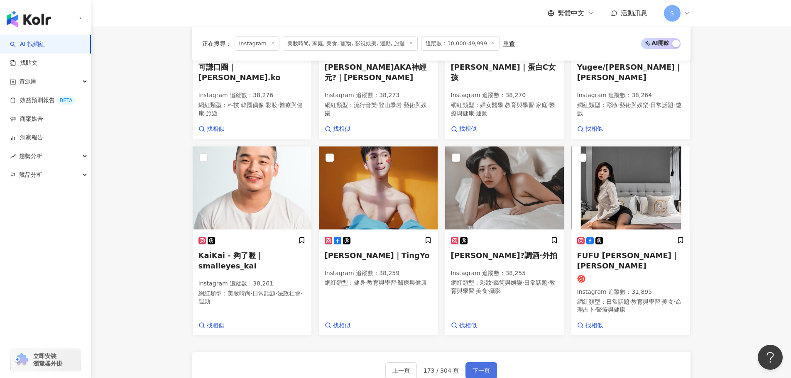
click at [475, 368] on span "下一頁" at bounding box center [481, 371] width 17 height 7
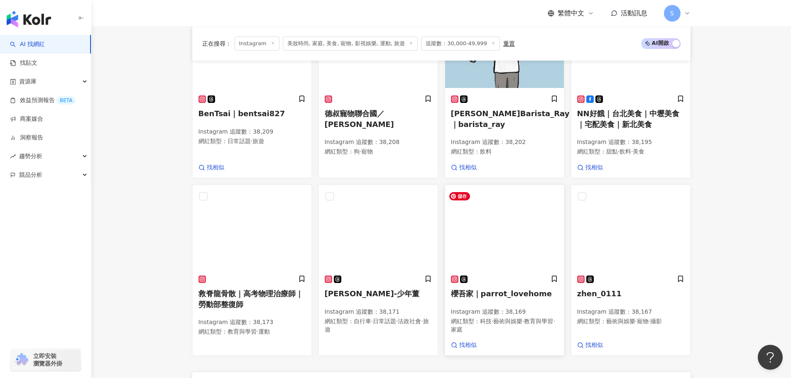
scroll to position [570, 0]
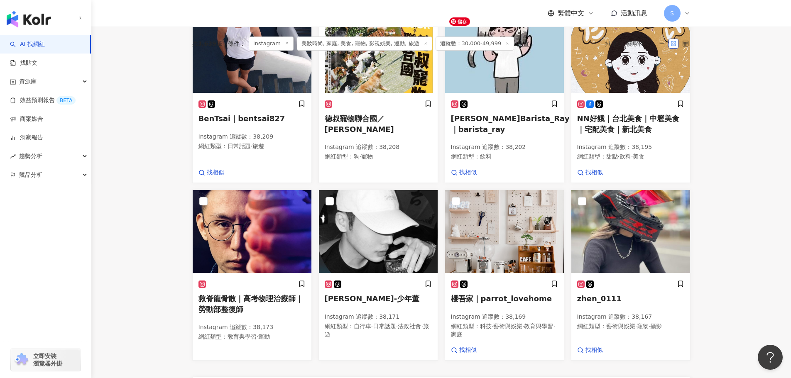
scroll to position [611, 0]
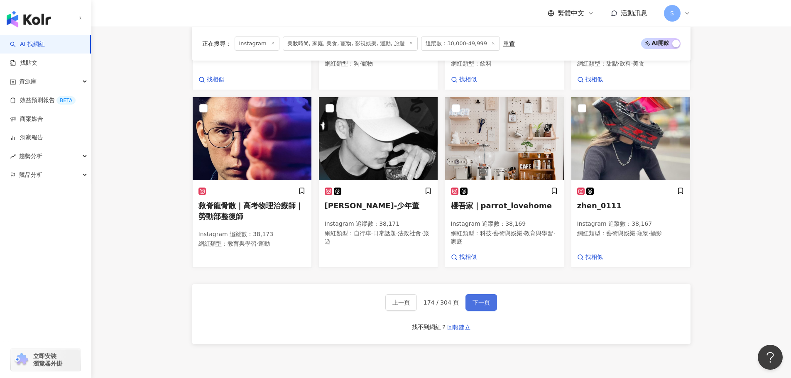
click at [475, 300] on button "下一頁" at bounding box center [482, 302] width 32 height 17
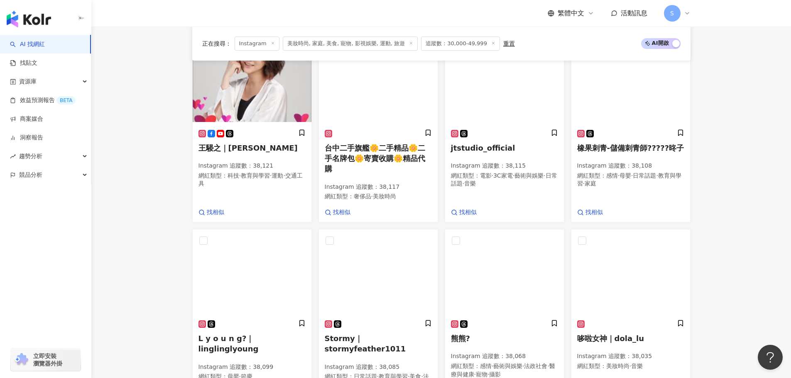
scroll to position [663, 0]
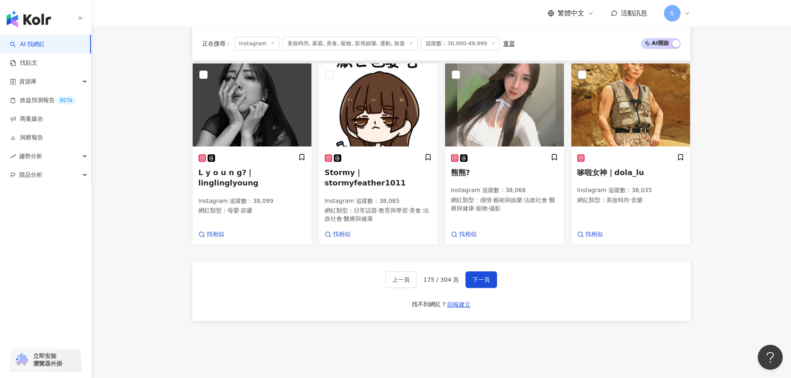
click at [476, 274] on div "上一頁 175 / 304 頁 下一頁 找不到網紅？ 回報建立" at bounding box center [441, 292] width 498 height 60
click at [478, 272] on button "下一頁" at bounding box center [482, 280] width 32 height 17
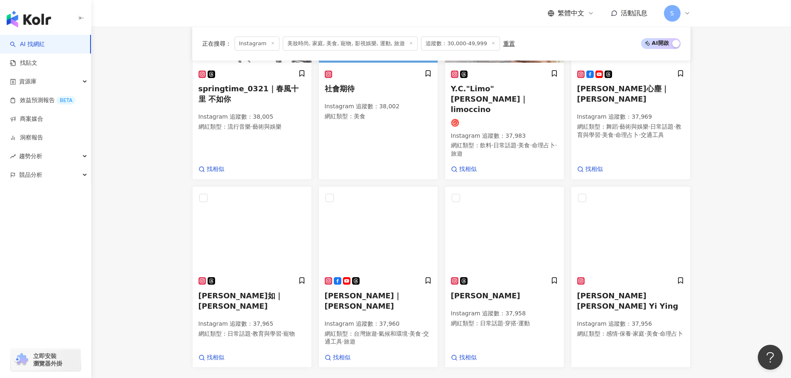
scroll to position [636, 0]
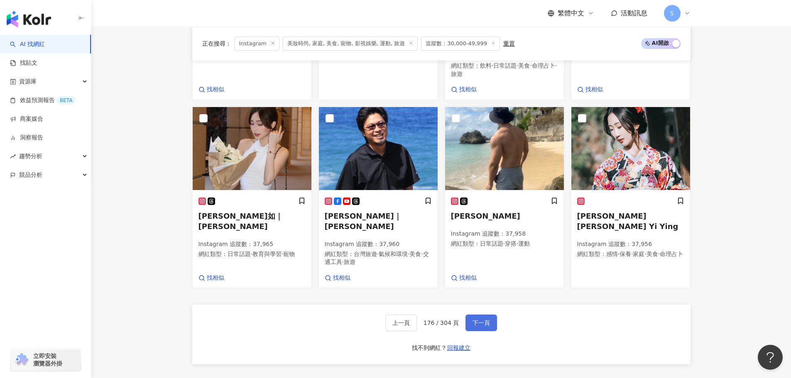
click at [478, 320] on span "下一頁" at bounding box center [481, 323] width 17 height 7
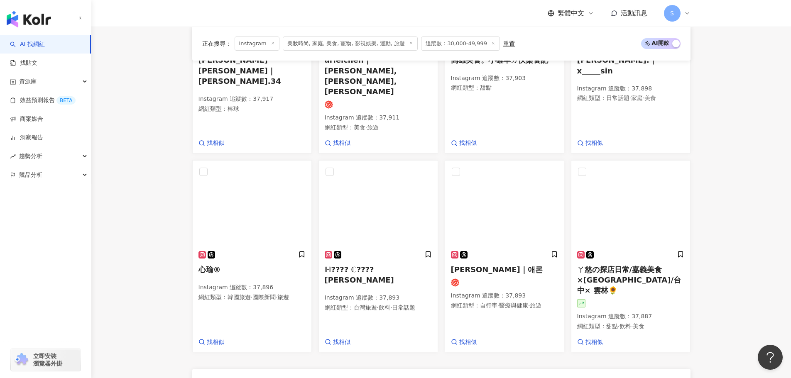
scroll to position [633, 0]
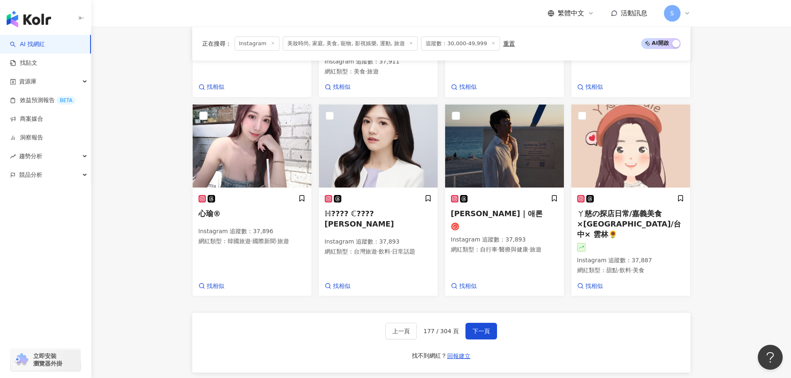
click at [185, 121] on div "正在搜尋 ： Instagram 美妝時尚, 家庭, 美食, 寵物, 影視娛樂, 運動, 旅遊 追蹤數：30,000-49,999 重置 AI 開啟 AI 關…" at bounding box center [442, 37] width 532 height 713
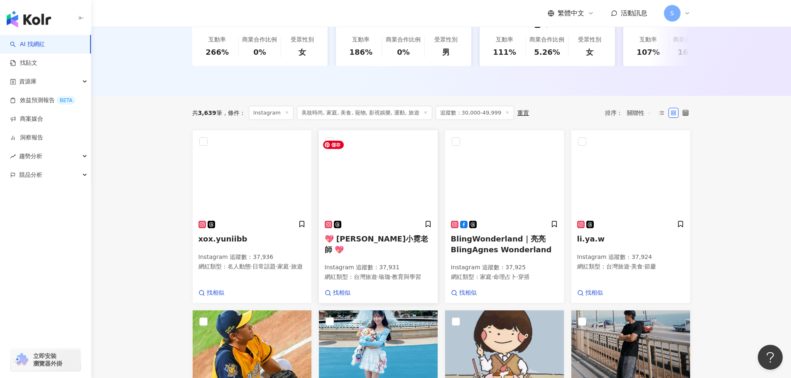
scroll to position [467, 0]
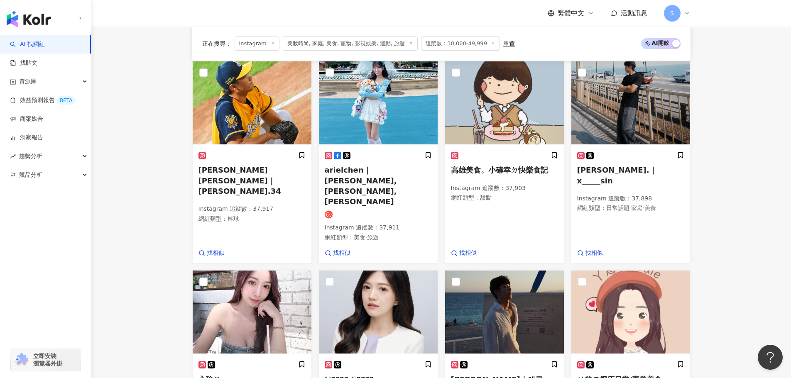
click at [184, 101] on div "正在搜尋 ： Instagram 美妝時尚, 家庭, 美食, 寵物, 影視娛樂, 運動, 旅遊 追蹤數：30,000-49,999 重置 AI 開啟 AI 關…" at bounding box center [442, 203] width 532 height 713
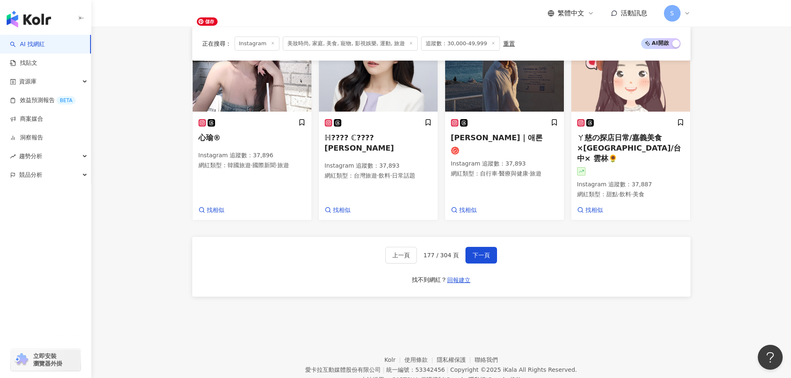
scroll to position [714, 0]
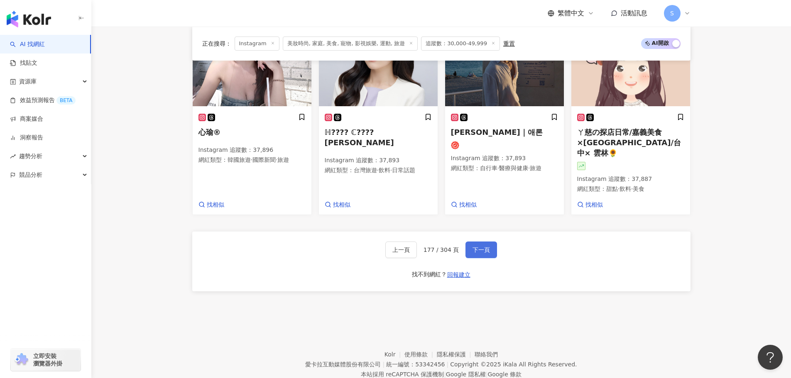
click at [483, 242] on button "下一頁" at bounding box center [482, 250] width 32 height 17
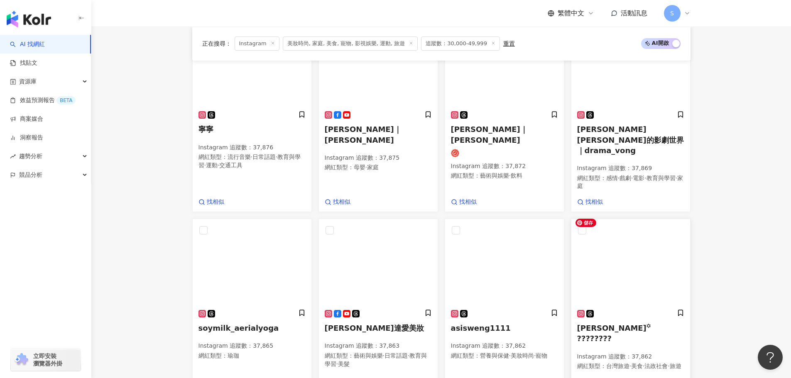
scroll to position [286, 0]
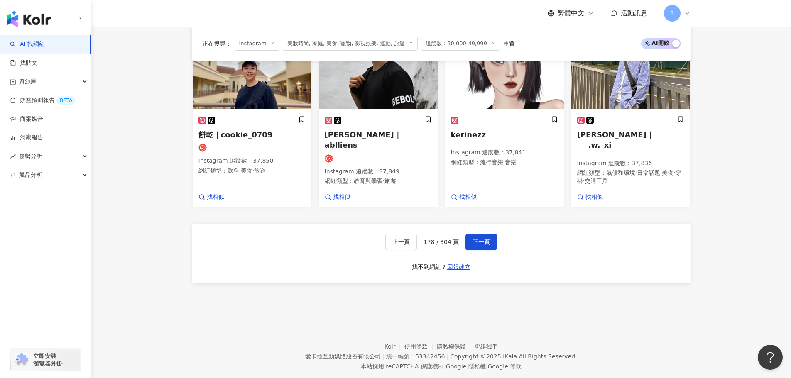
click at [476, 239] on span "下一頁" at bounding box center [481, 242] width 17 height 7
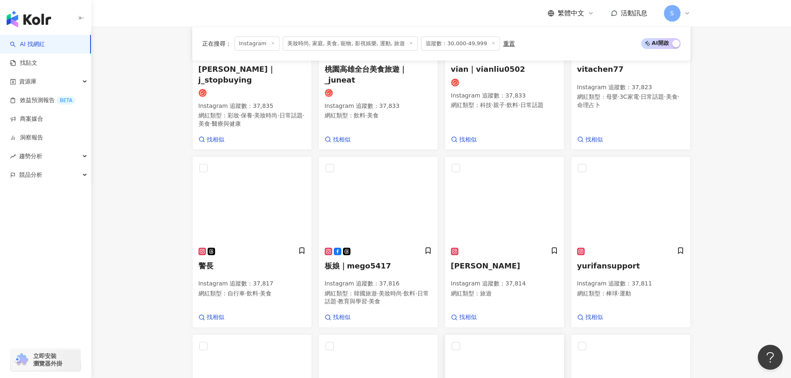
scroll to position [637, 0]
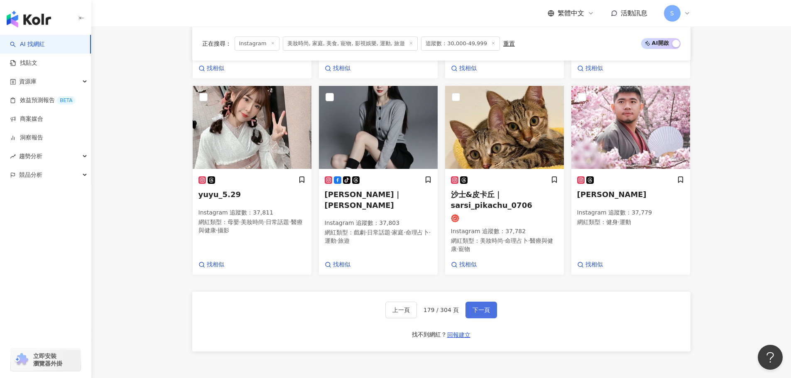
click at [492, 312] on button "下一頁" at bounding box center [482, 310] width 32 height 17
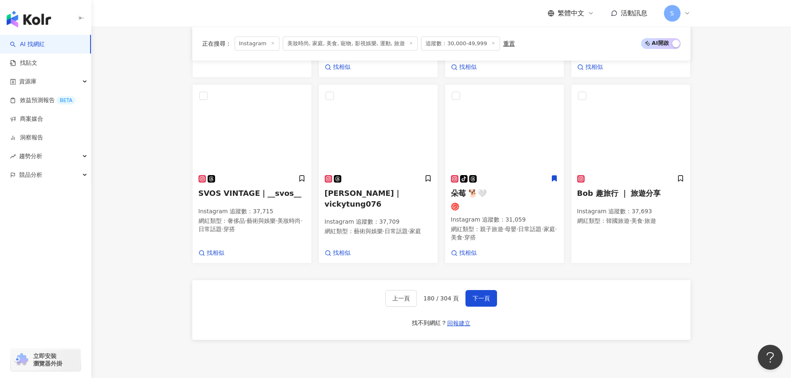
scroll to position [458, 0]
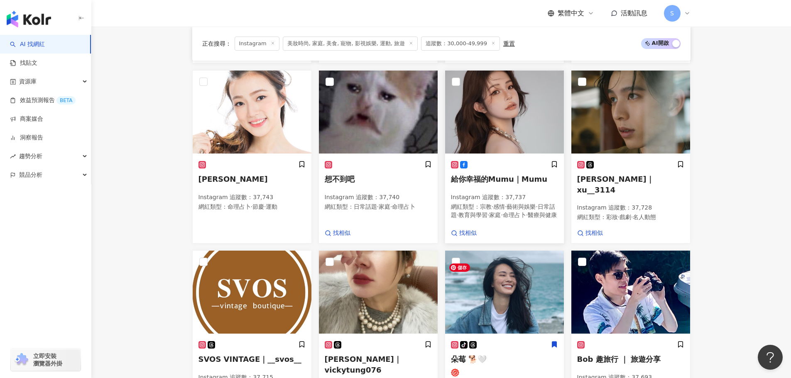
drag, startPoint x: 496, startPoint y: 290, endPoint x: 510, endPoint y: 84, distance: 206.9
click at [510, 84] on img at bounding box center [504, 112] width 119 height 83
click at [499, 321] on img at bounding box center [504, 292] width 119 height 83
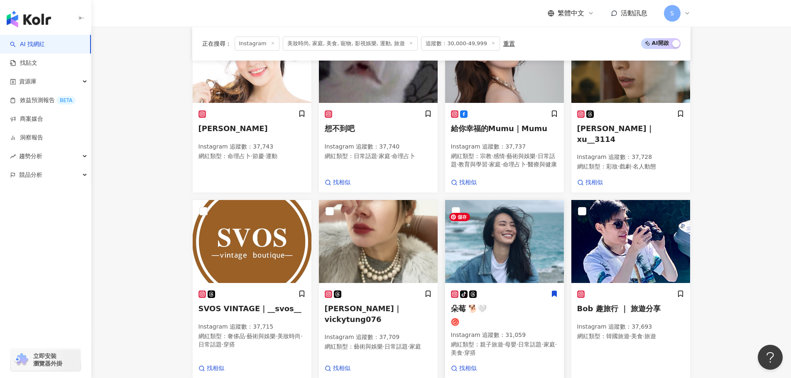
scroll to position [596, 0]
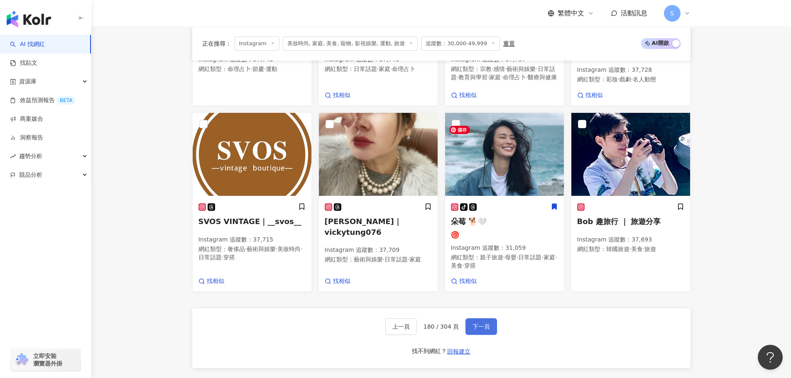
click at [477, 319] on button "下一頁" at bounding box center [482, 327] width 32 height 17
click at [474, 324] on span "下一頁" at bounding box center [481, 327] width 17 height 7
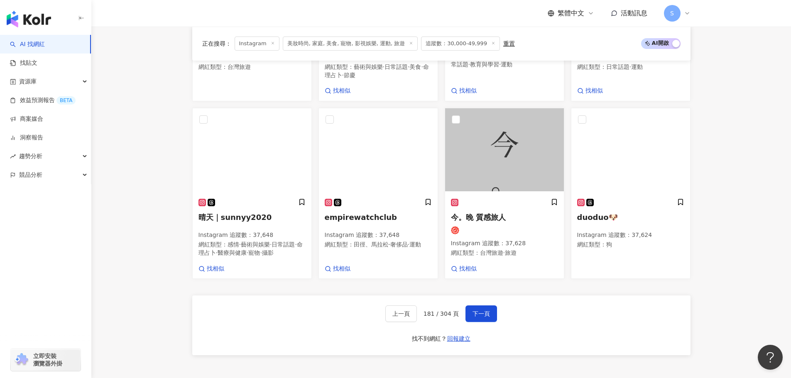
scroll to position [678, 0]
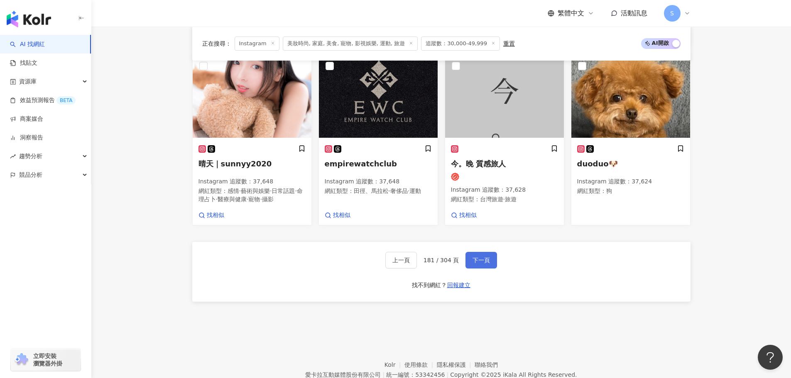
click at [468, 265] on button "下一頁" at bounding box center [482, 260] width 32 height 17
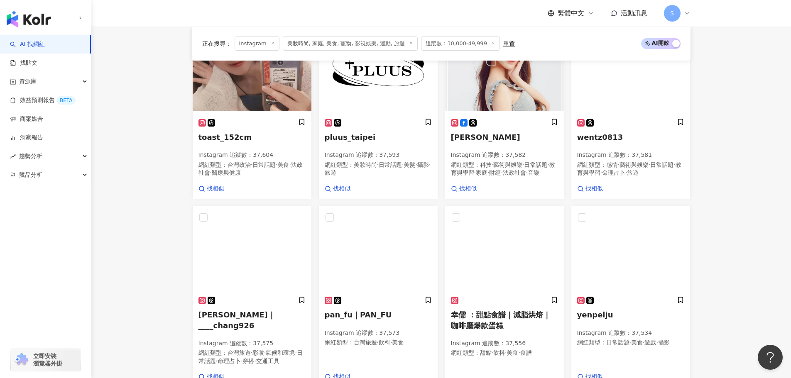
scroll to position [593, 0]
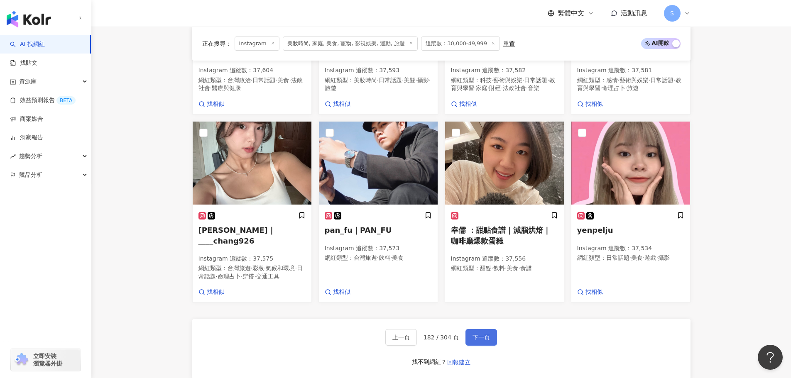
click at [480, 341] on button "下一頁" at bounding box center [482, 337] width 32 height 17
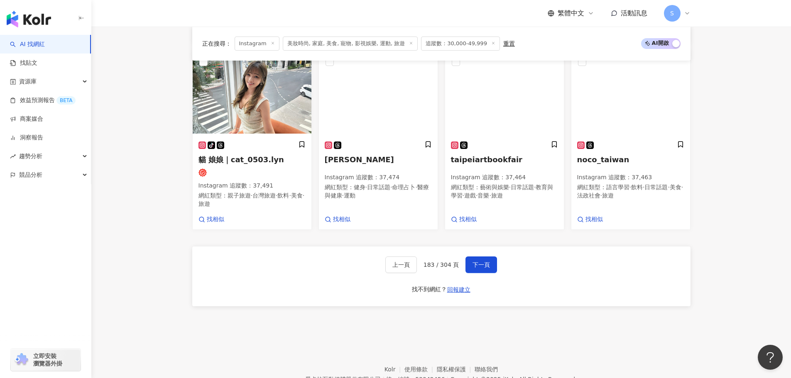
scroll to position [718, 0]
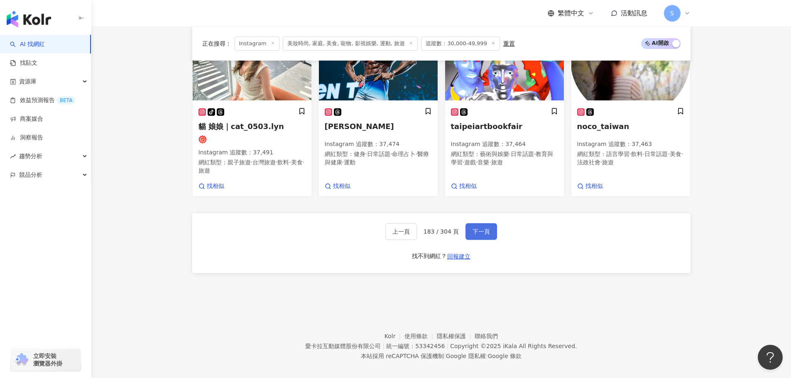
click at [483, 228] on span "下一頁" at bounding box center [481, 231] width 17 height 7
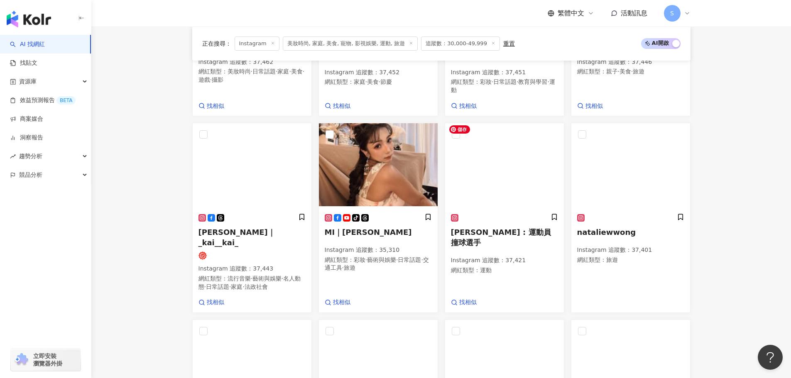
scroll to position [579, 0]
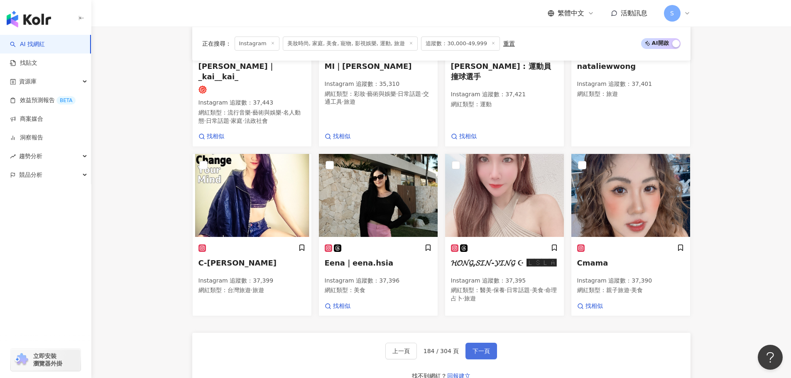
click at [481, 349] on span "下一頁" at bounding box center [481, 351] width 17 height 7
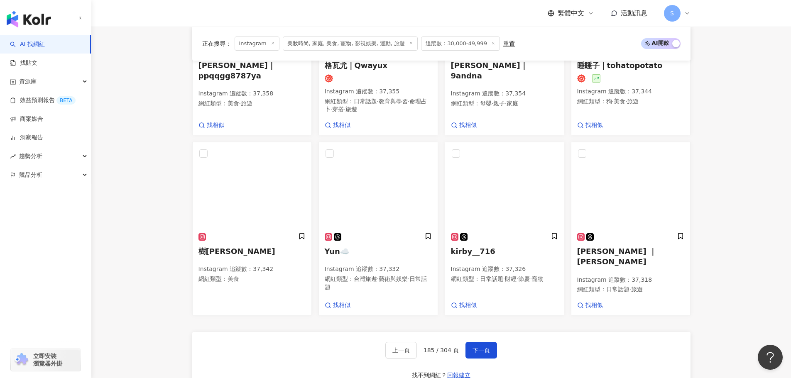
scroll to position [628, 0]
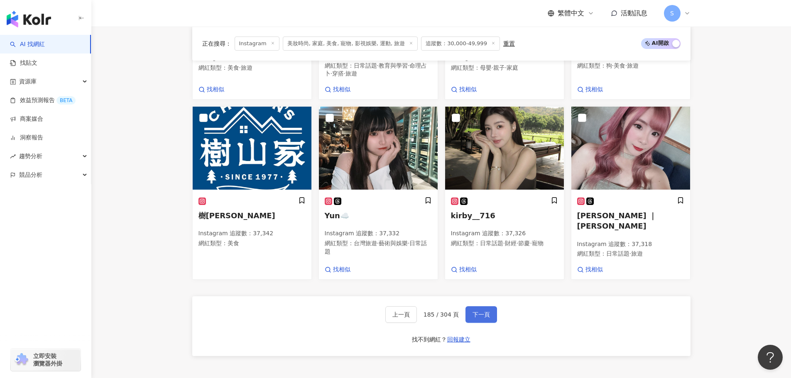
click at [474, 311] on span "下一頁" at bounding box center [481, 314] width 17 height 7
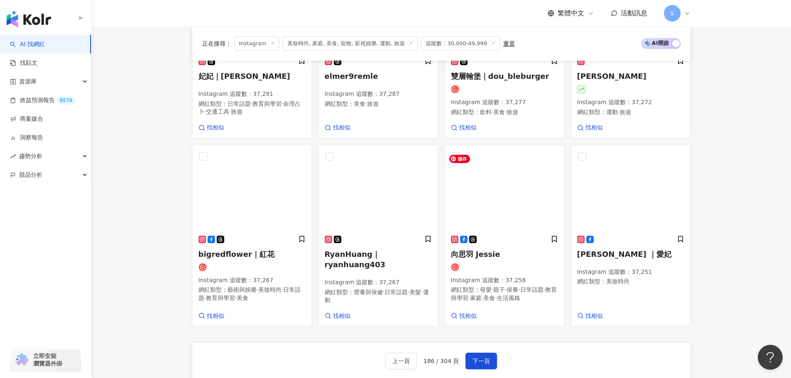
scroll to position [632, 0]
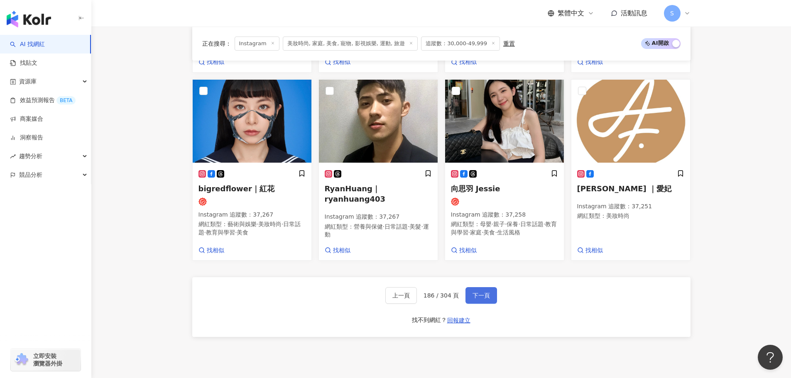
click at [485, 304] on button "下一頁" at bounding box center [482, 295] width 32 height 17
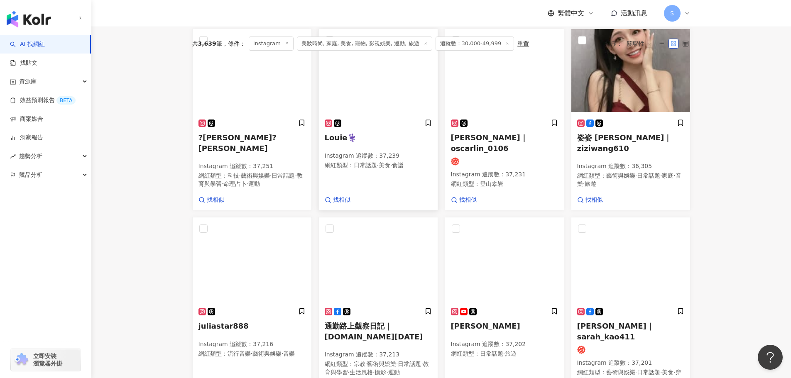
scroll to position [211, 0]
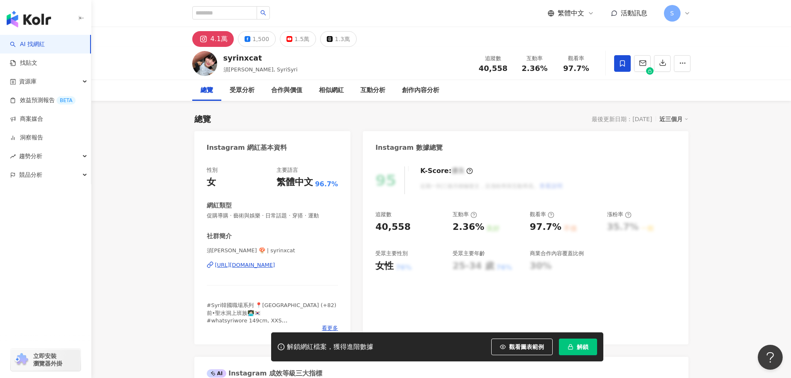
click at [275, 267] on div "[URL][DOMAIN_NAME]" at bounding box center [245, 265] width 60 height 7
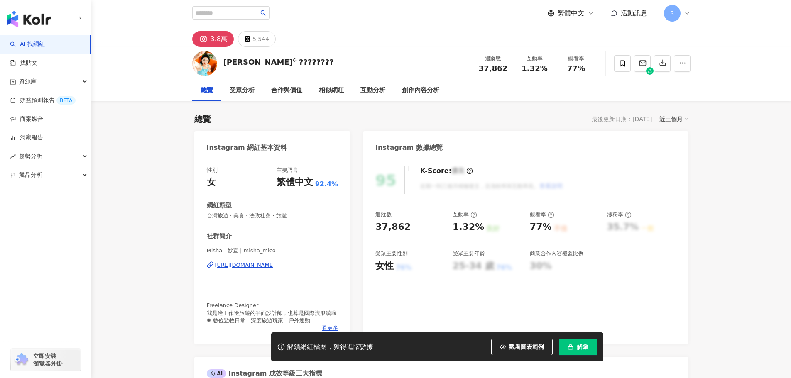
click at [275, 263] on div "[URL][DOMAIN_NAME]" at bounding box center [245, 265] width 60 height 7
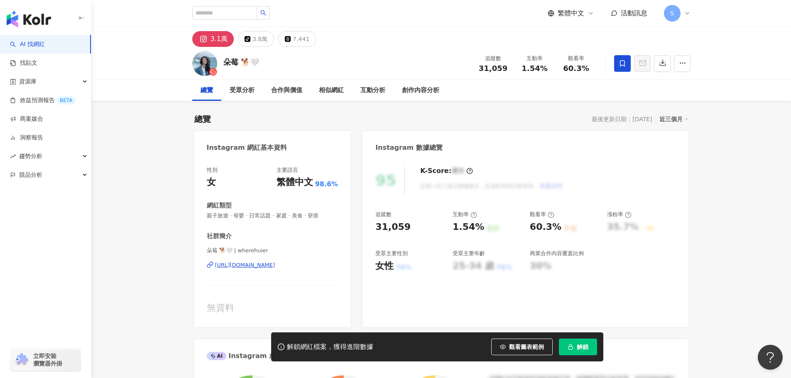
click at [275, 263] on div "[URL][DOMAIN_NAME]" at bounding box center [245, 265] width 60 height 7
